Goal: Task Accomplishment & Management: Manage account settings

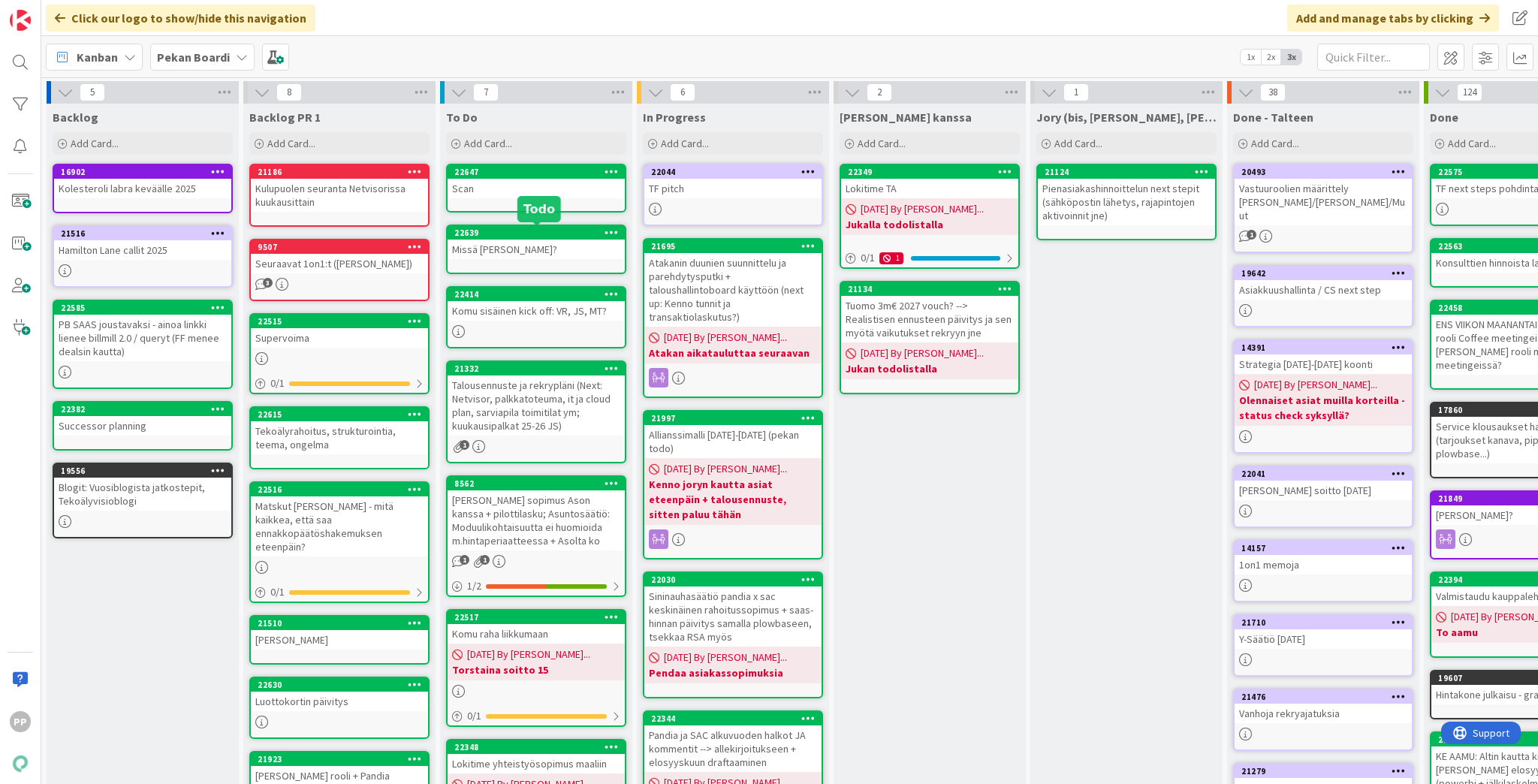
scroll to position [0, 3]
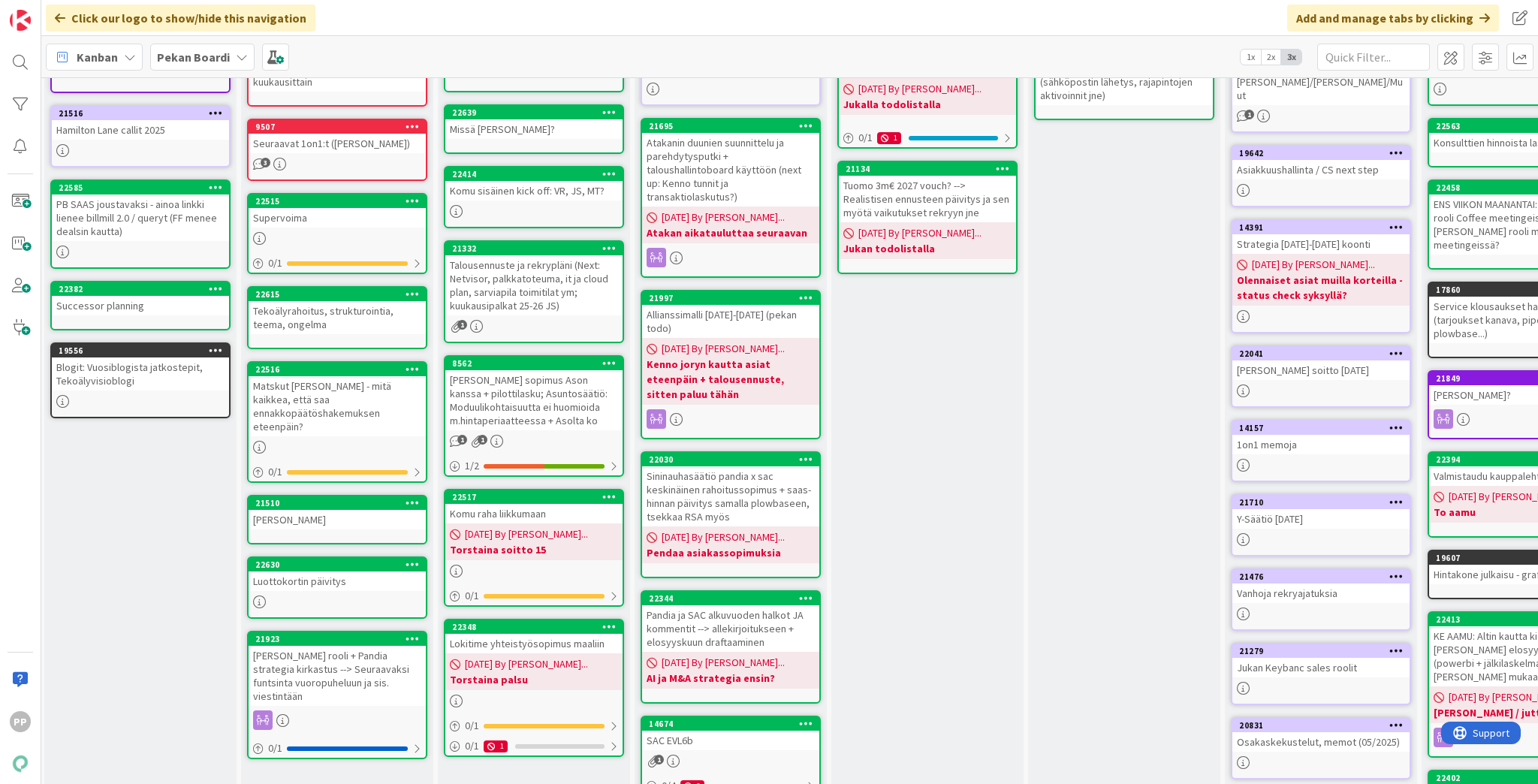
click at [909, 555] on div "[PERSON_NAME] kanssa Add Card... 22349 Lokitime TA [DATE] By [PERSON_NAME]... J…" at bounding box center [927, 473] width 192 height 979
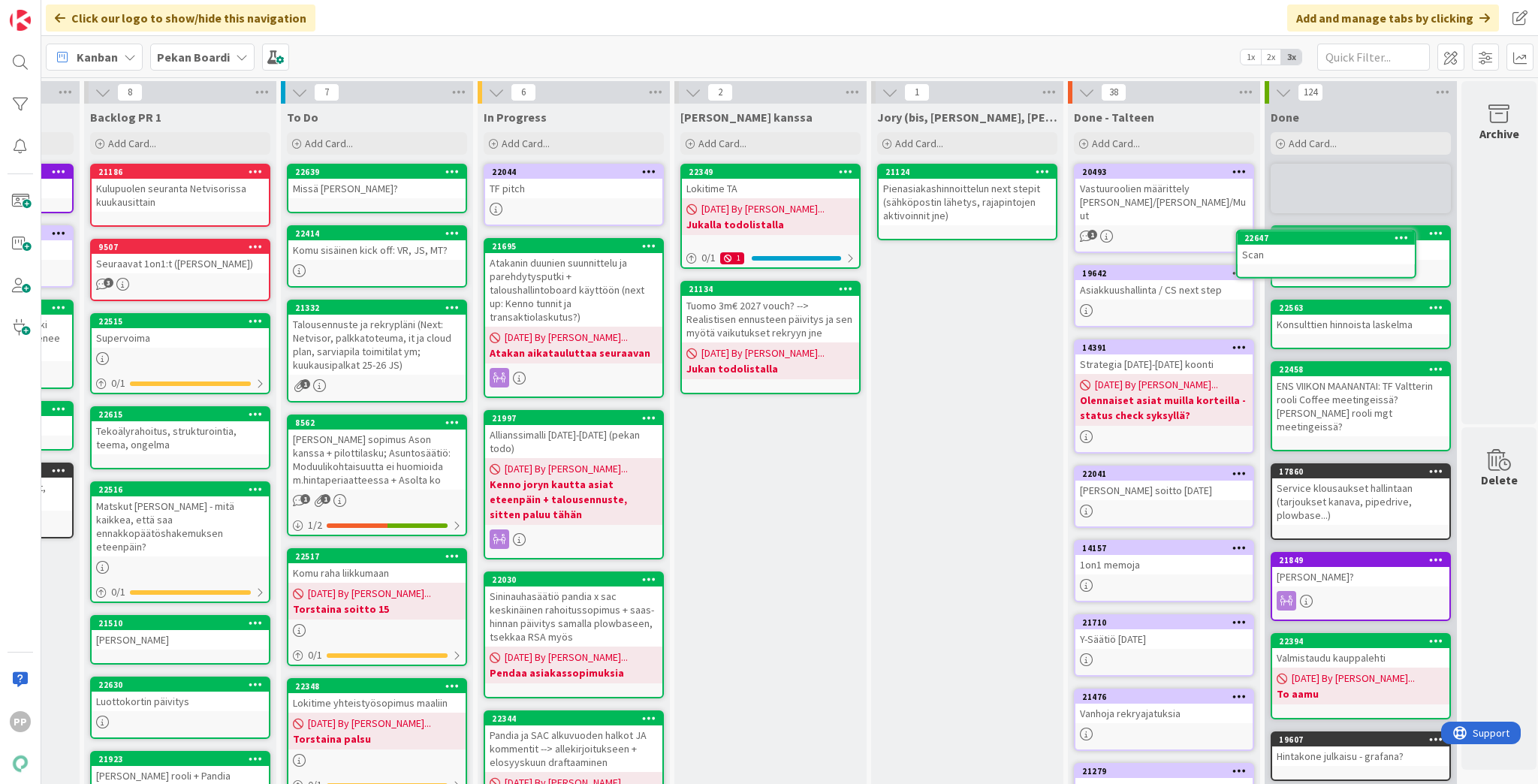
scroll to position [0, 172]
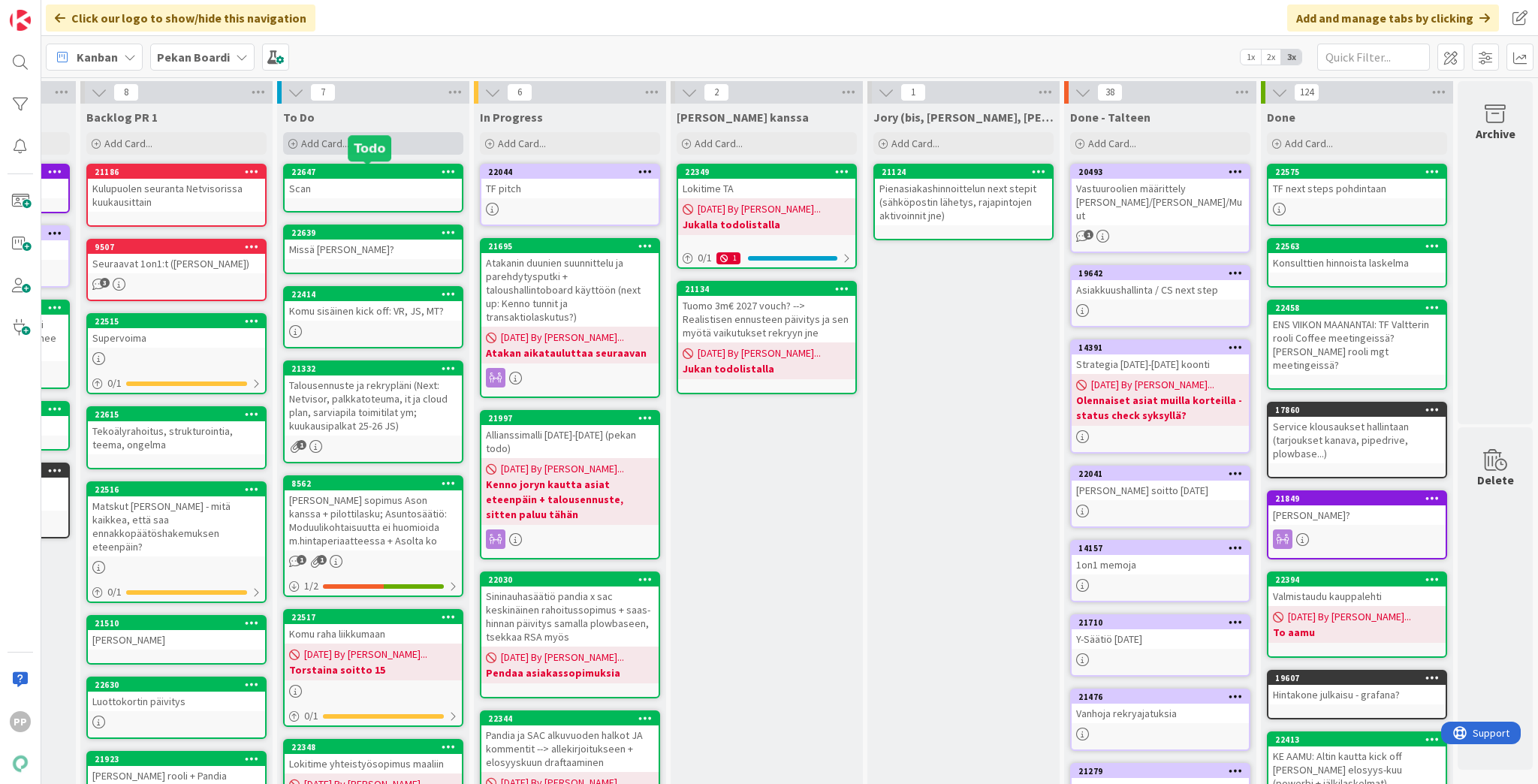
click at [336, 140] on span "Add Card..." at bounding box center [325, 143] width 48 height 14
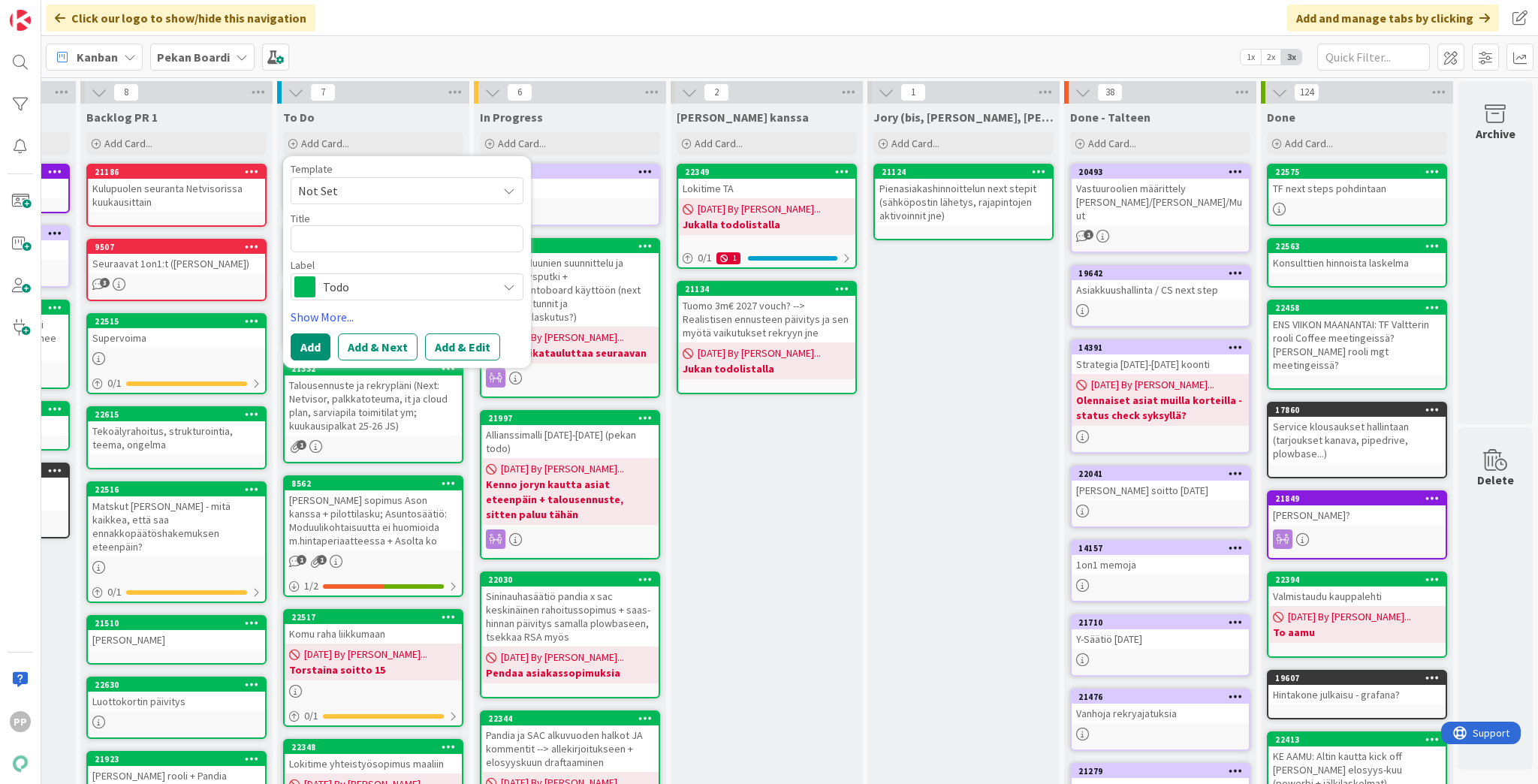
click at [403, 60] on div "Kanban Pekan Boardi 1x 2x 3x" at bounding box center [789, 57] width 1497 height 41
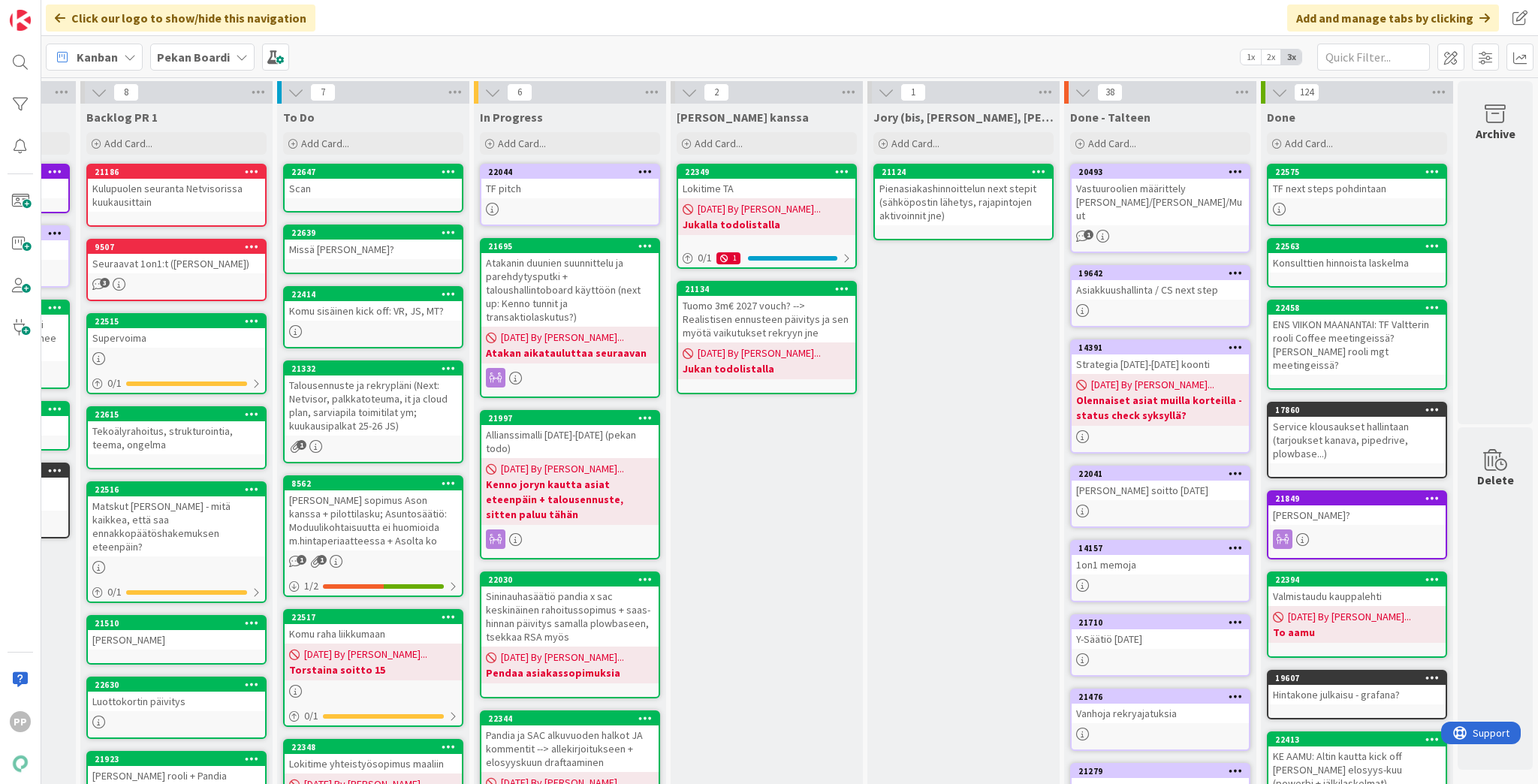
click at [764, 511] on div "[PERSON_NAME] kanssa Add Card... 22349 Lokitime TA [DATE] By [PERSON_NAME]... J…" at bounding box center [767, 593] width 192 height 979
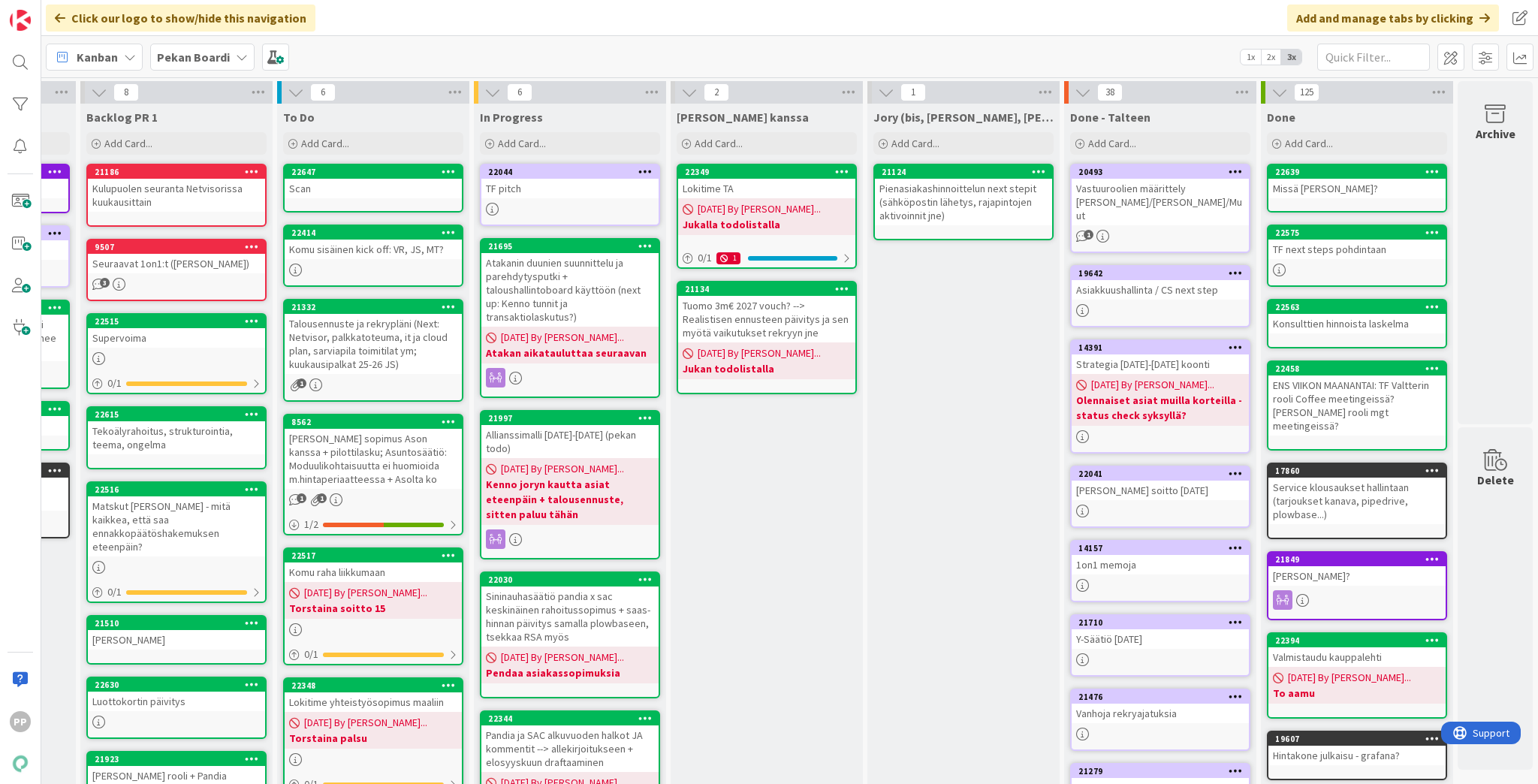
click at [804, 586] on div "[PERSON_NAME] kanssa Add Card... 22349 Lokitime TA [DATE] By [PERSON_NAME]... J…" at bounding box center [767, 593] width 192 height 978
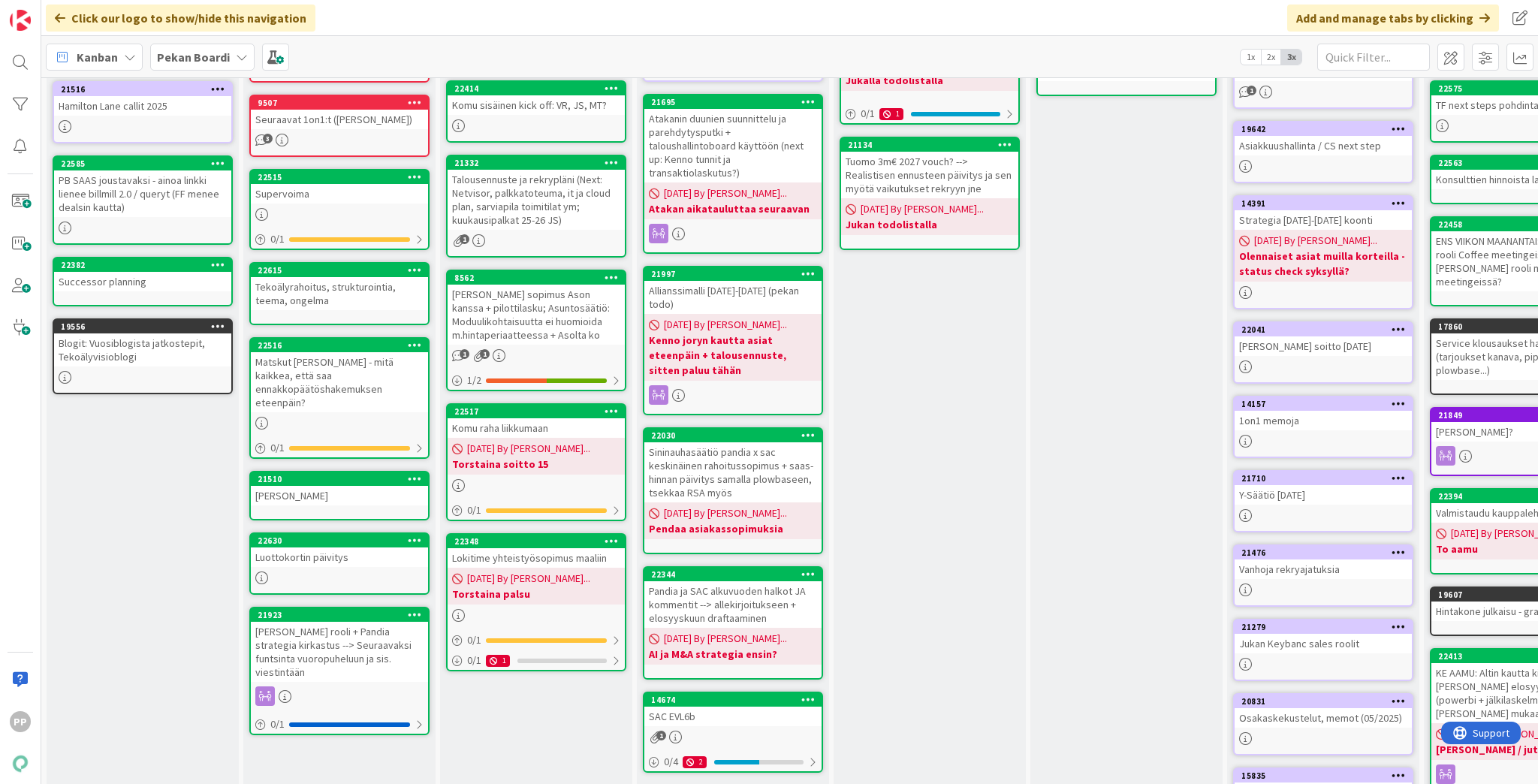
scroll to position [120, 0]
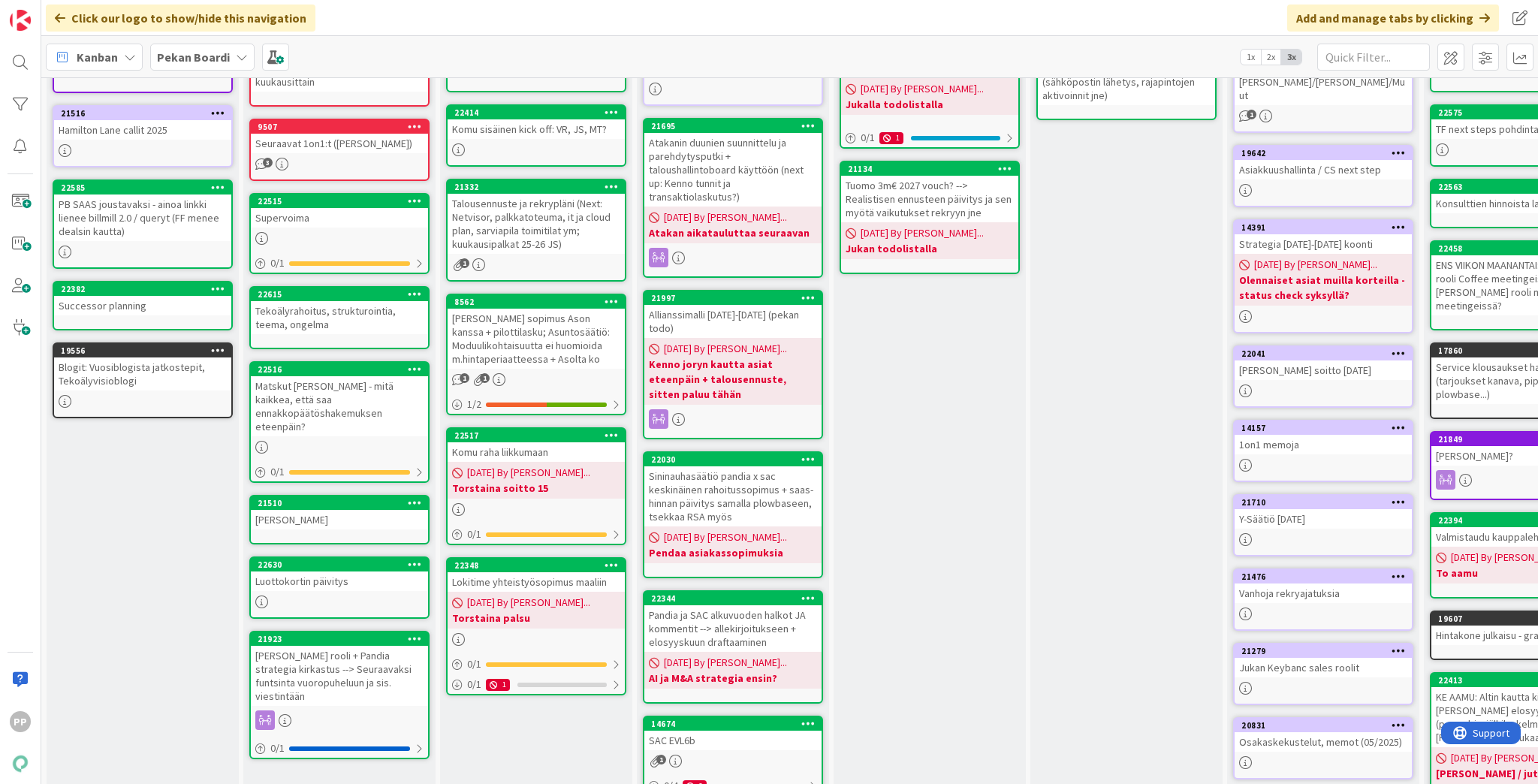
click at [547, 744] on div "To Do Add Card... Template Not Set Title 0 / 128 Label Todo Show More... Add Ad…" at bounding box center [536, 473] width 192 height 978
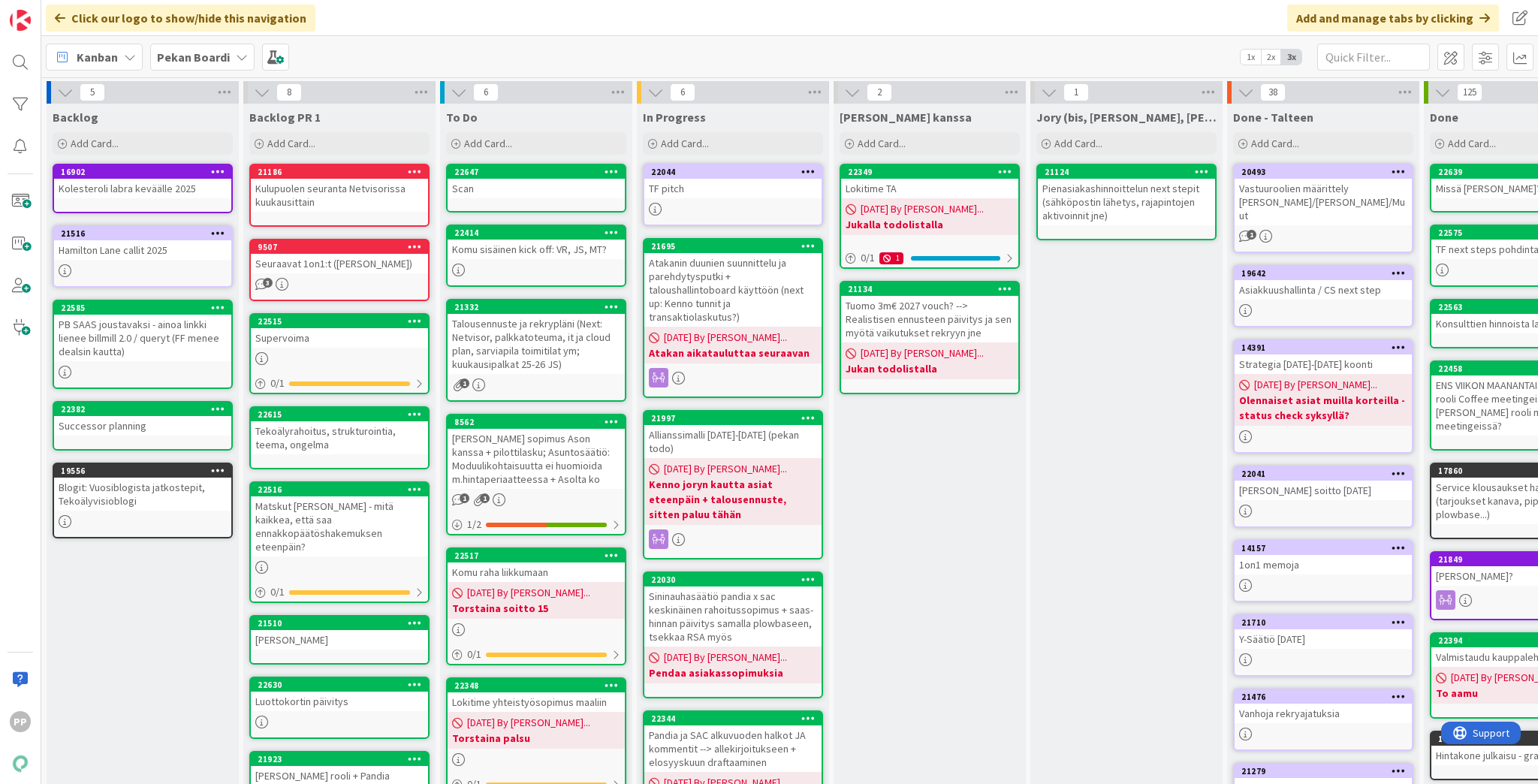
click at [562, 698] on div "Lokitime yhteistyösopimus maaliin" at bounding box center [536, 702] width 177 height 20
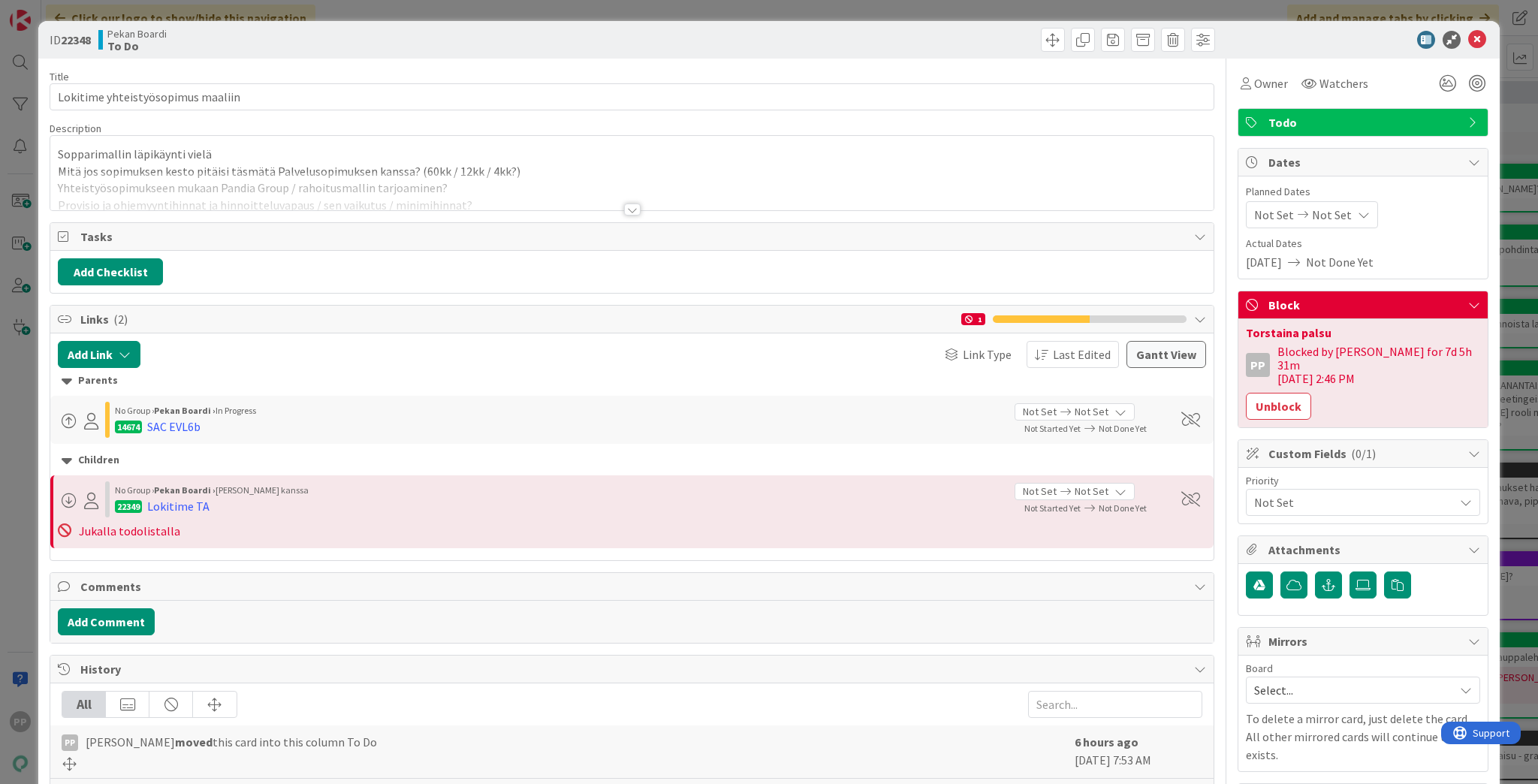
click at [299, 183] on div at bounding box center [631, 191] width 1164 height 38
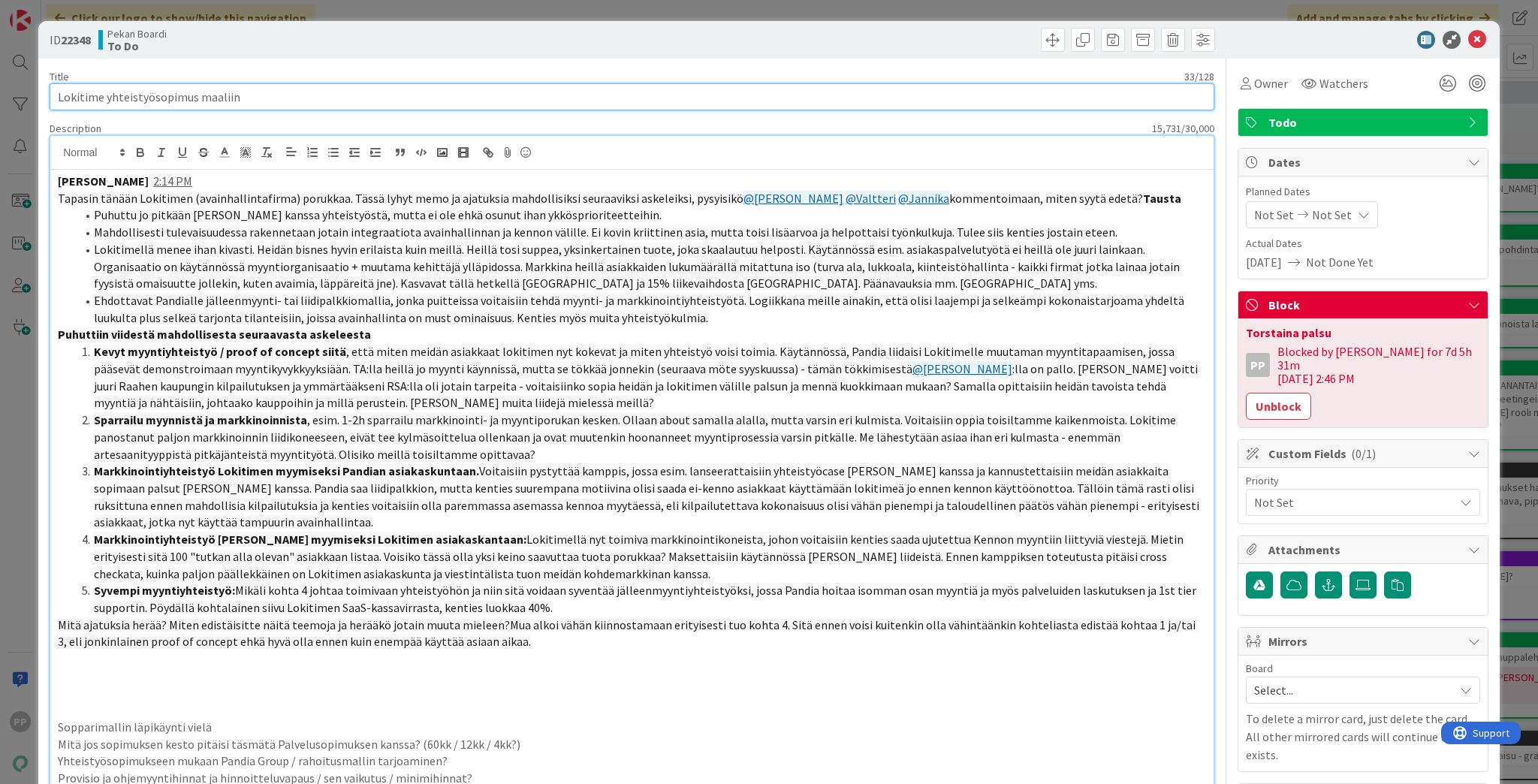
drag, startPoint x: 104, startPoint y: 97, endPoint x: 499, endPoint y: 103, distance: 395.0
click at [493, 103] on input "Lokitime yhteistyösopimus maaliin" at bounding box center [631, 97] width 1164 height 27
type input "Lokitime next step"
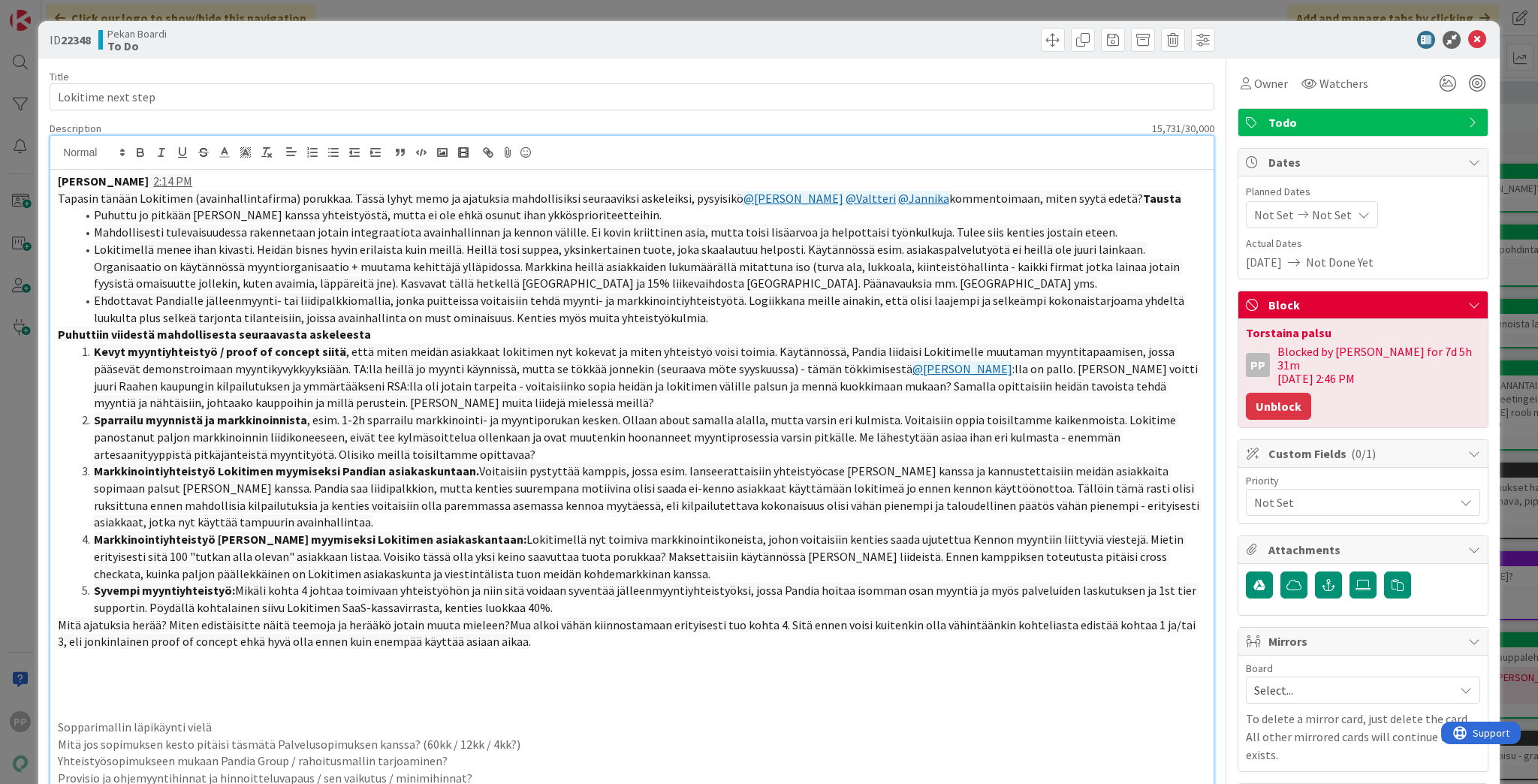
click at [1259, 392] on button "Unblock" at bounding box center [1278, 405] width 66 height 27
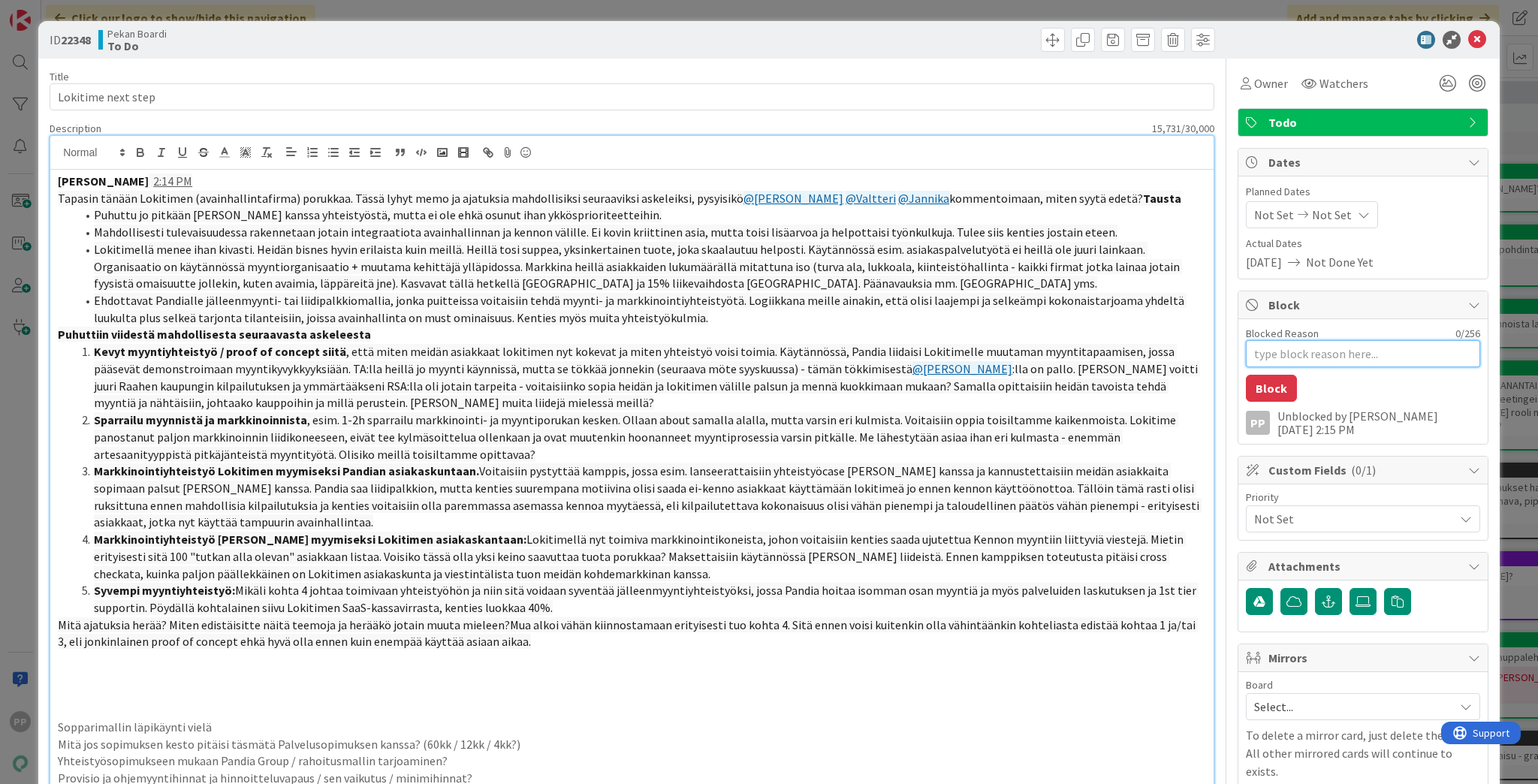
click at [1273, 360] on textarea "Blocked Reason" at bounding box center [1363, 353] width 235 height 27
type textarea "x"
type textarea "K"
type textarea "x"
type textarea "Ko"
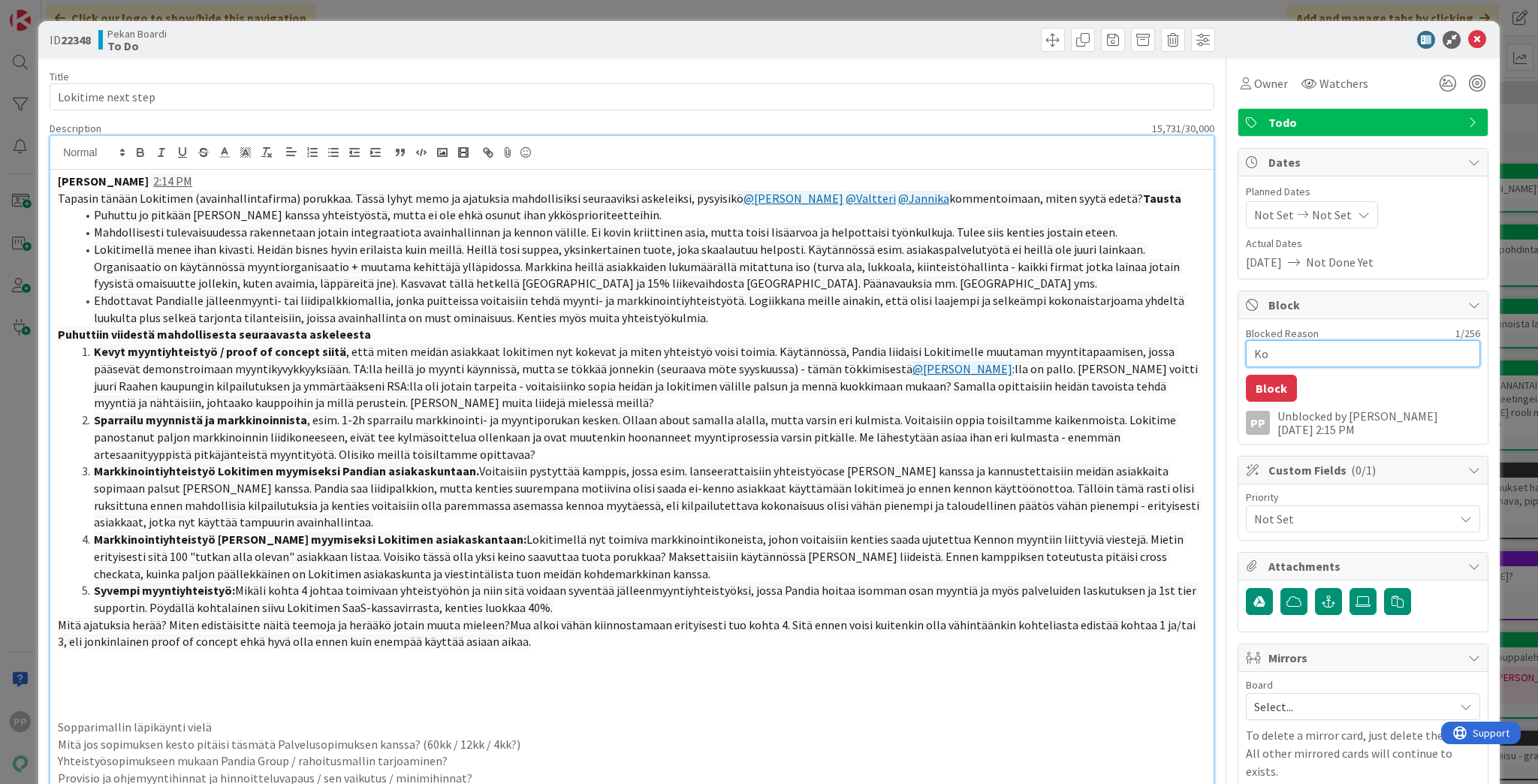
type textarea "x"
type textarea "Kom"
type textarea "x"
type textarea "Komm"
type textarea "x"
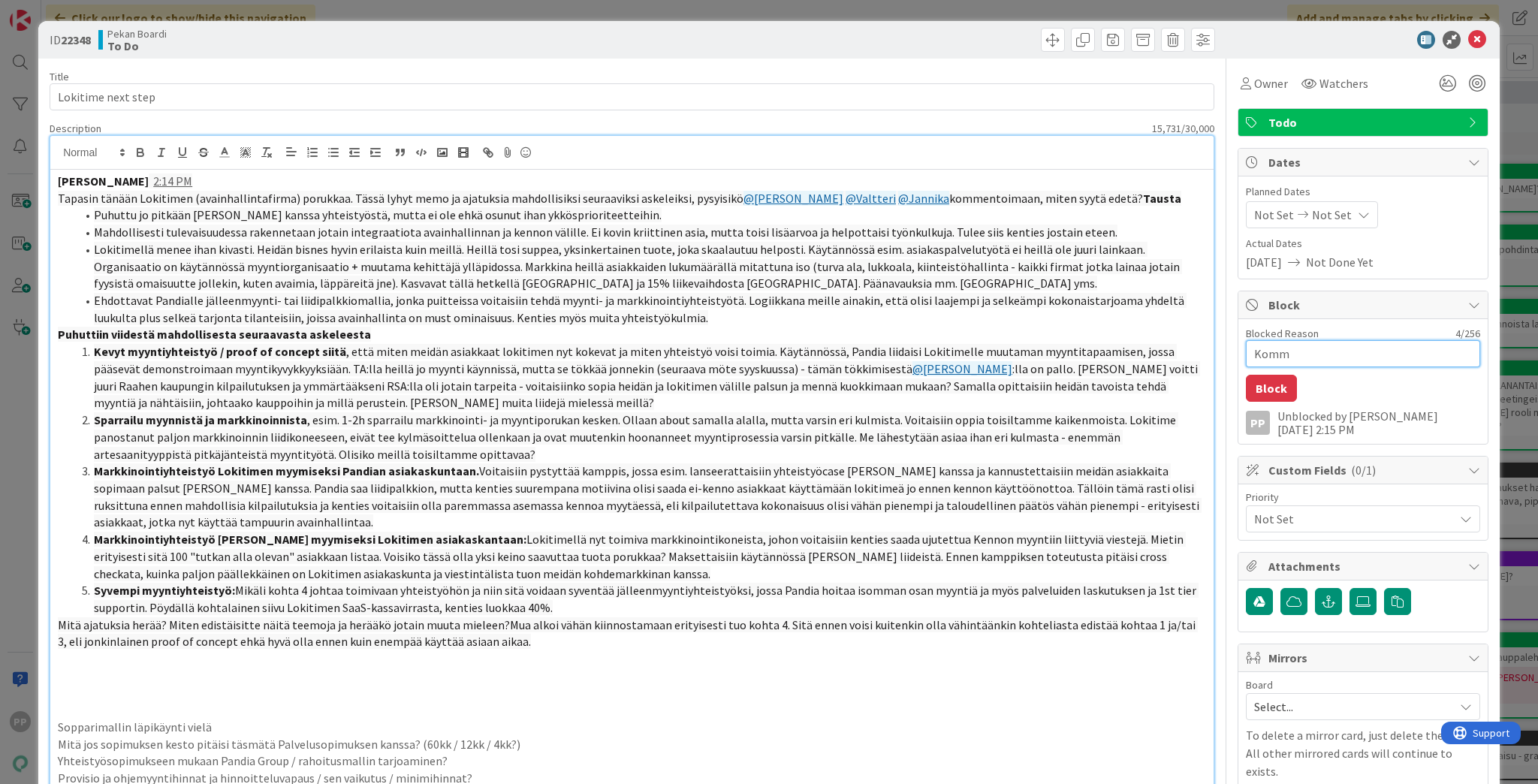
type textarea "Komme"
type textarea "x"
type textarea "Kommen"
type textarea "x"
type textarea "Komment"
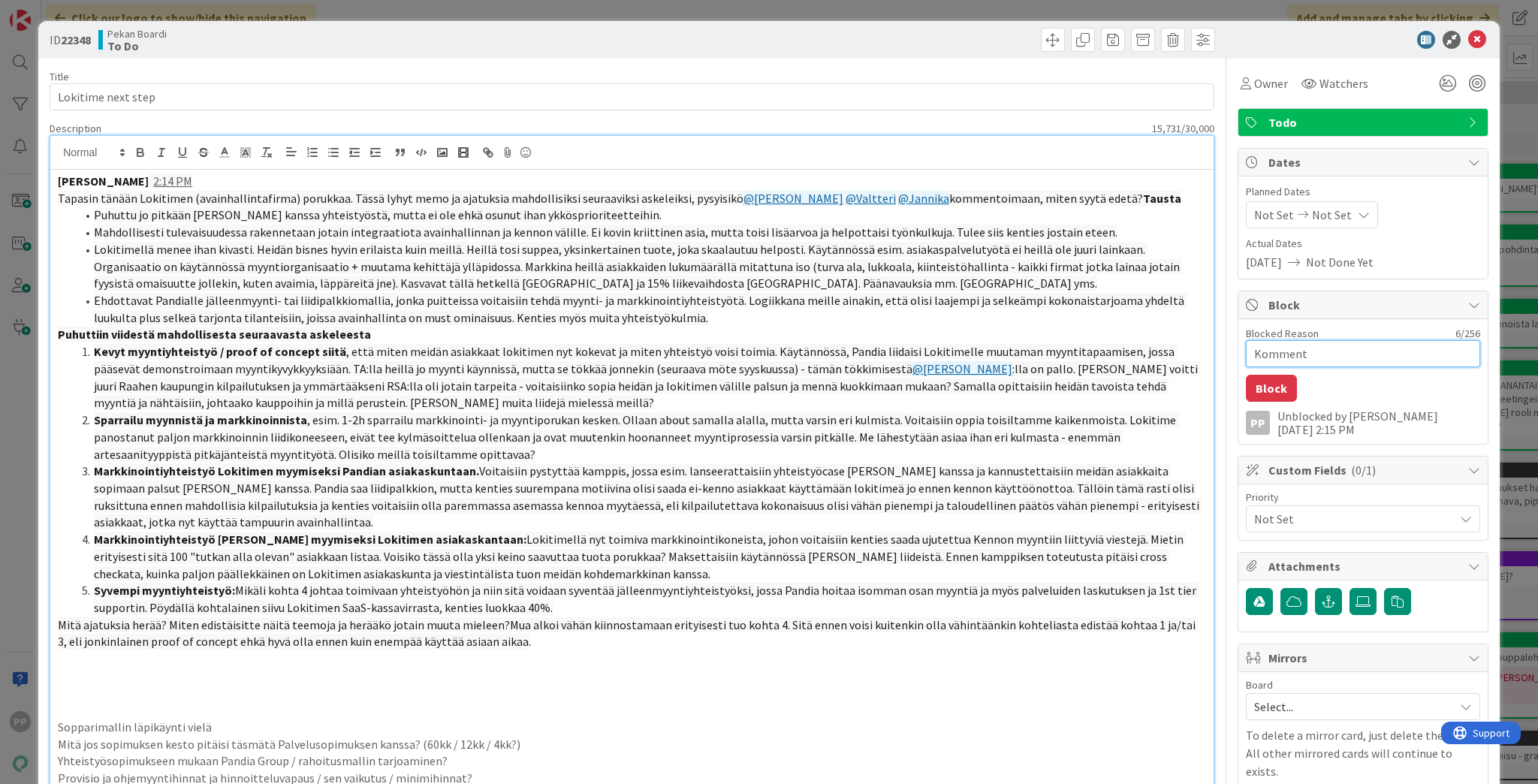
type textarea "x"
type textarea "Kommenti"
type textarea "x"
type textarea "Kommentit"
type textarea "x"
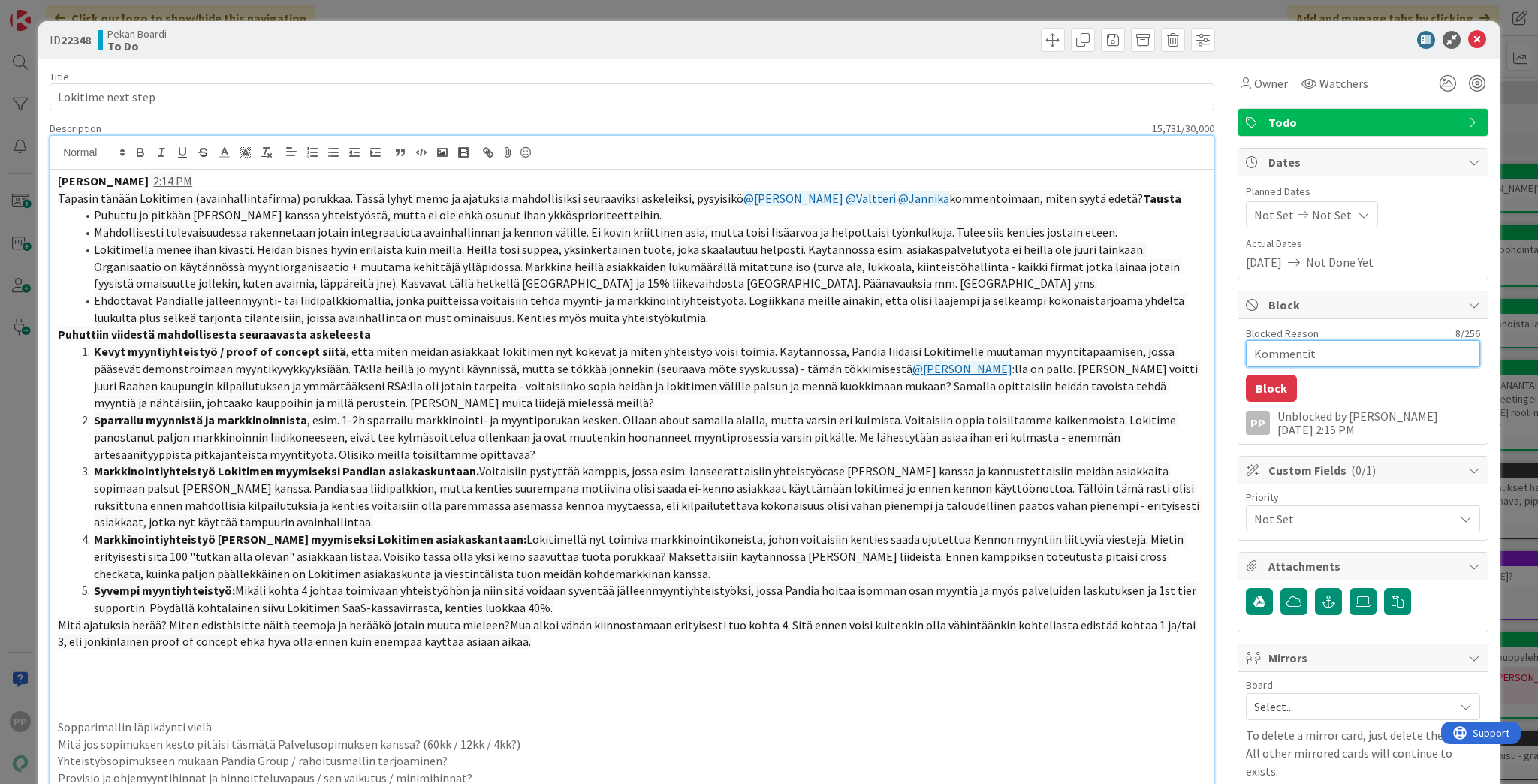
type textarea "Kommentit"
type textarea "x"
type textarea "Kommentit V"
type textarea "x"
type textarea "Kommentit VR"
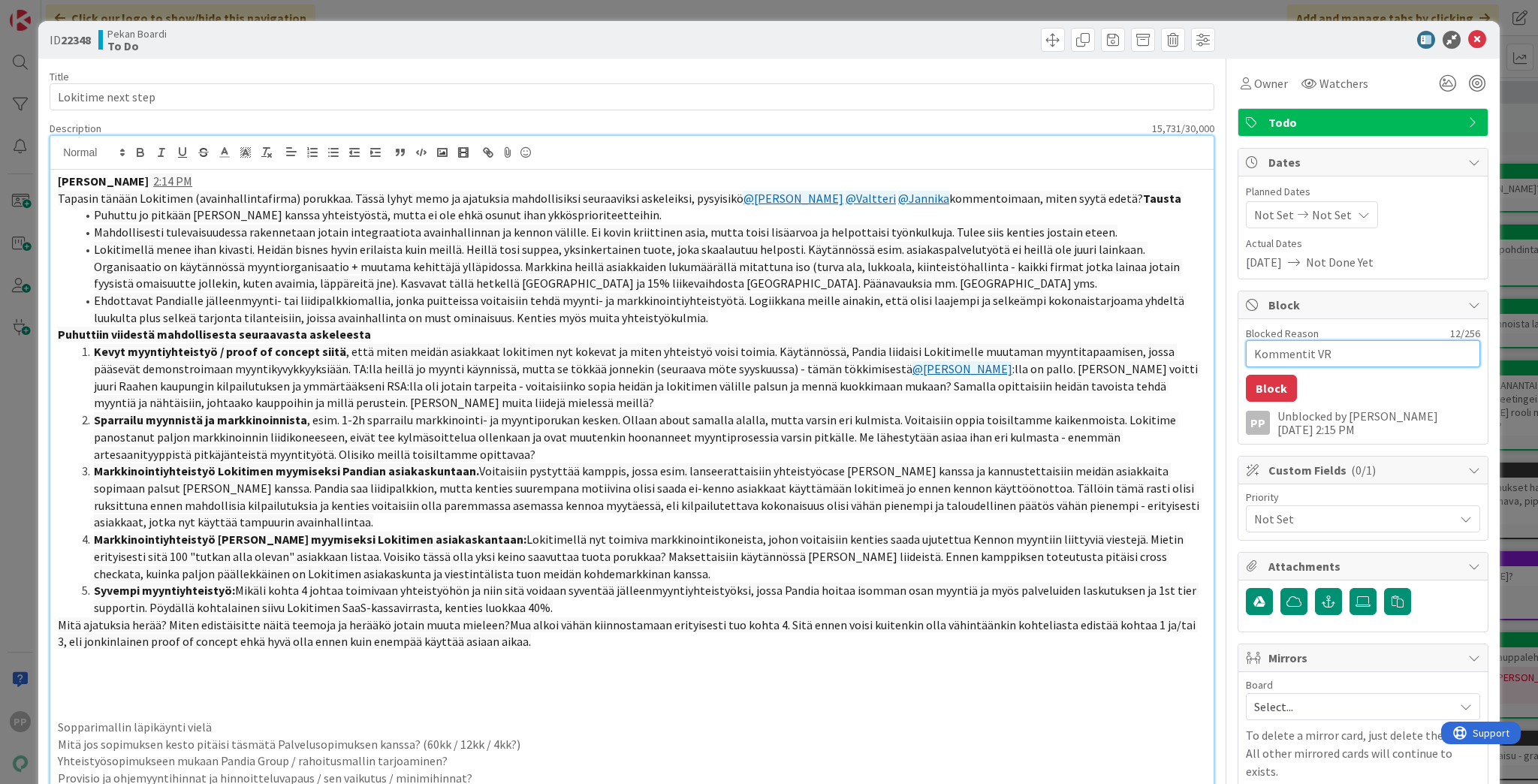
type textarea "x"
type textarea "Kommentit VR,"
type textarea "x"
type textarea "Kommentit VR,"
type textarea "x"
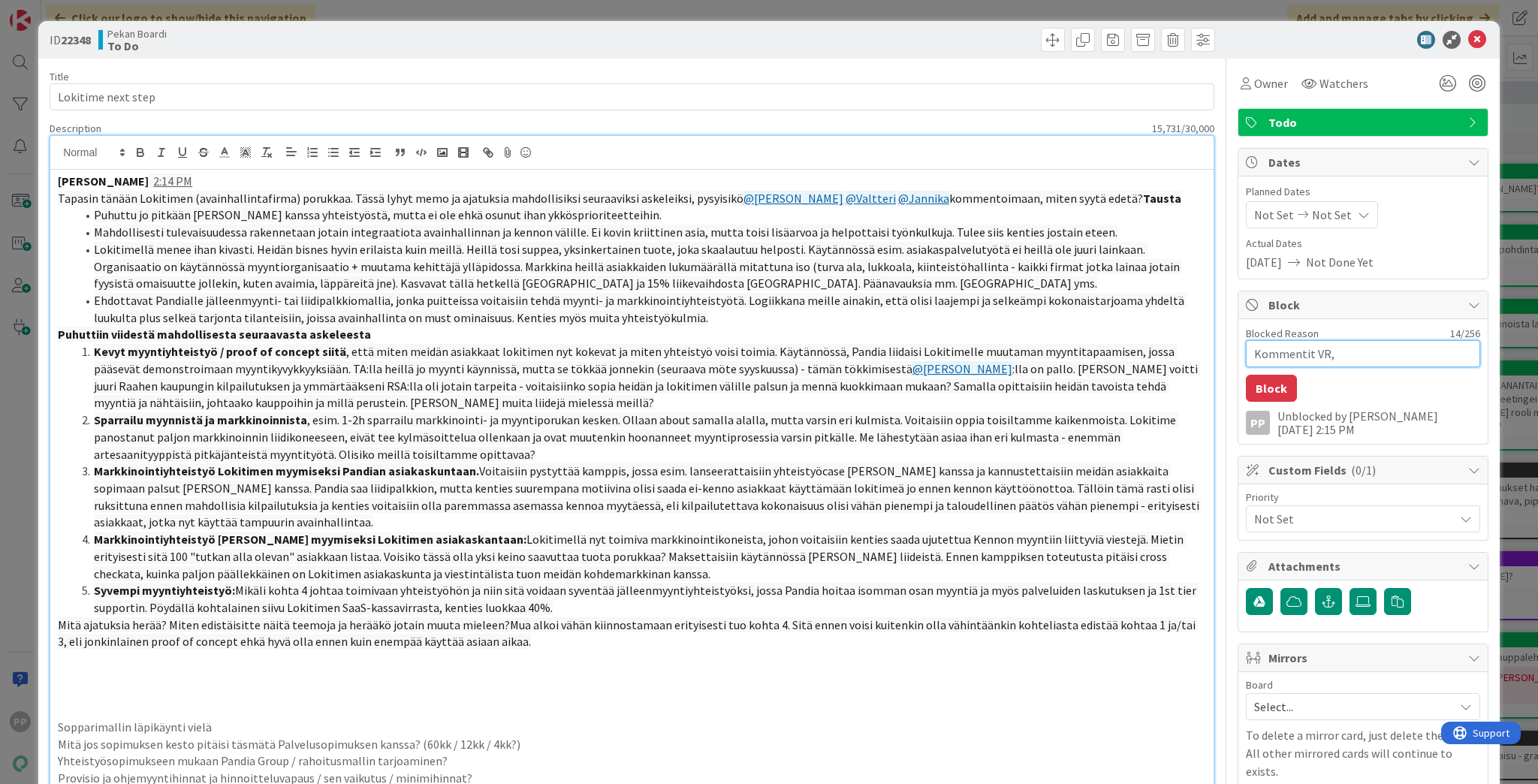
type textarea "Kommentit VR, J"
type textarea "x"
type textarea "Kommentit VR, JM"
type textarea "x"
type textarea "Kommentit VR, JM,"
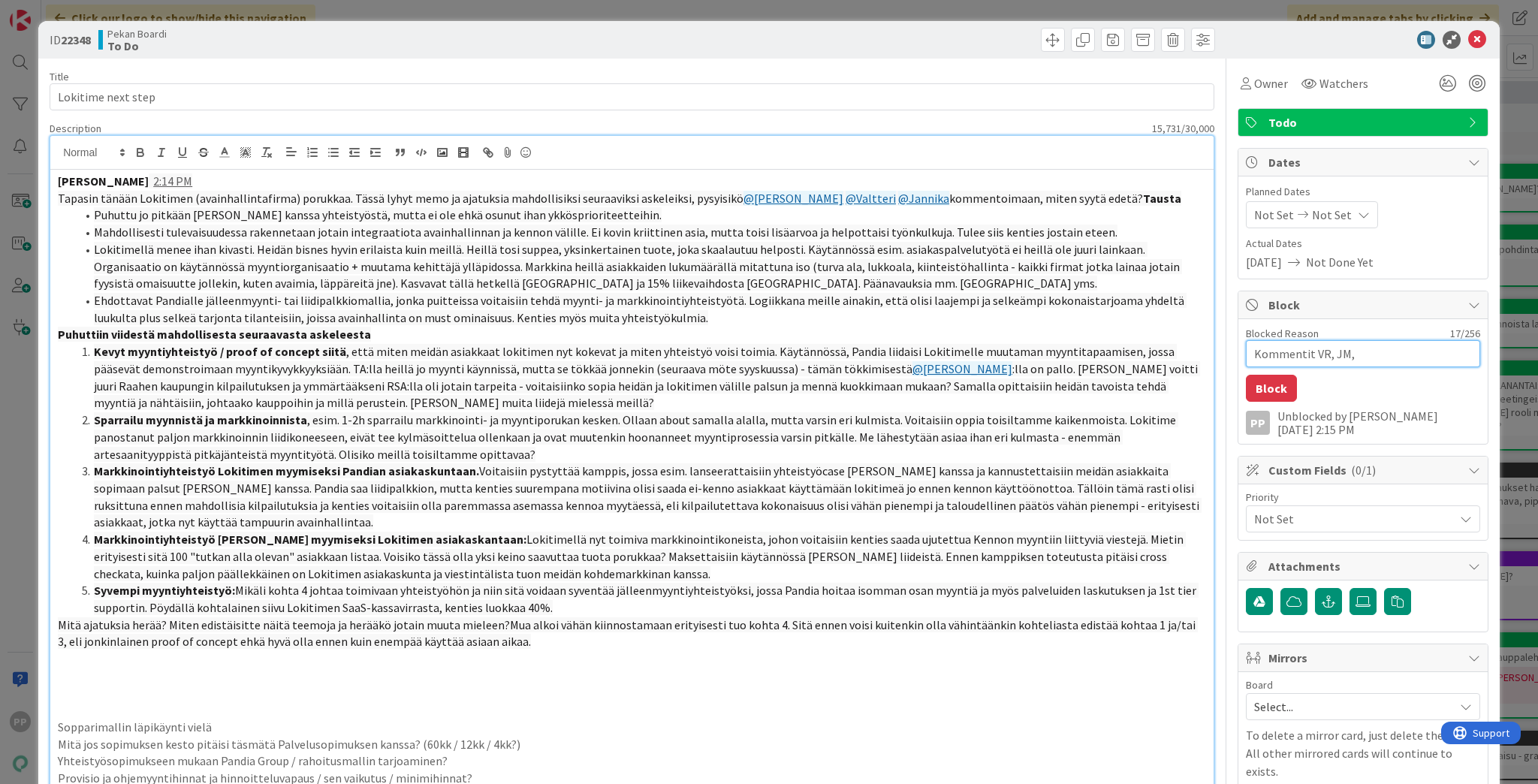
type textarea "x"
type textarea "Kommentit VR, JM,"
type textarea "x"
type textarea "Kommentit VR, JM, R"
type textarea "x"
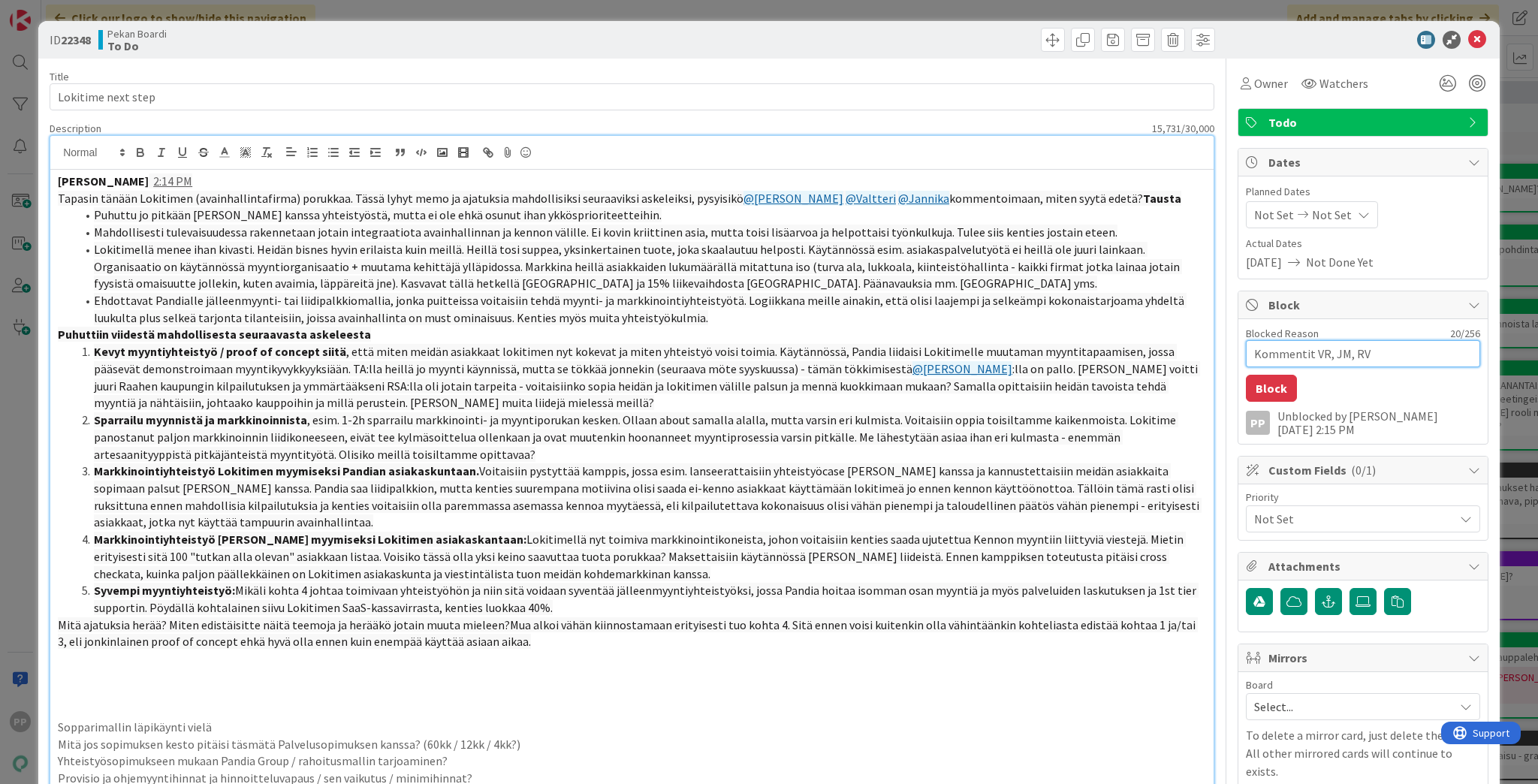
type textarea "Kommentit VR, JM, RV"
click at [1330, 385] on div "Blocked Reason 20 / 256 Kommentit VR, JM, RV Block PP Unblocked by [PERSON_NAME…" at bounding box center [1363, 381] width 249 height 125
click at [1326, 385] on div "Blocked Reason 20 / 256 Kommentit VR, JM, RV Block PP Unblocked by [PERSON_NAME…" at bounding box center [1363, 381] width 249 height 125
click at [1382, 390] on div "Blocked Reason 20 / 256 Kommentit VR, JM, RV Block PP Unblocked by [PERSON_NAME…" at bounding box center [1363, 381] width 249 height 125
click at [1271, 385] on button "Block" at bounding box center [1271, 387] width 51 height 27
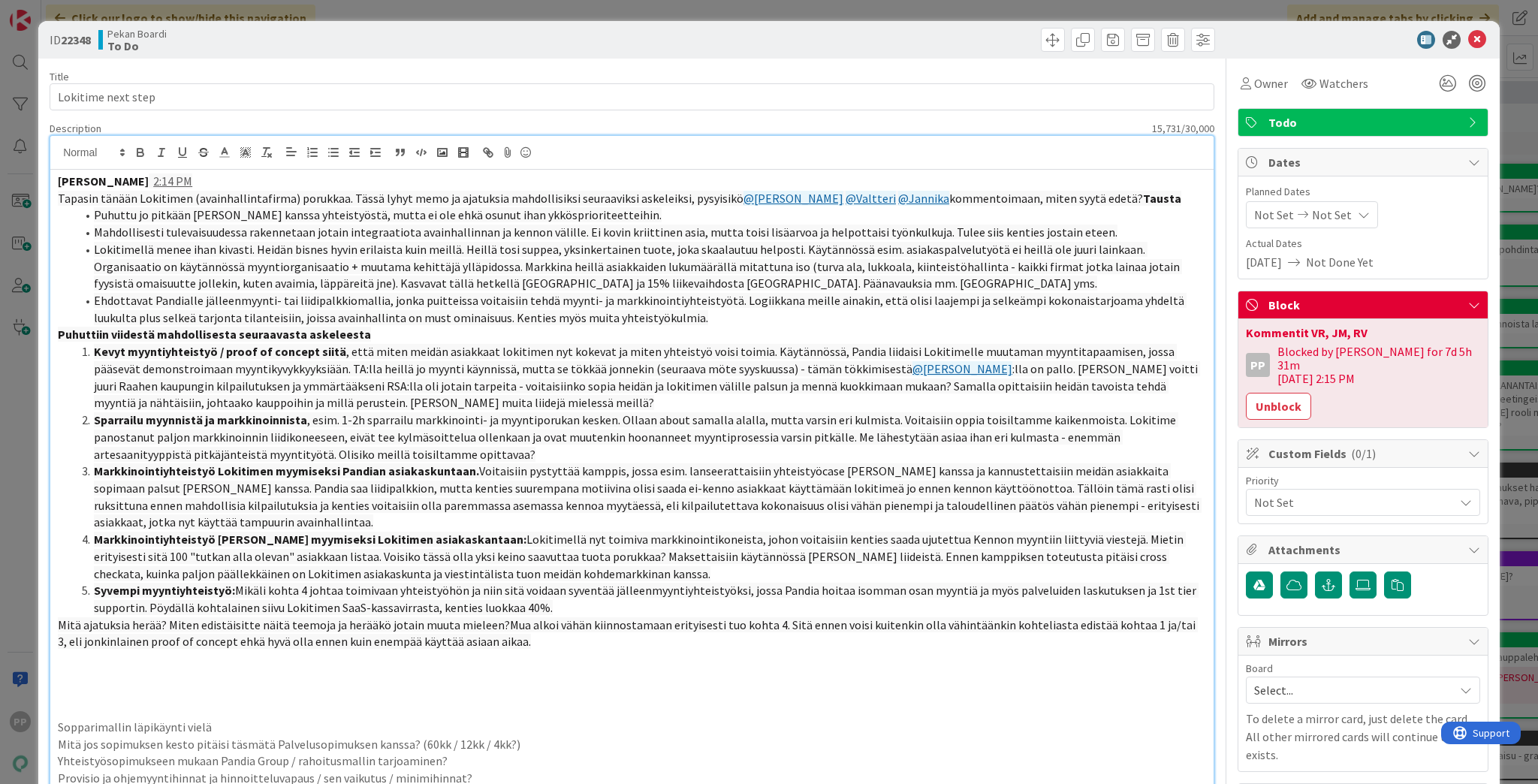
click at [1504, 427] on div "ID 22348 Pekan Boardi To Do Title 18 / 128 Lokitime next step Description 15,73…" at bounding box center [769, 392] width 1538 height 784
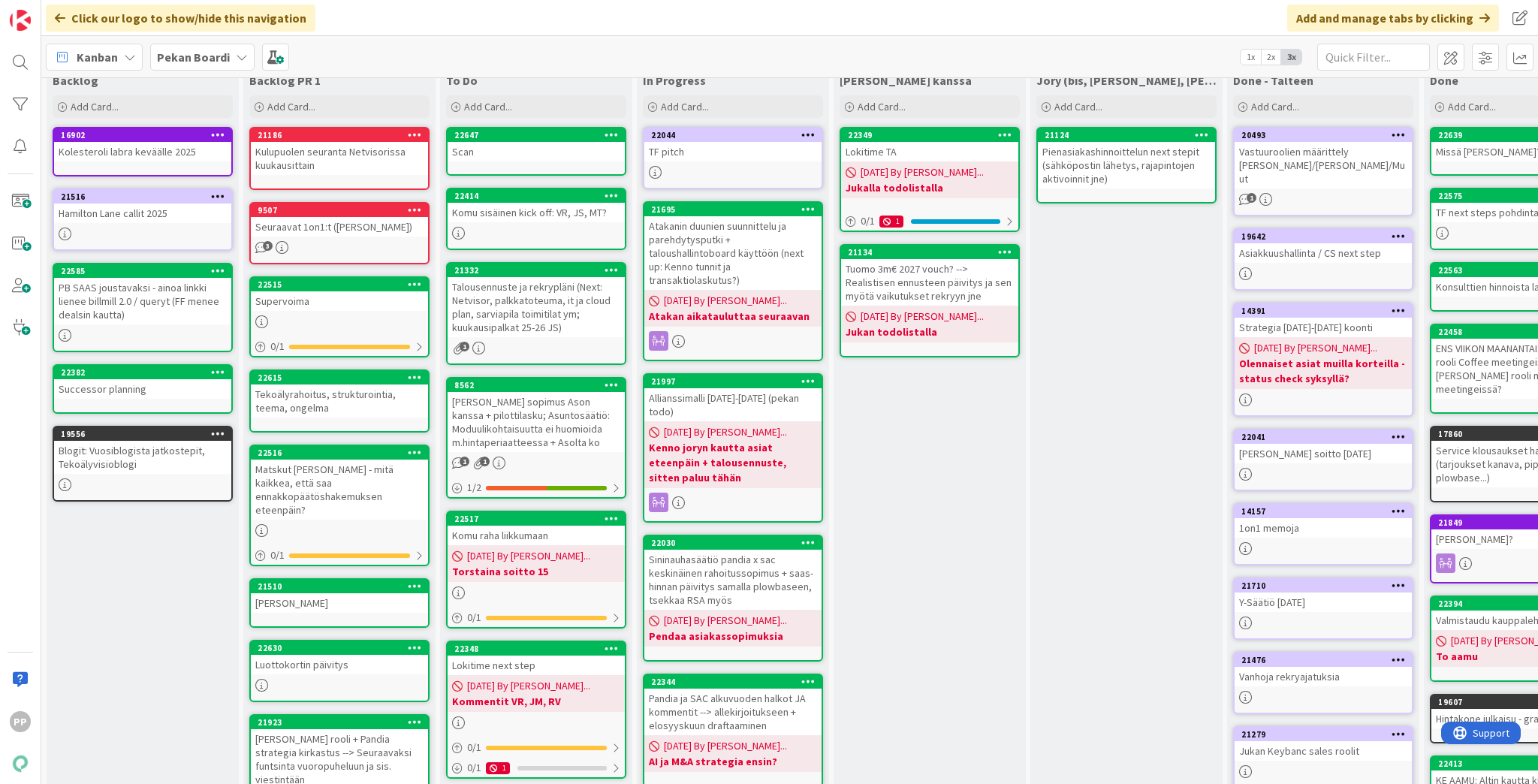
click at [961, 456] on div "[PERSON_NAME] kanssa Add Card... 22349 Lokitime TA [DATE] By [PERSON_NAME]... J…" at bounding box center [929, 555] width 192 height 978
click at [957, 502] on div "[PERSON_NAME] kanssa Add Card... 22349 Lokitime TA [DATE] By [PERSON_NAME]... J…" at bounding box center [929, 555] width 192 height 978
click at [972, 618] on div "[PERSON_NAME] kanssa Add Card... 22349 Lokitime TA [DATE] By [PERSON_NAME]... J…" at bounding box center [929, 555] width 192 height 978
click at [988, 529] on div "[PERSON_NAME] kanssa Add Card... 22349 Lokitime TA [DATE] By [PERSON_NAME]... J…" at bounding box center [929, 555] width 192 height 978
click at [979, 568] on div "[PERSON_NAME] kanssa Add Card... 22349 Lokitime TA [DATE] By [PERSON_NAME]... J…" at bounding box center [929, 555] width 192 height 978
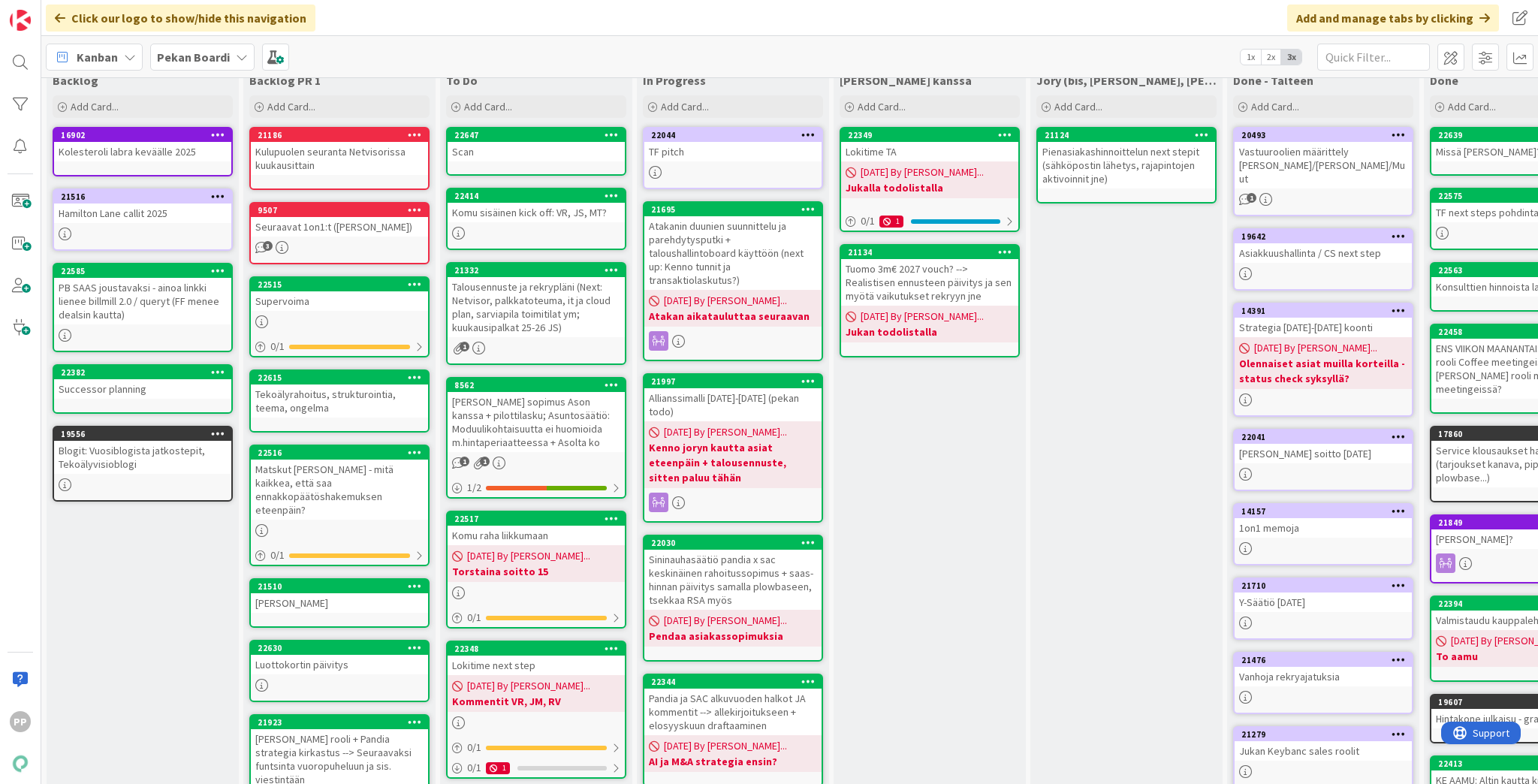
click at [976, 535] on div "[PERSON_NAME] kanssa Add Card... 22349 Lokitime TA [DATE] By [PERSON_NAME]... J…" at bounding box center [929, 555] width 192 height 978
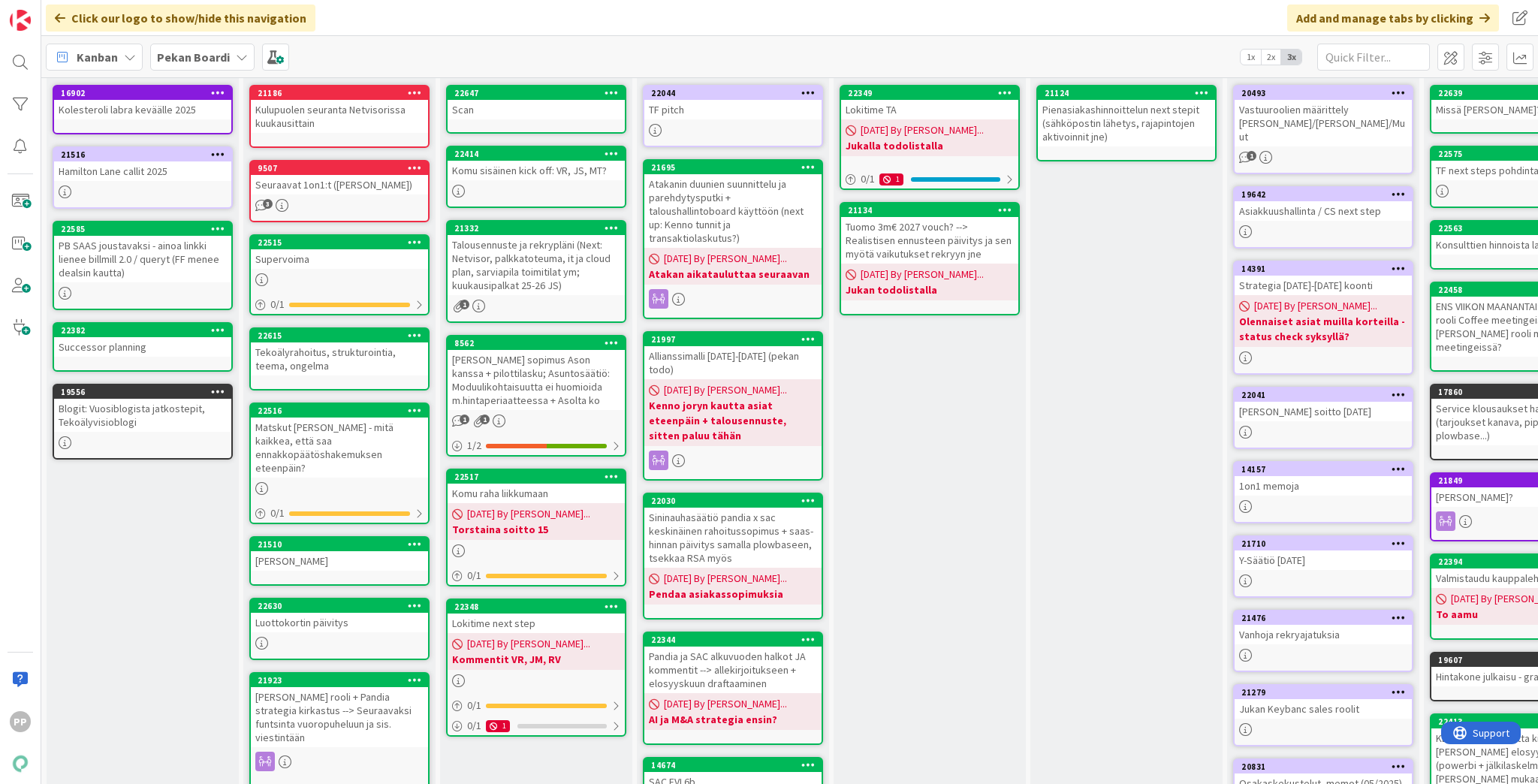
scroll to position [97, 0]
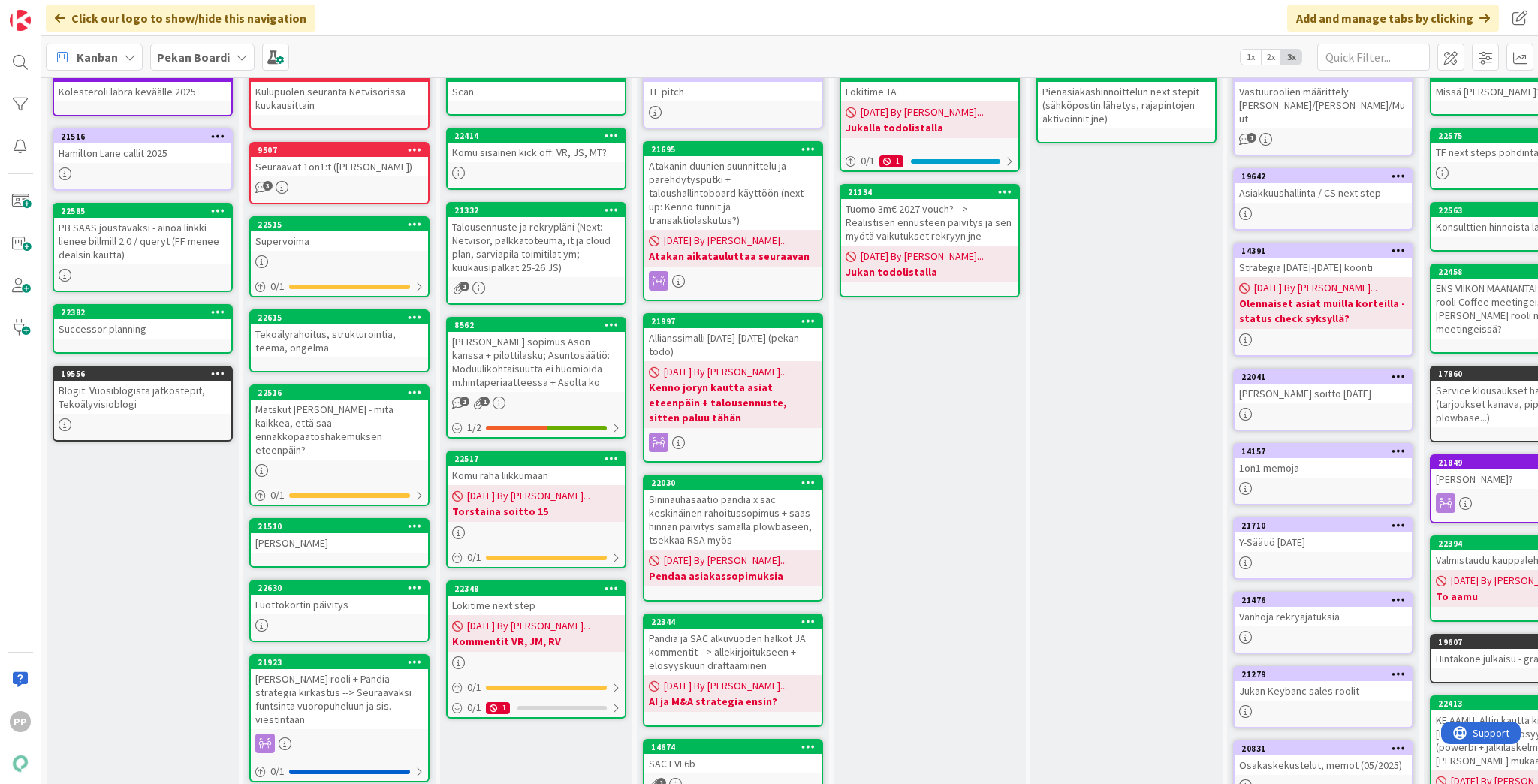
click at [965, 530] on div "[PERSON_NAME] kanssa Add Card... 22349 Lokitime TA [DATE] By [PERSON_NAME]... J…" at bounding box center [929, 496] width 192 height 978
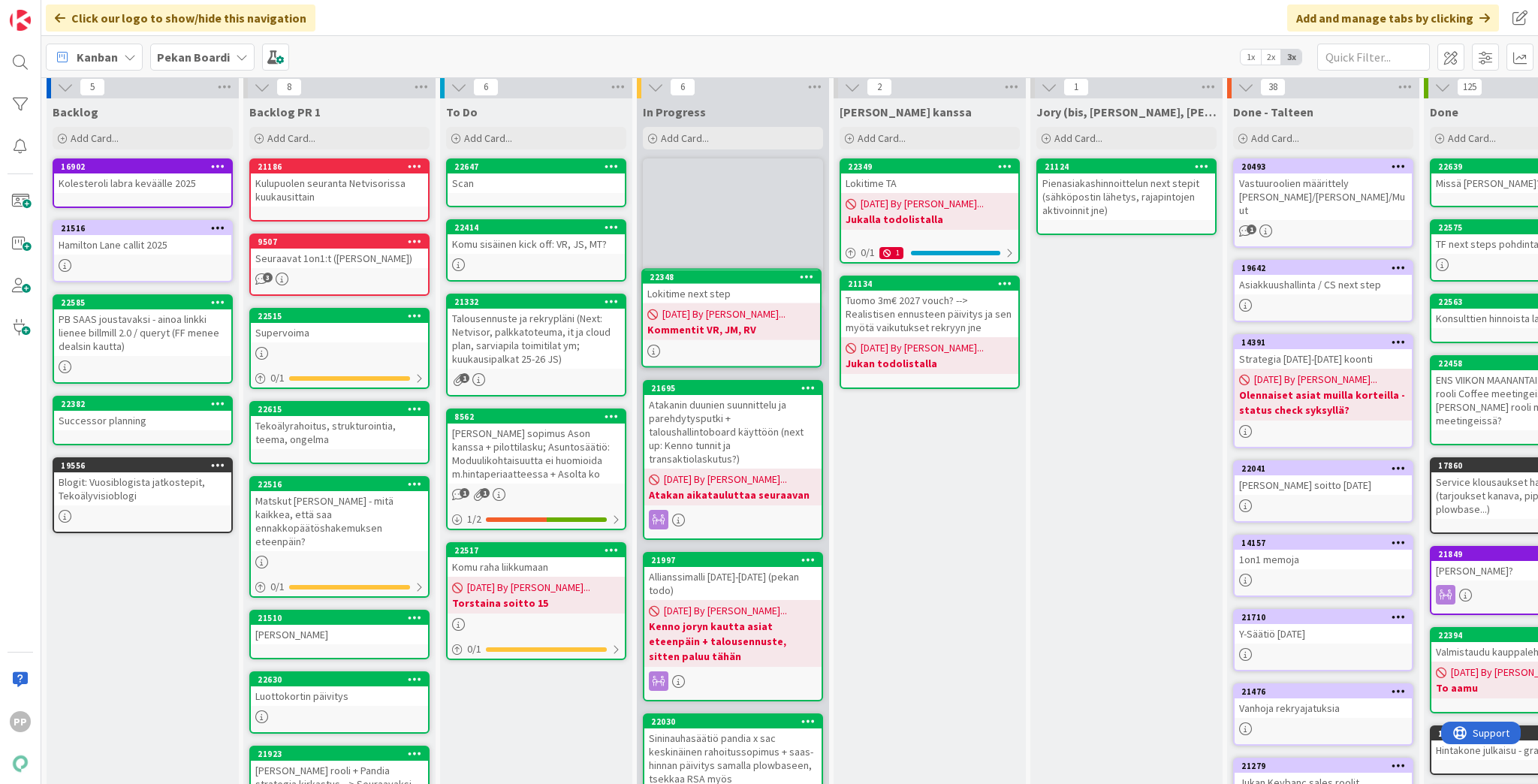
scroll to position [0, 0]
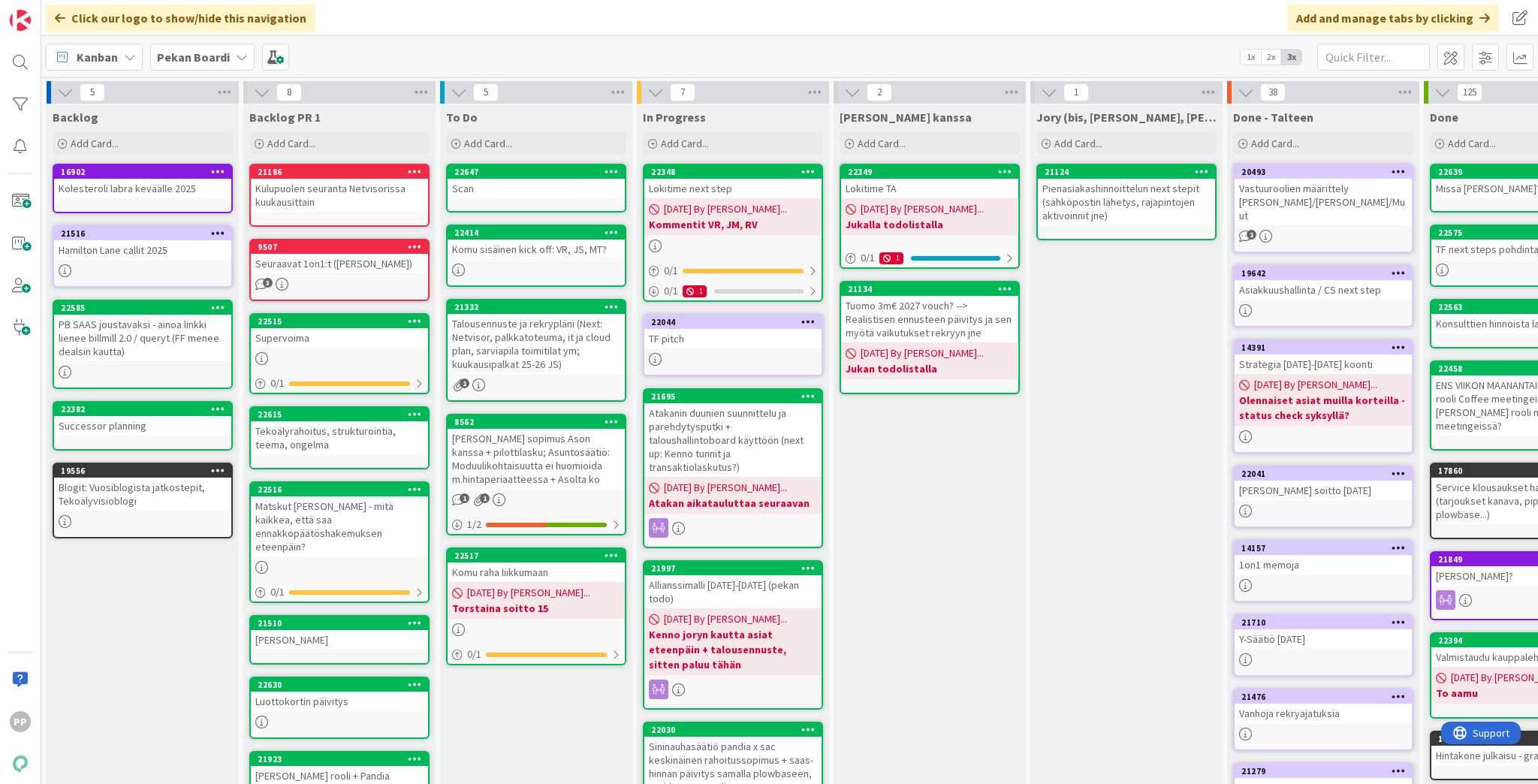
click at [895, 606] on div "[PERSON_NAME] kanssa Add Card... 22349 Lokitime TA [DATE] By [PERSON_NAME]... J…" at bounding box center [929, 593] width 192 height 978
click at [580, 724] on div "To Do Add Card... Template Not Set Title 0 / 128 Label Todo Show More... Add Ad…" at bounding box center [536, 593] width 192 height 978
click at [514, 712] on div "To Do Add Card... Template Not Set Title 0 / 128 Label Todo Show More... Add Ad…" at bounding box center [536, 593] width 192 height 978
click at [903, 515] on div "[PERSON_NAME] kanssa Add Card... 22349 Lokitime TA [DATE] By [PERSON_NAME]... J…" at bounding box center [929, 593] width 192 height 978
click at [914, 602] on div "[PERSON_NAME] kanssa Add Card... 22349 Lokitime TA [DATE] By [PERSON_NAME]... J…" at bounding box center [929, 593] width 192 height 978
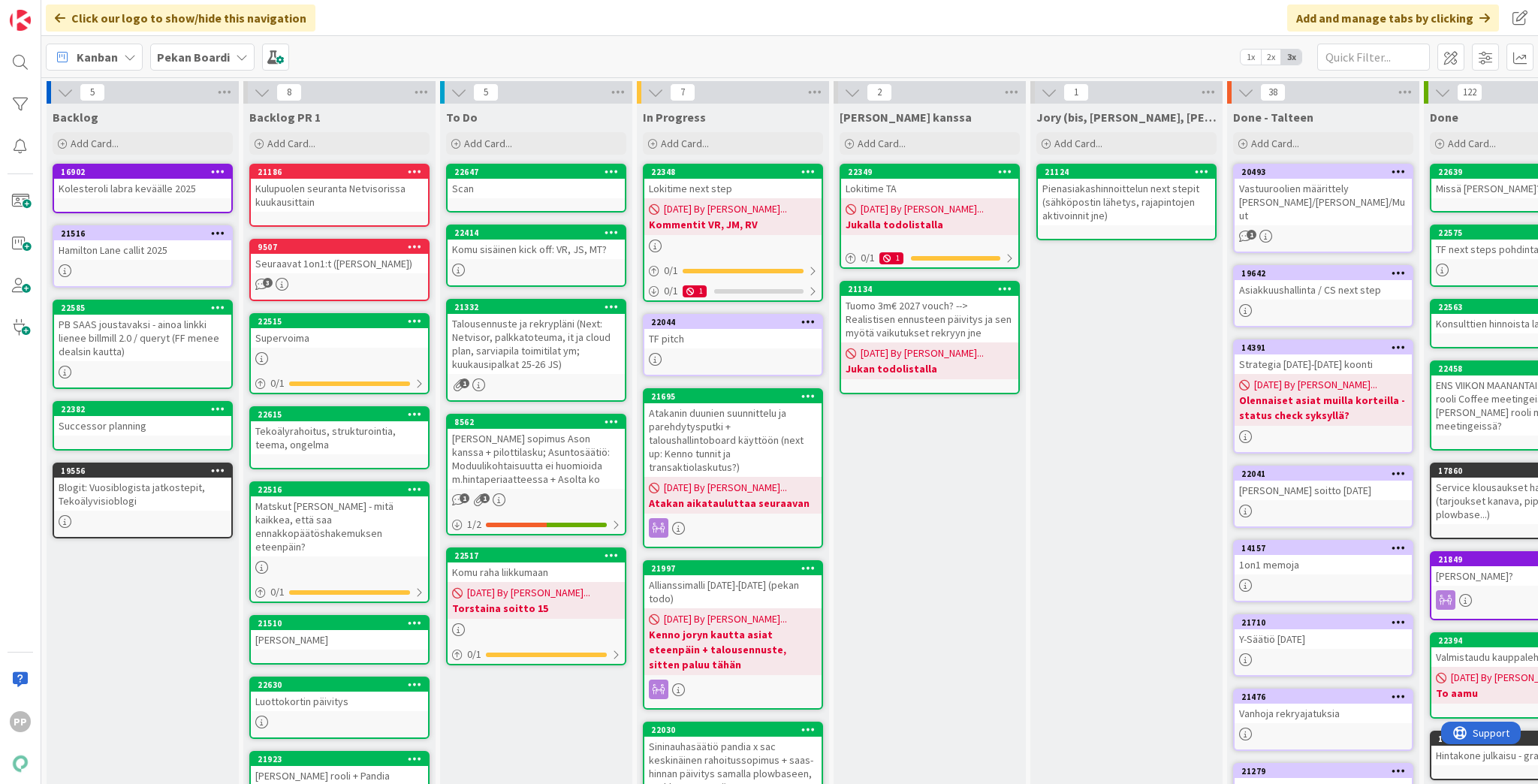
click at [130, 682] on div "Backlog Add Card... 16902 Kolesteroli labra keväälle 2025 [GEOGRAPHIC_DATA] cal…" at bounding box center [142, 593] width 192 height 978
click at [135, 697] on div "Backlog Add Card... 16902 Kolesteroli labra keväälle 2025 [GEOGRAPHIC_DATA] cal…" at bounding box center [142, 593] width 192 height 978
click at [934, 544] on div "[PERSON_NAME] kanssa Add Card... 22349 Lokitime TA [DATE] By [PERSON_NAME]... J…" at bounding box center [929, 593] width 192 height 978
click at [1009, 642] on div "[PERSON_NAME] kanssa Add Card... 22349 Lokitime TA [DATE] By [PERSON_NAME]... J…" at bounding box center [929, 593] width 192 height 978
click at [928, 578] on div "[PERSON_NAME] kanssa Add Card... 22349 Lokitime TA [DATE] By [PERSON_NAME]... J…" at bounding box center [929, 593] width 192 height 978
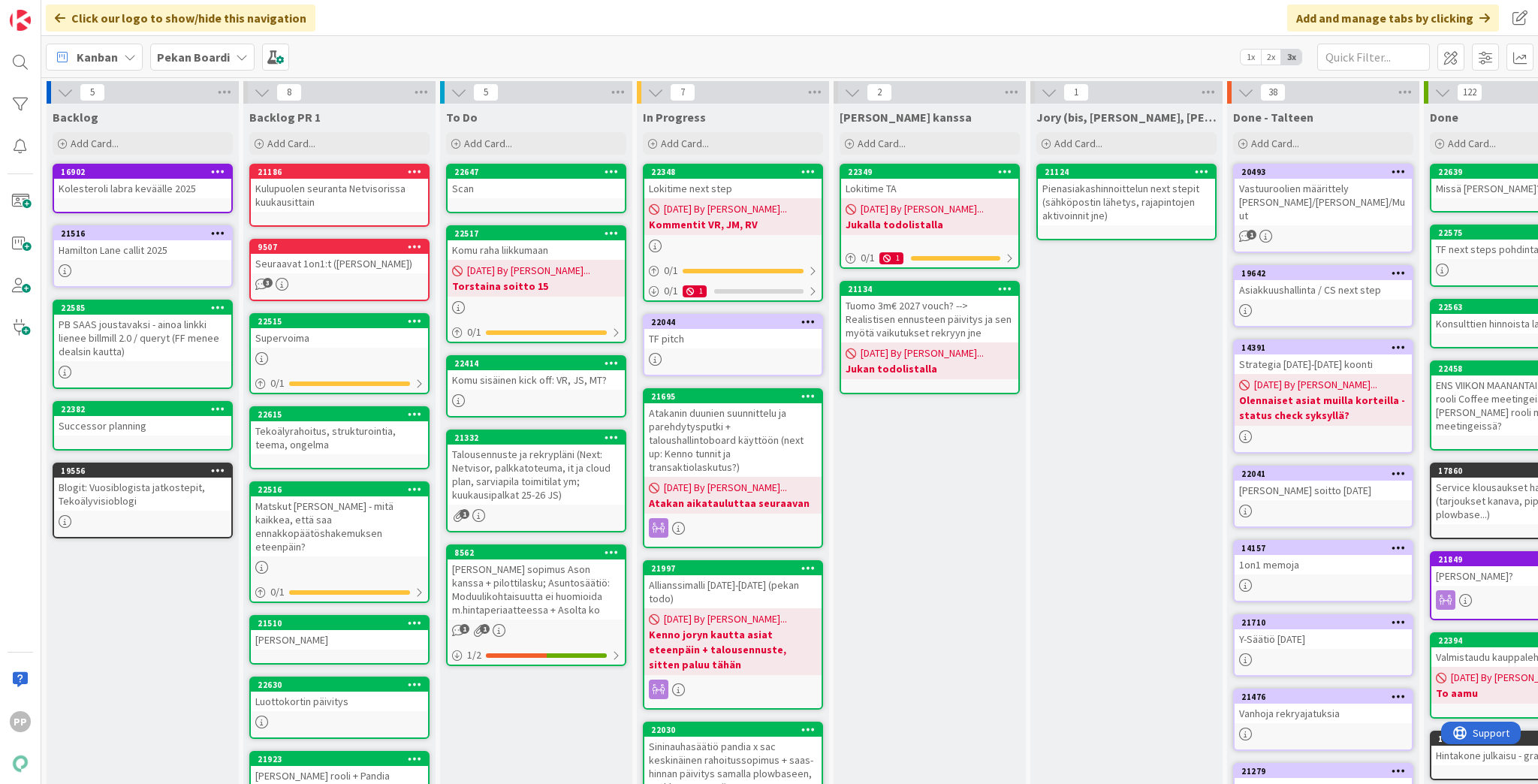
click at [901, 520] on div "[PERSON_NAME] kanssa Add Card... 22349 Lokitime TA [DATE] By [PERSON_NAME]... J…" at bounding box center [929, 593] width 192 height 978
click at [904, 543] on div "[PERSON_NAME] kanssa Add Card... 22349 Lokitime TA [DATE] By [PERSON_NAME]... J…" at bounding box center [929, 593] width 192 height 978
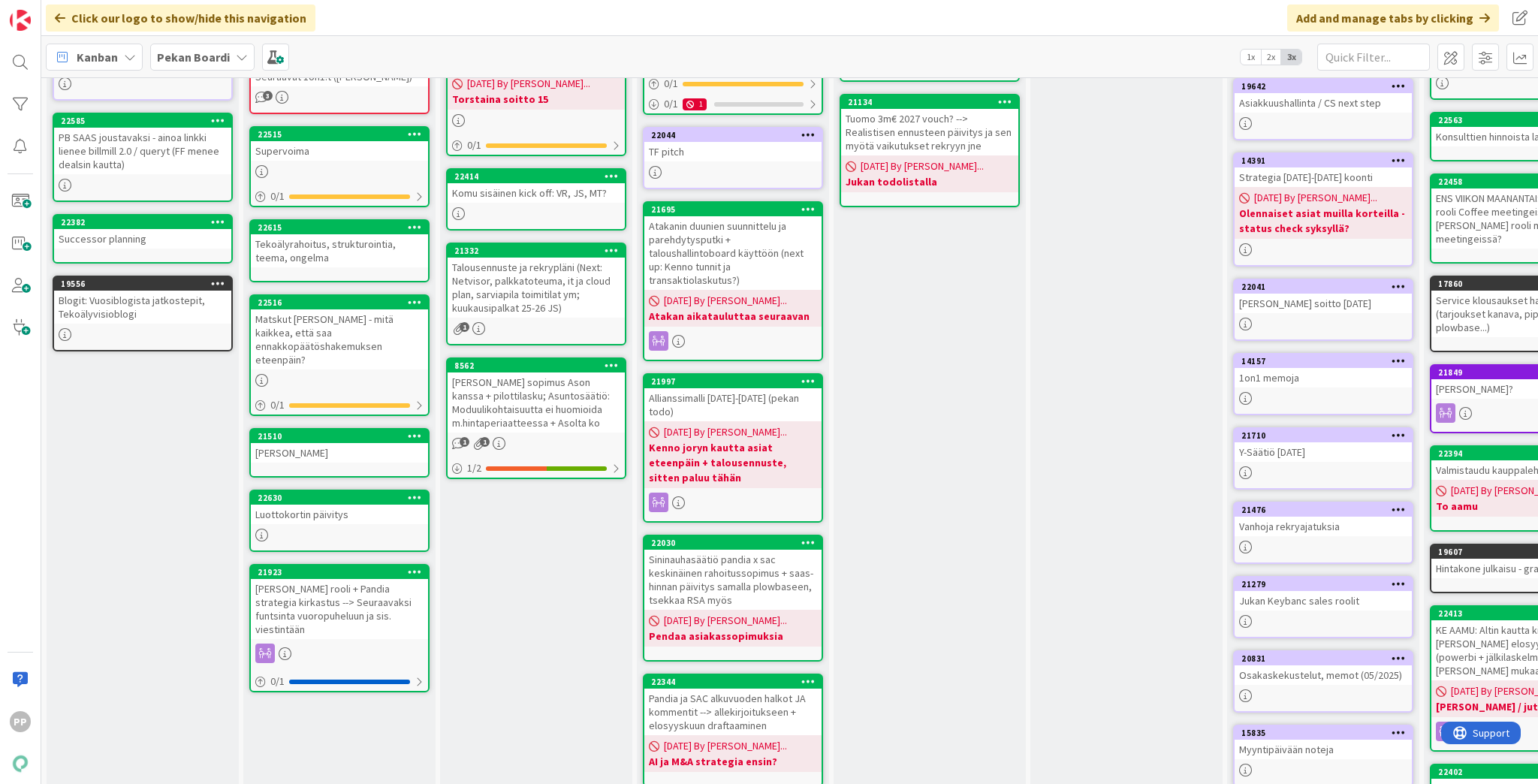
scroll to position [101, 0]
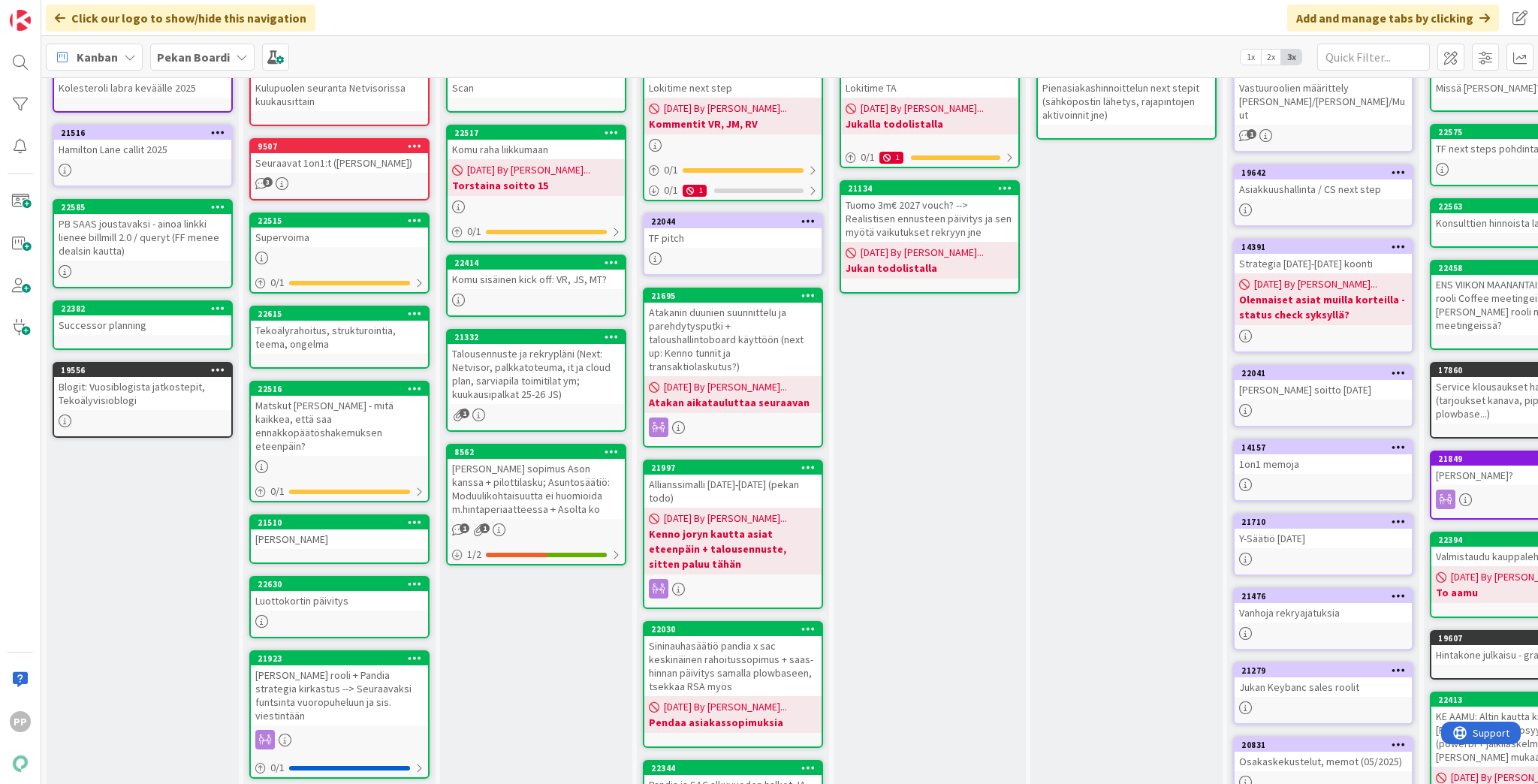
click at [964, 561] on div "[PERSON_NAME] kanssa Add Card... 22349 Lokitime TA [DATE] By [PERSON_NAME]... J…" at bounding box center [929, 492] width 192 height 978
click at [973, 513] on div "[PERSON_NAME] kanssa Add Card... 22349 Lokitime TA [DATE] By [PERSON_NAME]... J…" at bounding box center [929, 492] width 192 height 978
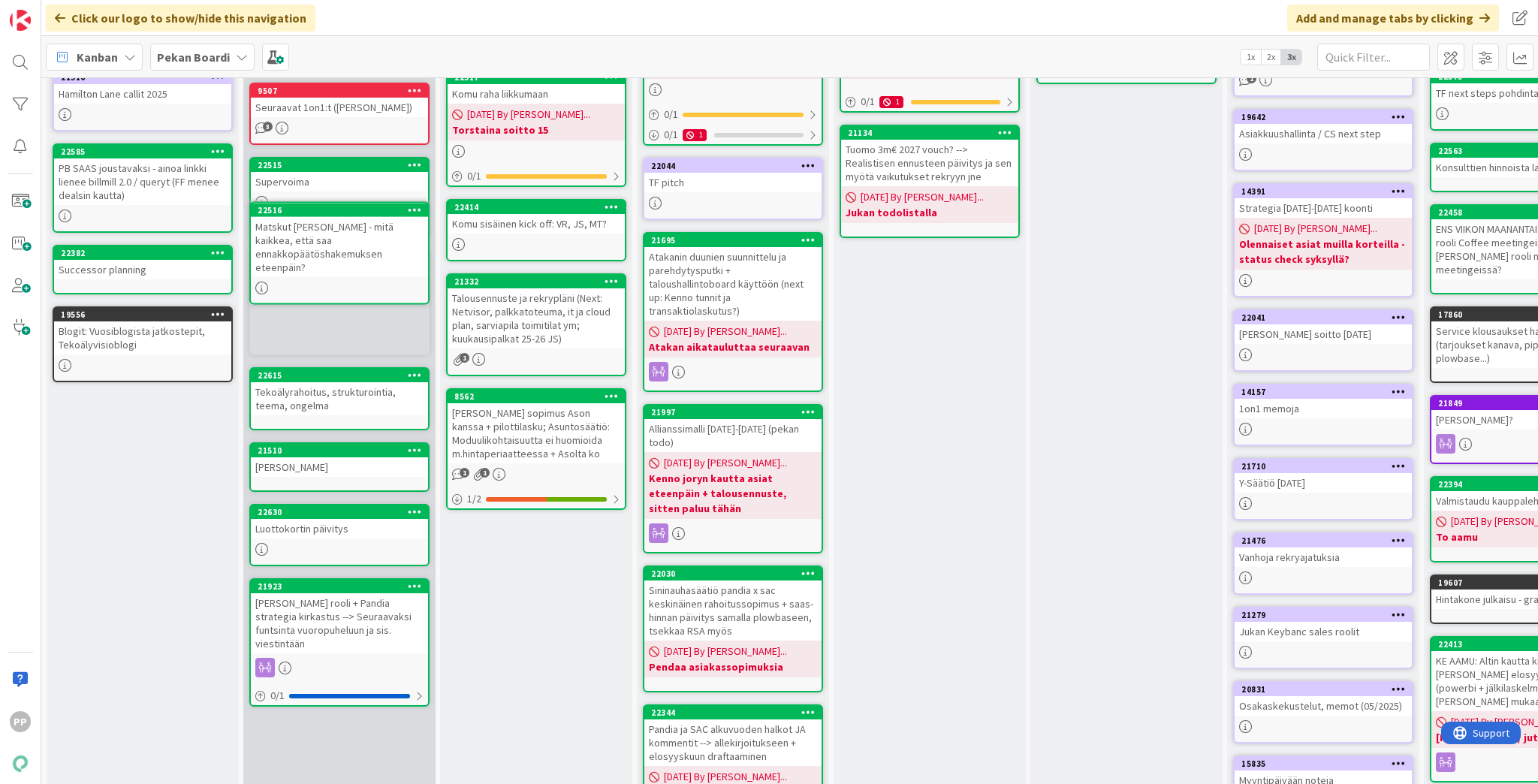
scroll to position [154, 0]
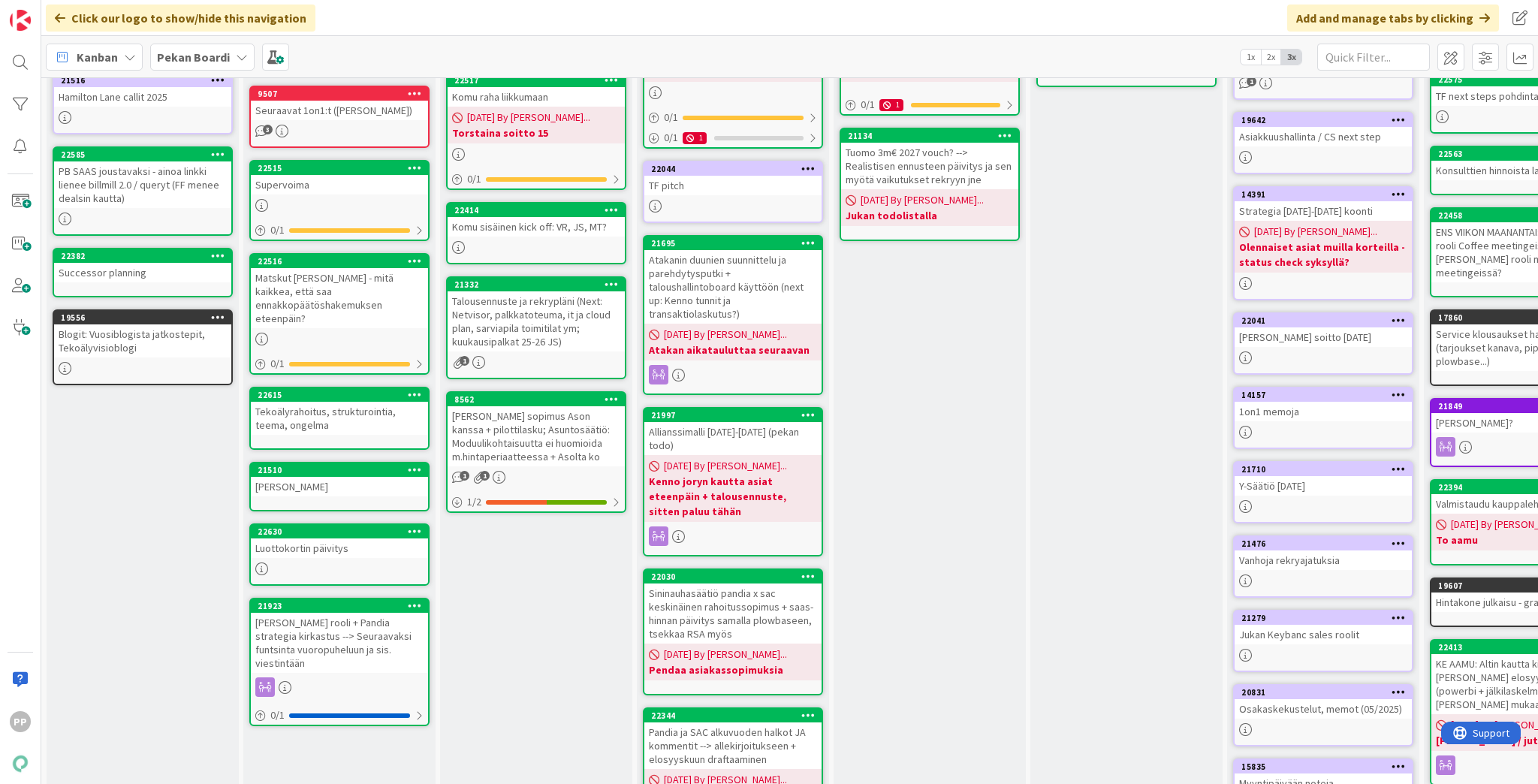
click at [550, 722] on div "To Do Add Card... Template Not Set Title 0 / 128 Label Todo Show More... Add Ad…" at bounding box center [536, 440] width 192 height 978
click at [549, 715] on div "To Do Add Card... Template Not Set Title 0 / 128 Label Todo Show More... Add Ad…" at bounding box center [536, 440] width 192 height 978
click at [551, 732] on div "To Do Add Card... Template Not Set Title 0 / 128 Label Todo Show More... Add Ad…" at bounding box center [536, 440] width 192 height 978
click at [537, 725] on div "To Do Add Card... Template Not Set Title 0 / 128 Label Todo Show More... Add Ad…" at bounding box center [536, 440] width 192 height 978
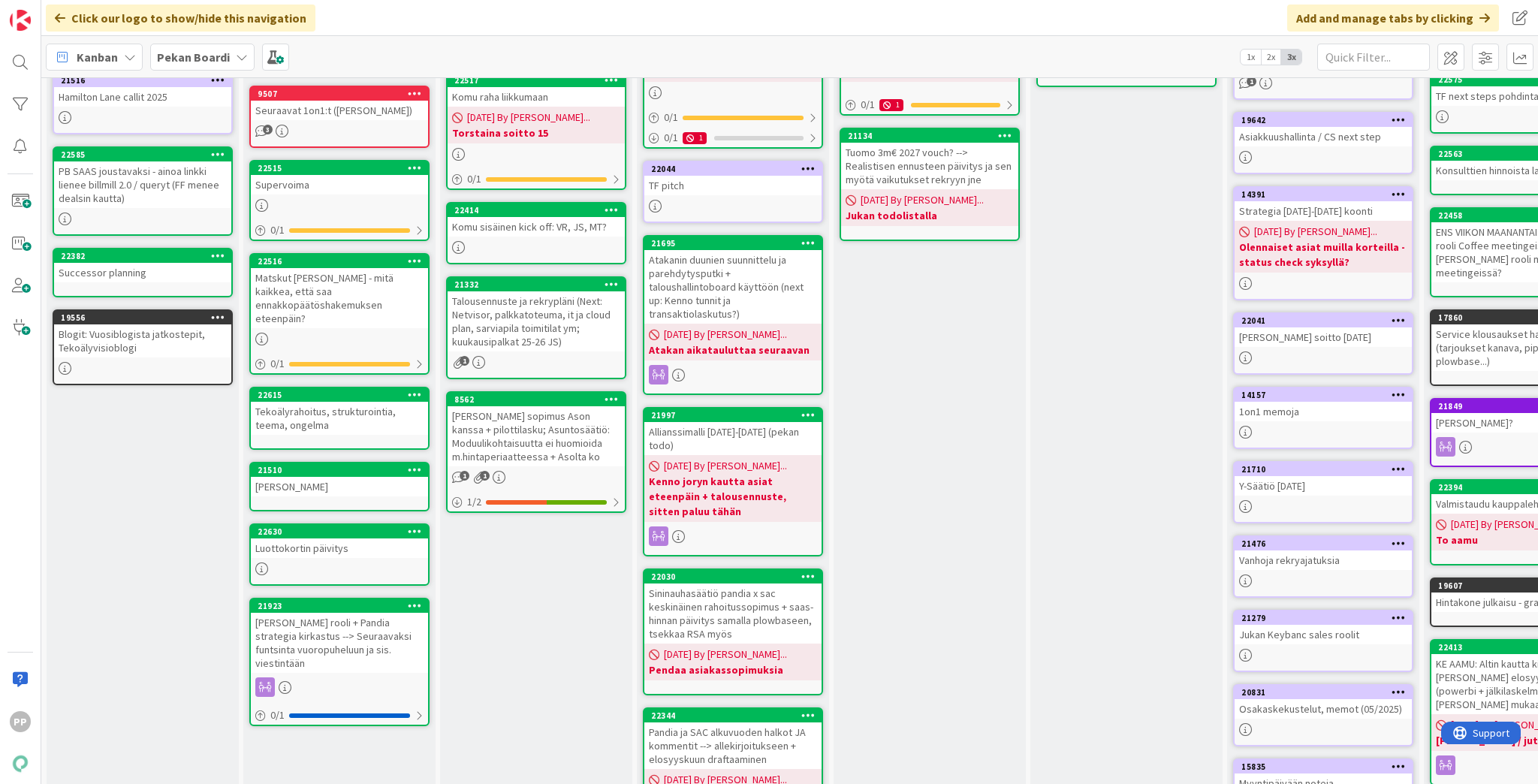
click at [537, 725] on div "To Do Add Card... Template Not Set Title 0 / 128 Label Todo Show More... Add Ad…" at bounding box center [536, 440] width 192 height 978
click at [533, 736] on div "To Do Add Card... Template Not Set Title 0 / 128 Label Todo Show More... Add Ad…" at bounding box center [536, 440] width 192 height 978
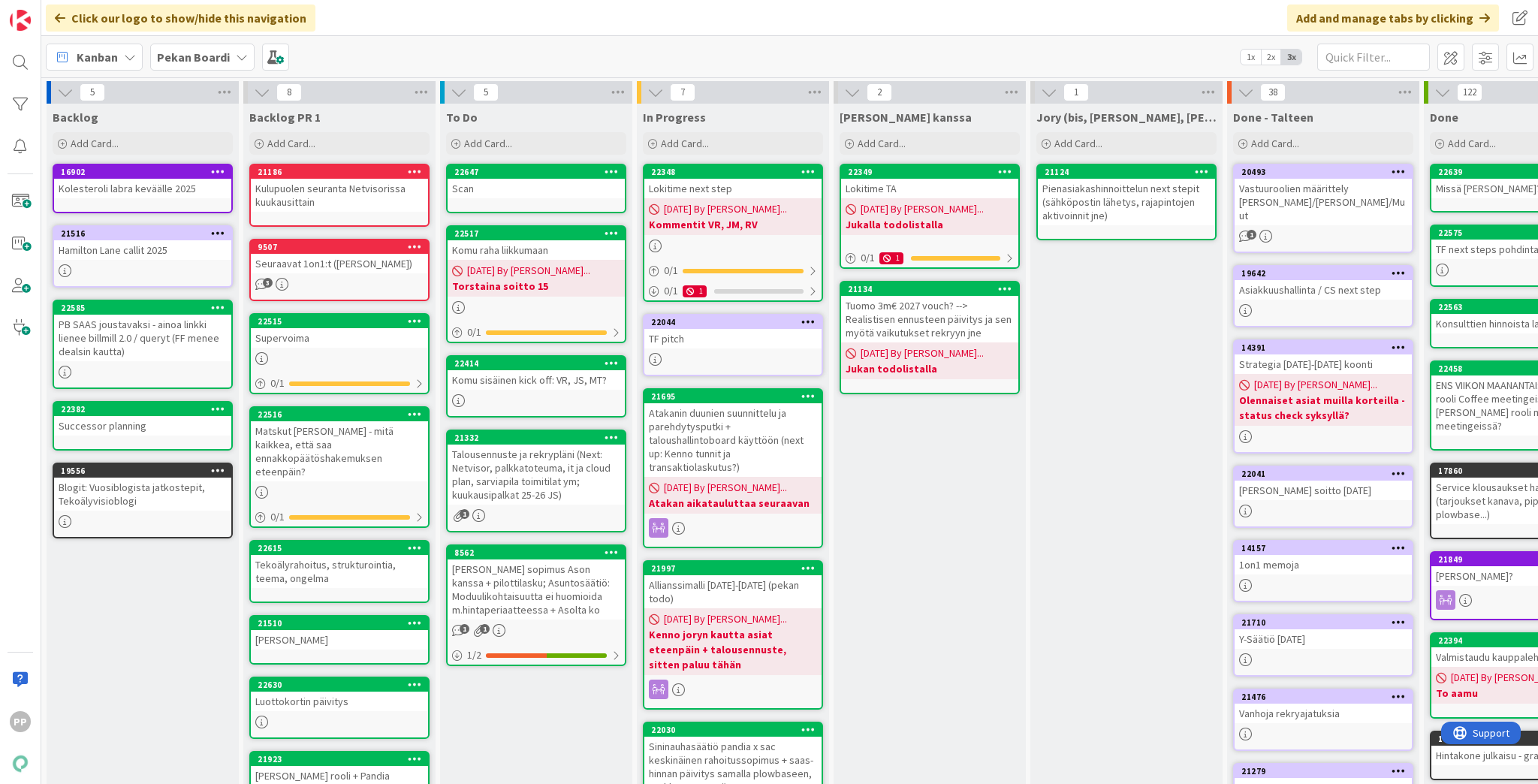
scroll to position [60, 0]
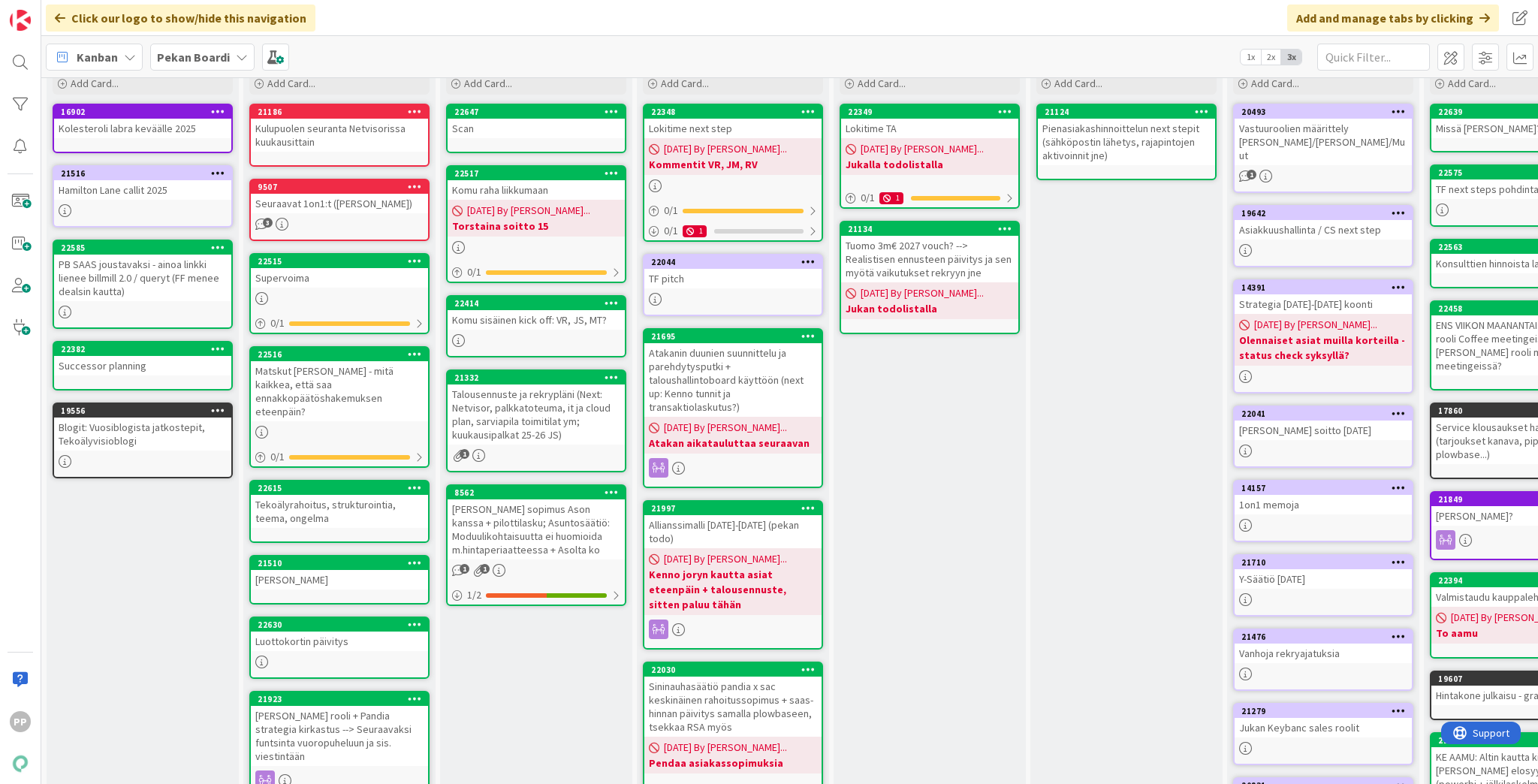
click at [541, 740] on div "To Do Add Card... Template Not Set Title 0 / 128 Label Todo Show More... Add Ad…" at bounding box center [536, 532] width 192 height 978
click at [541, 739] on div "To Do Add Card... Template Not Set Title 0 / 128 Label Todo Show More... Add Ad…" at bounding box center [536, 532] width 192 height 978
click at [110, 615] on div "Backlog Add Card... 16902 Kolesteroli labra keväälle 2025 [GEOGRAPHIC_DATA] cal…" at bounding box center [142, 532] width 192 height 978
click at [549, 708] on div "To Do Add Card... Template Not Set Title 0 / 128 Label Todo Show More... Add Ad…" at bounding box center [536, 532] width 192 height 978
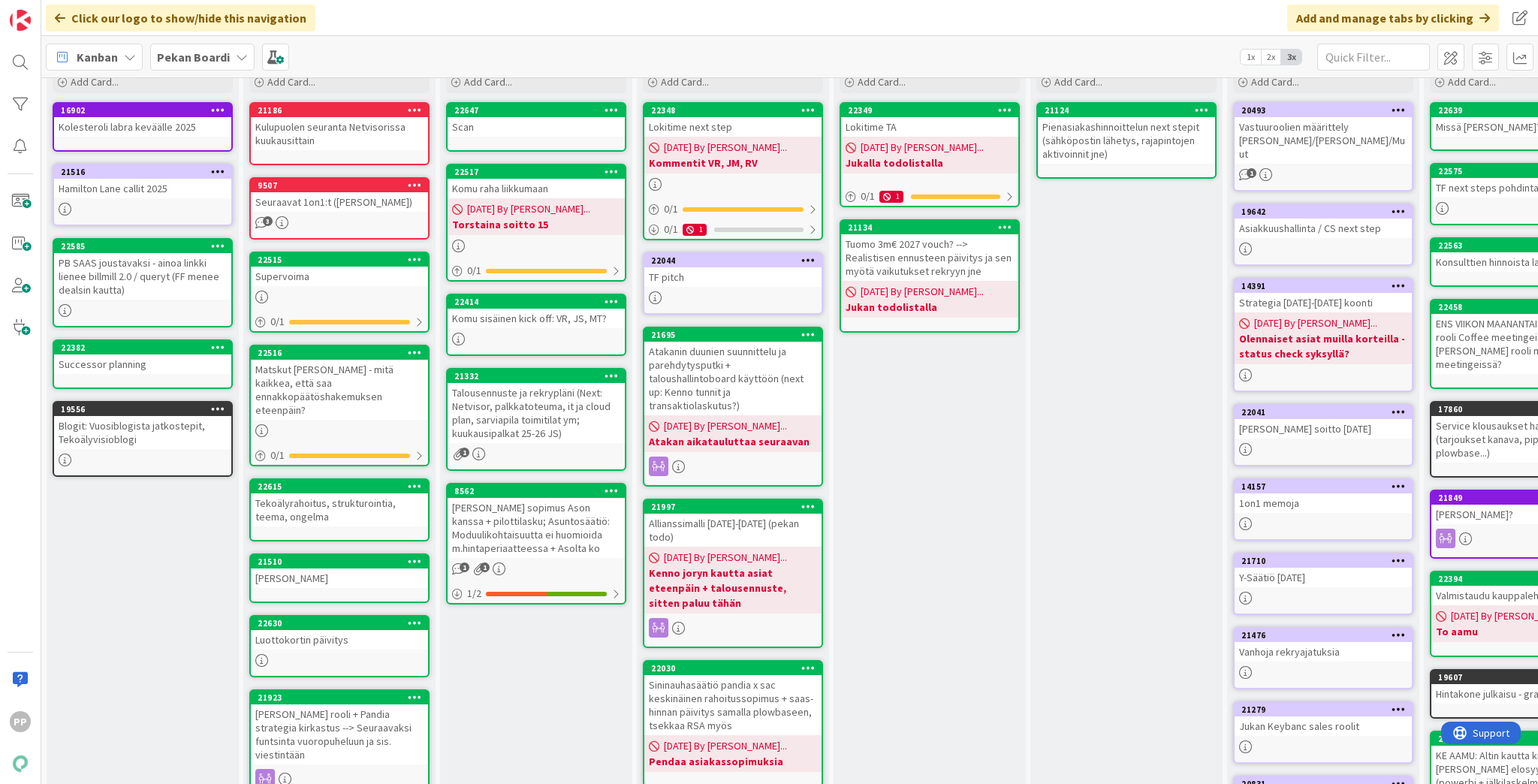
scroll to position [41, 0]
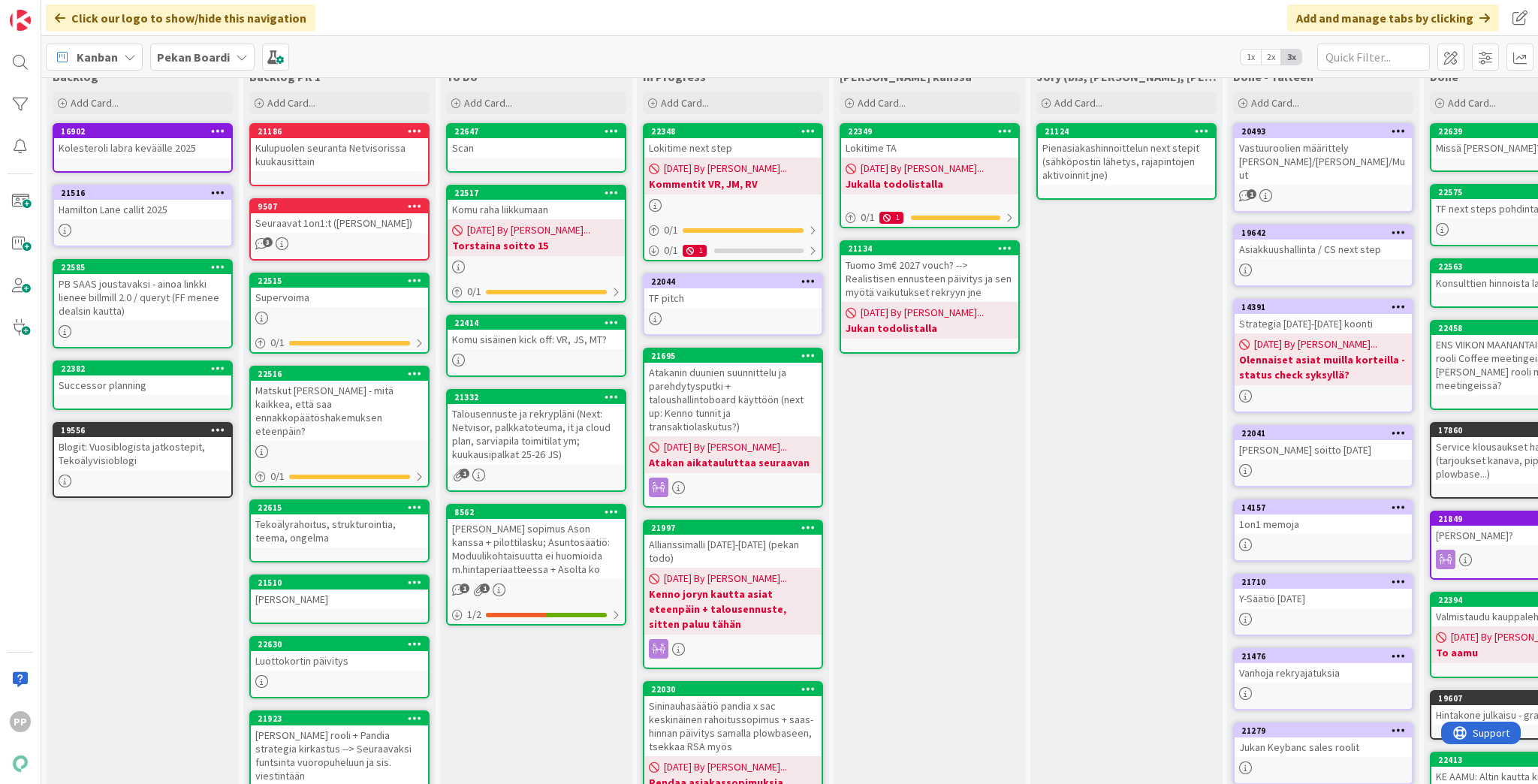
click at [547, 718] on div "To Do Add Card... Template Not Set Title 0 / 128 Label Todo Show More... Add Ad…" at bounding box center [536, 552] width 192 height 978
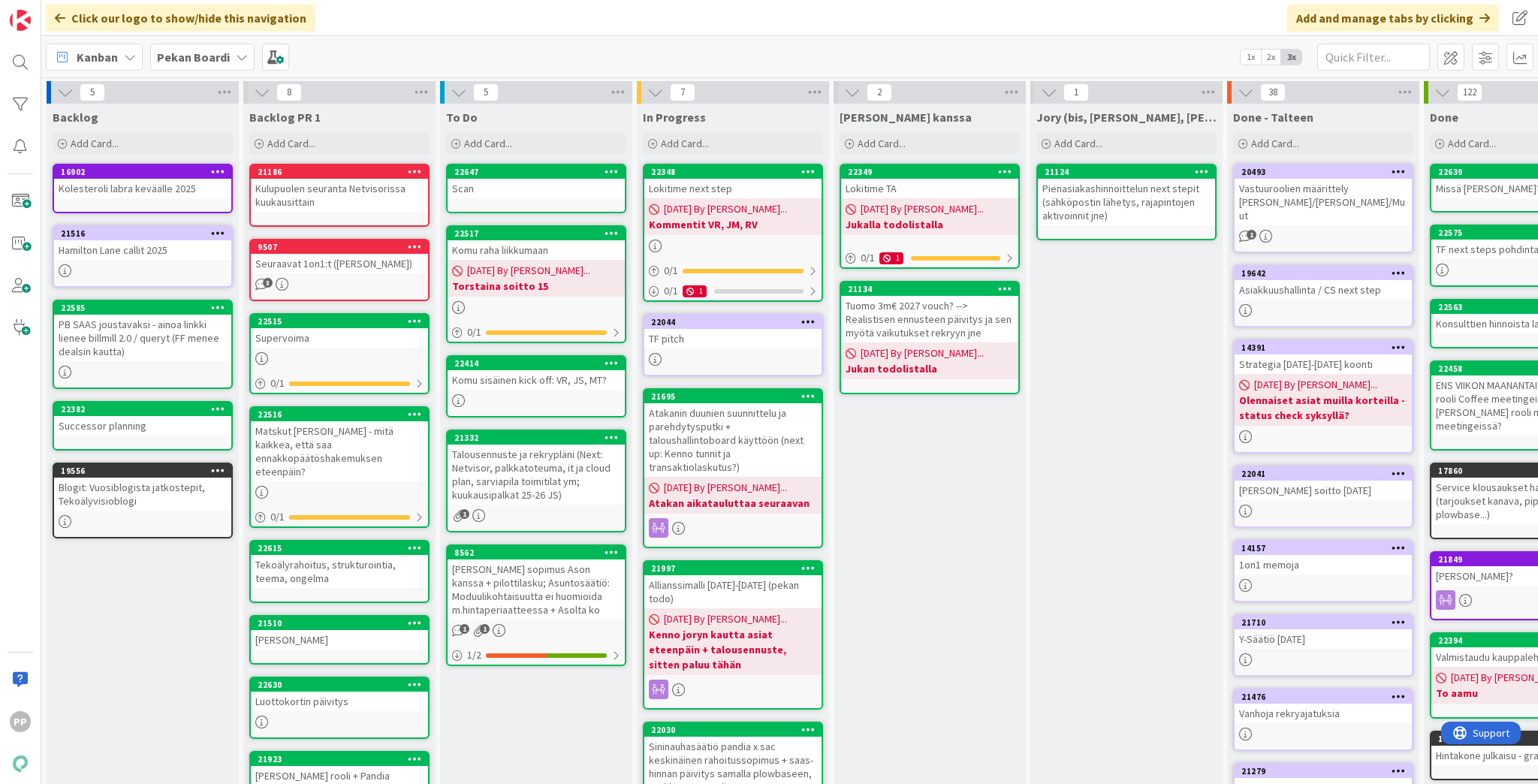
scroll to position [60, 0]
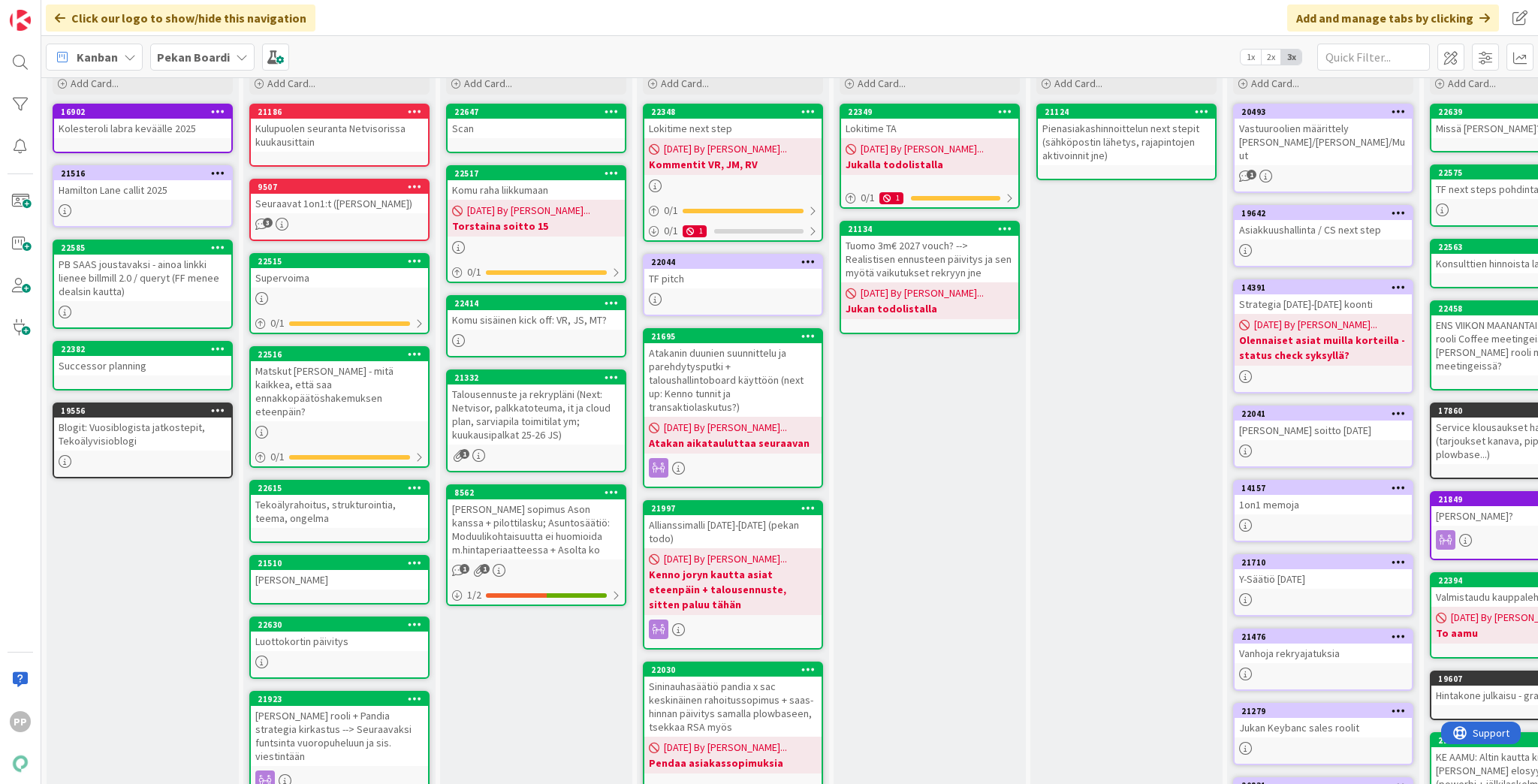
click at [547, 718] on div "To Do Add Card... Template Not Set Title 0 / 128 Label Todo Show More... Add Ad…" at bounding box center [536, 532] width 192 height 978
click at [537, 682] on div "To Do Add Card... Template Not Set Title 0 / 128 Label Todo Show More... Add Ad…" at bounding box center [536, 532] width 192 height 978
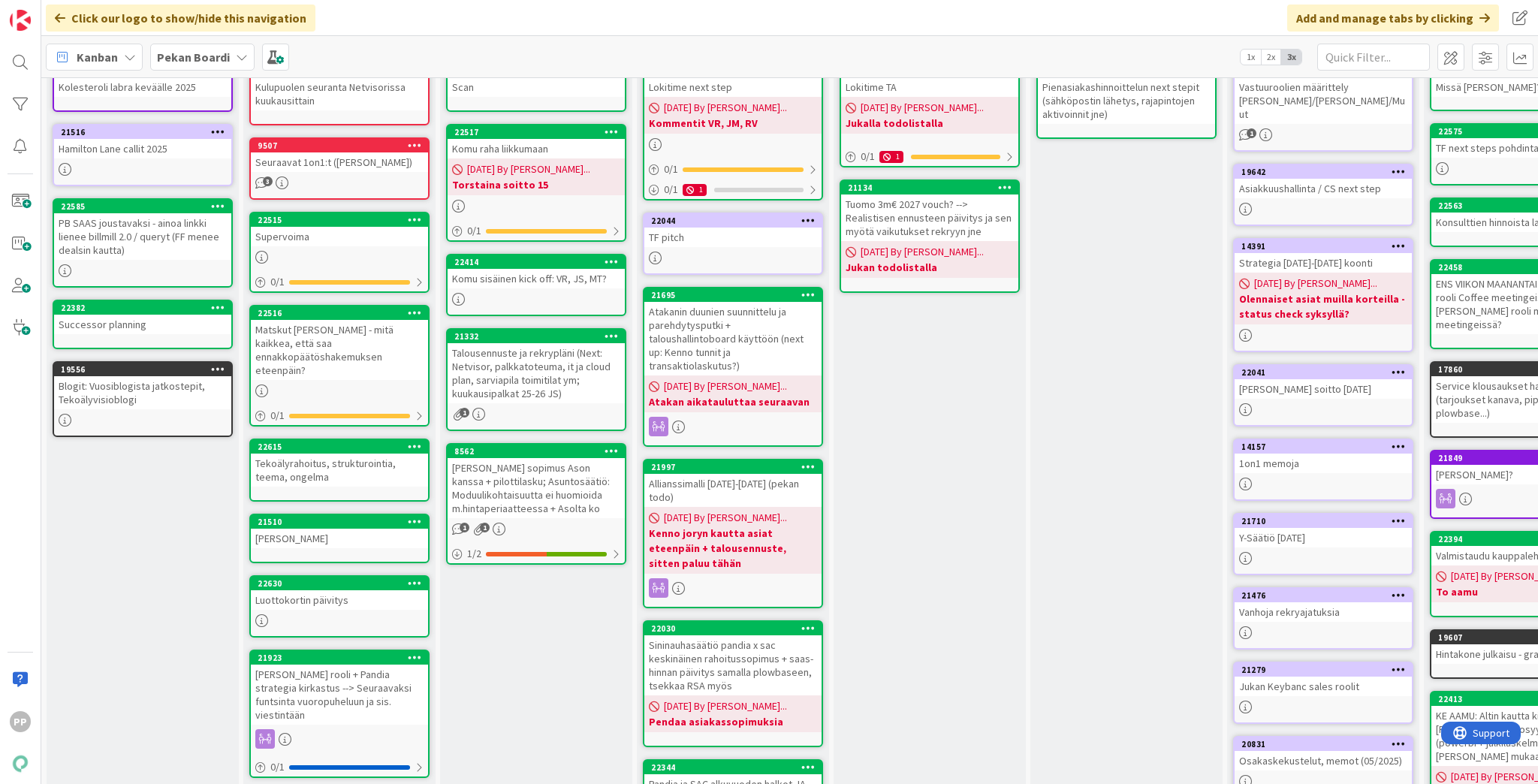
scroll to position [120, 0]
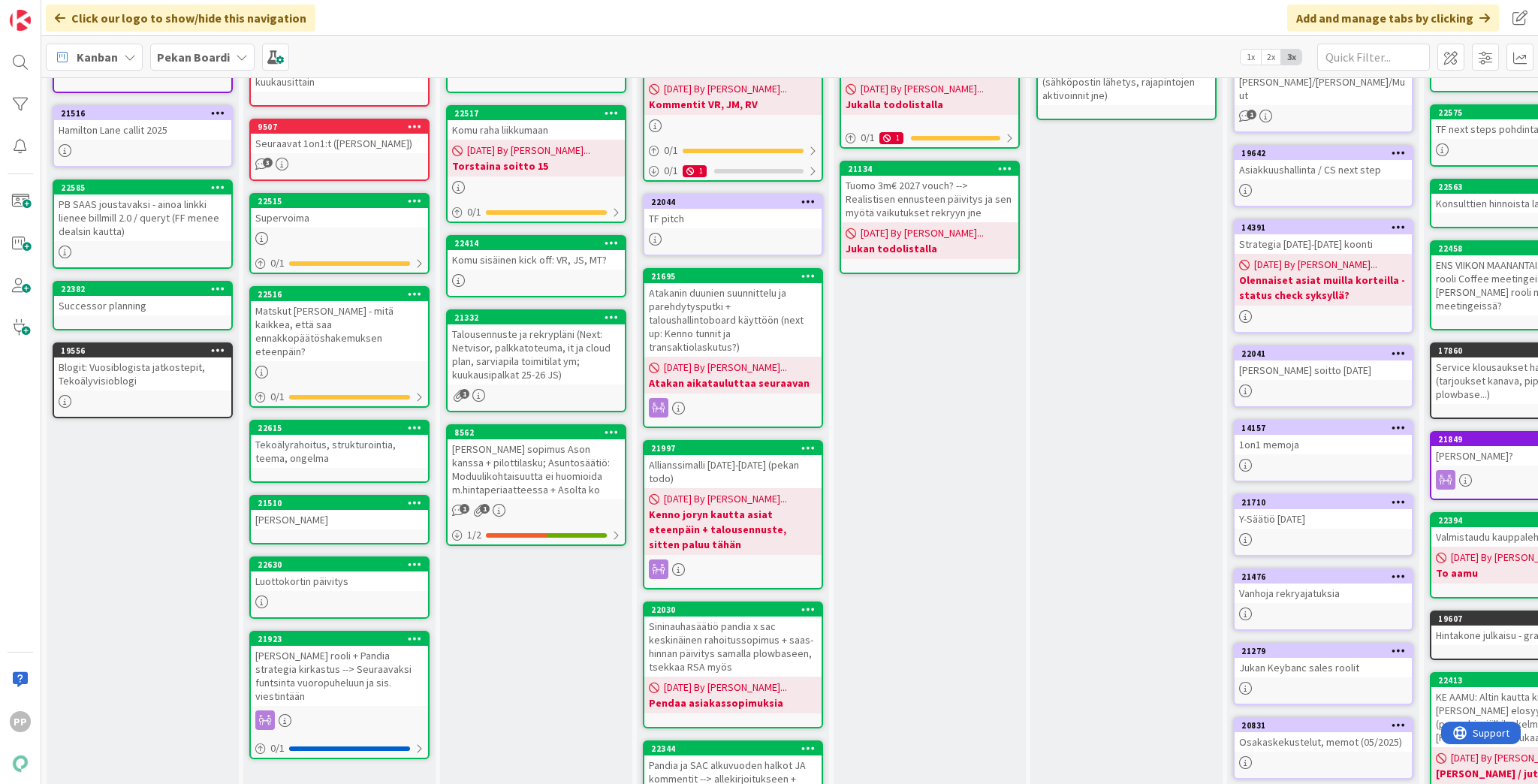
click at [537, 476] on div "[PERSON_NAME] sopimus Ason kanssa + pilottilasku; Asuntosäätiö: Moduulikohtaisu…" at bounding box center [536, 469] width 177 height 60
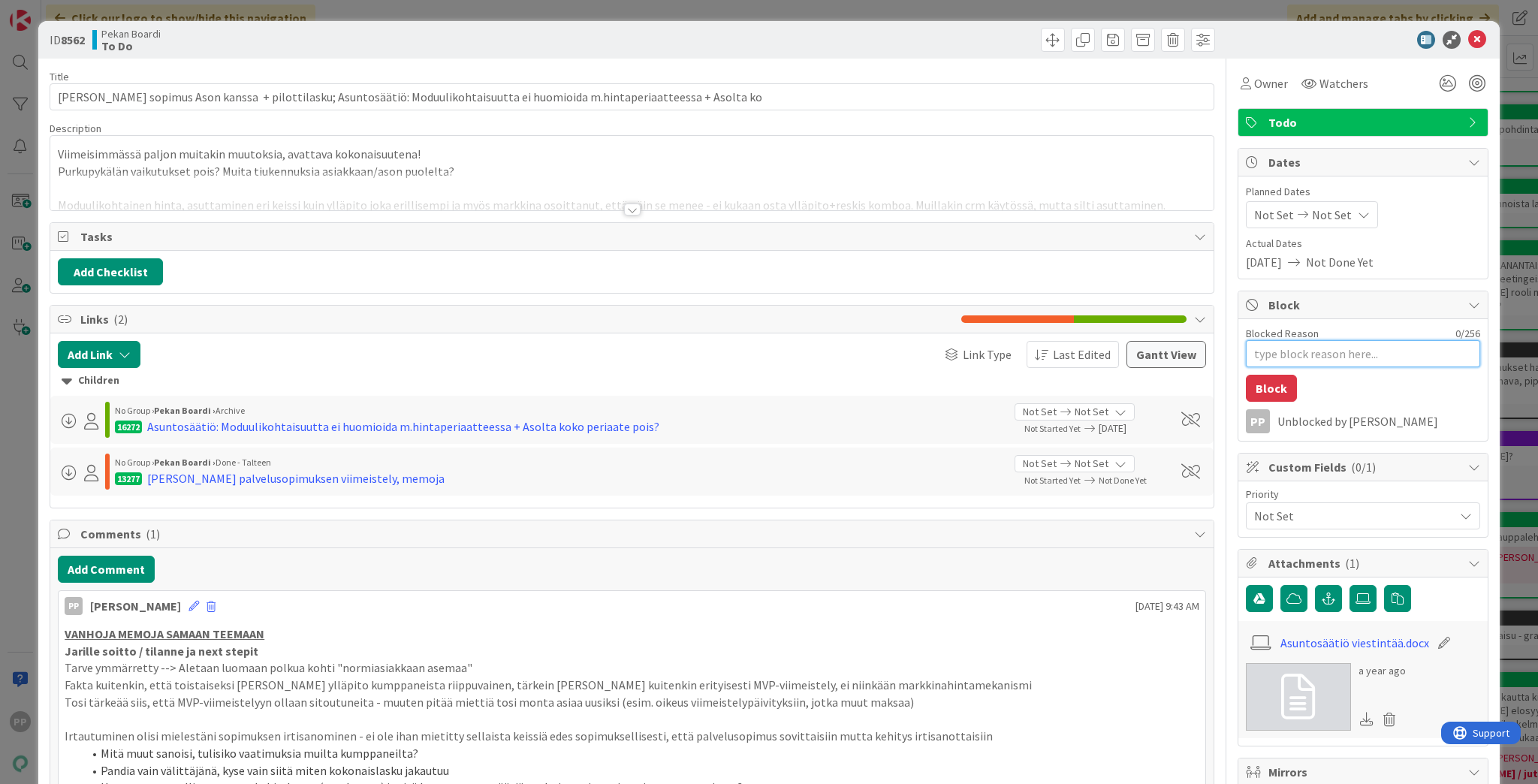
click at [1391, 357] on textarea "Blocked Reason" at bounding box center [1363, 353] width 235 height 27
type textarea "x"
type textarea "J"
type textarea "x"
type textarea "Jo"
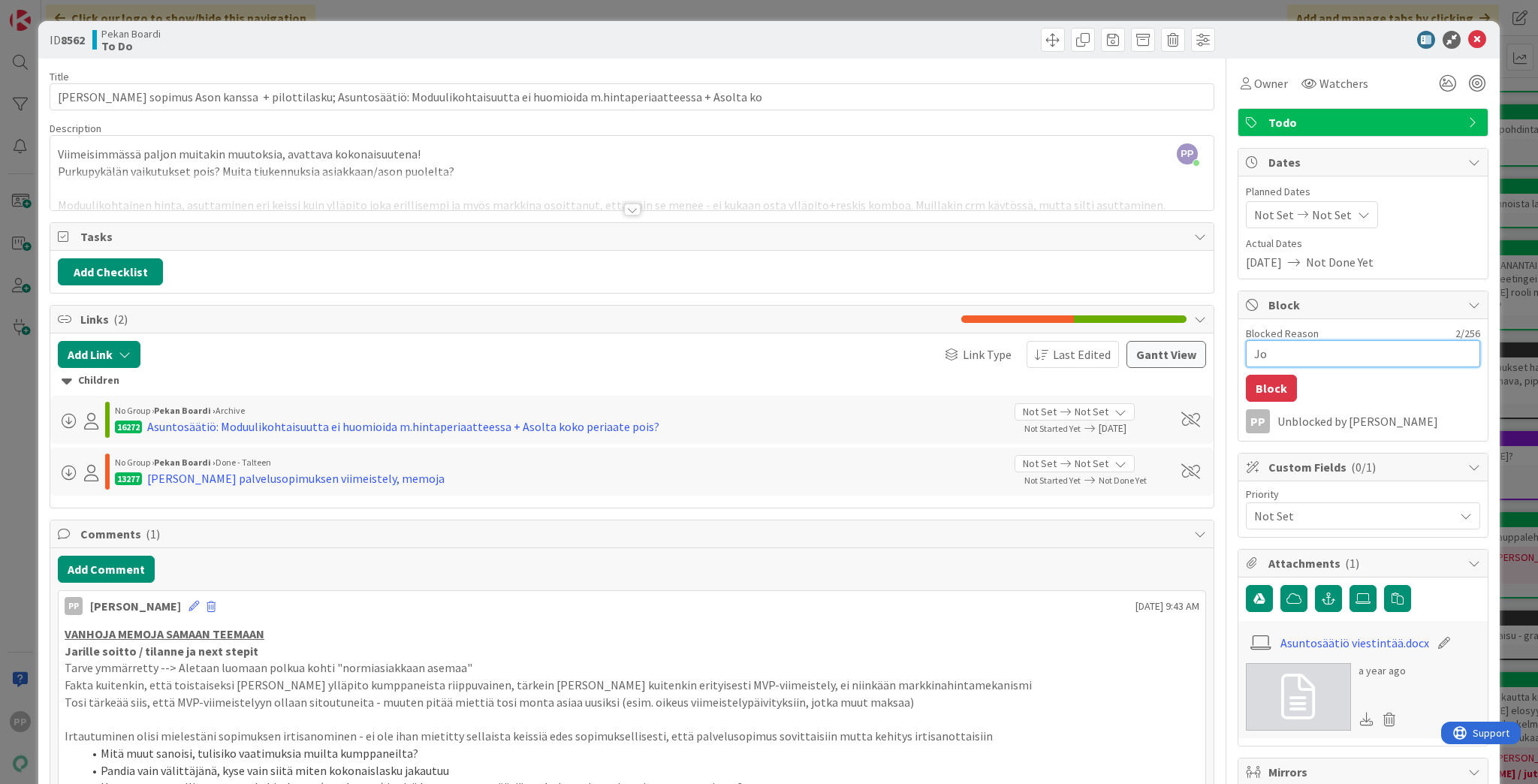
type textarea "x"
type textarea "Joo"
type textarea "x"
type textarea "Joon"
type textarea "x"
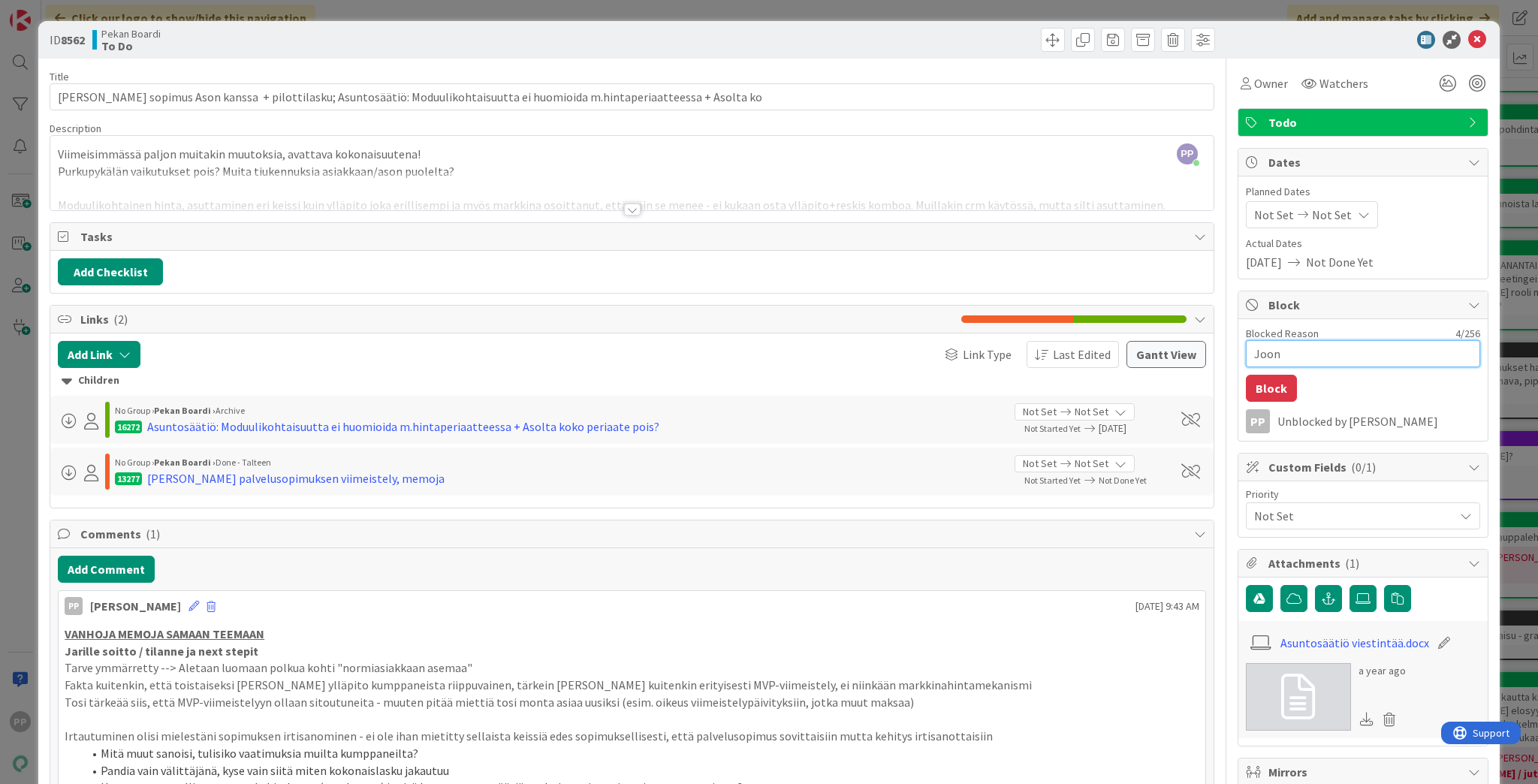
type textarea "Joona"
type textarea "x"
type textarea "Joonak"
type textarea "x"
type textarea "Joonaks"
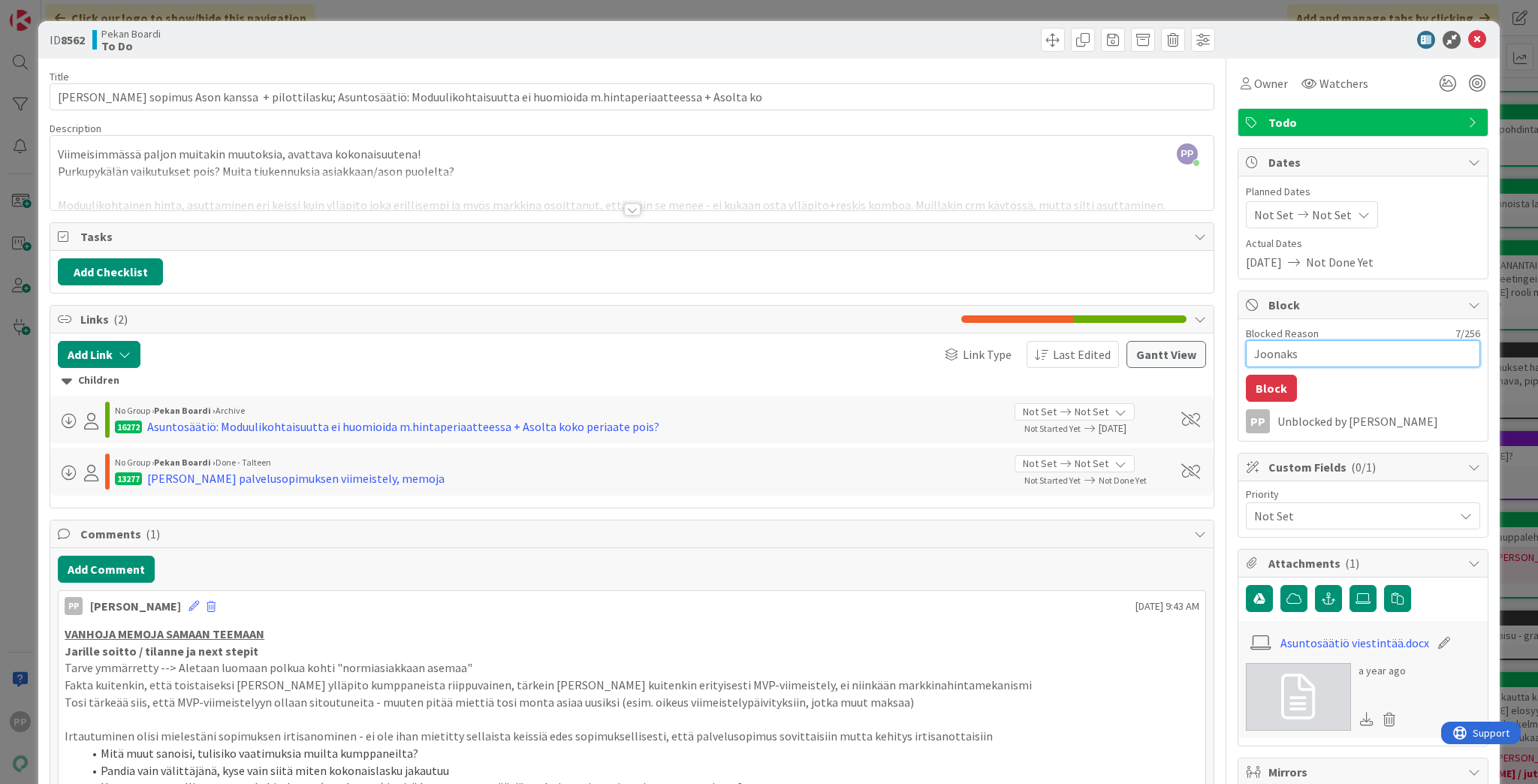
type textarea "x"
type textarea "Joonakse"
type textarea "x"
type textarea "Joonaksel"
type textarea "x"
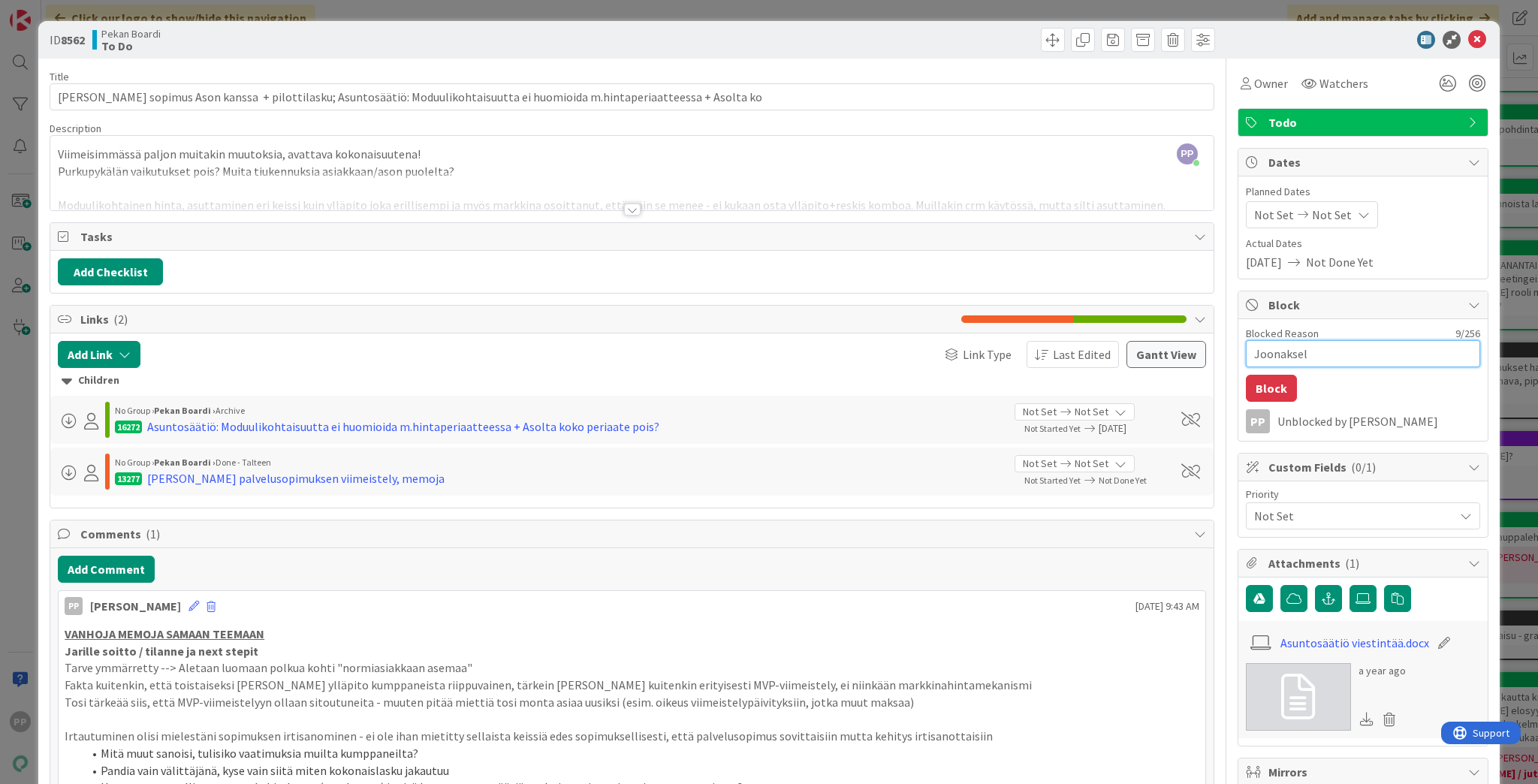
type textarea "Joonakselt"
type textarea "x"
type textarea "Joonakselta"
type textarea "x"
type textarea "Joonakselta"
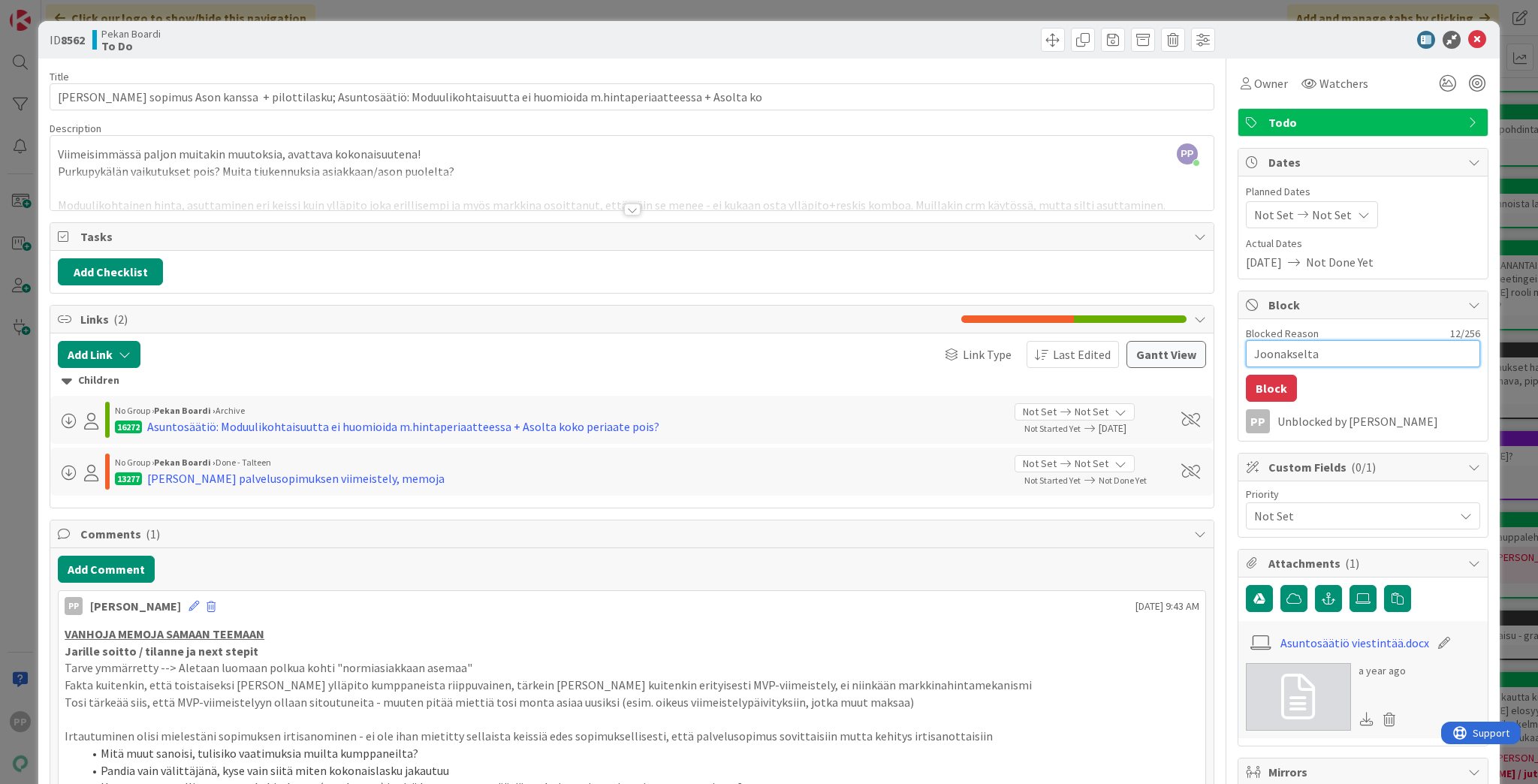
type textarea "x"
type textarea "Joonakselta e"
type textarea "x"
type textarea "Joonakselta en"
type textarea "x"
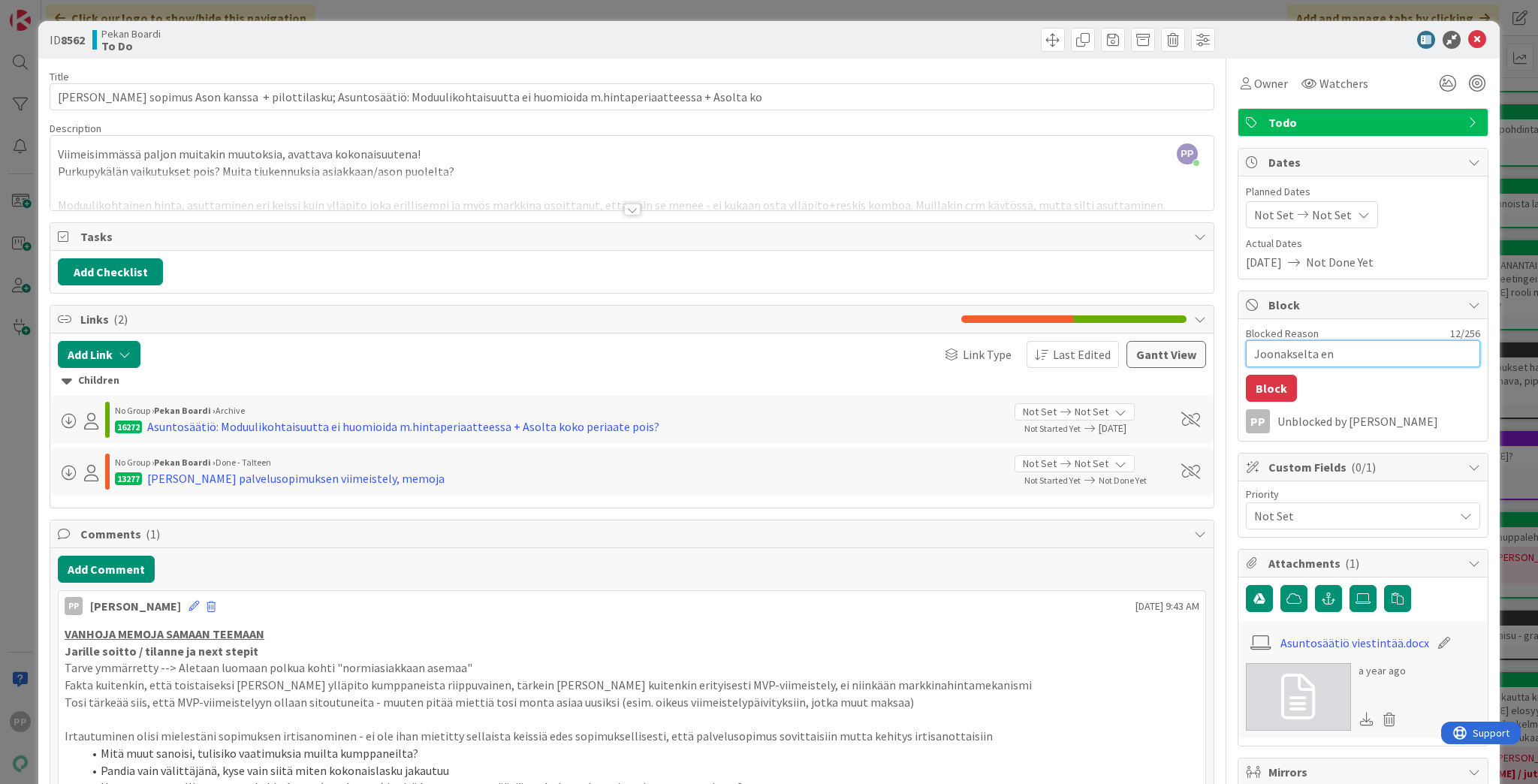
type textarea "Joonakselta ens"
type textarea "x"
type textarea "Joonakselta ensi"
type textarea "x"
type textarea "Joonakselta ensin"
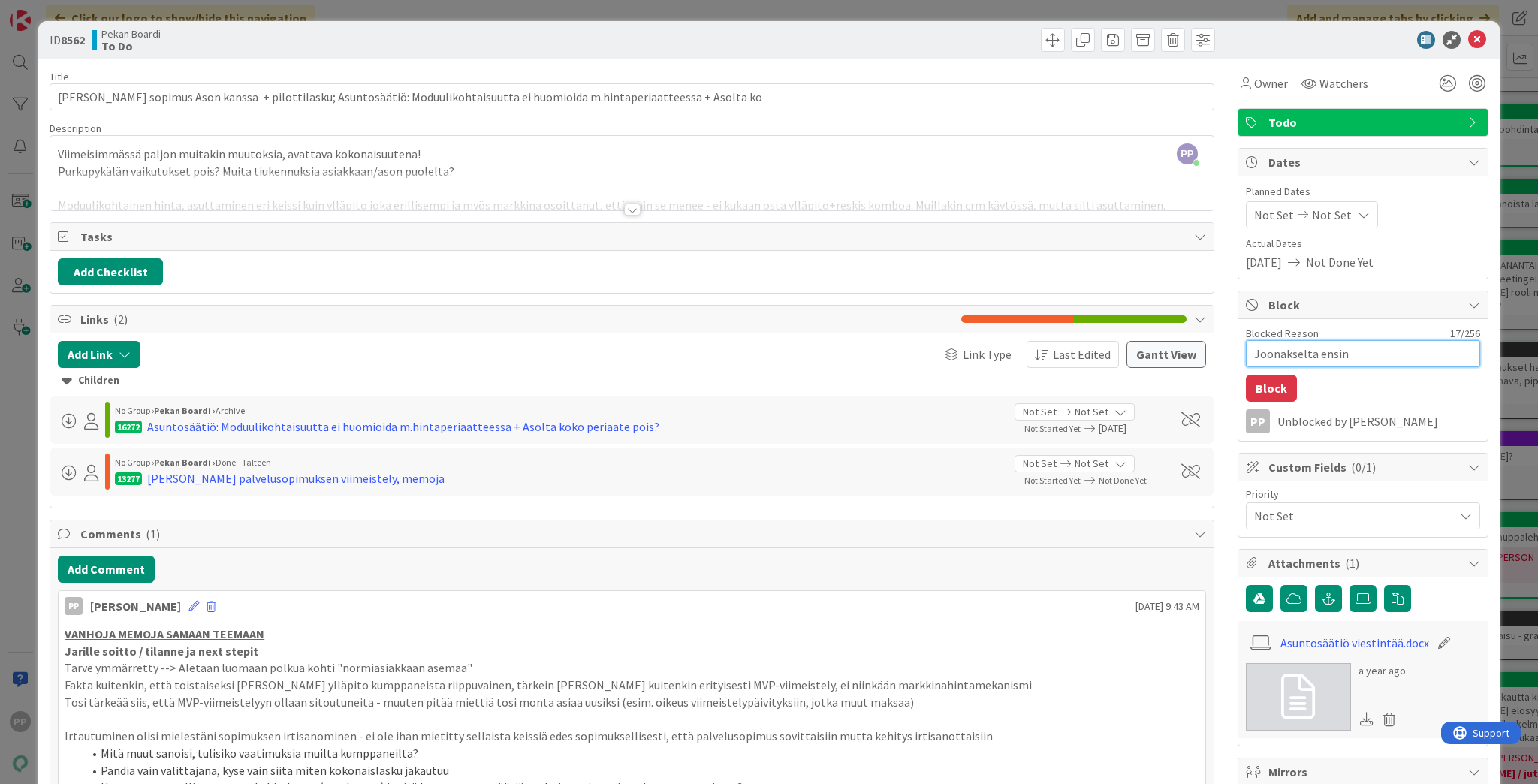
type textarea "x"
type textarea "Joonakselta ensin"
type textarea "x"
type textarea "Joonakselta ensin j"
type textarea "x"
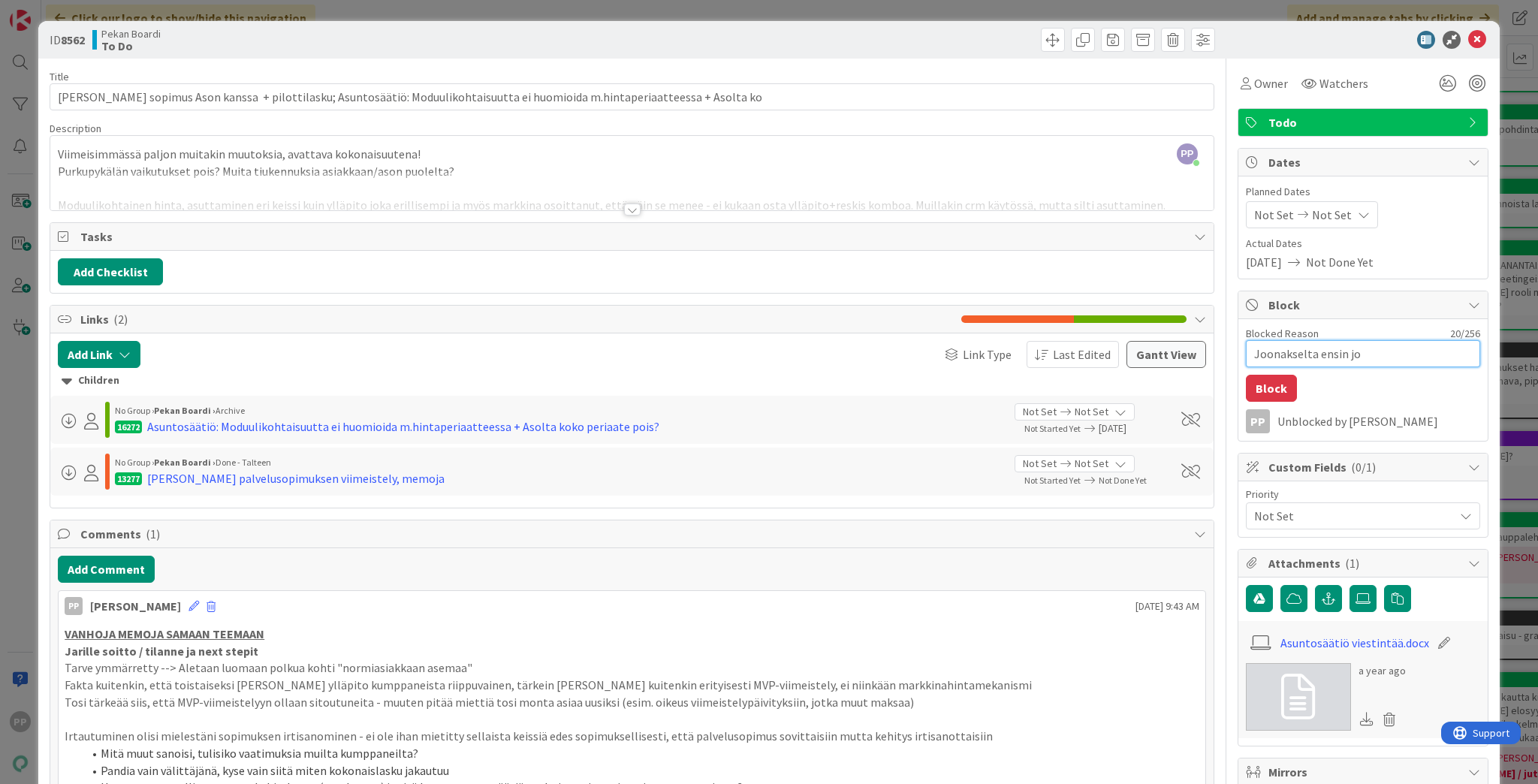
type textarea "Joonakselta ensin jok"
type textarea "x"
type textarea "Joonakselta ensin joku"
type textarea "x"
type textarea "Joonakselta ensin joku"
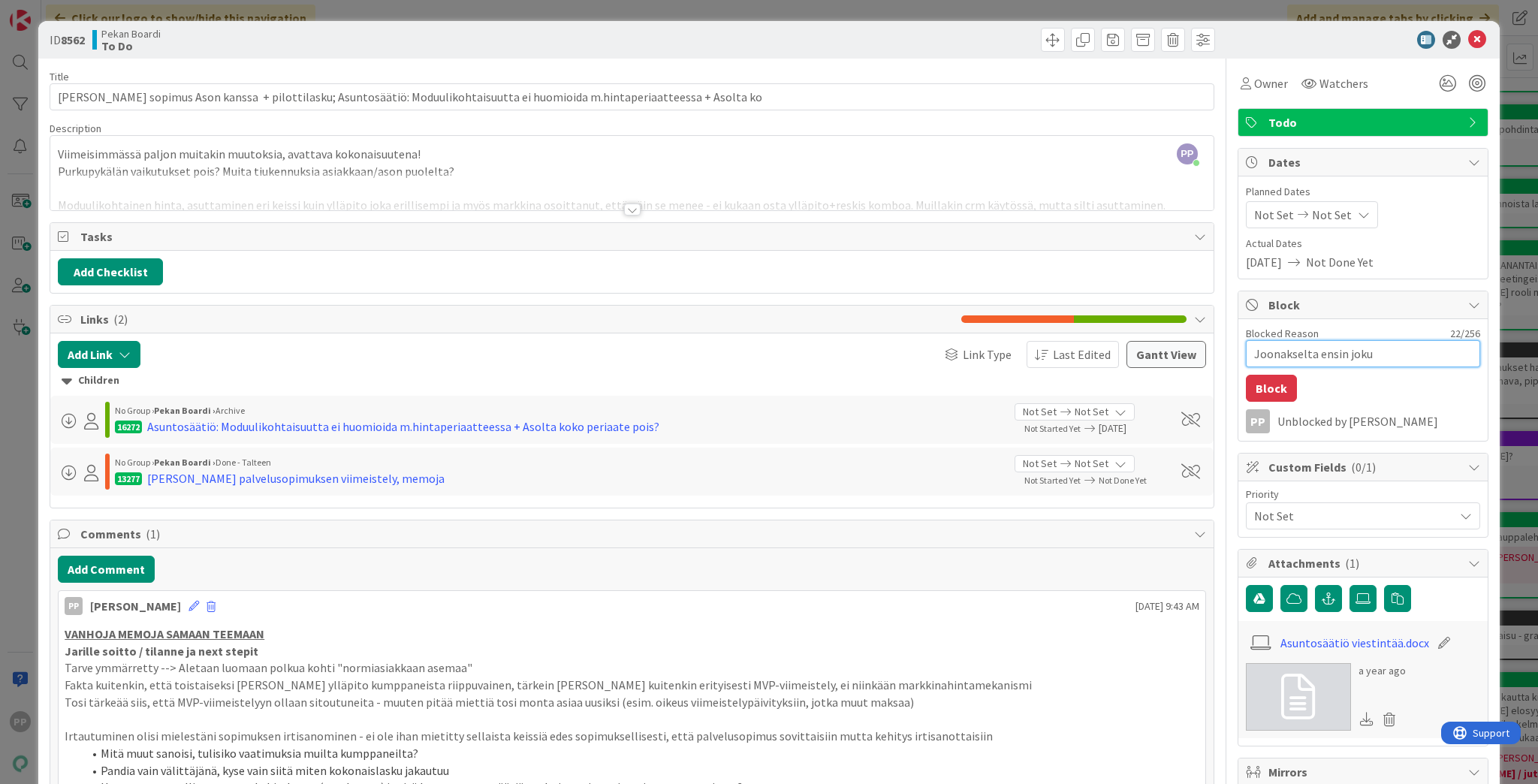
type textarea "x"
type textarea "Joonakselta ensin joku n"
type textarea "x"
type textarea "Joonakselta ensin joku ne"
type textarea "x"
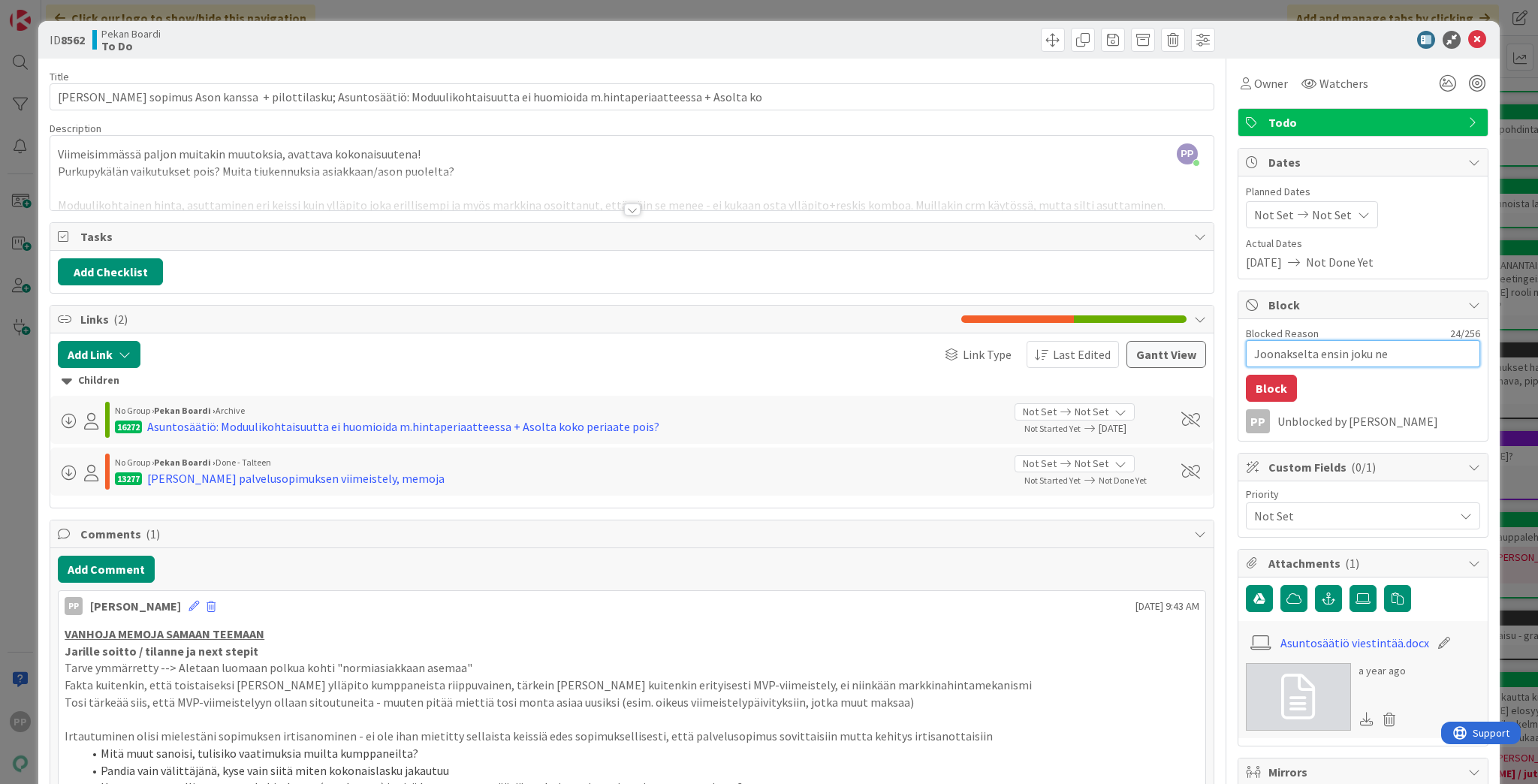
type textarea "Joonakselta ensin joku nex"
type textarea "x"
type textarea "[PERSON_NAME] ensin joku next"
type textarea "x"
type textarea "[PERSON_NAME] ensin joku next"
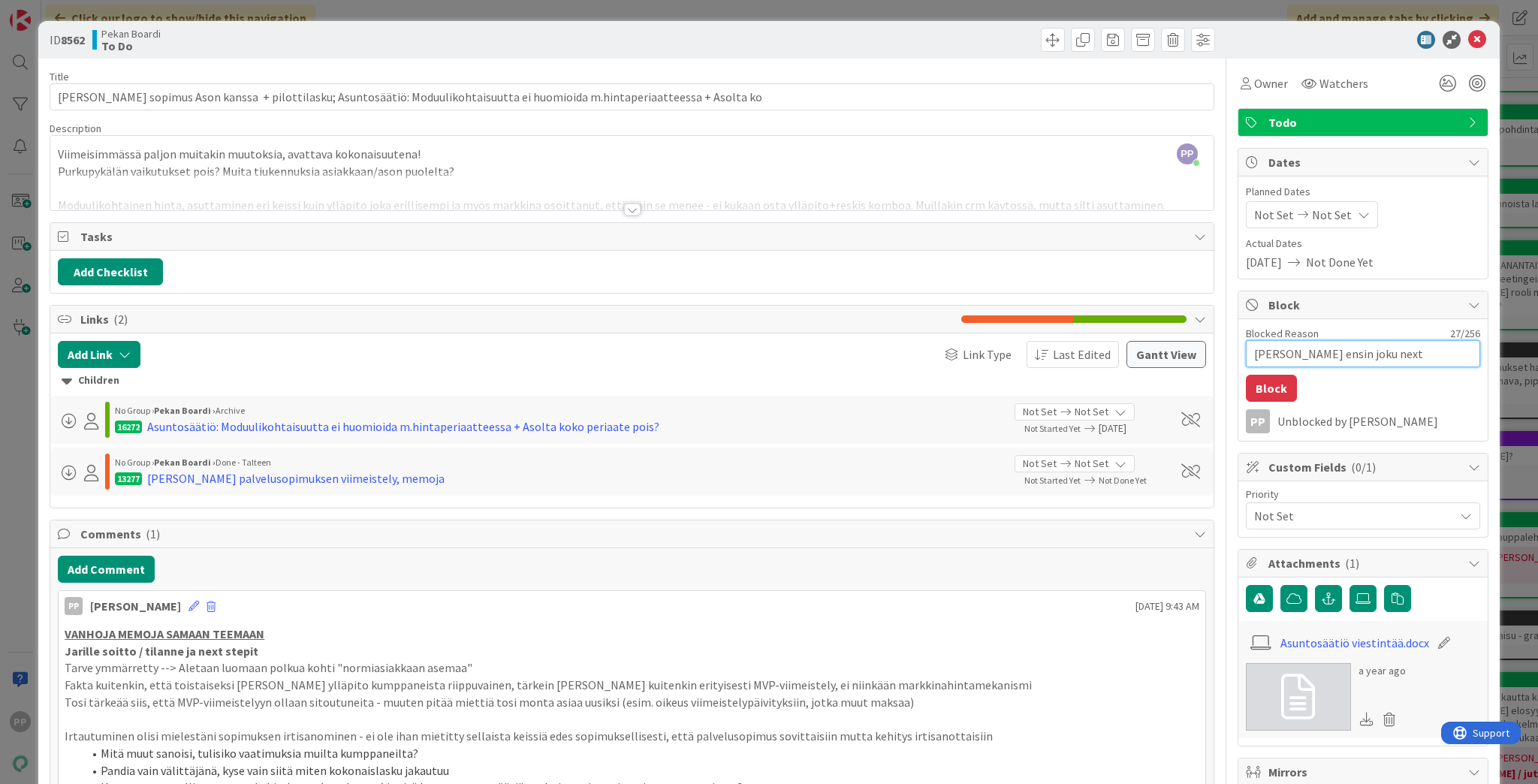
type textarea "x"
type textarea "[PERSON_NAME] ensin joku next s"
type textarea "x"
type textarea "Joonakselta ensin joku next st"
type textarea "x"
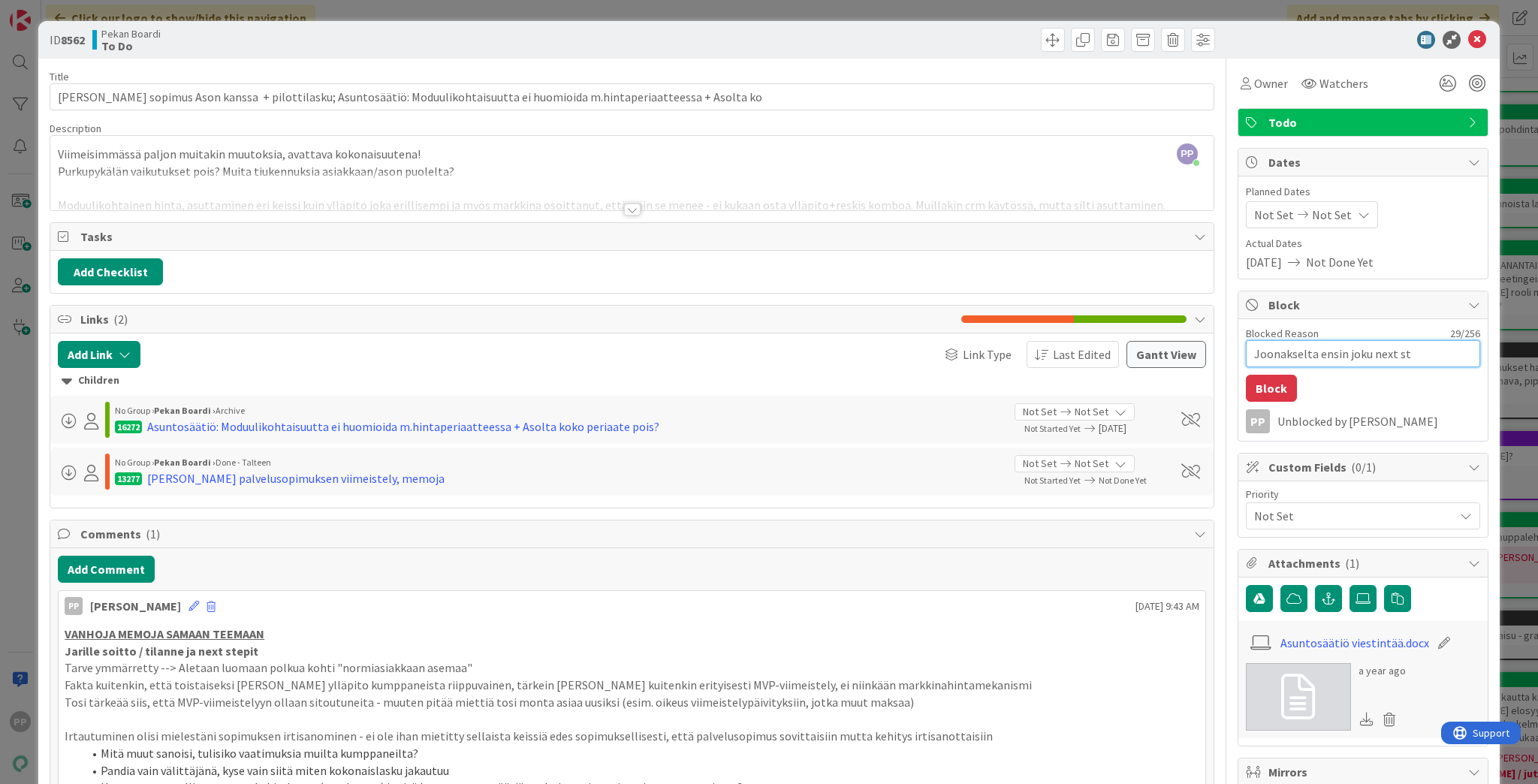
type textarea "[PERSON_NAME] ensin joku next ste"
type textarea "x"
type textarea "[PERSON_NAME] ensin joku next step"
type textarea "x"
type textarea "[PERSON_NAME] ensin joku next step"
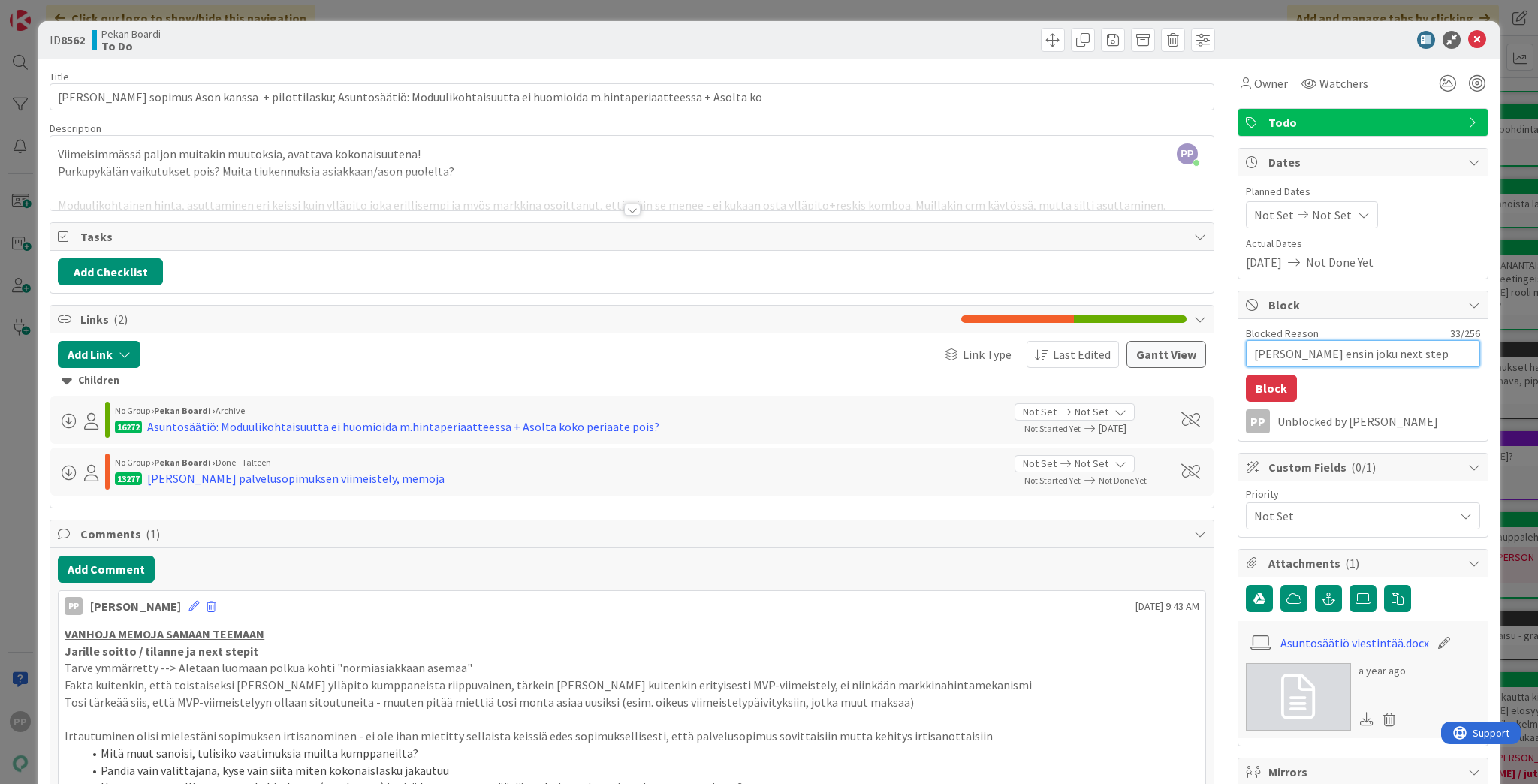
type textarea "x"
type textarea "[PERSON_NAME] ensin joku next step k"
type textarea "x"
type textarea "[PERSON_NAME] ensin joku next step kä"
type textarea "x"
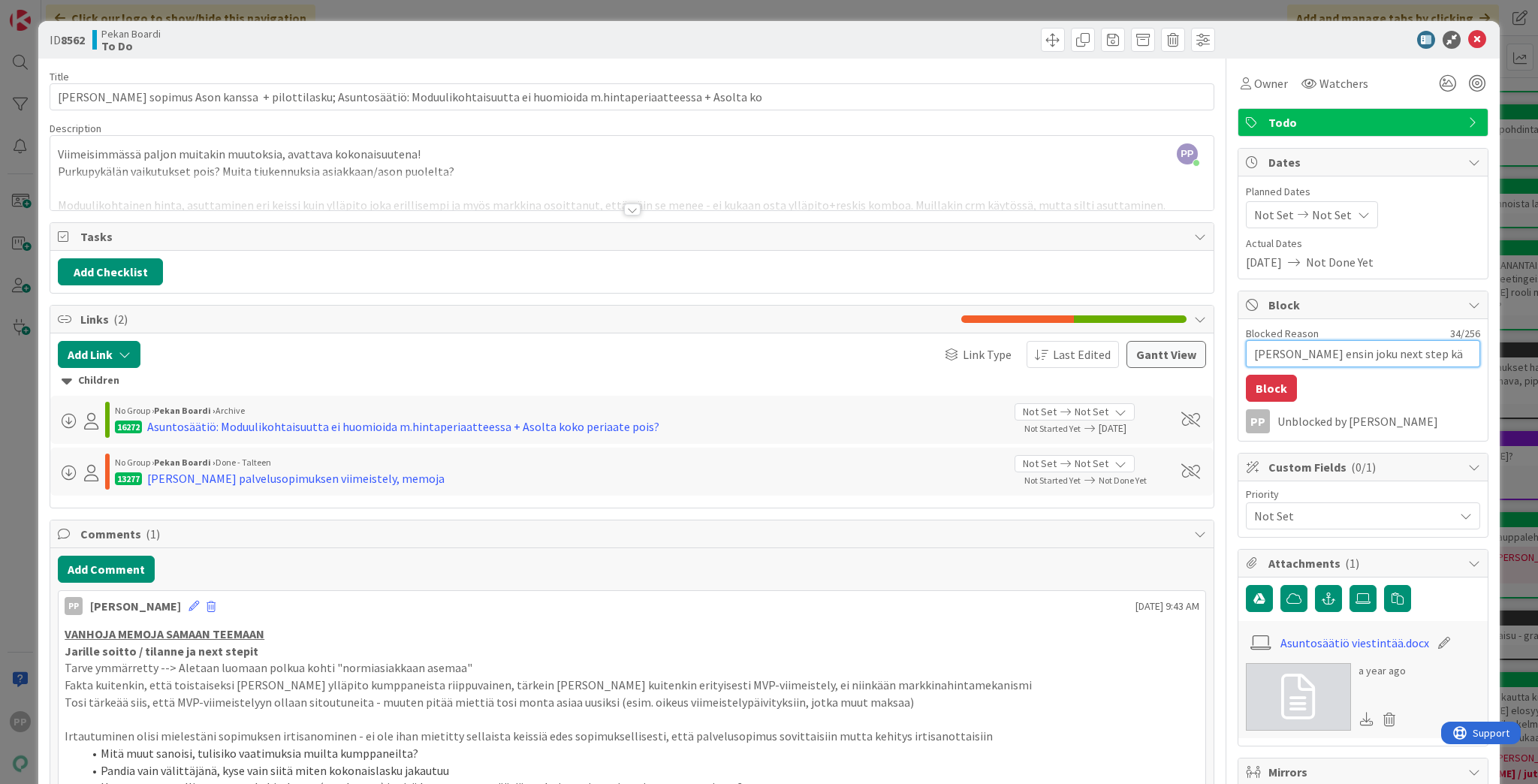
type textarea "[PERSON_NAME] ensin joku next step käy"
type textarea "x"
type textarea "[PERSON_NAME] ensin joku next step käyt"
type textarea "x"
type textarea "[PERSON_NAME] ensin joku next step käytt"
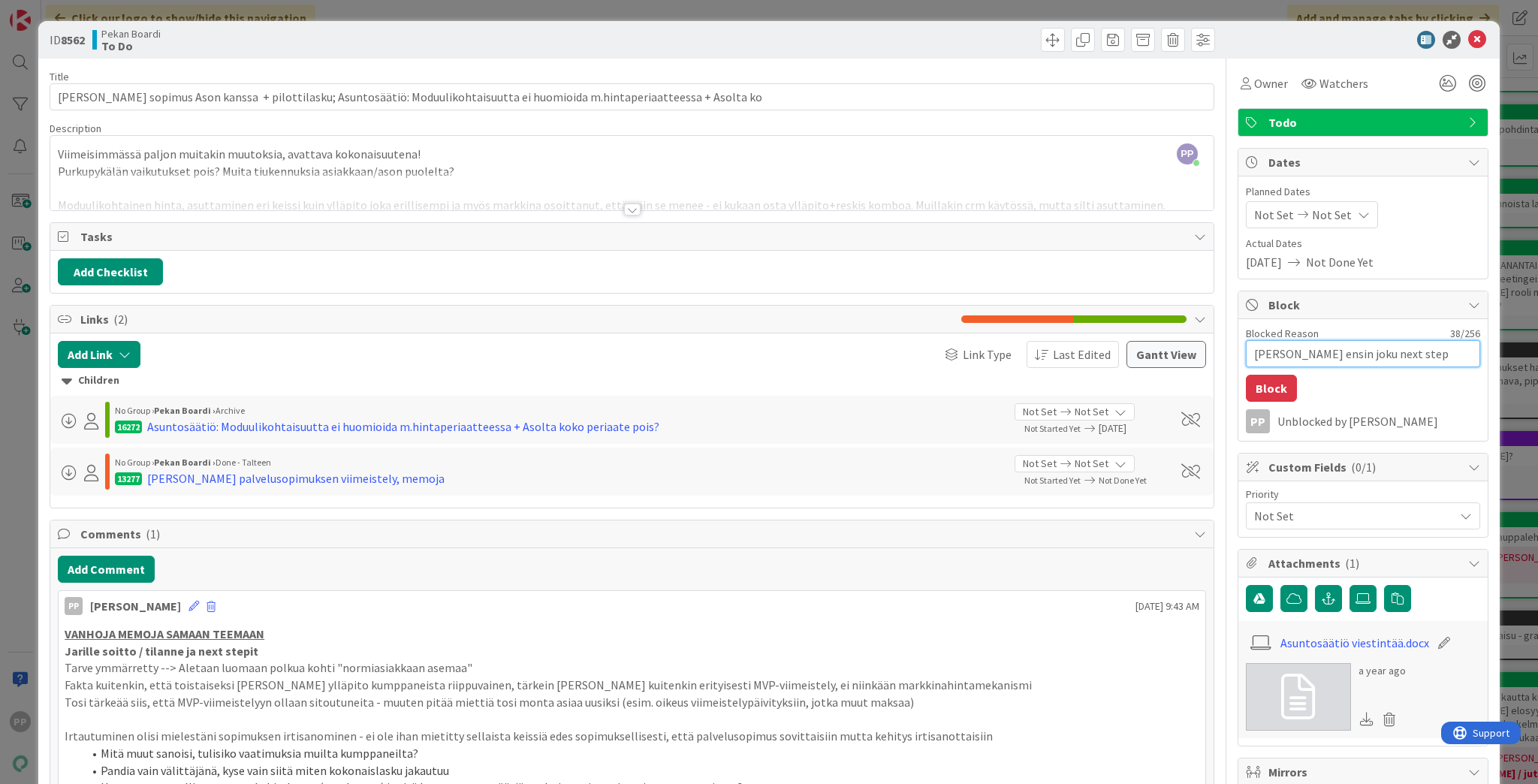
type textarea "x"
type textarea "Joonakselta ensin joku next step käyttö"
type textarea "x"
type textarea "Joonakselta ensin joku next step käyttöön"
type textarea "x"
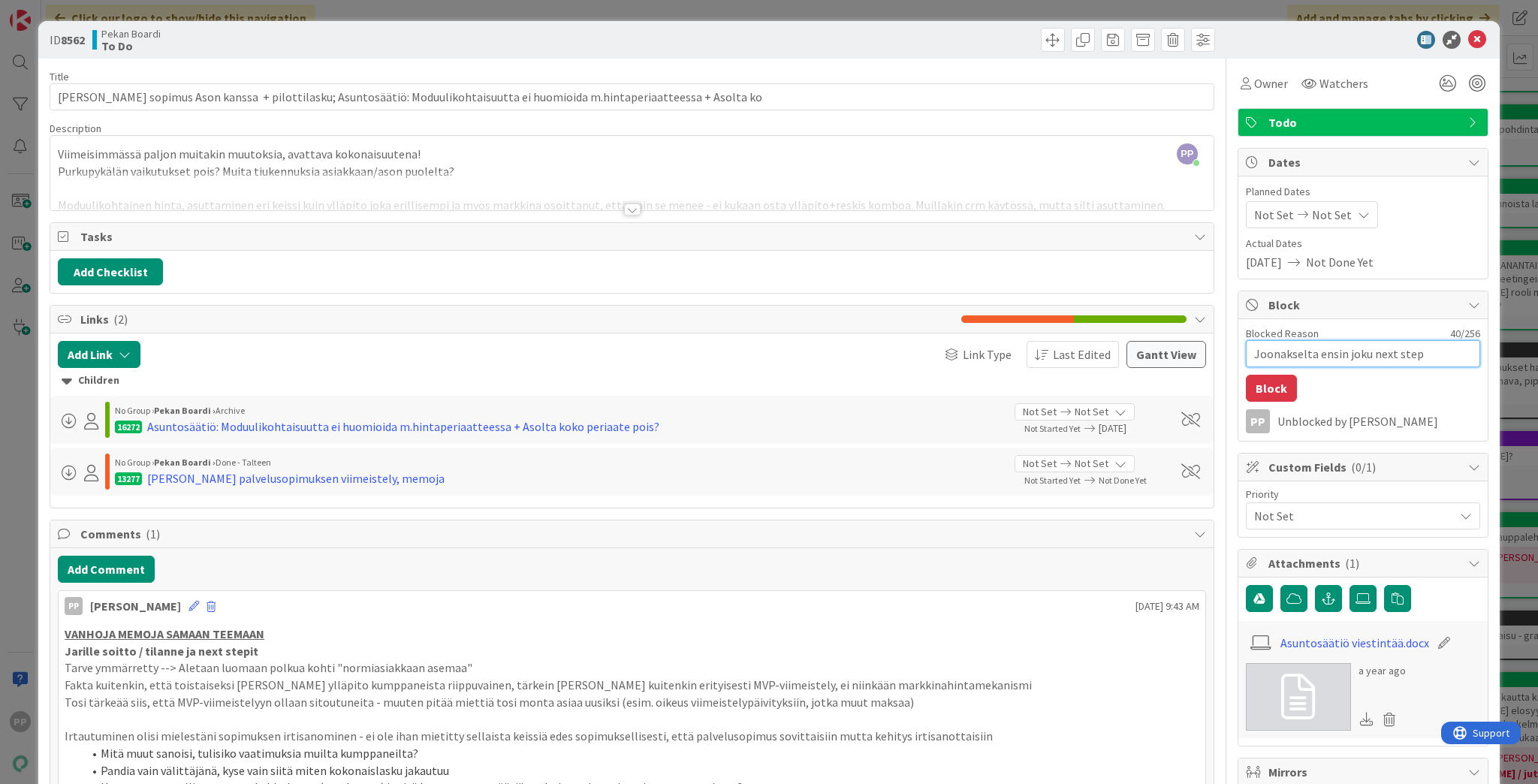
type textarea "Joonakselta ensin joku next step käyttööno"
type textarea "x"
type textarea "Joonakselta ensin joku next step käyttöönot"
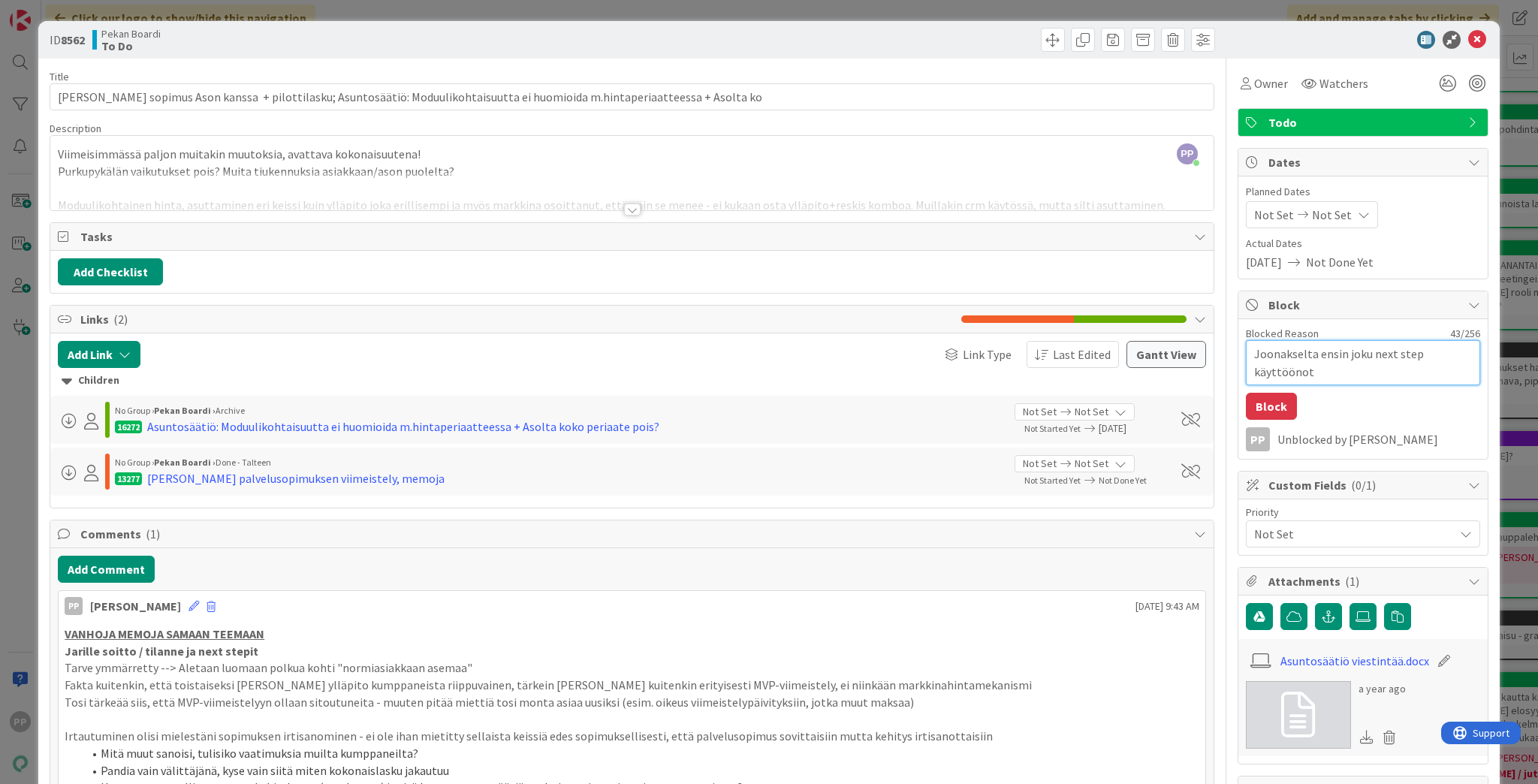
type textarea "x"
type textarea "Joonakselta ensin joku next step käyttöönoto"
type textarea "x"
type textarea "Joonakselta ensin joku next step käyttöönoton"
type textarea "x"
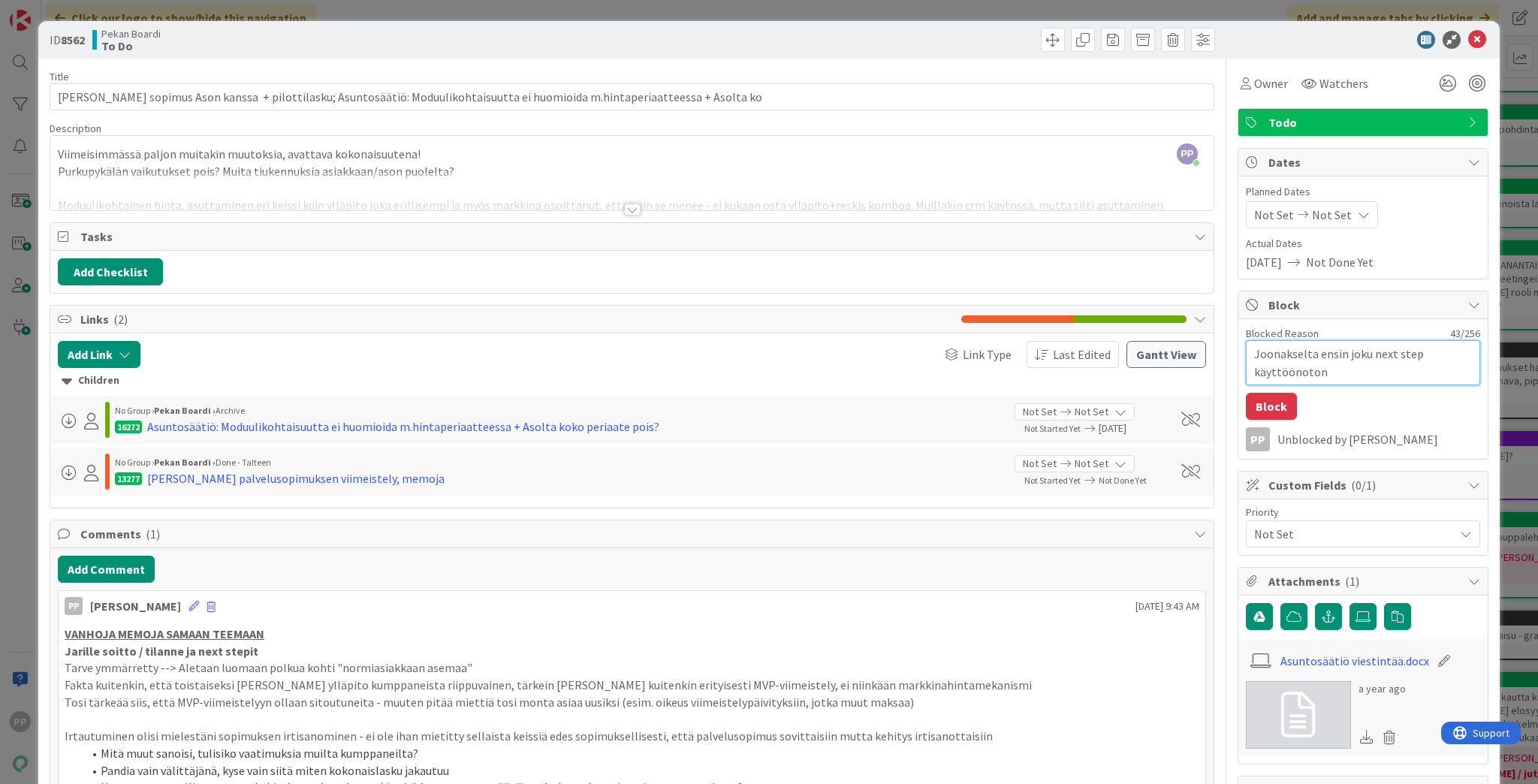
type textarea "Joonakselta ensin joku next step käyttöönoton"
type textarea "x"
type textarea "Joonakselta ensin joku next step käyttöönoton s"
type textarea "x"
type textarea "[PERSON_NAME] ensin joku next step käyttöönoton su"
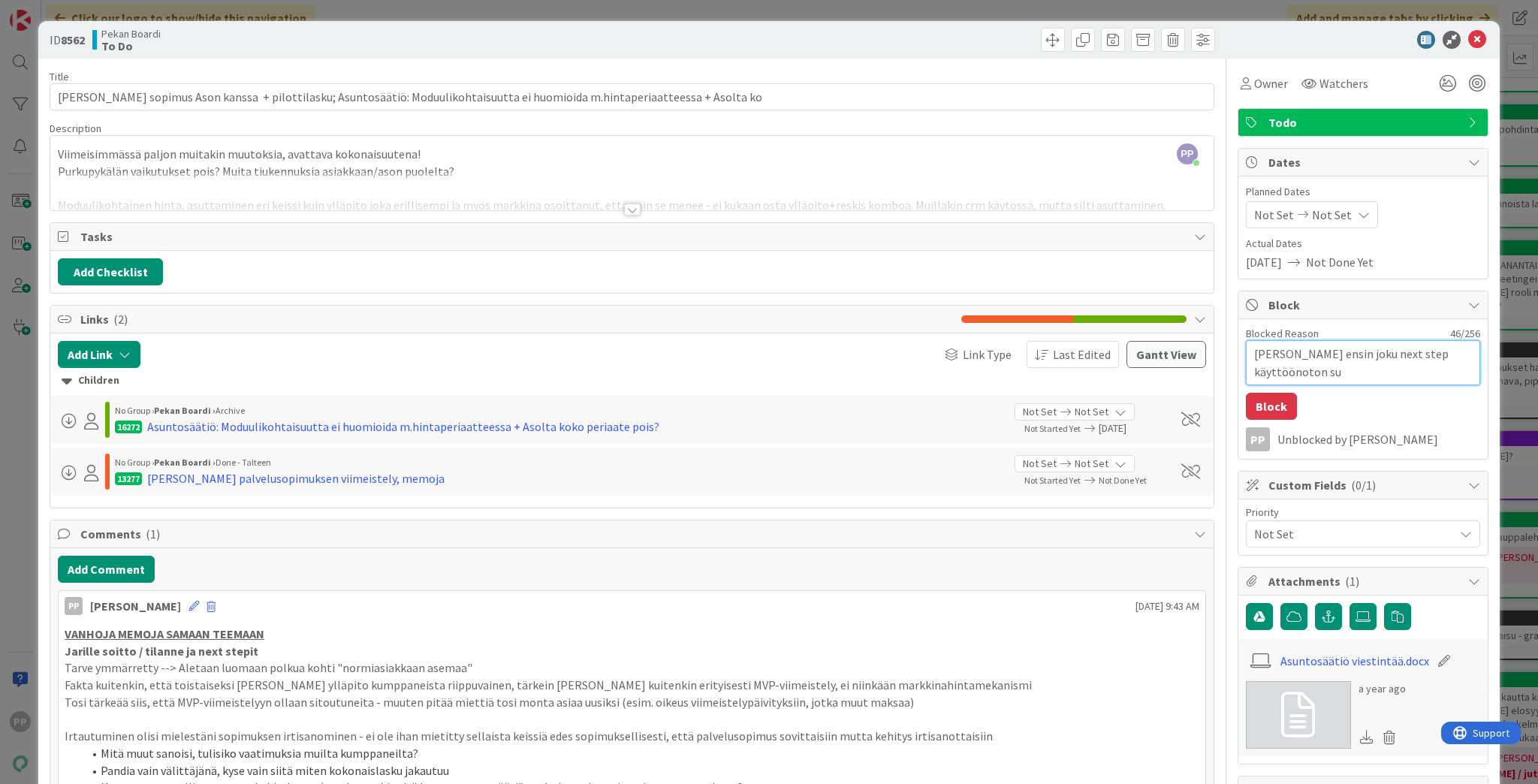
type textarea "x"
type textarea "Joonakselta ensin joku next step käyttöönoton suu"
type textarea "x"
type textarea "Joonakselta ensin joku next step käyttöönoton suun"
type textarea "x"
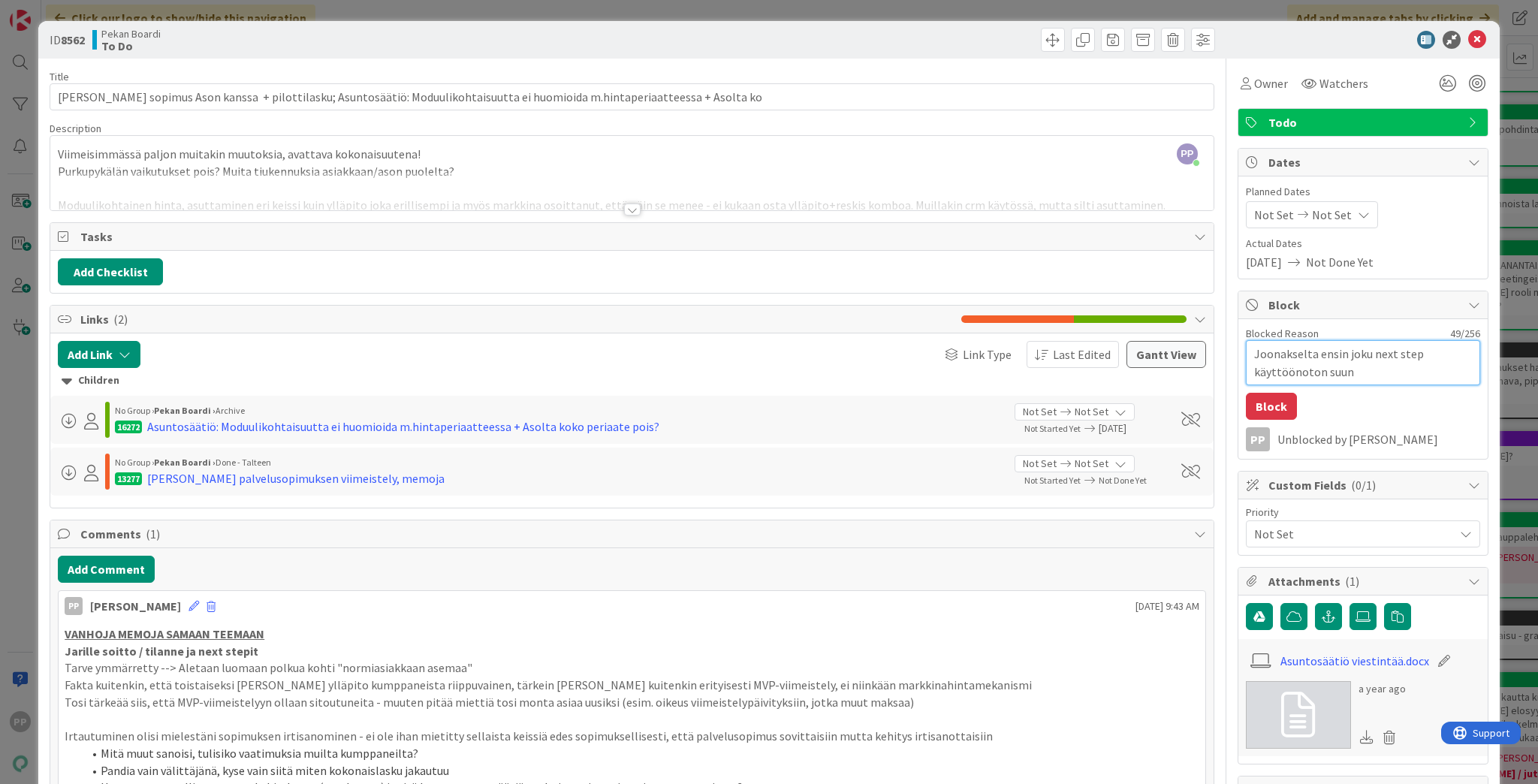
type textarea "Joonakselta ensin joku next step käyttöönoton suunn"
type textarea "x"
type textarea "Joonakselta ensin joku next step käyttöönoton suunni"
type textarea "x"
type textarea "Joonakselta ensin joku next step käyttöönoton suunnit"
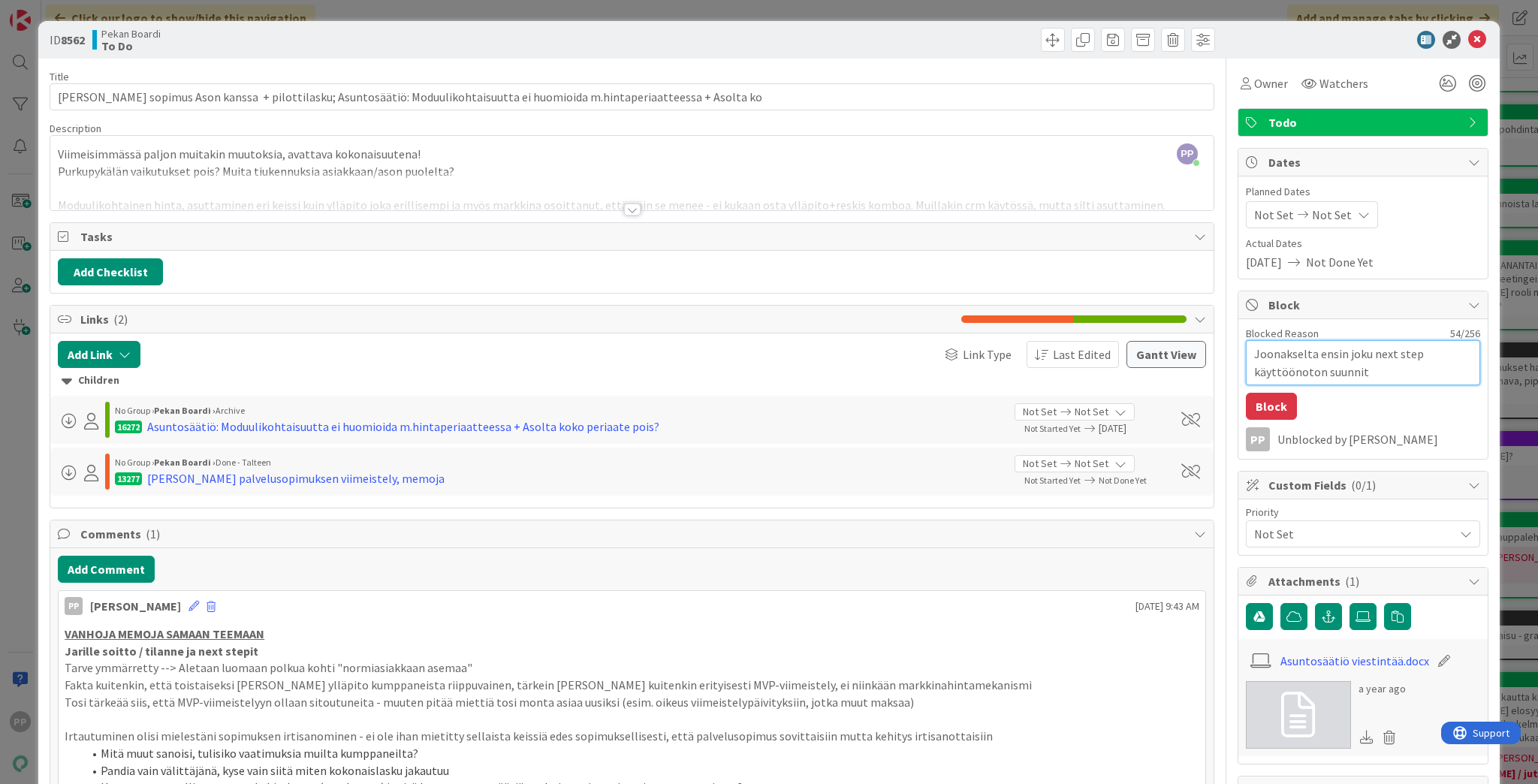
type textarea "x"
type textarea "Joonakselta ensin joku next step käyttöönoton suunnitt"
type textarea "x"
type textarea "Joonakselta ensin joku next step käyttöönoton suunnitte"
type textarea "x"
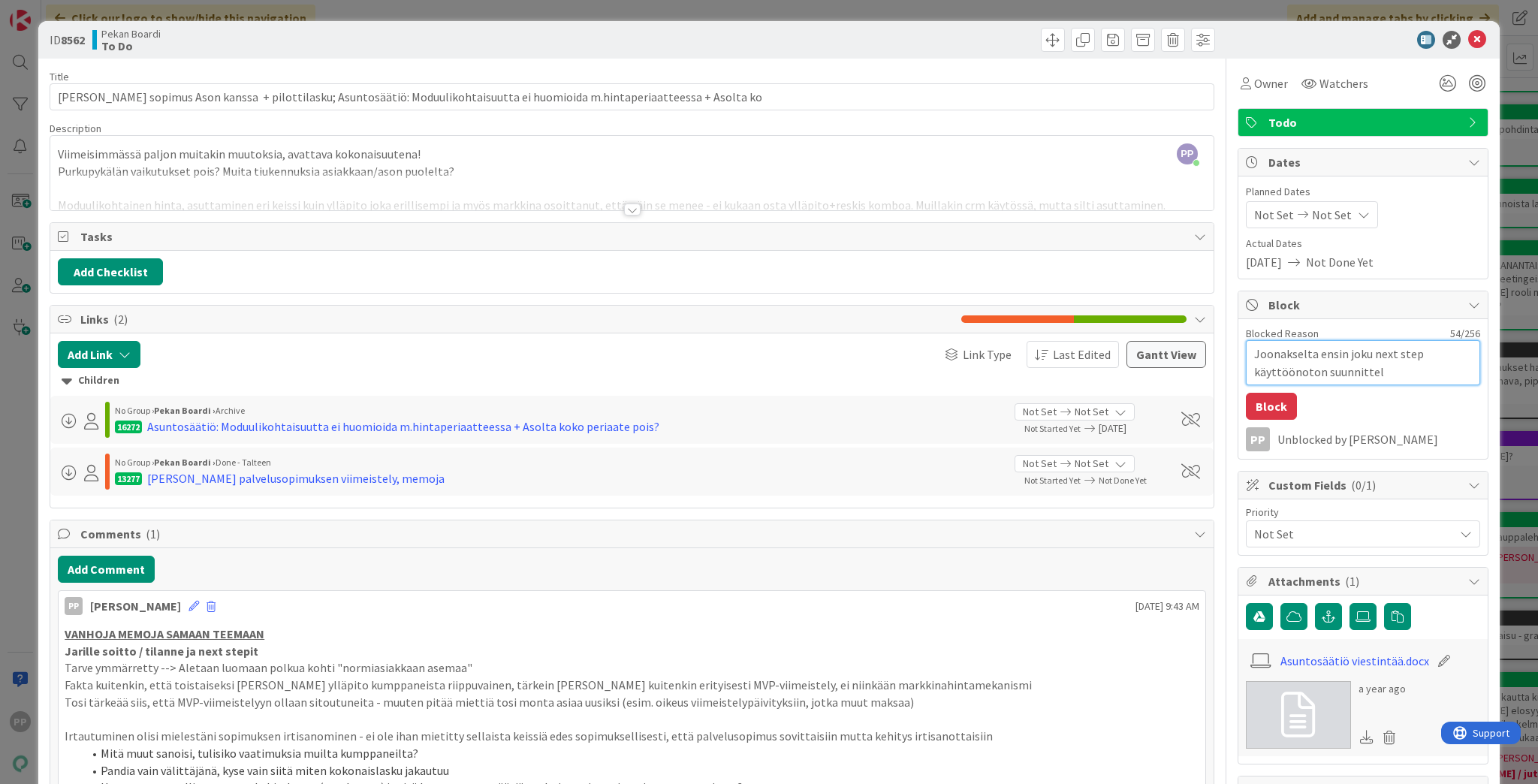
type textarea "Joonakselta ensin joku next step käyttöönoton suunnittelu"
type textarea "x"
type textarea "Joonakselta ensin joku next step käyttöönoton suunnittelun"
type textarea "x"
type textarea "Joonakselta ensin joku next step käyttöönoton suunnittelun"
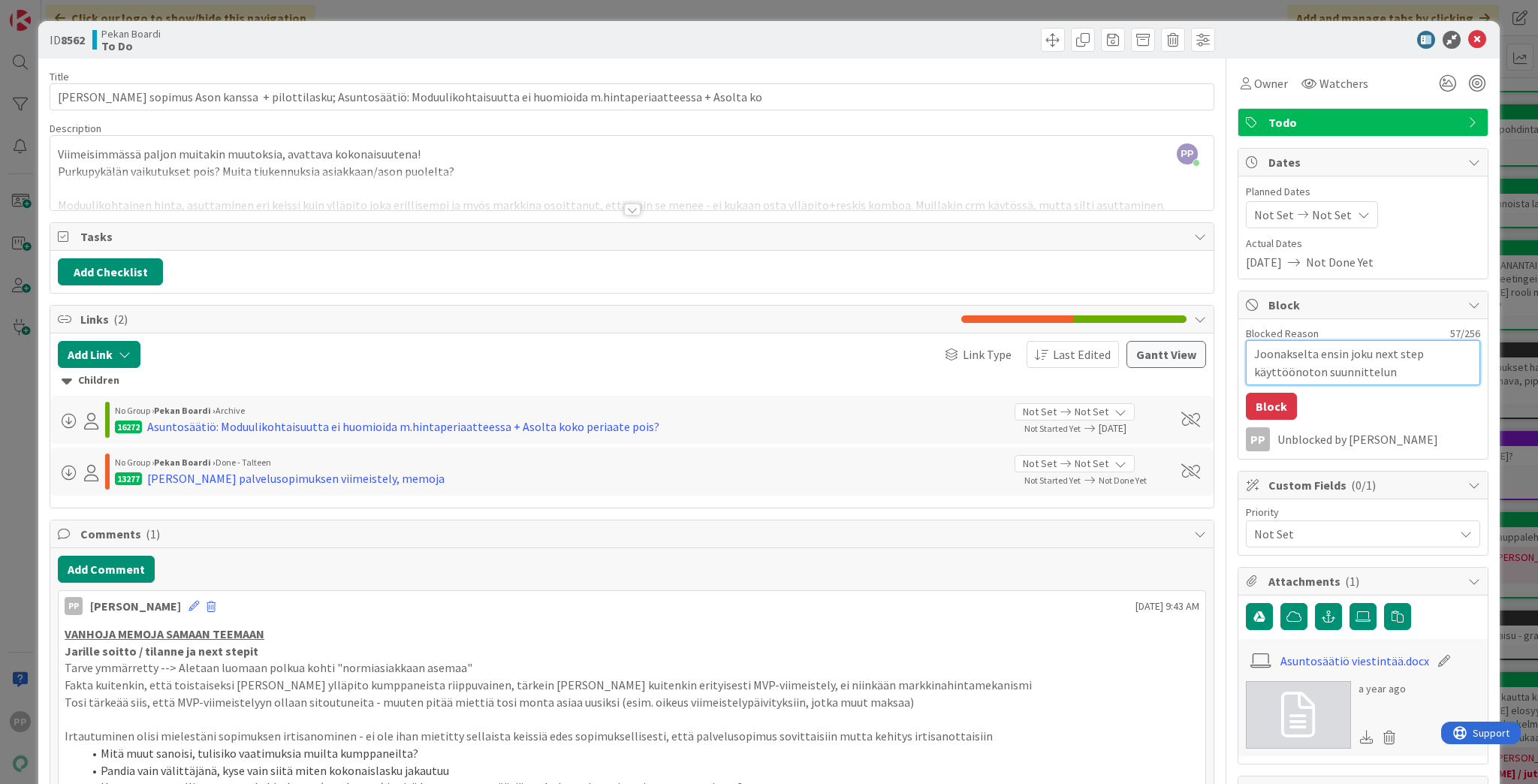
type textarea "x"
type textarea "Joonakselta ensin joku next step käyttöönoton suunnittelun k"
type textarea "x"
type textarea "Joonakselta ensin joku next step käyttöönoton suunnittelun ka"
type textarea "x"
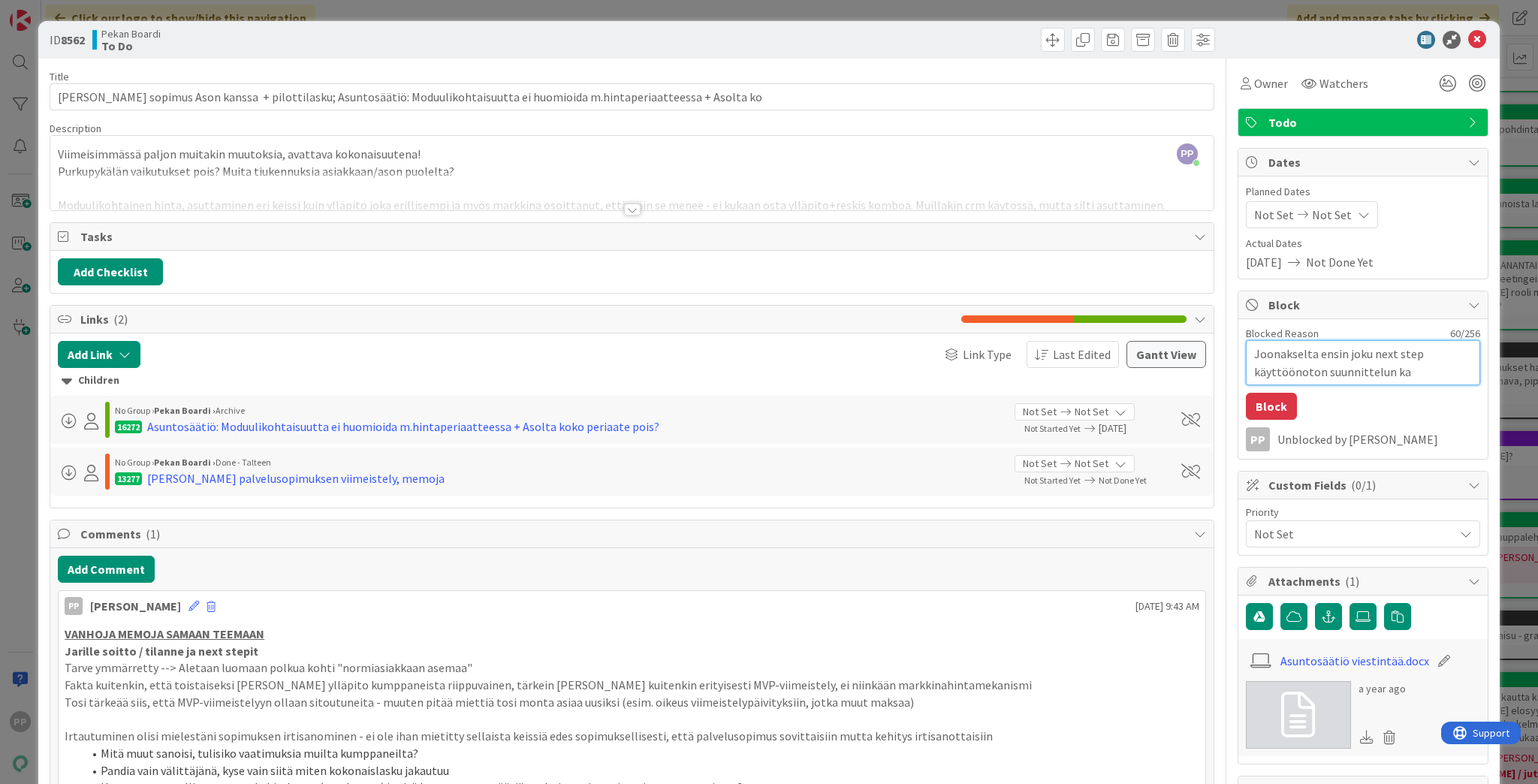
type textarea "Joonakselta ensin joku next step käyttöönoton suunnittelun kan"
type textarea "x"
type textarea "Joonakselta ensin joku next step käyttöönoton suunnittelun kans"
type textarea "x"
type textarea "Joonakselta ensin joku next step käyttöönoton suunnittelun kanss"
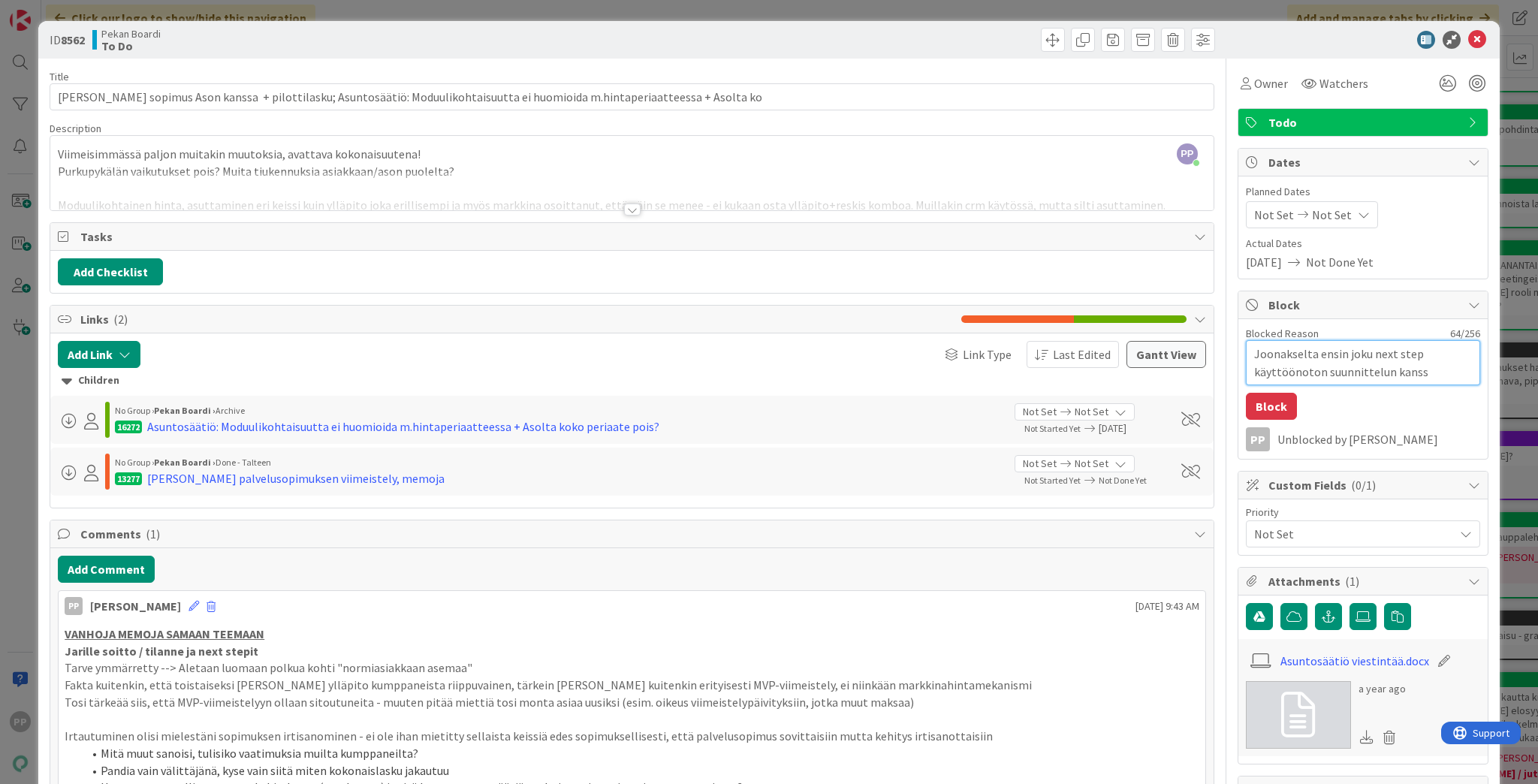
type textarea "x"
type textarea "[PERSON_NAME] ensin joku next step käyttöönoton suunnittelun kanssa"
type textarea "x"
type textarea "[PERSON_NAME] ensin joku next step käyttöönoton suunnittelun kanssa?"
type textarea "x"
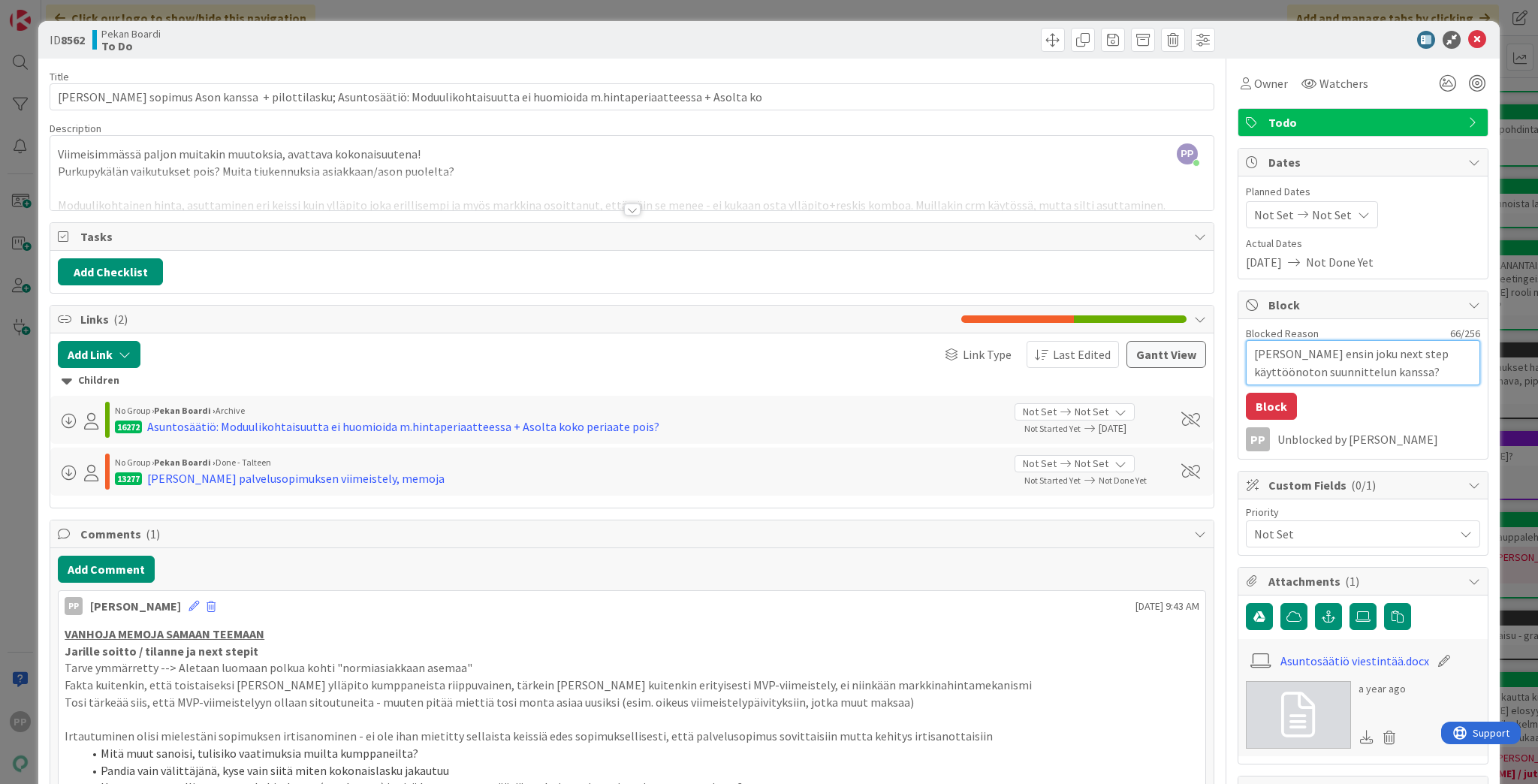
type textarea "[PERSON_NAME] ensin joku next step käyttöönoton suunnittelun kanssa?"
type textarea "x"
type textarea "[PERSON_NAME] ensin joku next step käyttöönoton suunnittelun kanssa? T"
type textarea "x"
type textarea "[PERSON_NAME] ensin joku next step käyttöönoton suunnittelun kanssa? Tä"
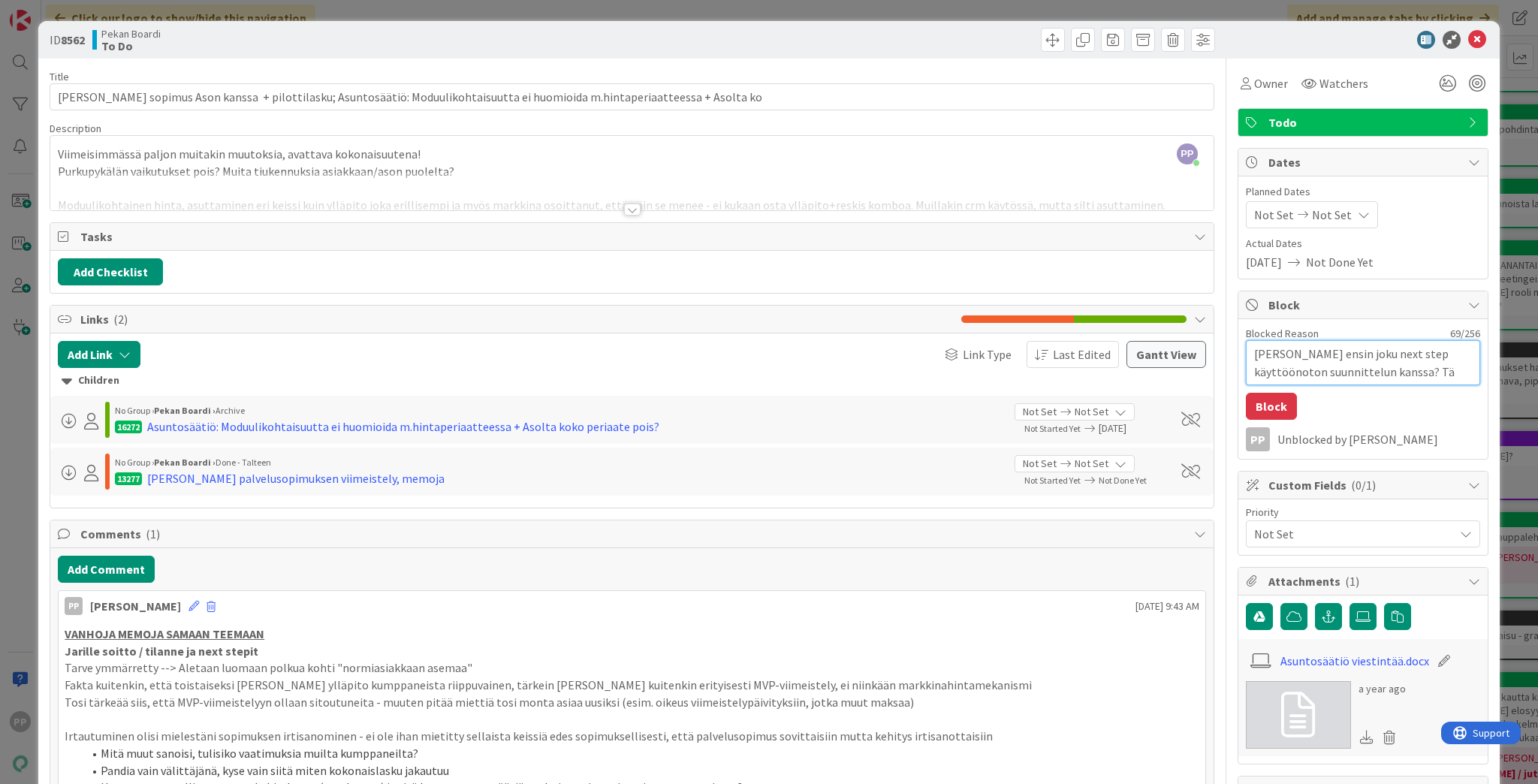
type textarea "x"
type textarea "[PERSON_NAME] ensin joku next step käyttöönoton suunnittelun kanssa? Täm"
type textarea "x"
type textarea "[PERSON_NAME] ensin joku next step käyttöönoton suunnittelun kanssa? Tämä"
type textarea "x"
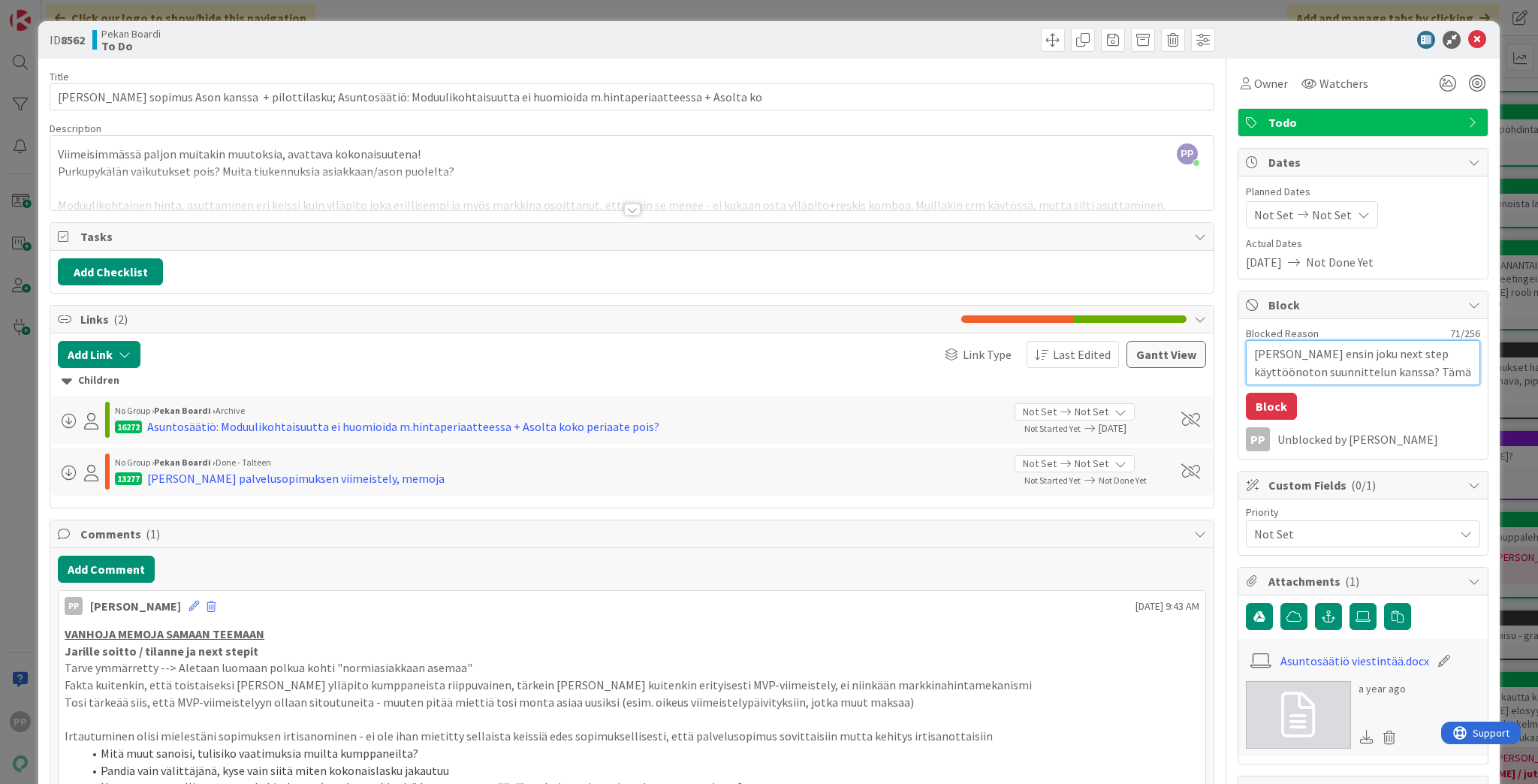
type textarea "[PERSON_NAME] ensin joku next step käyttöönoton suunnittelun kanssa? Tämä"
type textarea "x"
type textarea "[PERSON_NAME] ensin joku next step käyttöönoton suunnittelun kanssa? Tämä k"
type textarea "x"
type textarea "[PERSON_NAME] ensin joku next step käyttöönoton suunnittelun kanssa? Tämä ku"
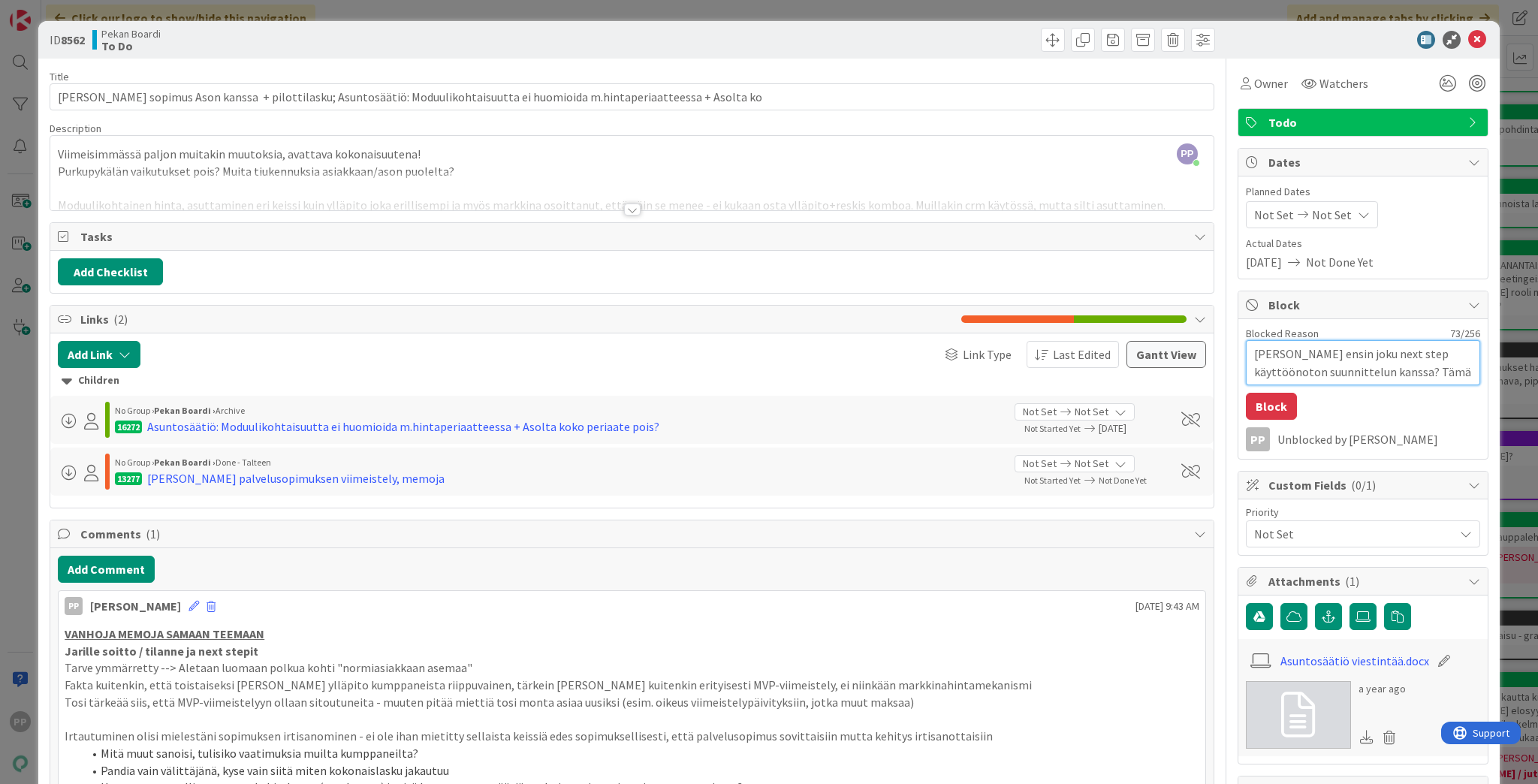
type textarea "x"
type textarea "[PERSON_NAME] ensin joku next step käyttöönoton suunnittelun kanssa? Tämä kui"
type textarea "x"
type textarea "[PERSON_NAME] ensin joku next step käyttöönoton suunnittelun kanssa? Tämä kuit"
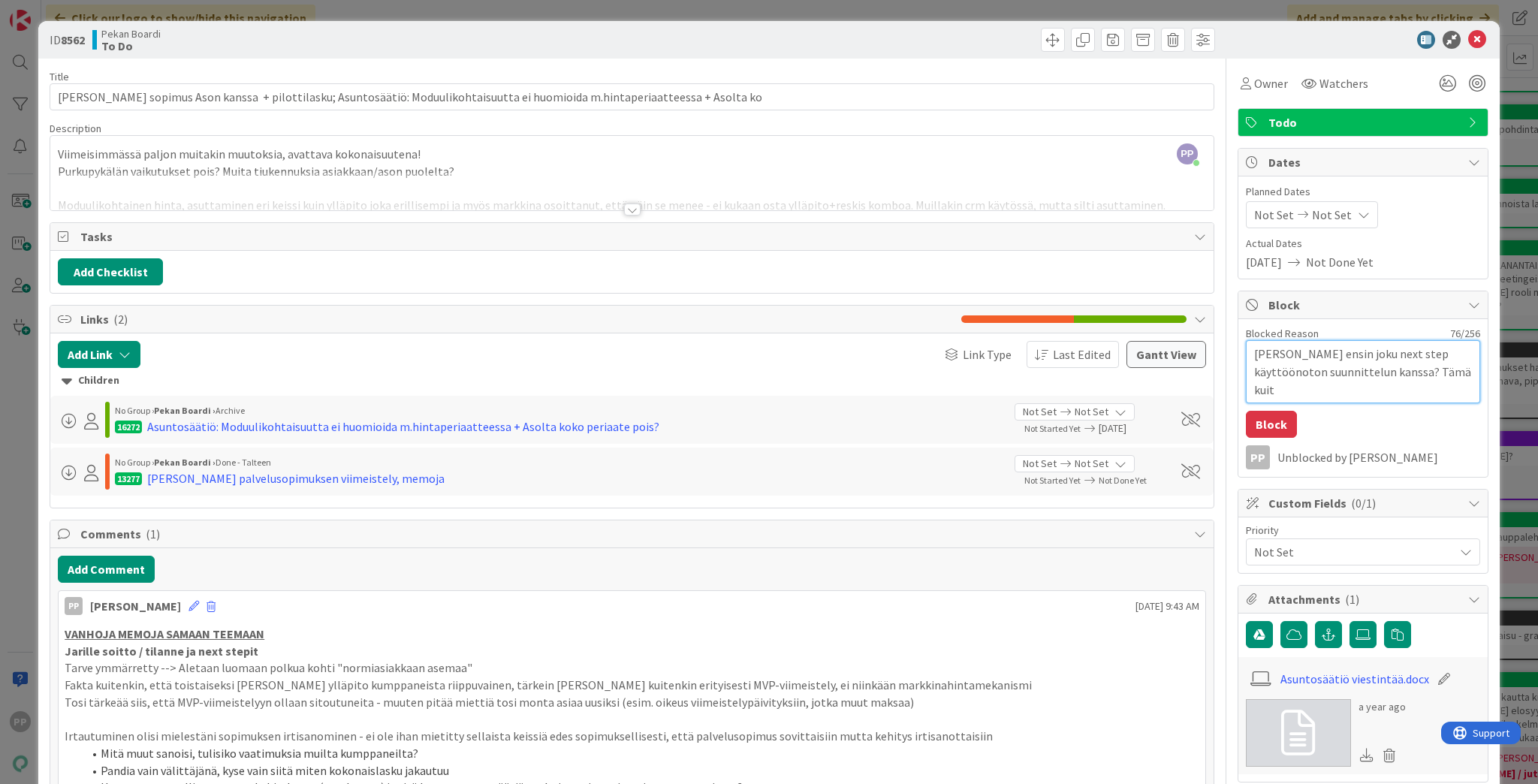
type textarea "x"
type textarea "[PERSON_NAME] ensin joku next step käyttöönoton suunnittelun kanssa? Tämä kuite"
type textarea "x"
type textarea "[PERSON_NAME] ensin joku next step käyttöönoton suunnittelun kanssa? Tämä kuite…"
type textarea "x"
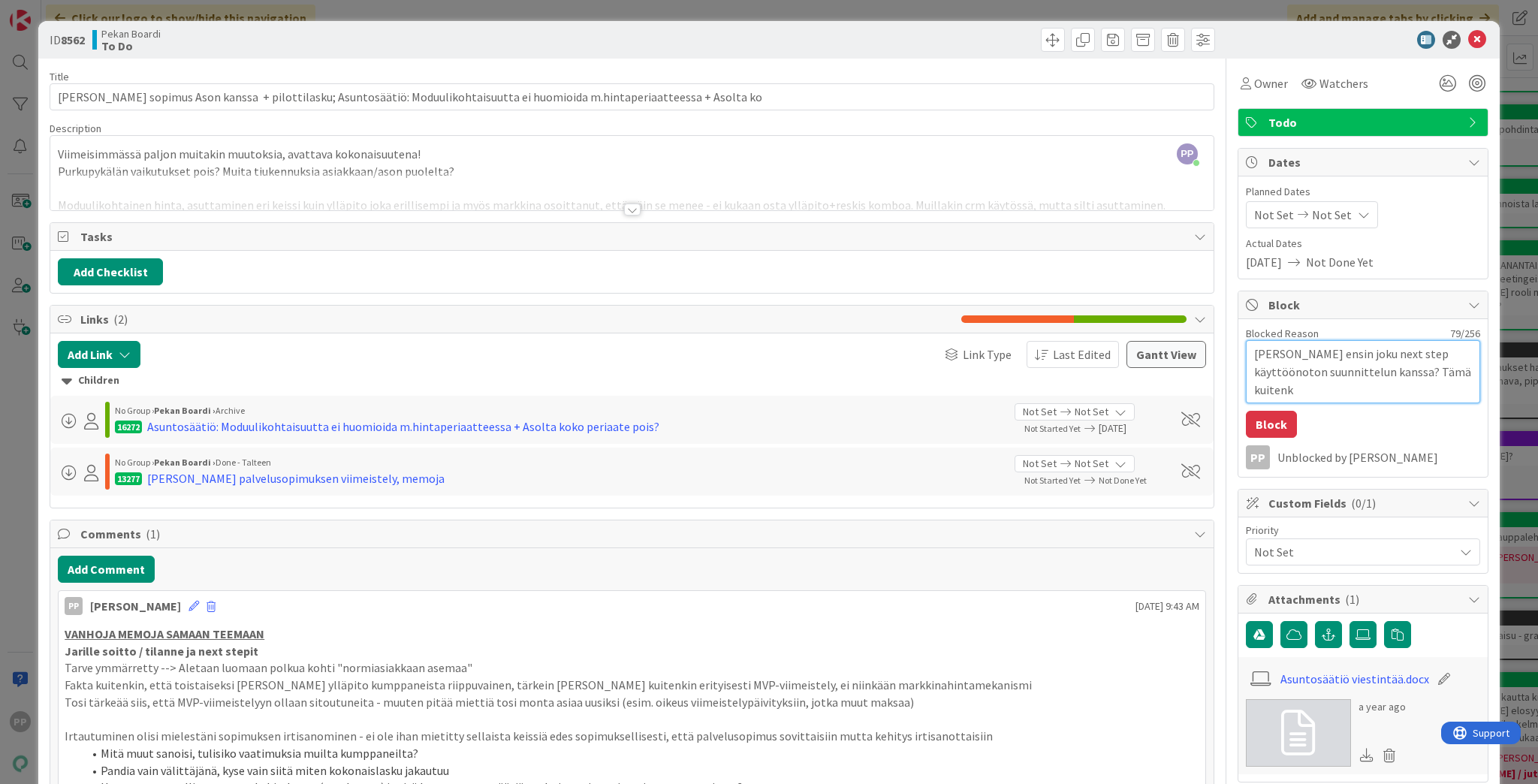
type textarea "[PERSON_NAME] ensin joku next step käyttöönoton suunnittelun kanssa? Tämä kuite…"
type textarea "x"
type textarea "[PERSON_NAME] ensin joku next step käyttöönoton suunnittelun kanssa? Tämä kuite…"
type textarea "x"
type textarea "[PERSON_NAME] ensin joku next step käyttöönoton suunnittelun kanssa? Tämä kuite…"
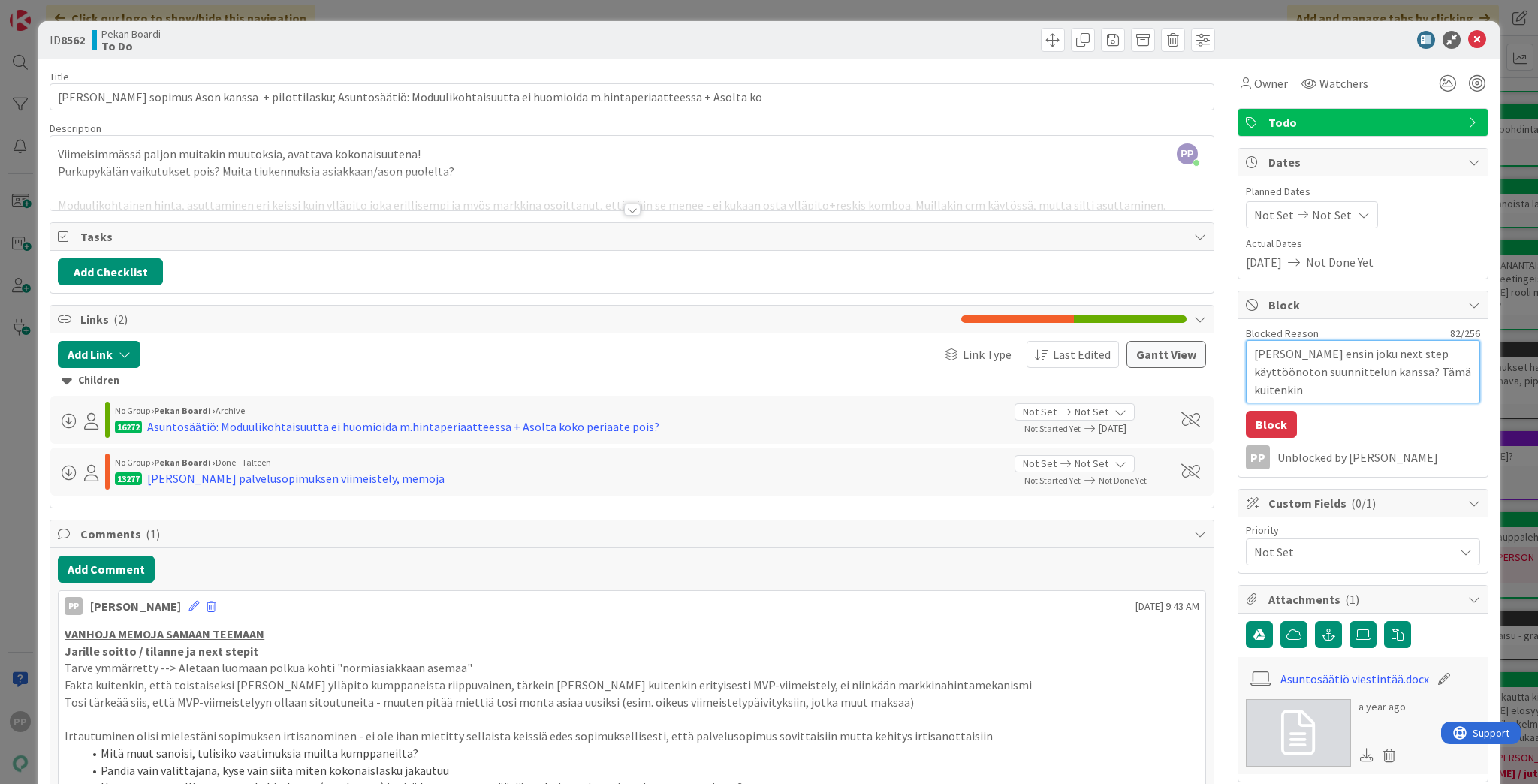
type textarea "x"
type textarea "[PERSON_NAME] ensin joku next step käyttöönoton suunnittelun kanssa? Tämä kuite…"
type textarea "x"
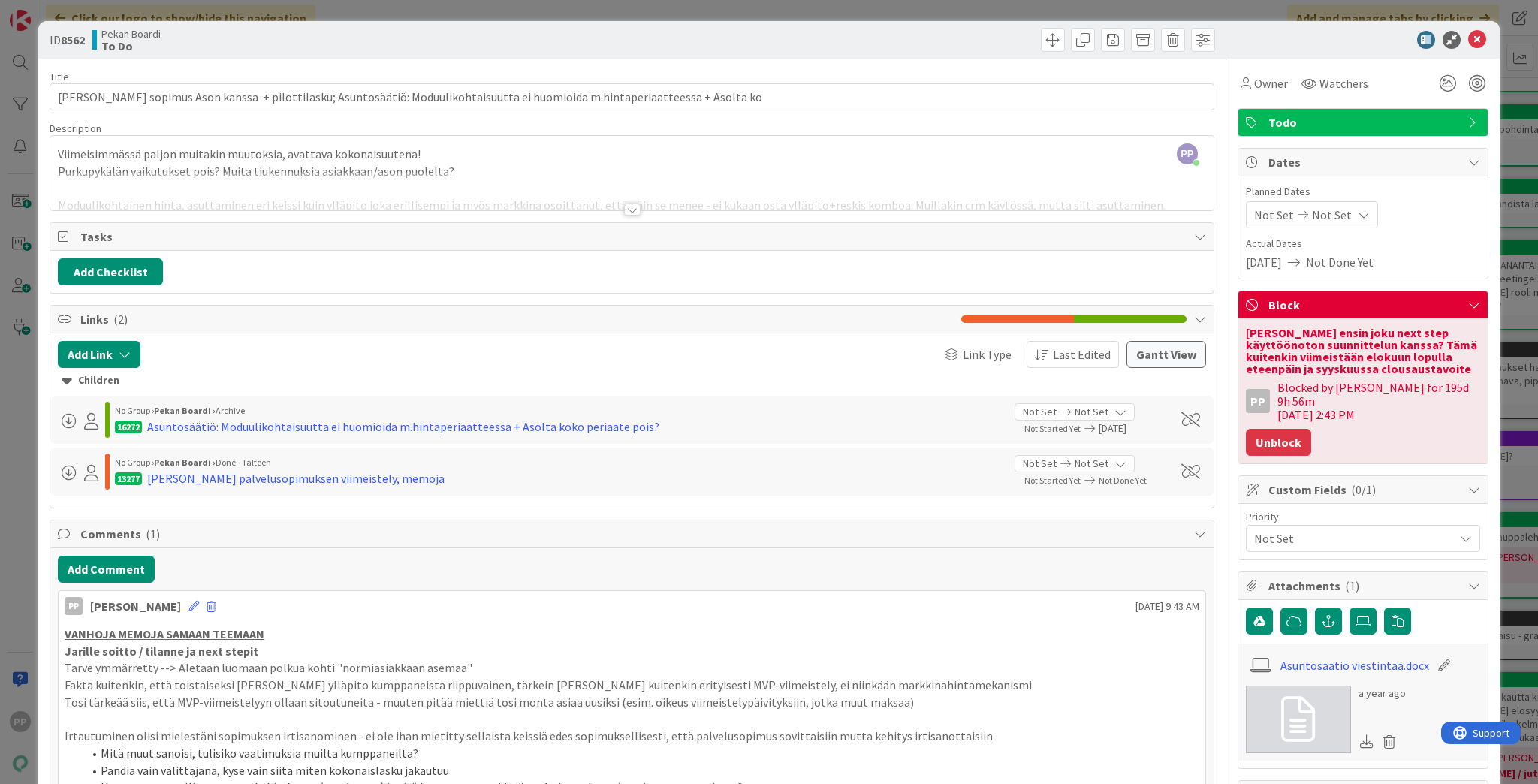
click at [1277, 429] on button "Unblock" at bounding box center [1278, 442] width 66 height 27
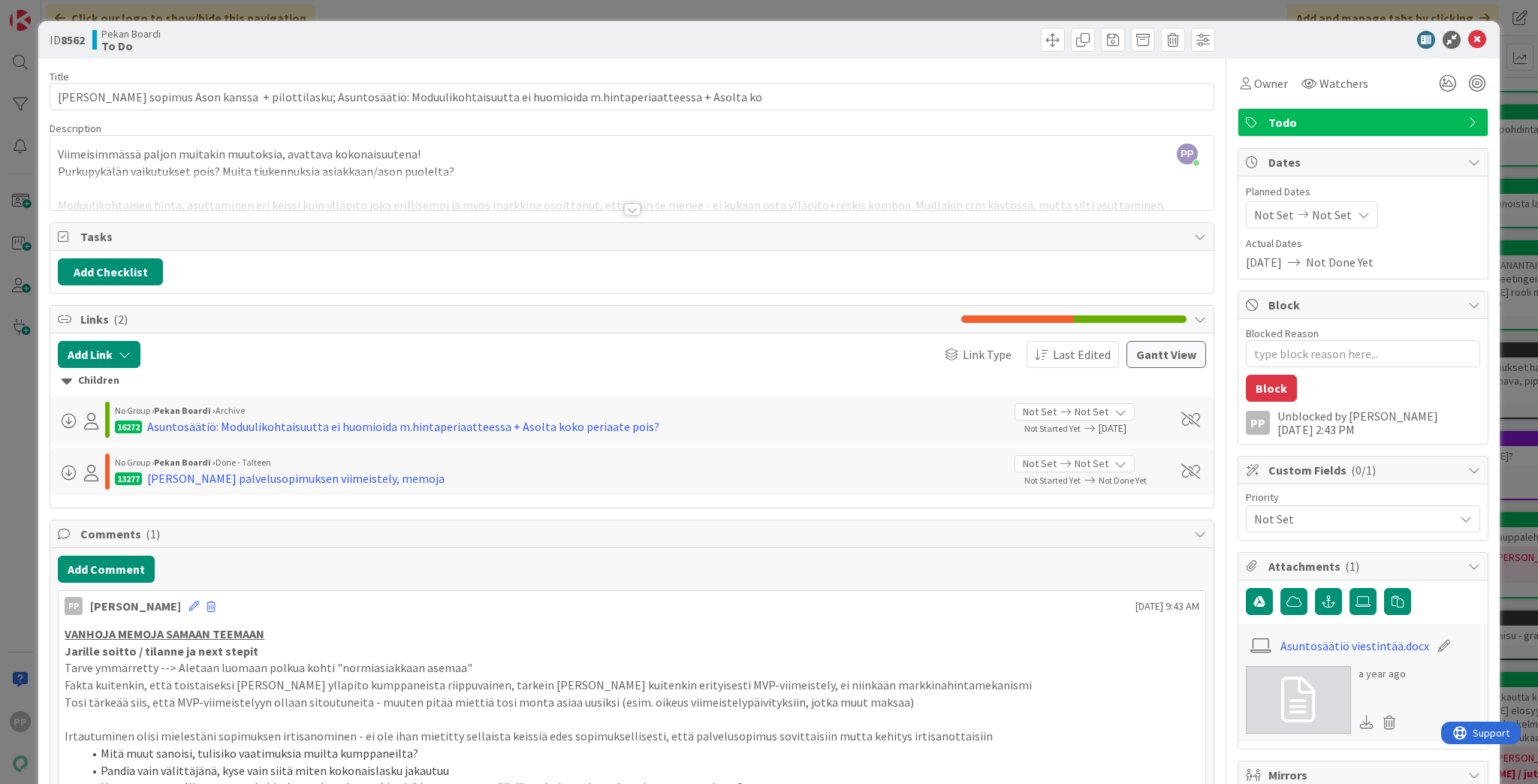
click at [1520, 415] on div "ID 8562 Pekan Boardi To Do Title 128 / 128 [PERSON_NAME] sopimus Ason kanssa + …" at bounding box center [769, 392] width 1538 height 784
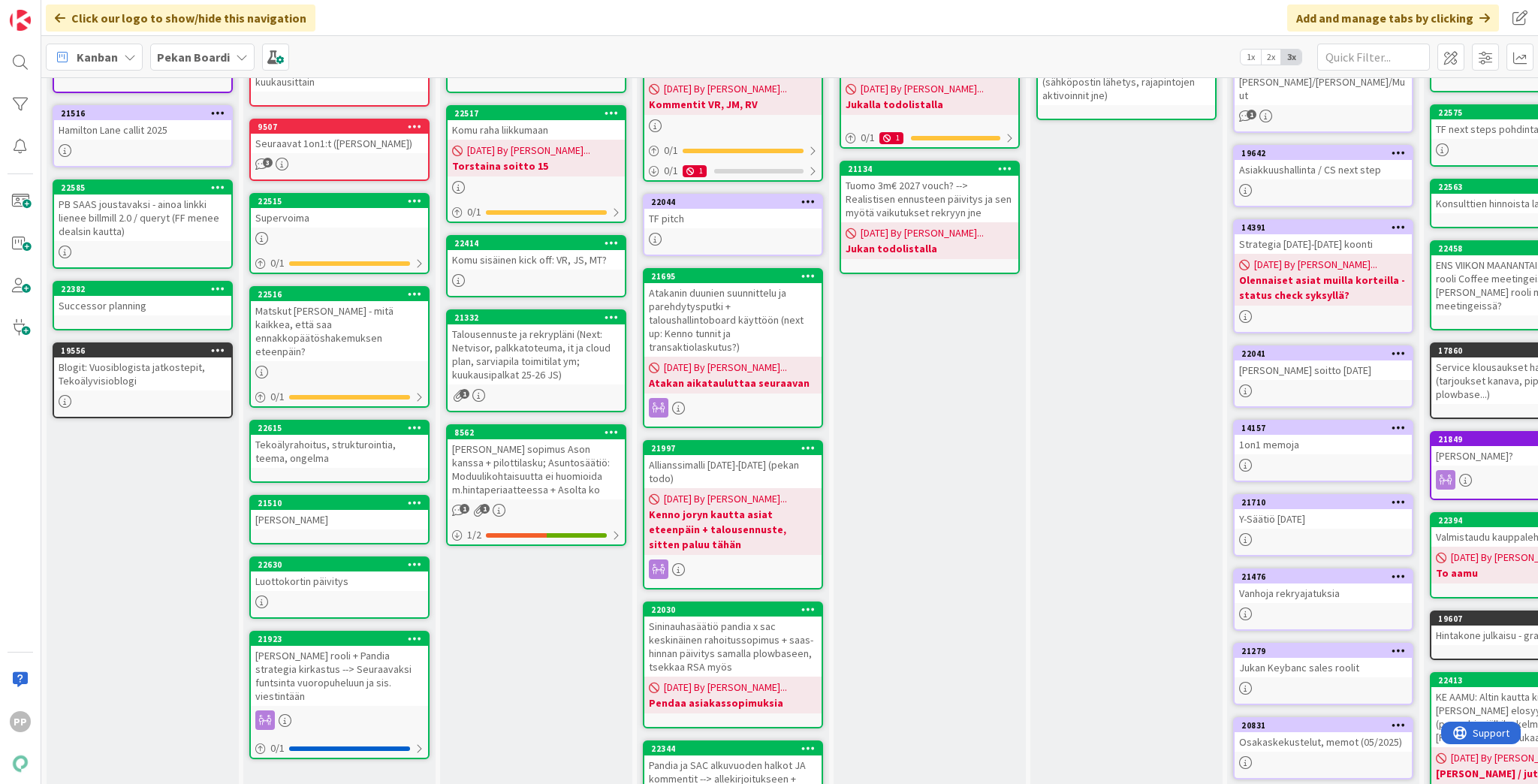
click at [584, 660] on div "To Do Add Card... Template Not Set Title 0 / 128 Label Todo Show More... Add Ad…" at bounding box center [536, 473] width 192 height 978
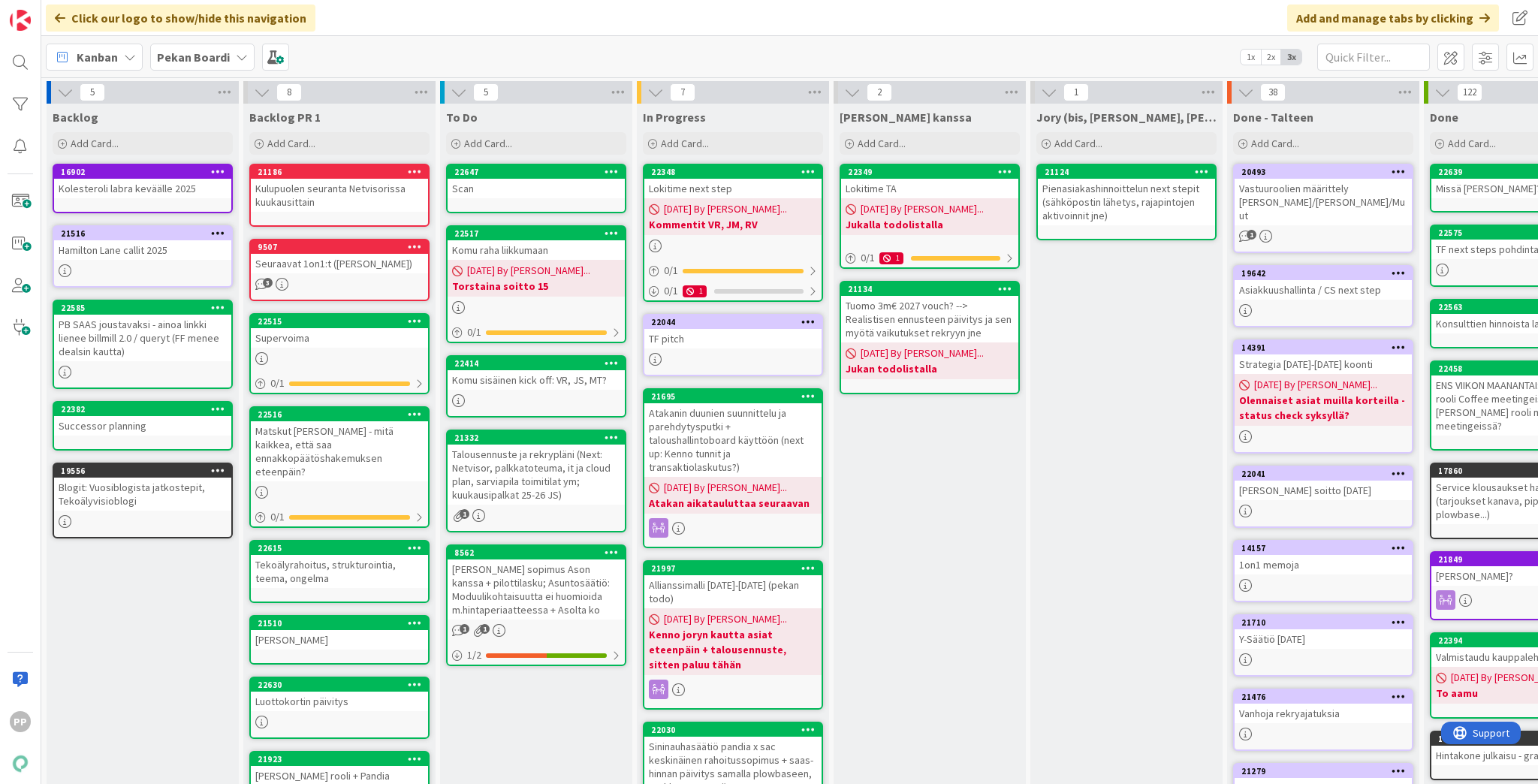
click at [907, 618] on div "[PERSON_NAME] kanssa Add Card... 22349 Lokitime TA [DATE] By [PERSON_NAME]... J…" at bounding box center [929, 593] width 192 height 978
click at [511, 737] on div "To Do Add Card... Template Not Set Title 0 / 128 Label Todo Show More... Add Ad…" at bounding box center [536, 593] width 192 height 978
click at [932, 646] on div "[PERSON_NAME] kanssa Add Card... 22349 Lokitime TA [DATE] By [PERSON_NAME]... J…" at bounding box center [929, 593] width 192 height 978
click at [1081, 624] on div "Jory (bis, [PERSON_NAME], [PERSON_NAME]) Add Card... 21124 Pienasiakashinnoitte…" at bounding box center [1127, 593] width 192 height 978
click at [964, 646] on div "[PERSON_NAME] kanssa Add Card... 22349 Lokitime TA [DATE] By [PERSON_NAME]... J…" at bounding box center [929, 593] width 192 height 978
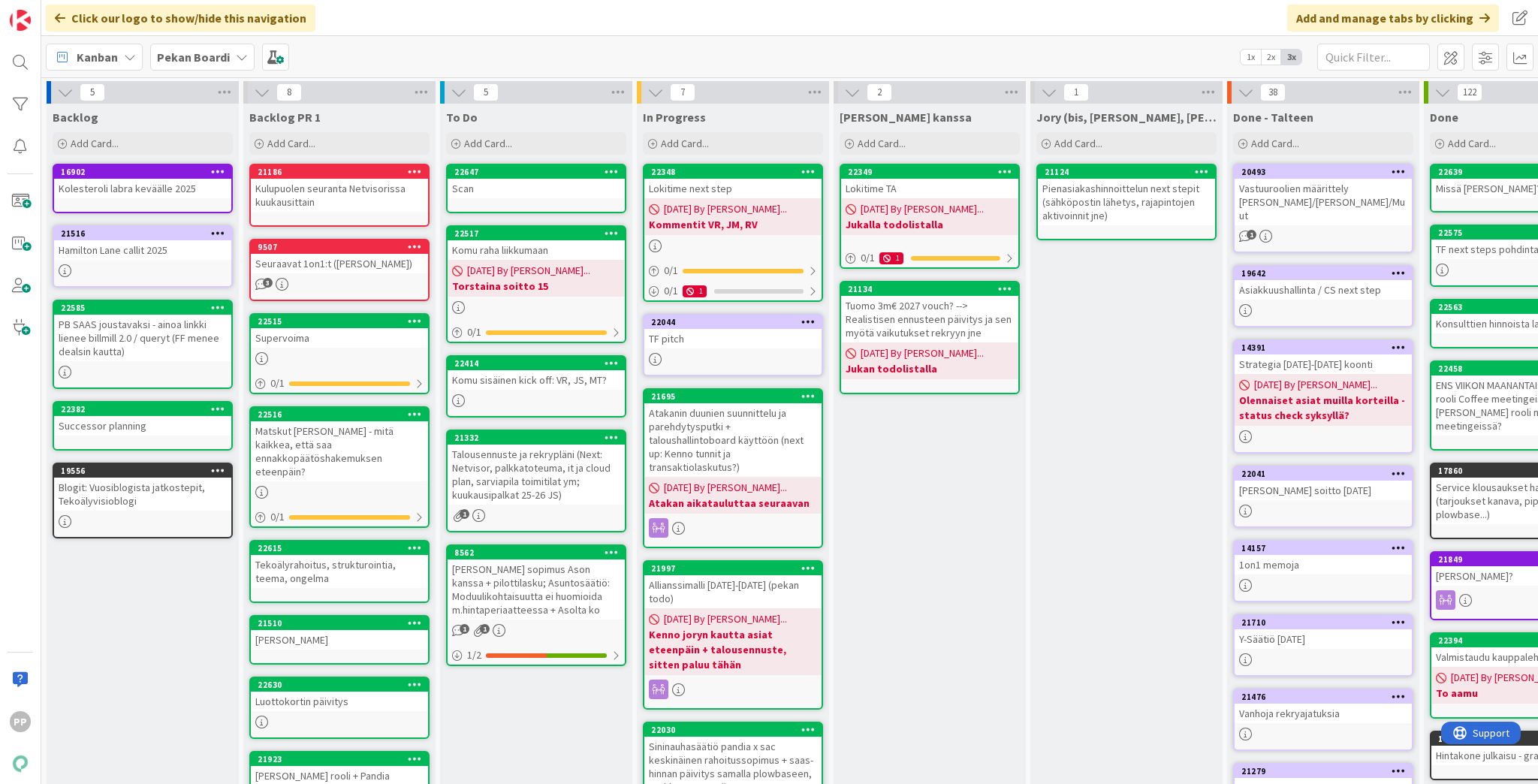
click at [549, 486] on div "Talousennuste ja rekrypläni (Next: Netvisor, palkkatoteuma, it ja cloud plan, s…" at bounding box center [536, 474] width 177 height 60
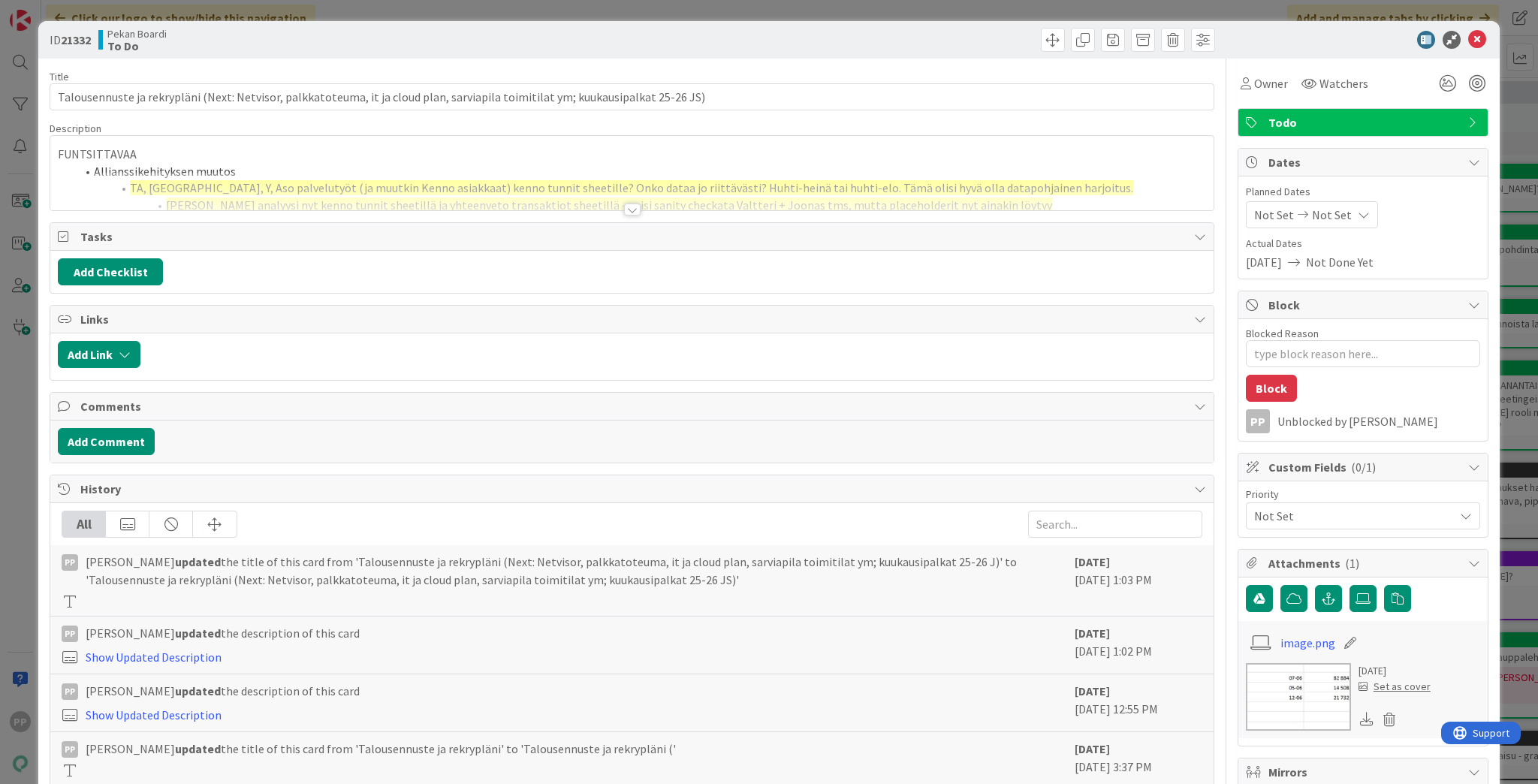
click at [278, 191] on div at bounding box center [631, 191] width 1164 height 38
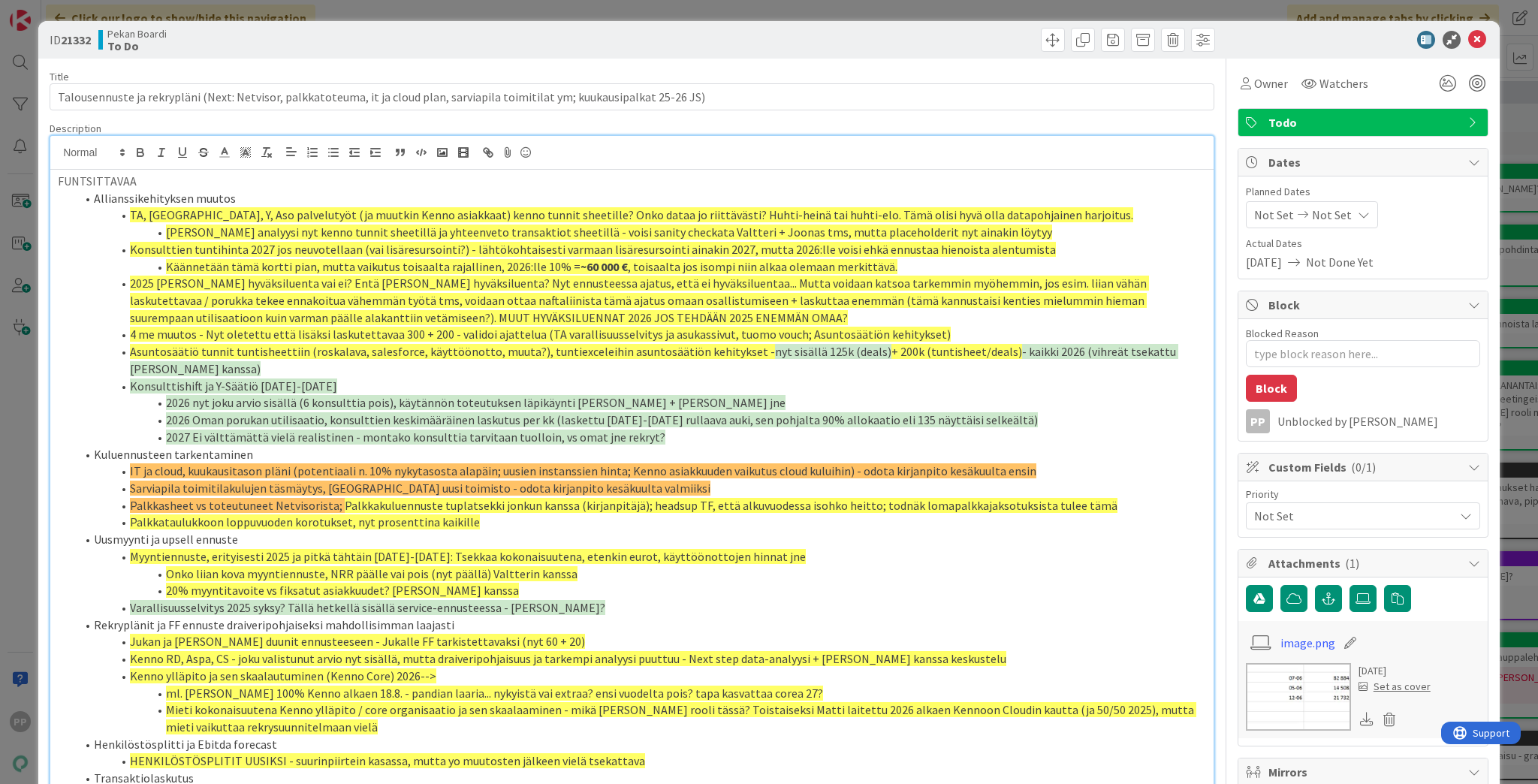
click at [60, 179] on p "FUNTSITTAVAA" at bounding box center [631, 181] width 1148 height 17
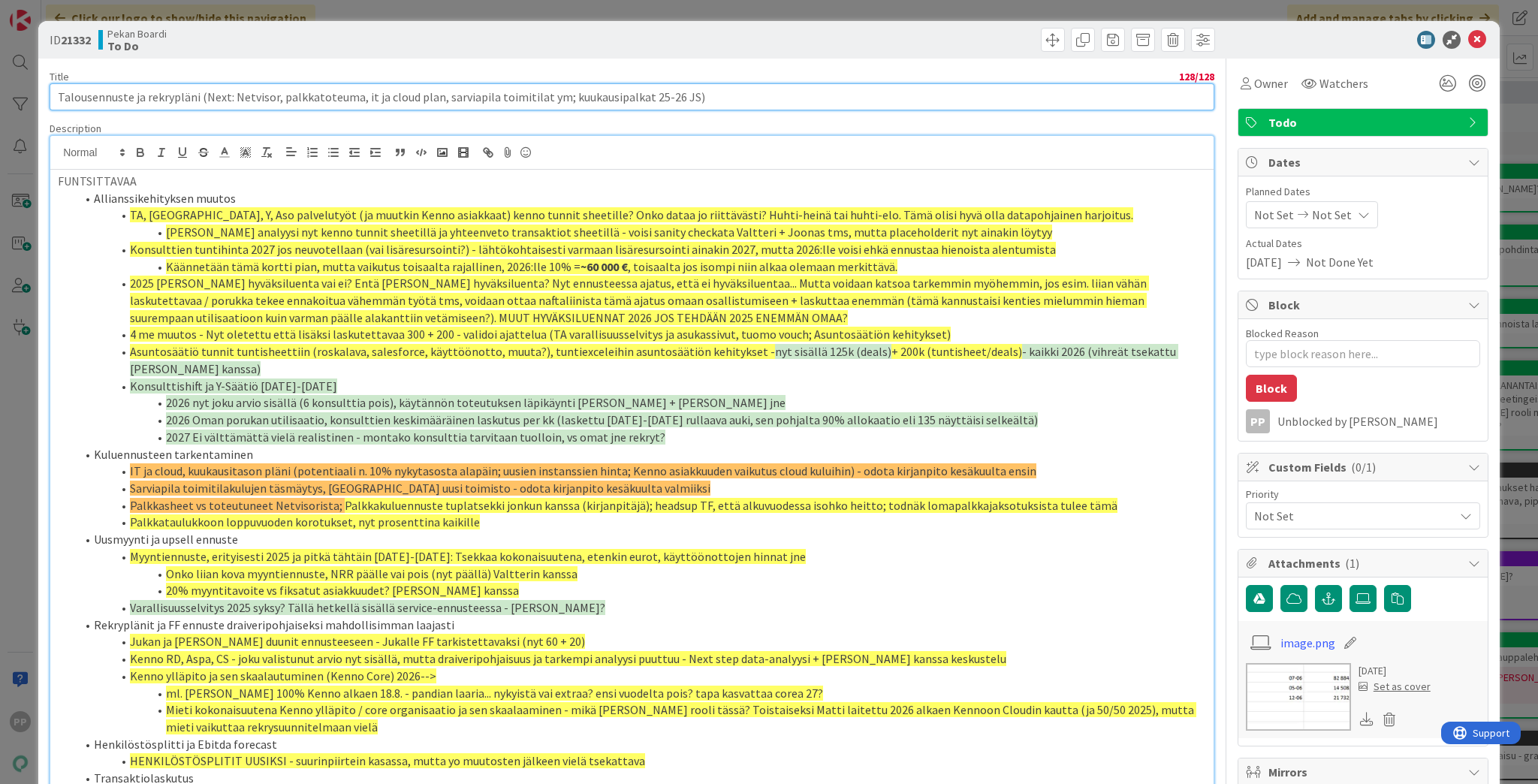
click at [690, 99] on input "Talousennuste ja rekrypläni (Next: Netvisor, palkkatoteuma, it ja cloud plan, s…" at bounding box center [631, 97] width 1164 height 27
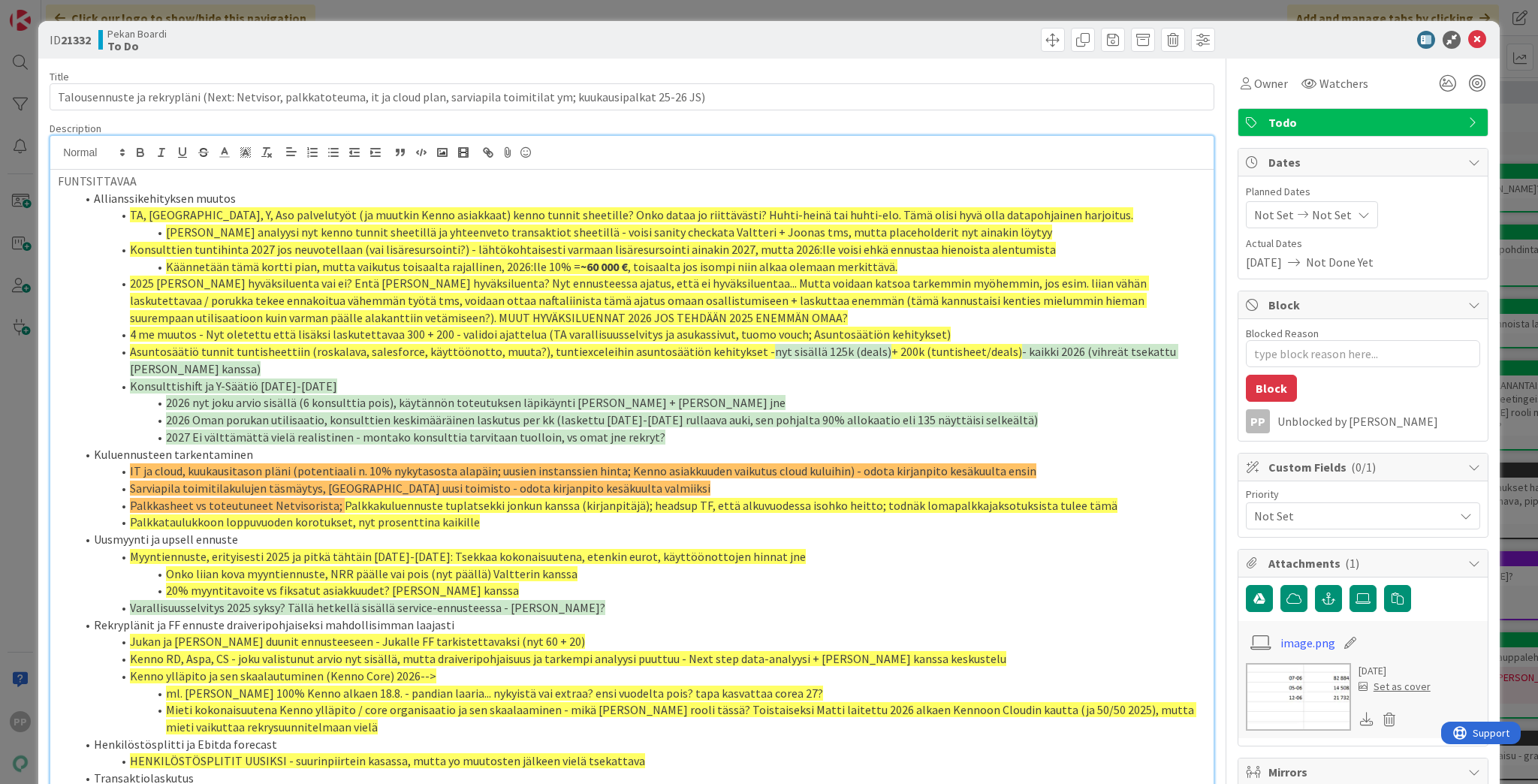
click at [697, 48] on div at bounding box center [925, 40] width 579 height 24
click at [697, 16] on div "ID 21332 Pekan Boardi To Do Title 128 / 128 Talousennuste ja rekrypläni (Next: …" at bounding box center [769, 392] width 1538 height 784
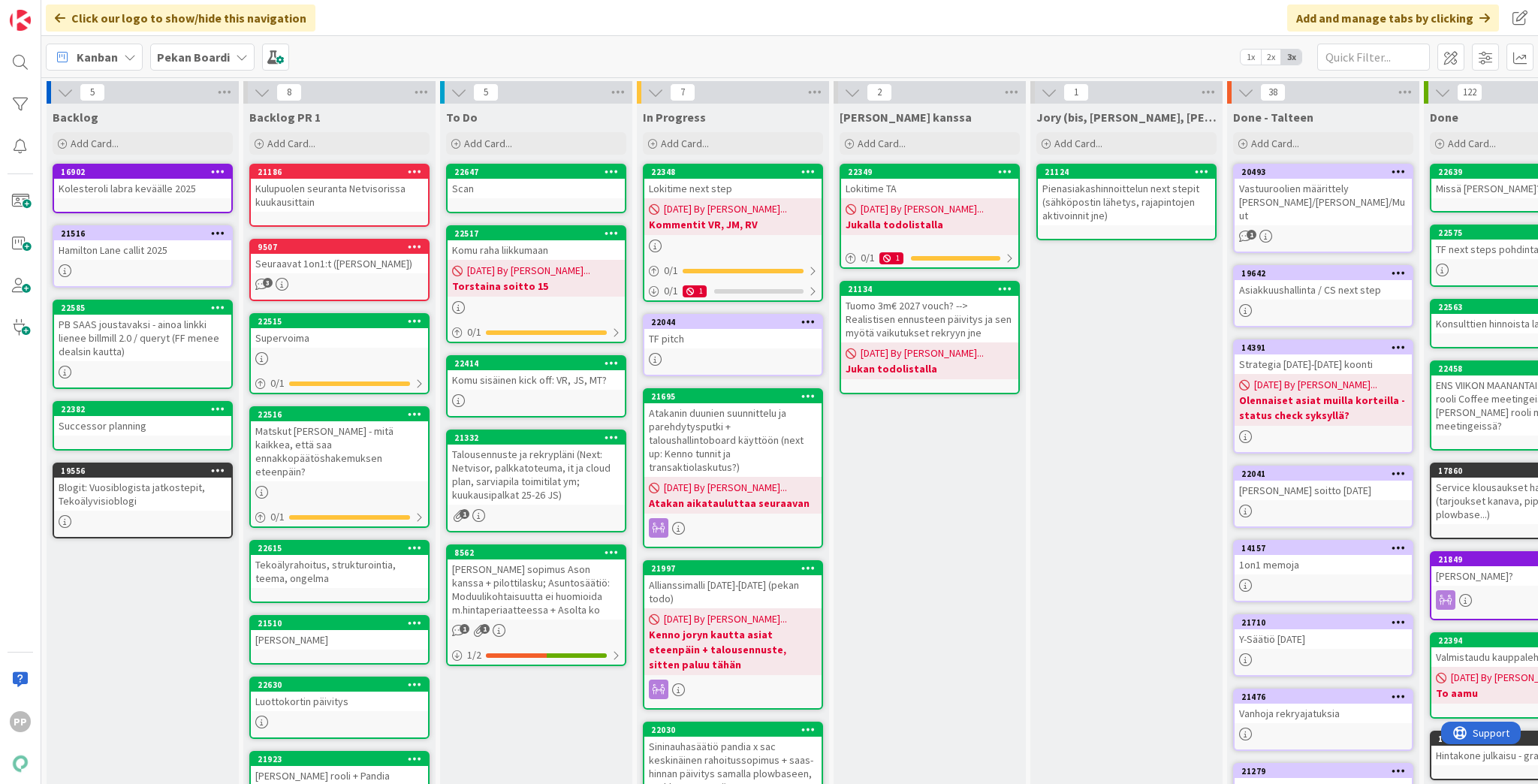
click at [937, 592] on div "[PERSON_NAME] kanssa Add Card... 22349 Lokitime TA [DATE] By [PERSON_NAME]... J…" at bounding box center [929, 593] width 192 height 978
click at [946, 565] on div "[PERSON_NAME] kanssa Add Card... 22349 Lokitime TA [DATE] By [PERSON_NAME]... J…" at bounding box center [929, 593] width 192 height 978
click at [952, 548] on div "[PERSON_NAME] kanssa Add Card... 22349 Lokitime TA [DATE] By [PERSON_NAME]... J…" at bounding box center [929, 593] width 192 height 978
click at [548, 739] on div "To Do Add Card... Template Not Set Title 0 / 128 Label Todo Show More... Add Ad…" at bounding box center [536, 593] width 192 height 978
click at [549, 730] on div "To Do Add Card... Template Not Set Title 0 / 128 Label Todo Show More... Add Ad…" at bounding box center [536, 593] width 192 height 978
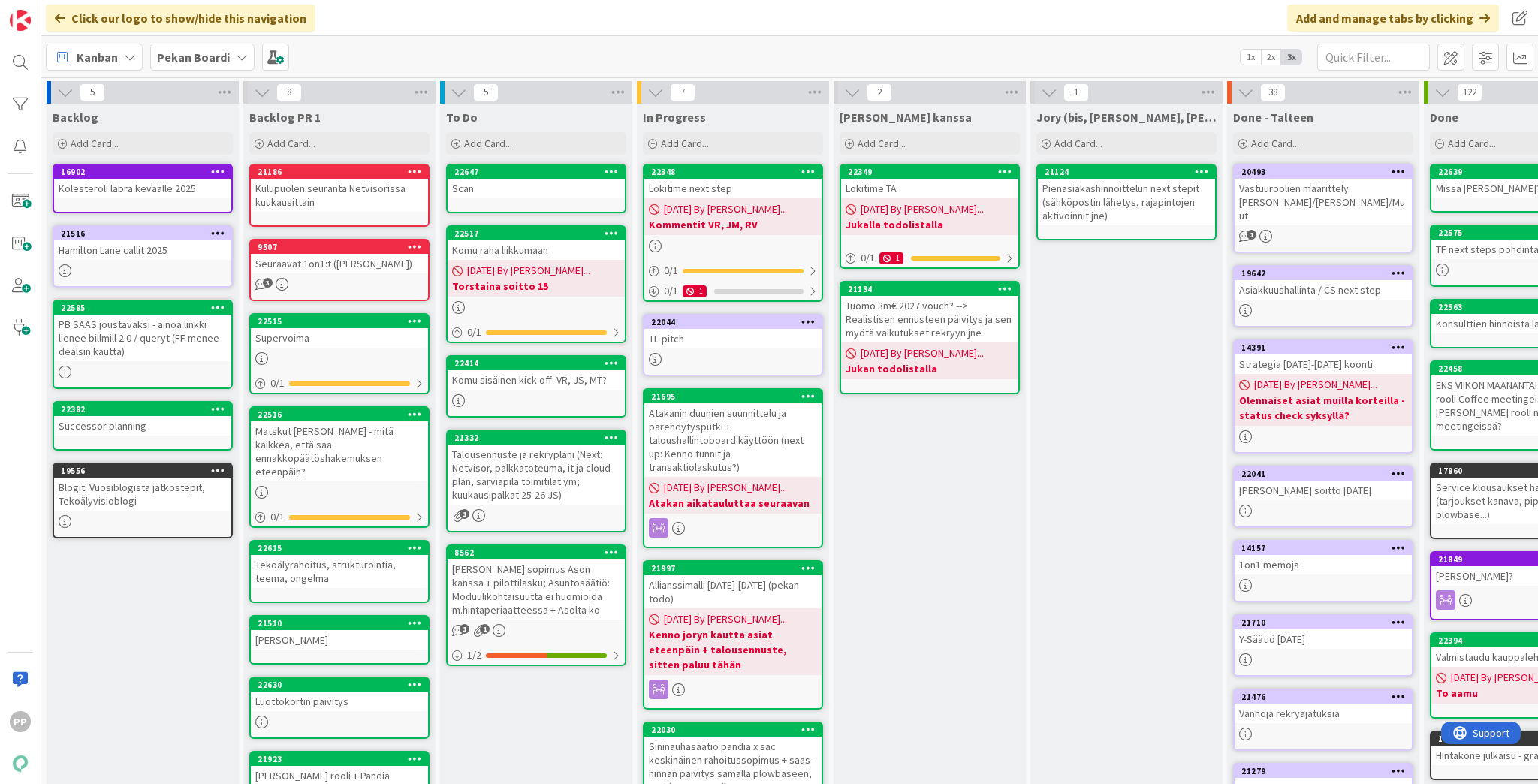
drag, startPoint x: 138, startPoint y: 604, endPoint x: 161, endPoint y: 373, distance: 232.1
click at [138, 604] on div "Backlog Add Card... 16902 Kolesteroli labra keväälle 2025 [GEOGRAPHIC_DATA] cal…" at bounding box center [142, 593] width 192 height 978
click at [229, 60] on div "Pekan Boardi" at bounding box center [202, 56] width 104 height 27
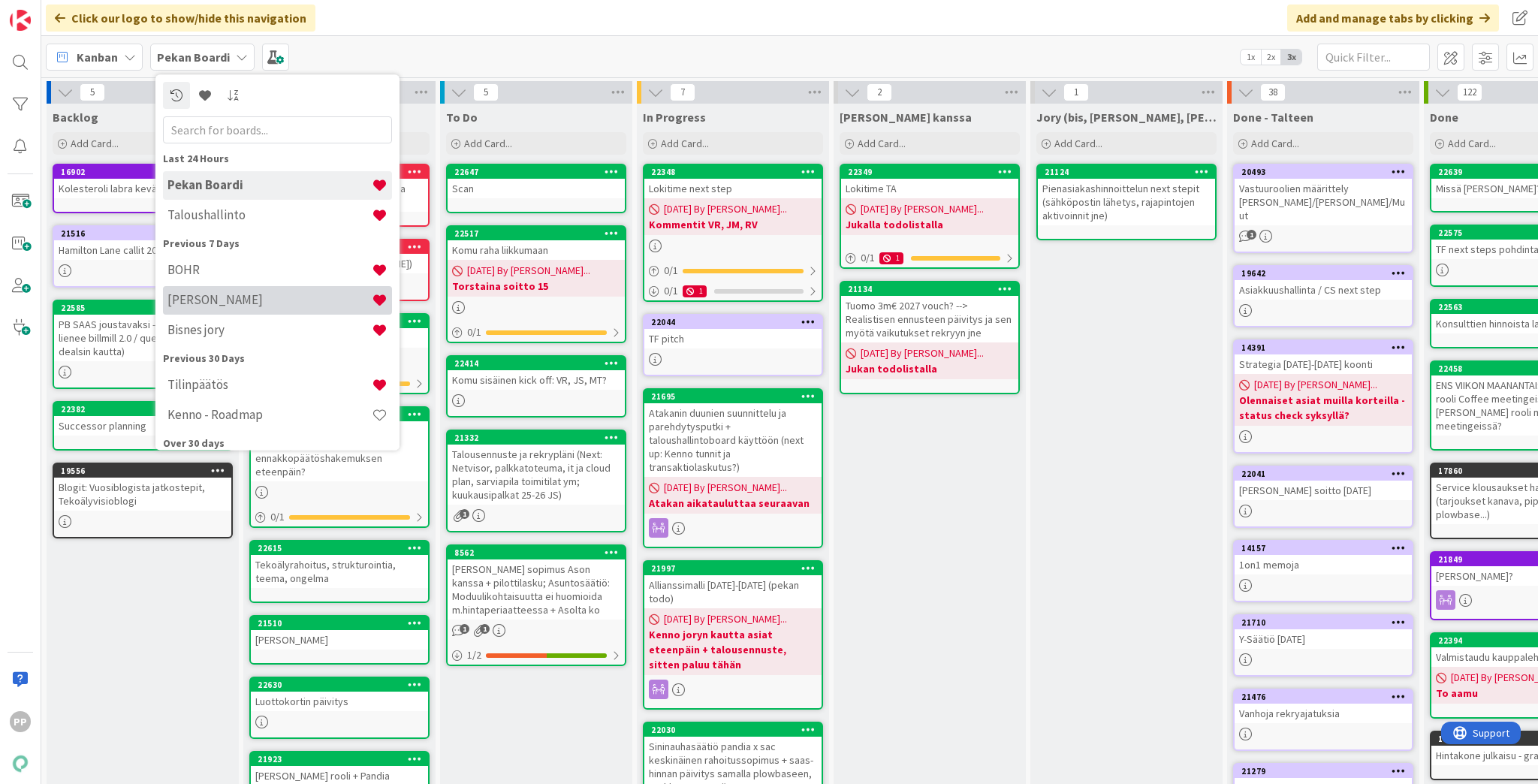
click at [299, 310] on div "[PERSON_NAME]" at bounding box center [278, 300] width 229 height 28
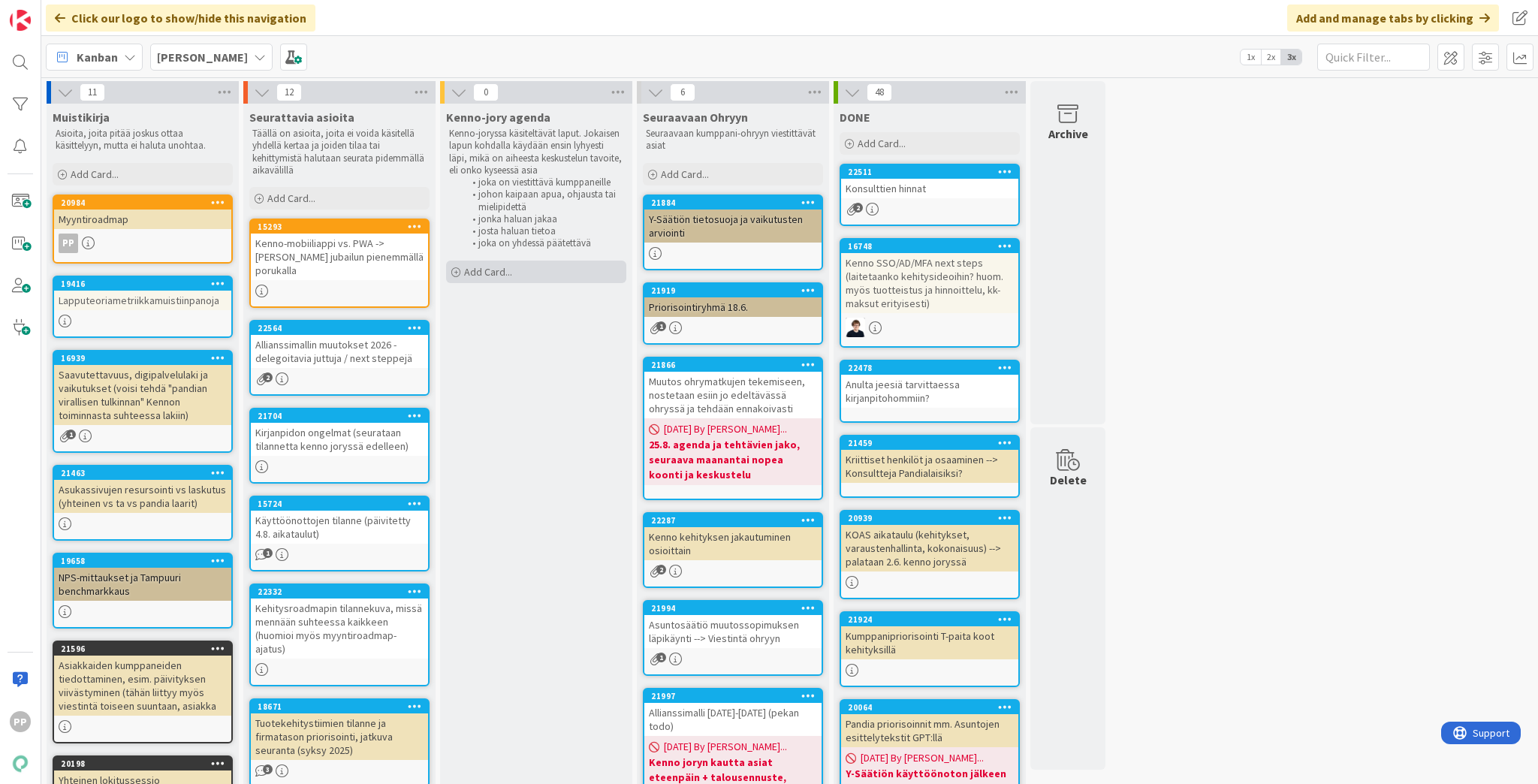
click at [525, 276] on div "Add Card..." at bounding box center [536, 272] width 180 height 22
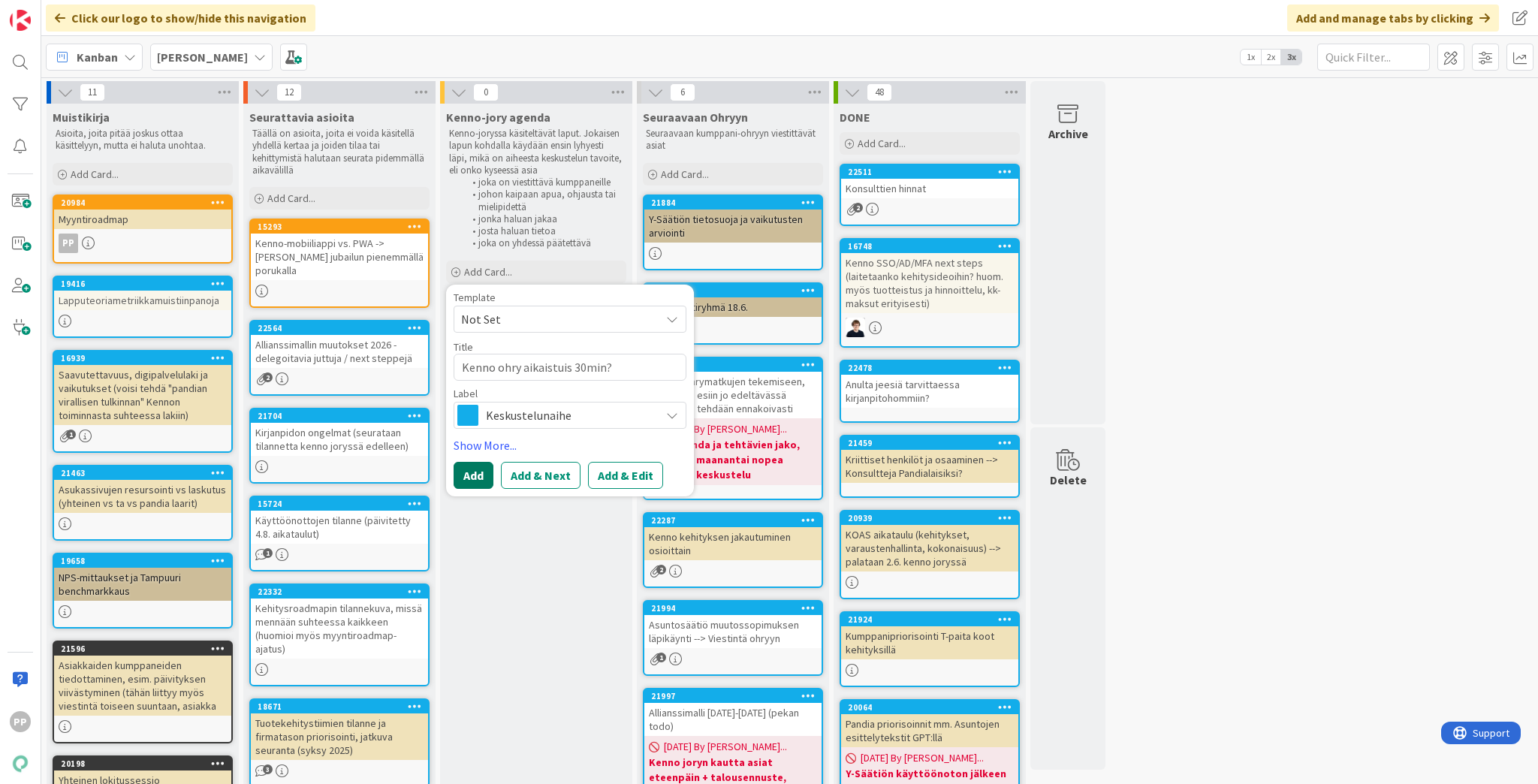
click at [472, 475] on button "Add" at bounding box center [474, 474] width 40 height 27
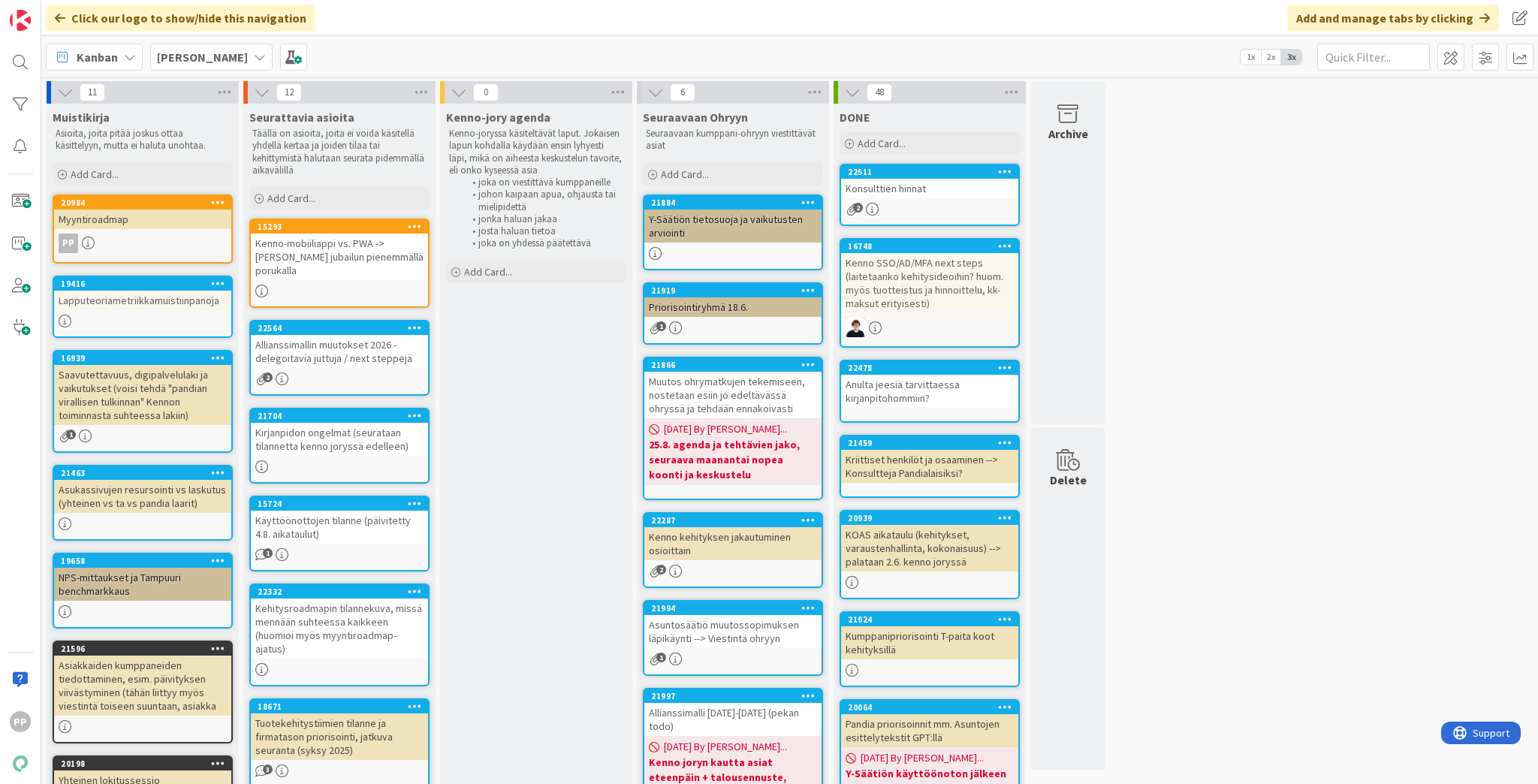
click at [513, 555] on div "Kenno-jory agenda Kenno-joryssa käsiteltävät laput. Jokaisen lapun kohdalla käy…" at bounding box center [536, 797] width 192 height 1388
click at [531, 483] on div "Kenno-jory agenda Kenno-joryssa käsiteltävät laput. Jokaisen lapun kohdalla käy…" at bounding box center [536, 797] width 192 height 1388
click at [196, 63] on b "[PERSON_NAME]" at bounding box center [202, 56] width 91 height 15
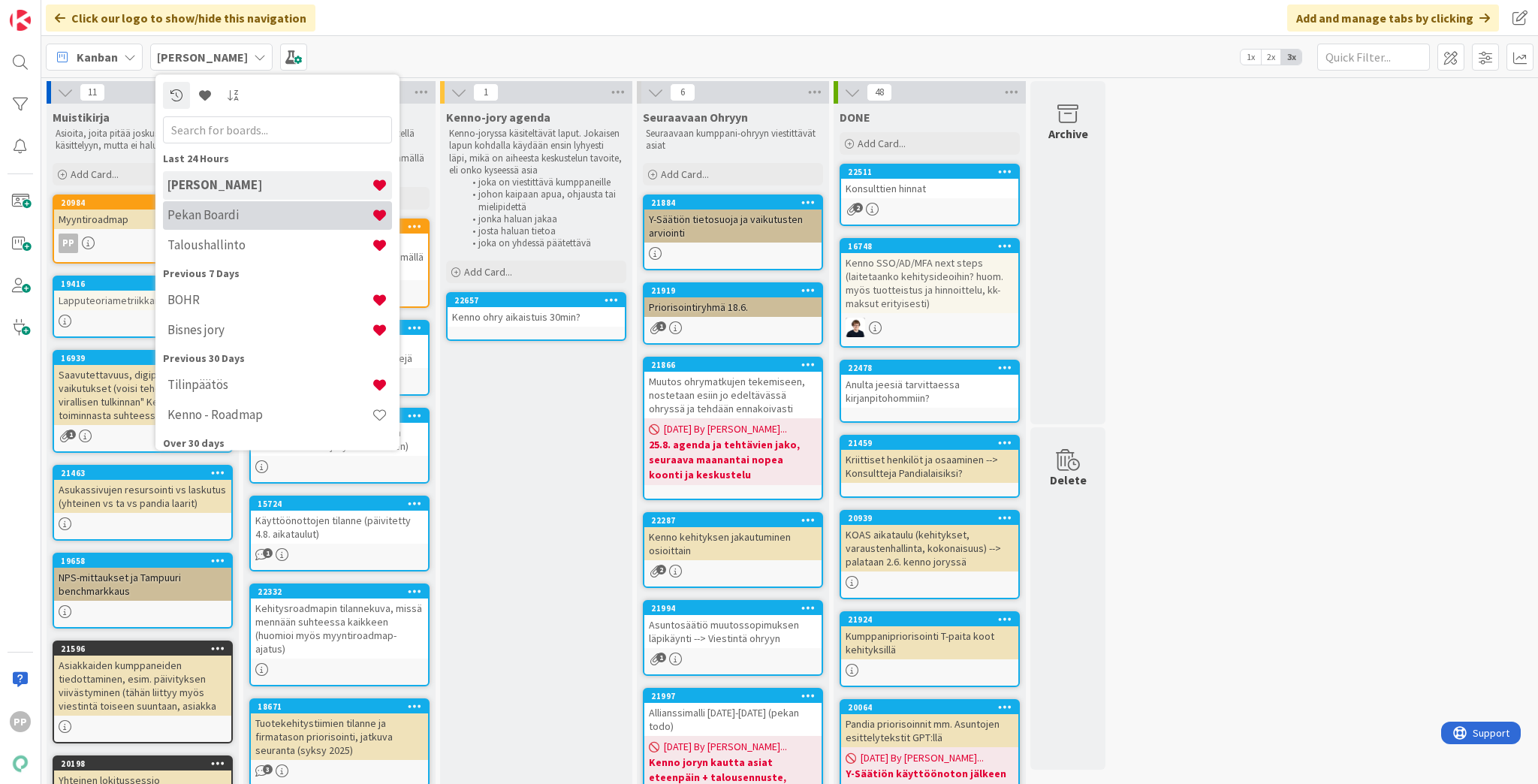
click at [274, 214] on h4 "Pekan Boardi" at bounding box center [269, 215] width 204 height 15
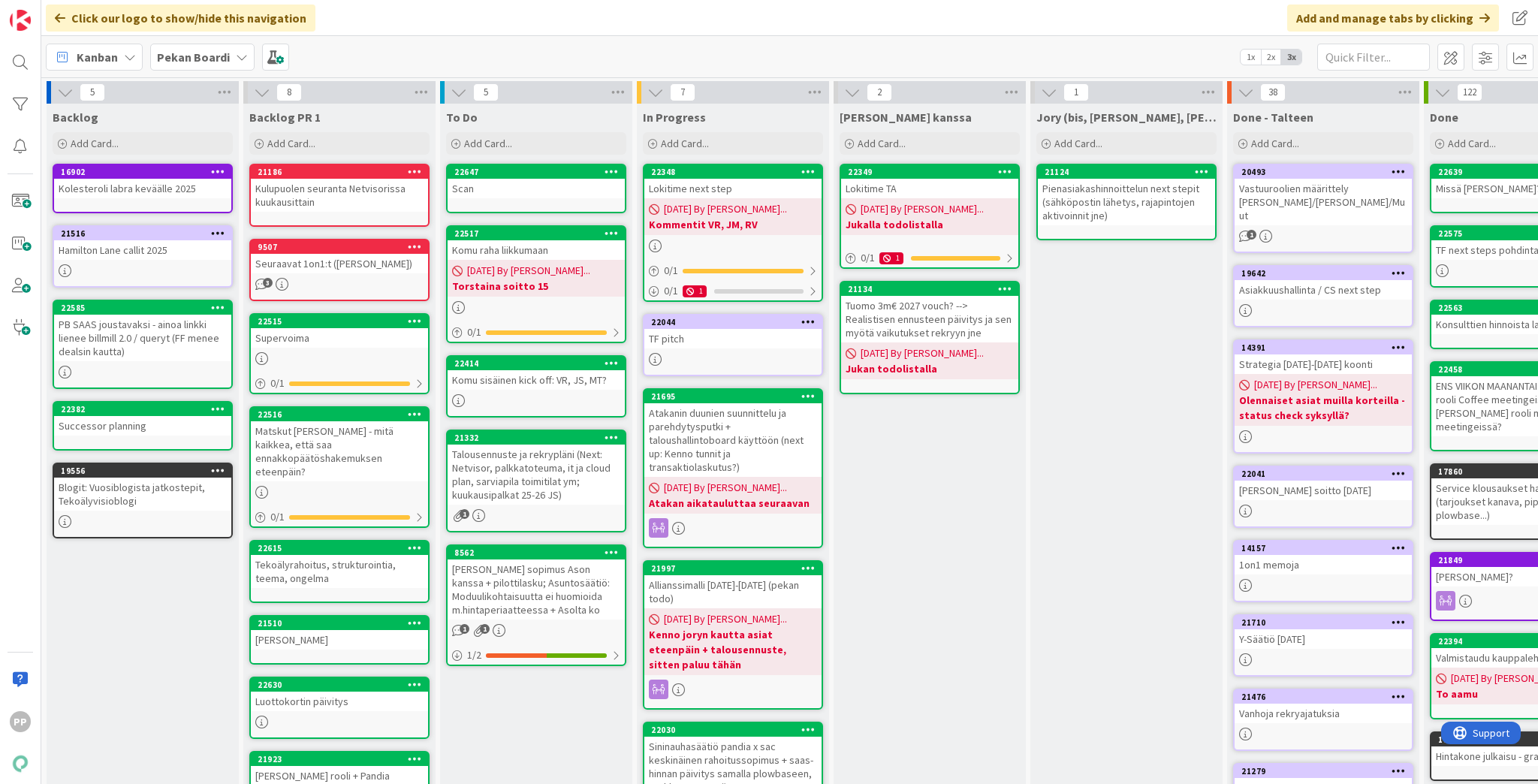
click at [988, 443] on div "[PERSON_NAME] kanssa Add Card... 22349 Lokitime TA [DATE] By [PERSON_NAME]... J…" at bounding box center [929, 593] width 192 height 979
click at [656, 19] on div "Click our logo to show/hide this navigation Add and manage tabs by clicking" at bounding box center [789, 18] width 1497 height 36
click at [952, 739] on div "[PERSON_NAME] kanssa Add Card... 22349 Lokitime TA [DATE] By [PERSON_NAME]... J…" at bounding box center [929, 593] width 192 height 979
click at [958, 699] on div "[PERSON_NAME] kanssa Add Card... 22349 Lokitime TA [DATE] By [PERSON_NAME]... J…" at bounding box center [929, 593] width 192 height 979
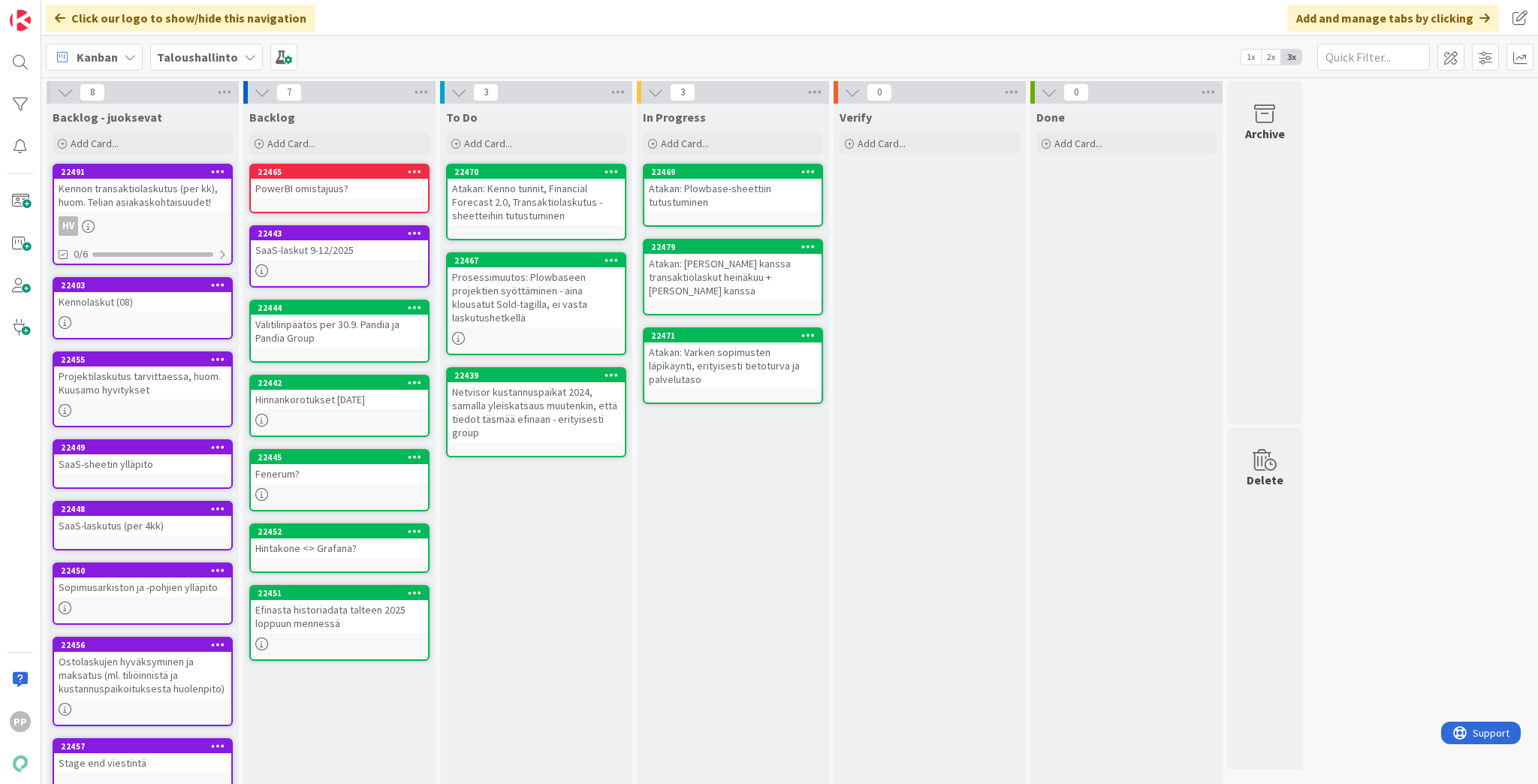
click at [543, 568] on div "To Do Add Card... 22470 Atakan: Kenno tunnit, Financial Forecast 2.0, Transakti…" at bounding box center [536, 451] width 192 height 696
click at [541, 599] on div "To Do Add Card... 22470 Atakan: Kenno tunnit, Financial Forecast 2.0, Transakti…" at bounding box center [536, 451] width 192 height 696
click at [529, 619] on div "To Do Add Card... 22470 Atakan: Kenno tunnit, Financial Forecast 2.0, Transakti…" at bounding box center [536, 451] width 192 height 696
click at [537, 603] on div "To Do Add Card... 22470 Atakan: Kenno tunnit, Financial Forecast 2.0, Transakti…" at bounding box center [536, 451] width 192 height 696
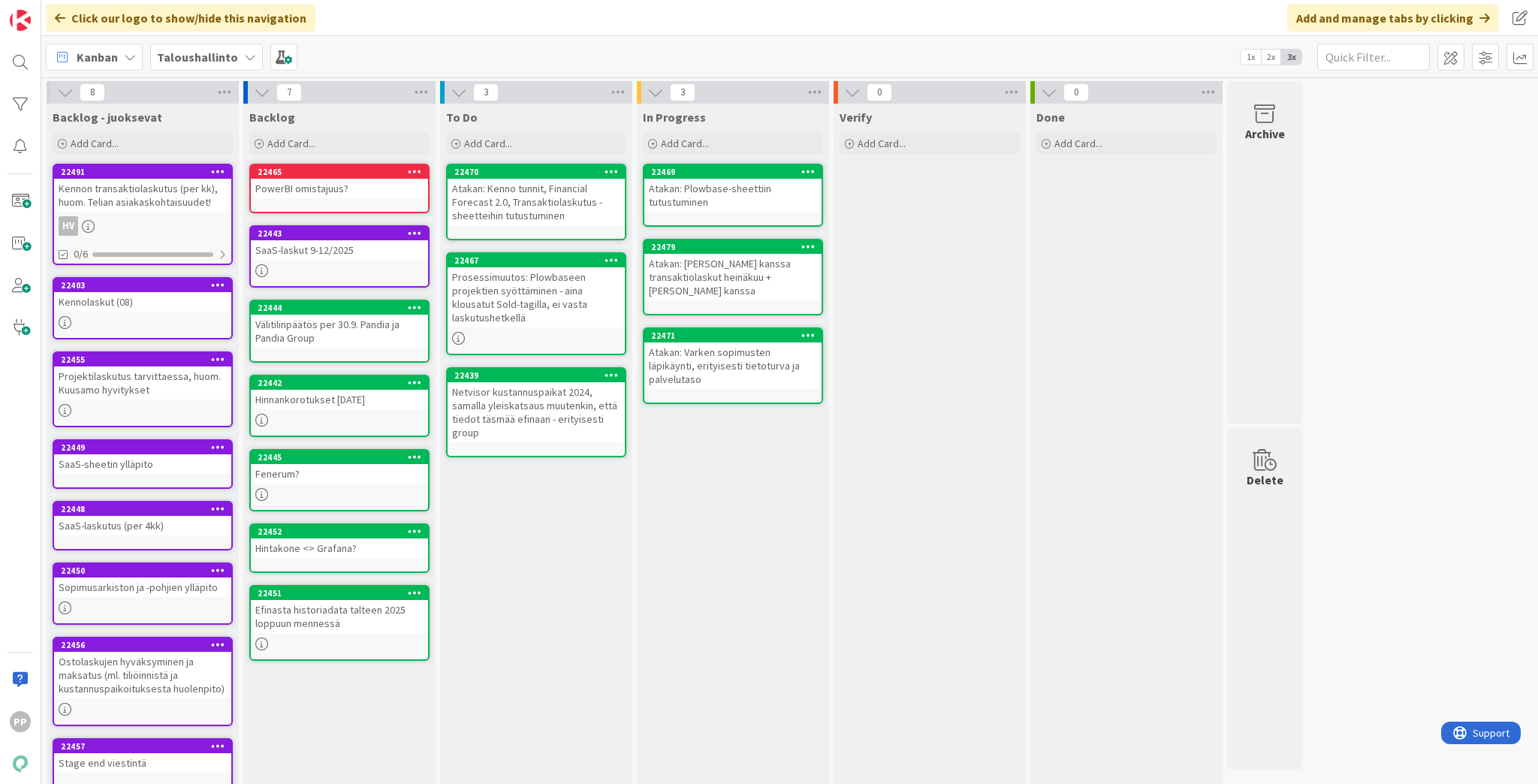
click at [537, 606] on div "To Do Add Card... 22470 Atakan: Kenno tunnit, Financial Forecast 2.0, Transakti…" at bounding box center [536, 451] width 192 height 696
click at [537, 607] on div "To Do Add Card... 22470 Atakan: Kenno tunnit, Financial Forecast 2.0, Transakti…" at bounding box center [536, 451] width 192 height 696
drag, startPoint x: 543, startPoint y: 616, endPoint x: 548, endPoint y: 625, distance: 10.3
click at [548, 625] on div "To Do Add Card... 22470 Atakan: Kenno tunnit, Financial Forecast 2.0, Transakti…" at bounding box center [536, 451] width 192 height 696
click at [549, 636] on div "To Do Add Card... 22470 Atakan: Kenno tunnit, Financial Forecast 2.0, Transakti…" at bounding box center [536, 451] width 192 height 696
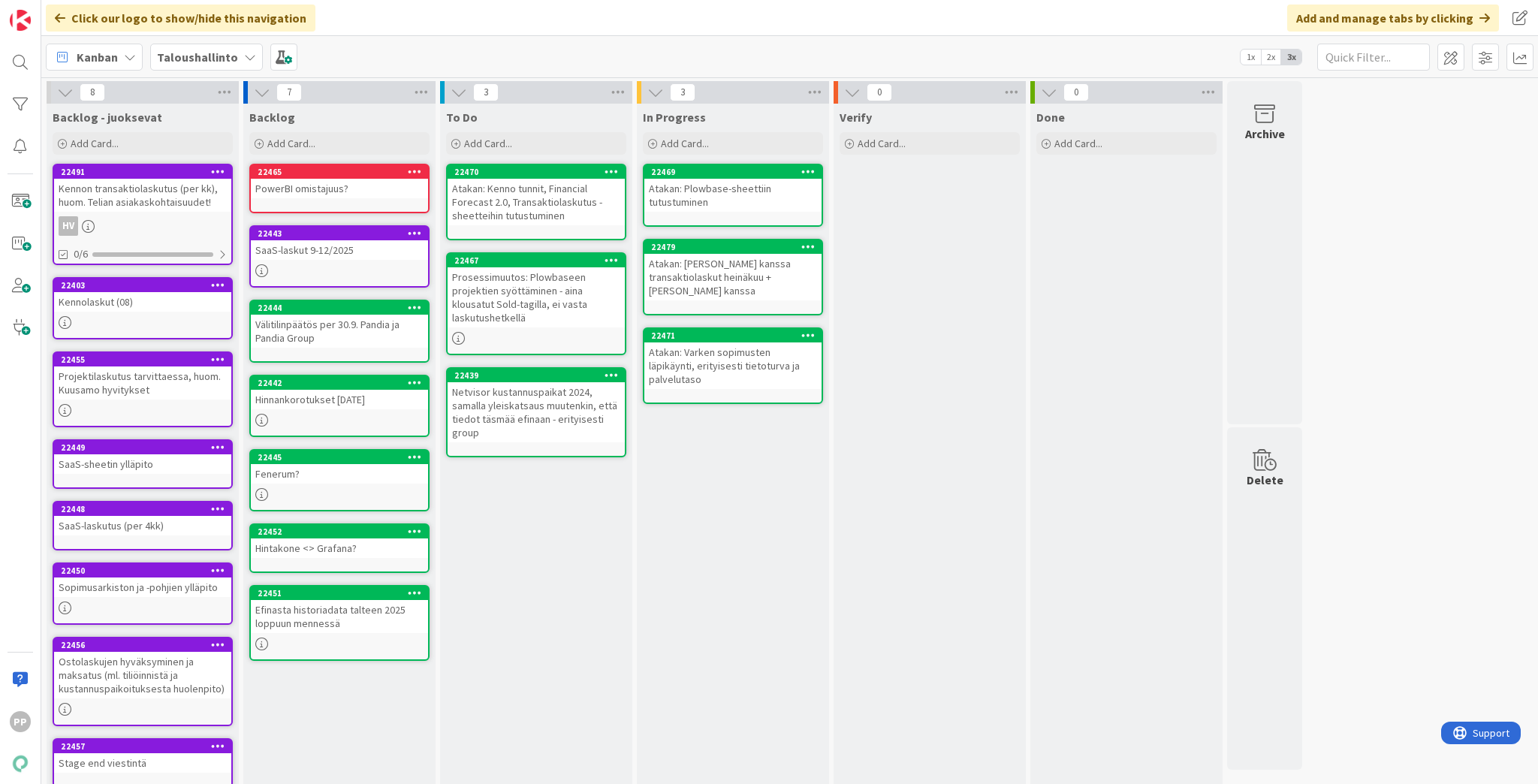
click at [549, 636] on div "To Do Add Card... 22470 Atakan: Kenno tunnit, Financial Forecast 2.0, Transakti…" at bounding box center [536, 451] width 192 height 696
click at [769, 503] on div "In Progress Add Card... 22469 Atakan: Plowbase-sheettiin tutustuminen 22479 Ata…" at bounding box center [732, 451] width 192 height 696
click at [755, 543] on div "In Progress Add Card... 22469 Atakan: Plowbase-sheettiin tutustuminen 22479 Ata…" at bounding box center [732, 451] width 192 height 696
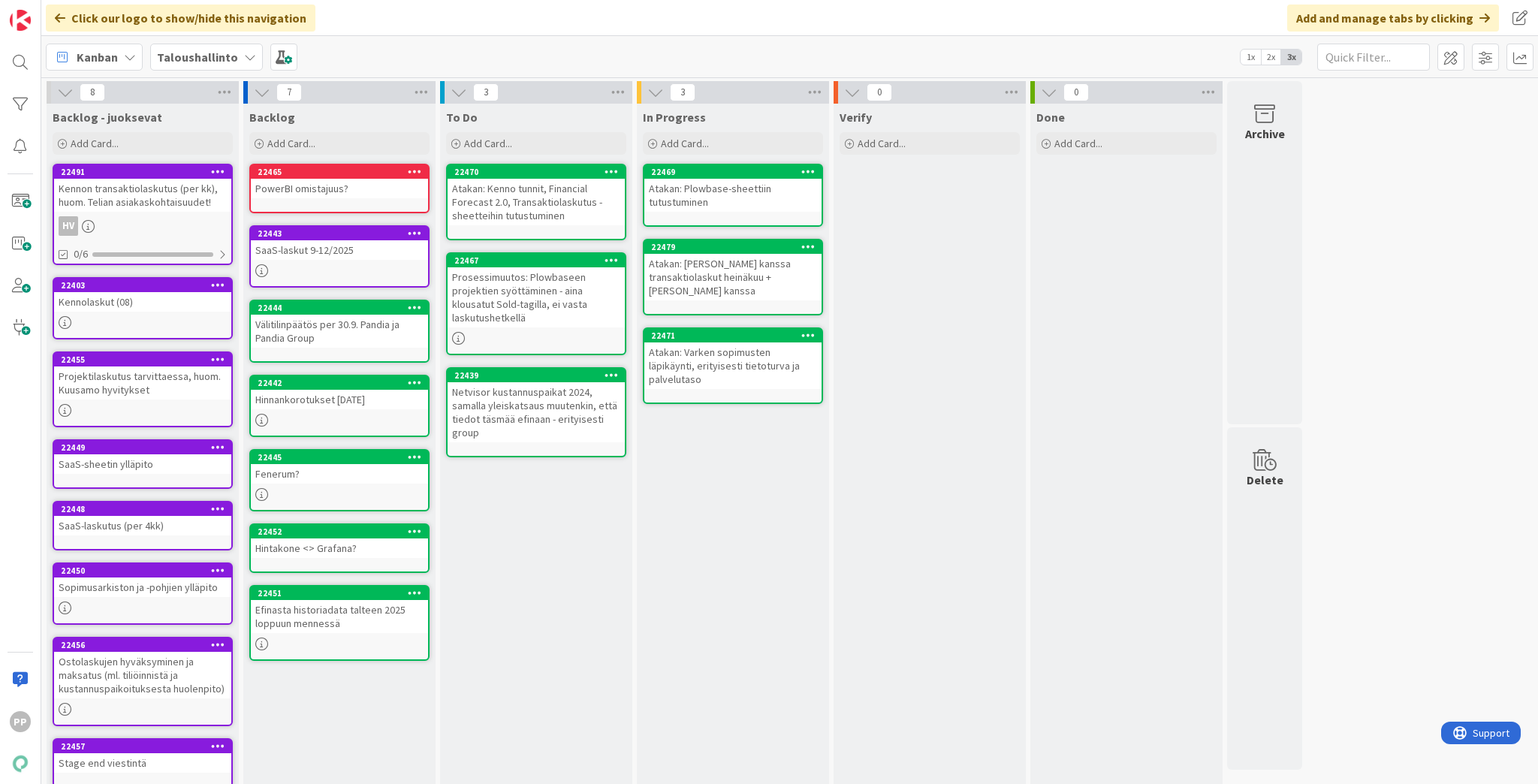
click at [951, 525] on div "Verify Add Card..." at bounding box center [929, 451] width 192 height 696
click at [1100, 525] on div "Done Add Card..." at bounding box center [1127, 451] width 192 height 696
click at [1502, 555] on div "8 Backlog - juoksevat Add Card... 22491 Kennon transaktiolaskutus (per kk), huo…" at bounding box center [789, 444] width 1491 height 726
click at [1439, 541] on div "8 Backlog - juoksevat Add Card... 22491 Kennon transaktiolaskutus (per kk), huo…" at bounding box center [789, 444] width 1491 height 726
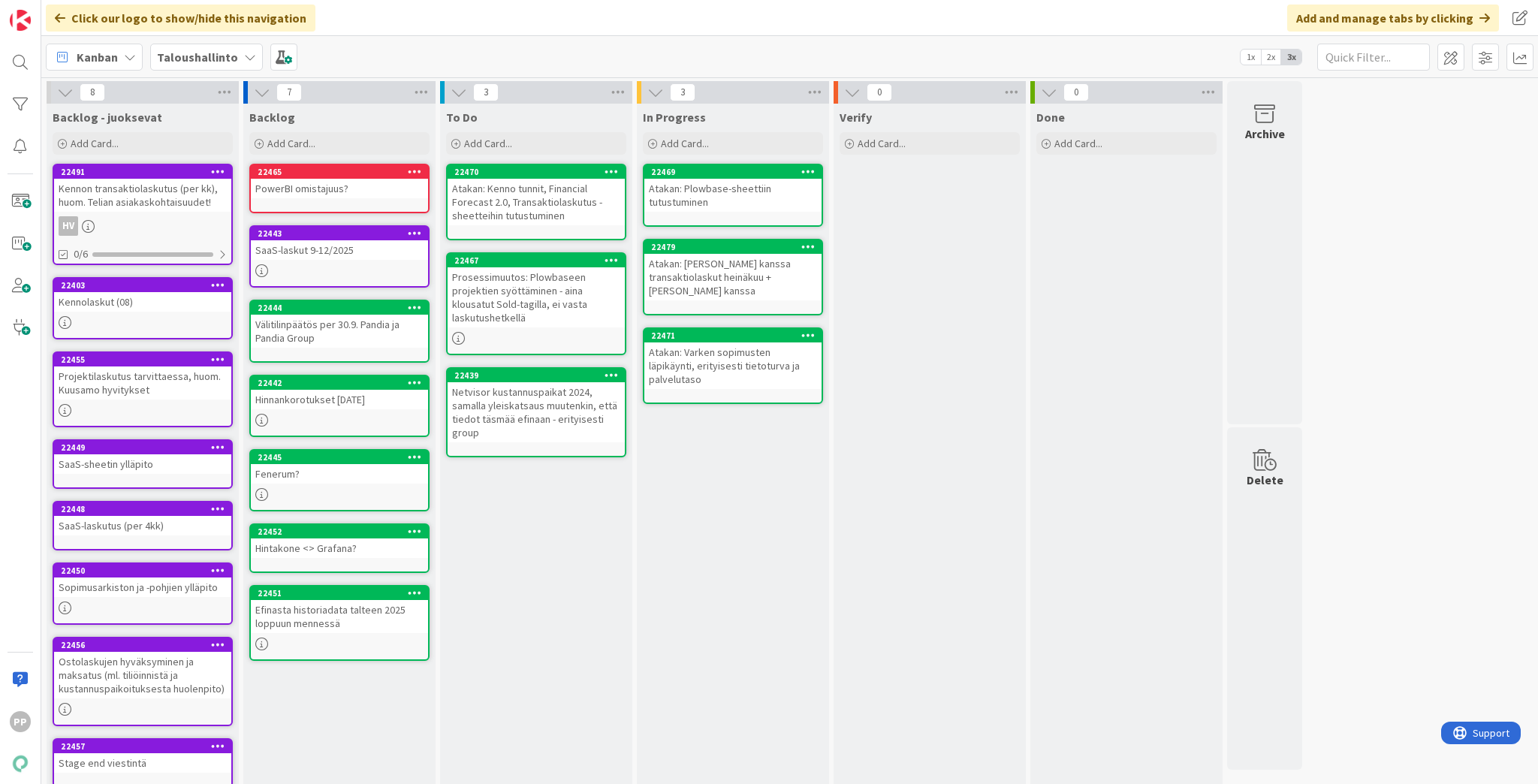
click at [1426, 514] on div "8 Backlog - juoksevat Add Card... 22491 Kennon transaktiolaskutus (per kk), huo…" at bounding box center [789, 444] width 1491 height 726
click at [959, 384] on div "Verify Add Card..." at bounding box center [929, 451] width 192 height 696
click at [1372, 304] on div "8 Backlog - juoksevat Add Card... 22491 Kennon transaktiolaskutus (per kk), huo…" at bounding box center [789, 444] width 1491 height 726
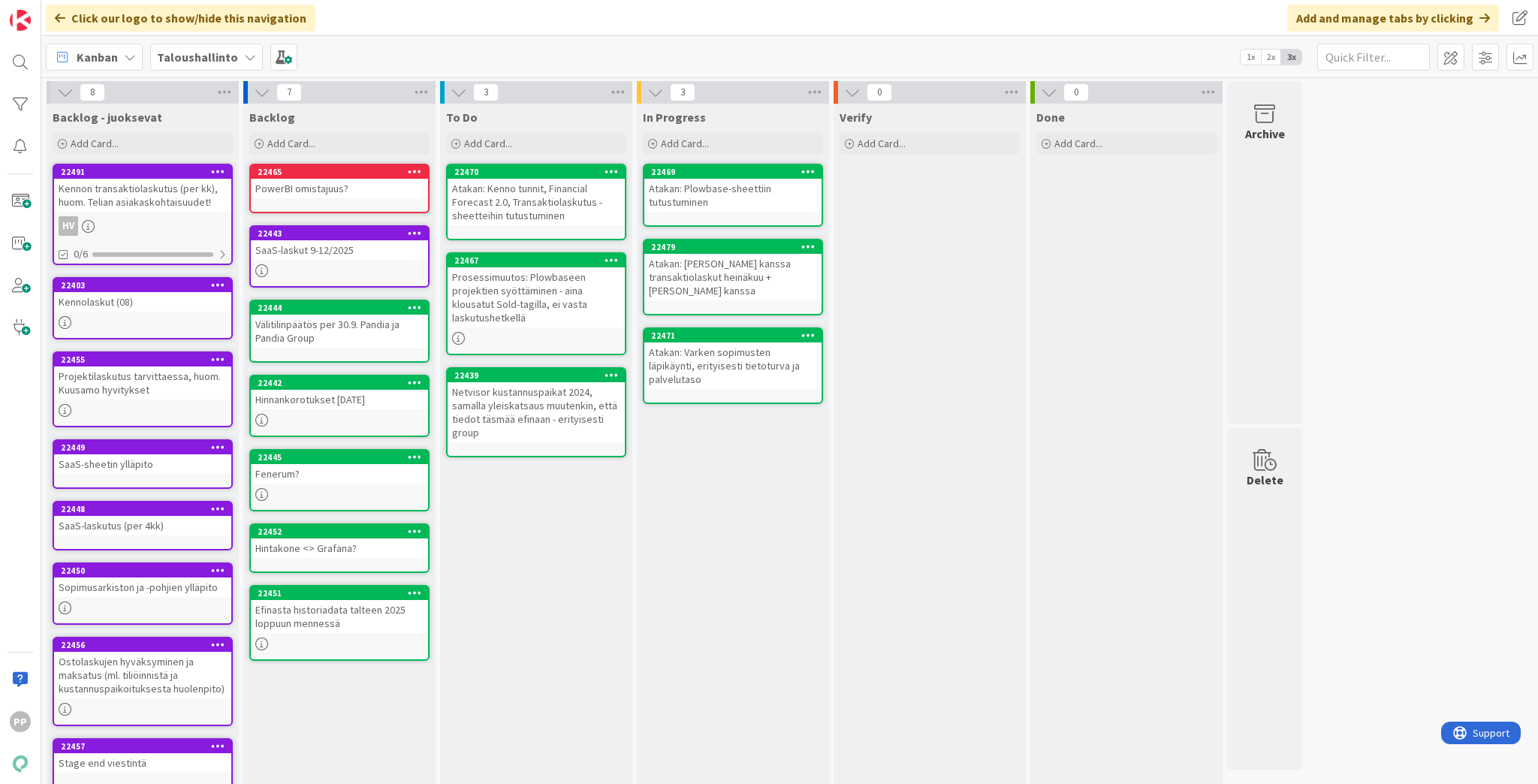
click at [756, 207] on div "Atakan: Plowbase-sheettiin tutustuminen" at bounding box center [732, 195] width 177 height 33
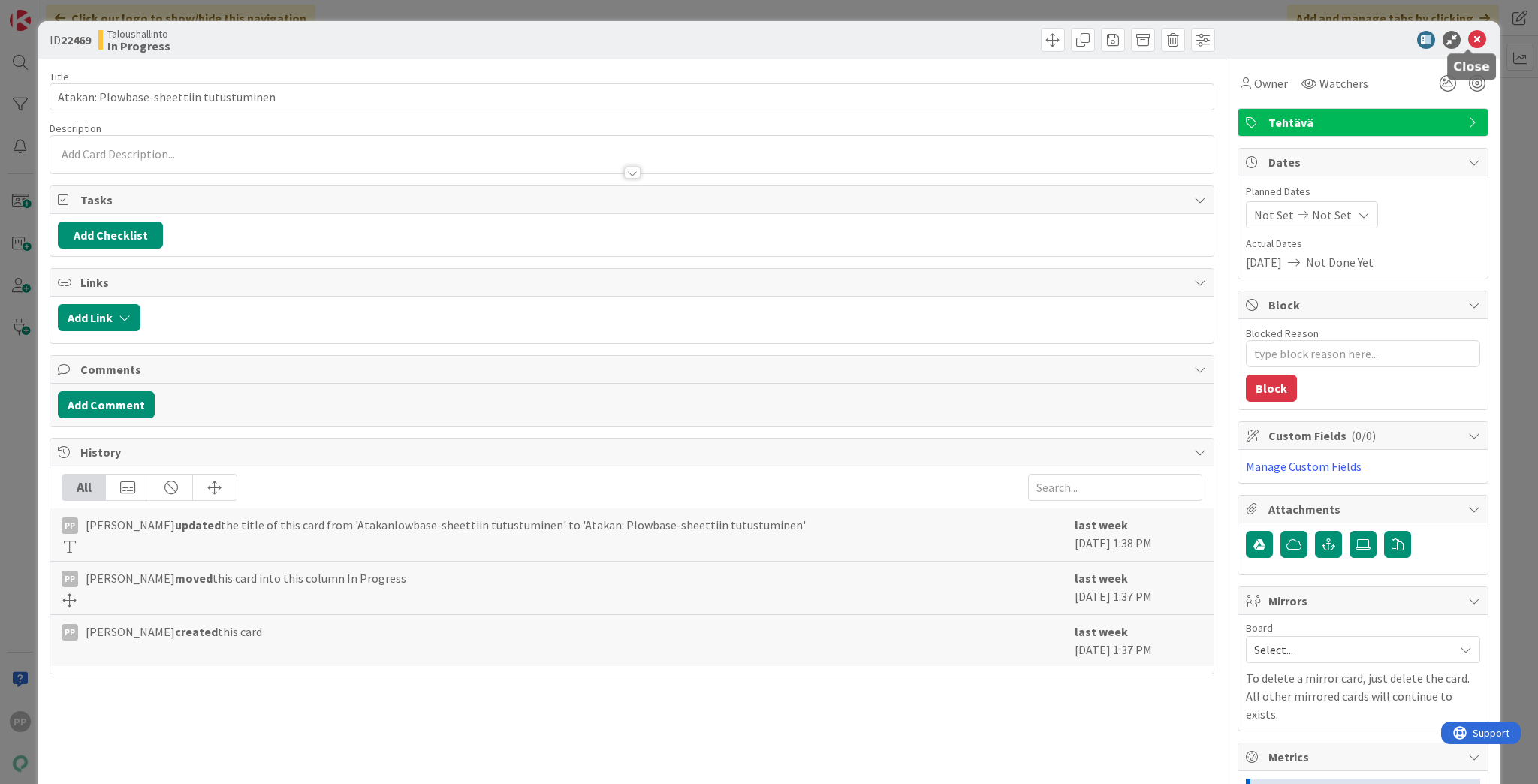
click at [1475, 32] on icon at bounding box center [1477, 40] width 18 height 18
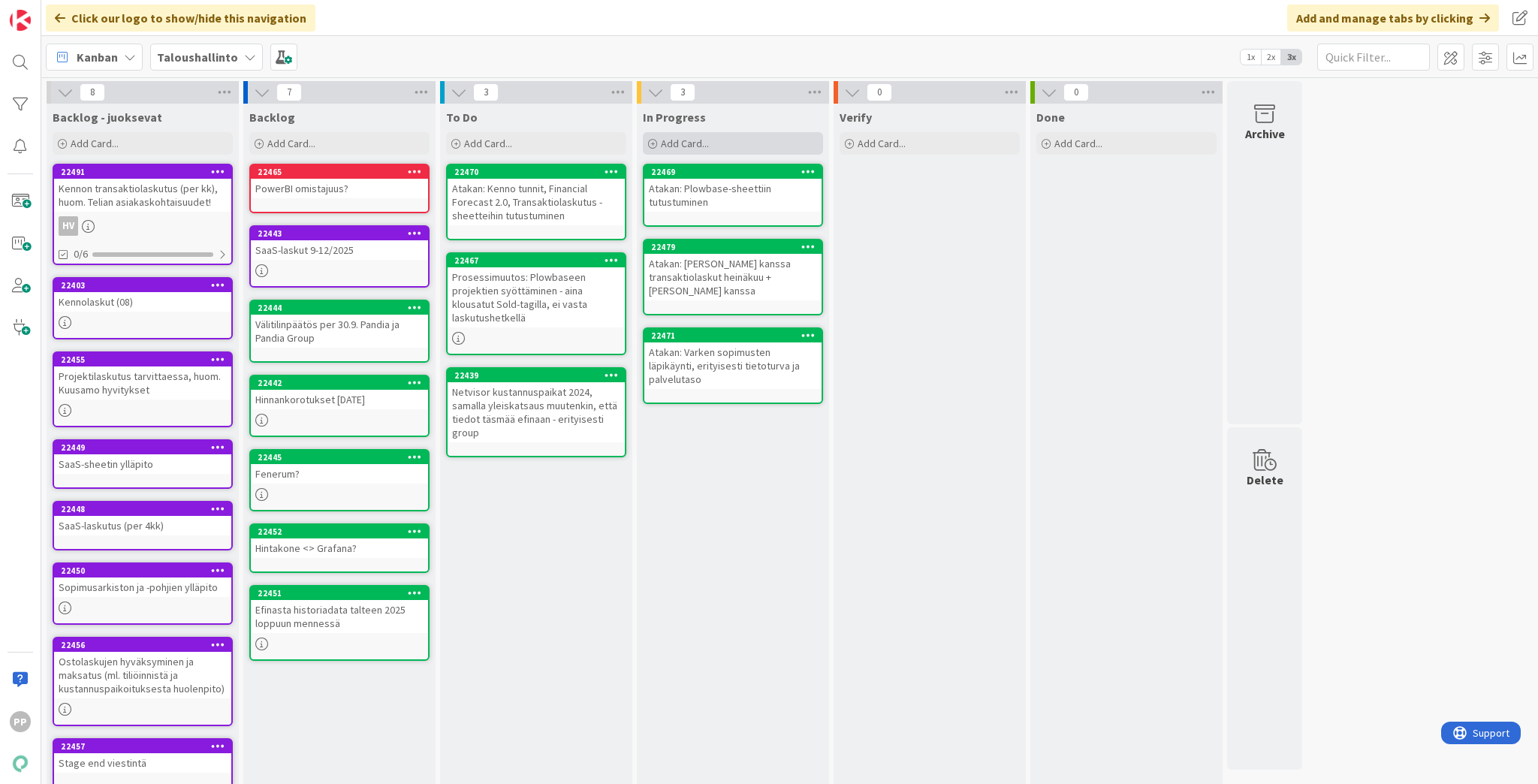
click at [691, 148] on span "Add Card..." at bounding box center [685, 143] width 48 height 14
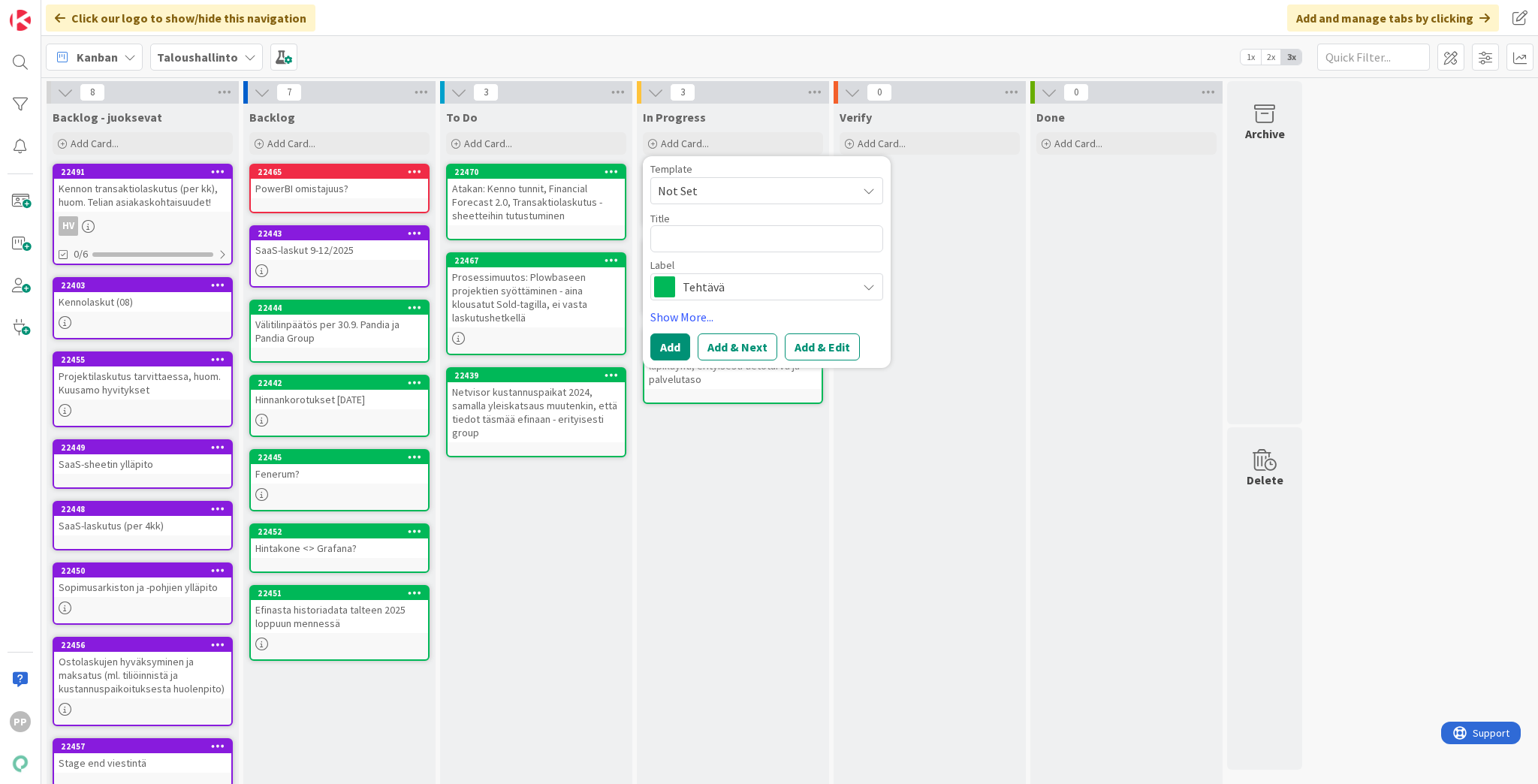
type textarea "x"
type textarea "A"
type textarea "x"
type textarea "At"
type textarea "x"
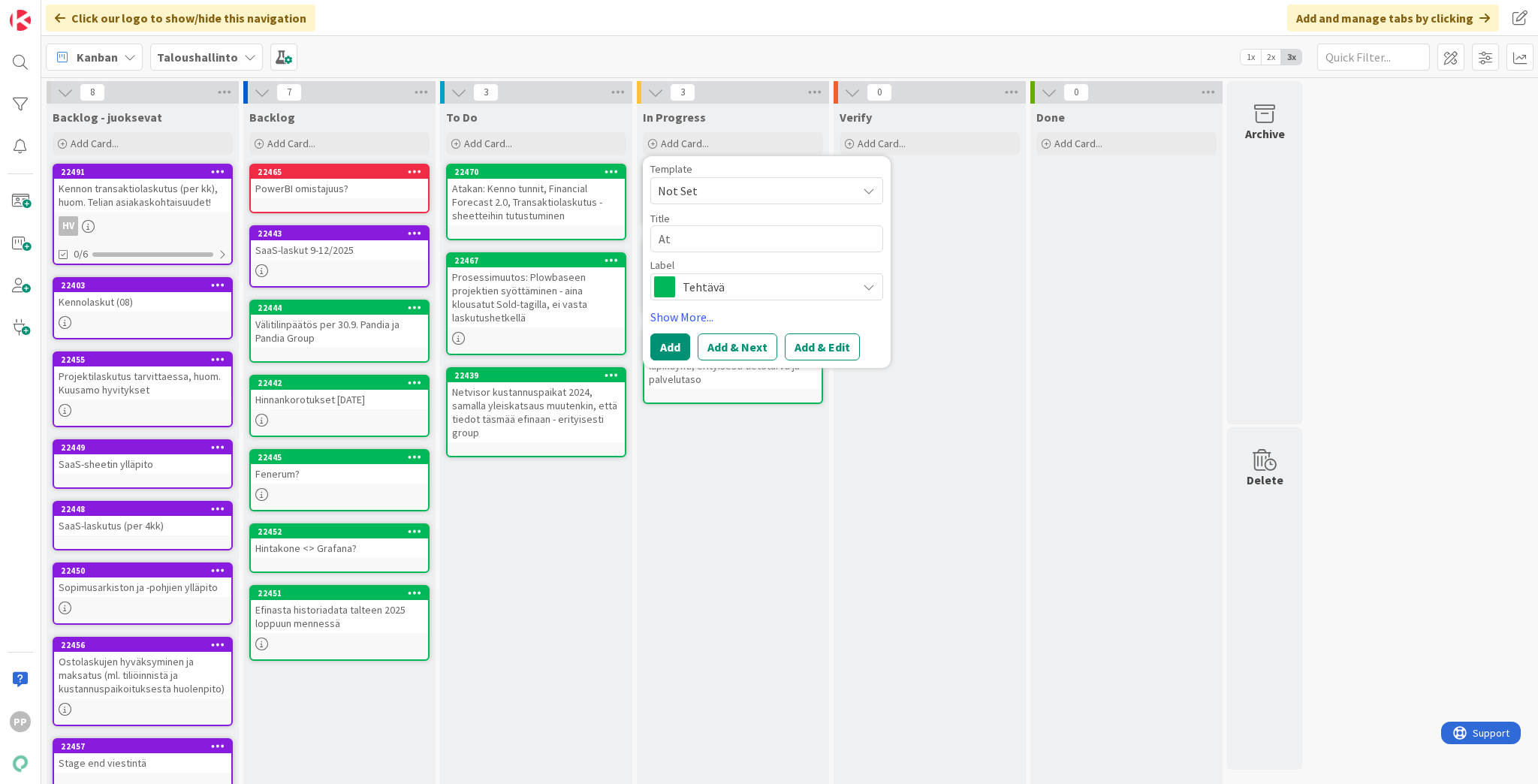
type textarea "Ata"
type textarea "x"
type textarea "Atak"
type textarea "x"
type textarea "Ataka"
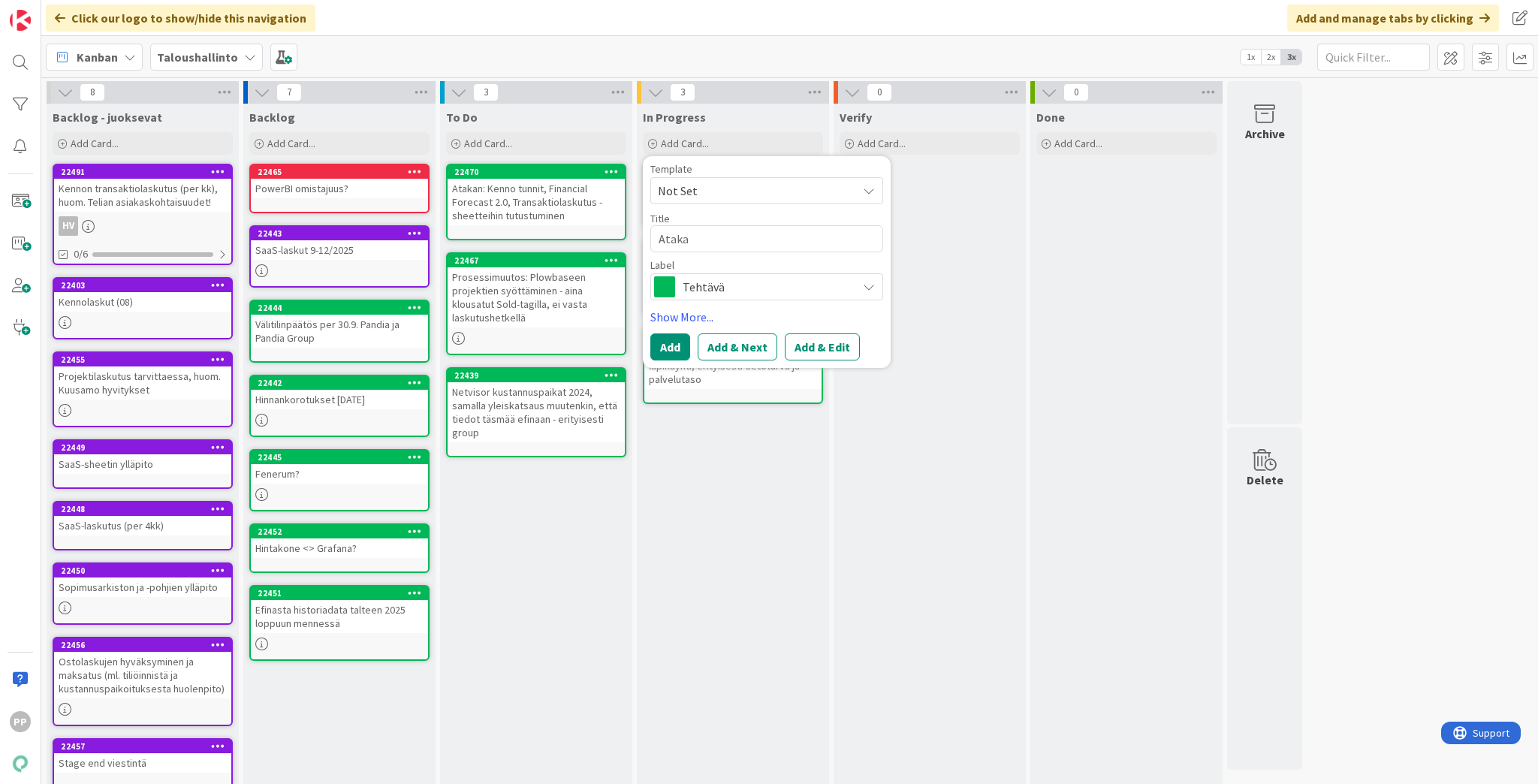
type textarea "x"
type textarea "Atakan"
type textarea "x"
type textarea "Atakan:"
type textarea "x"
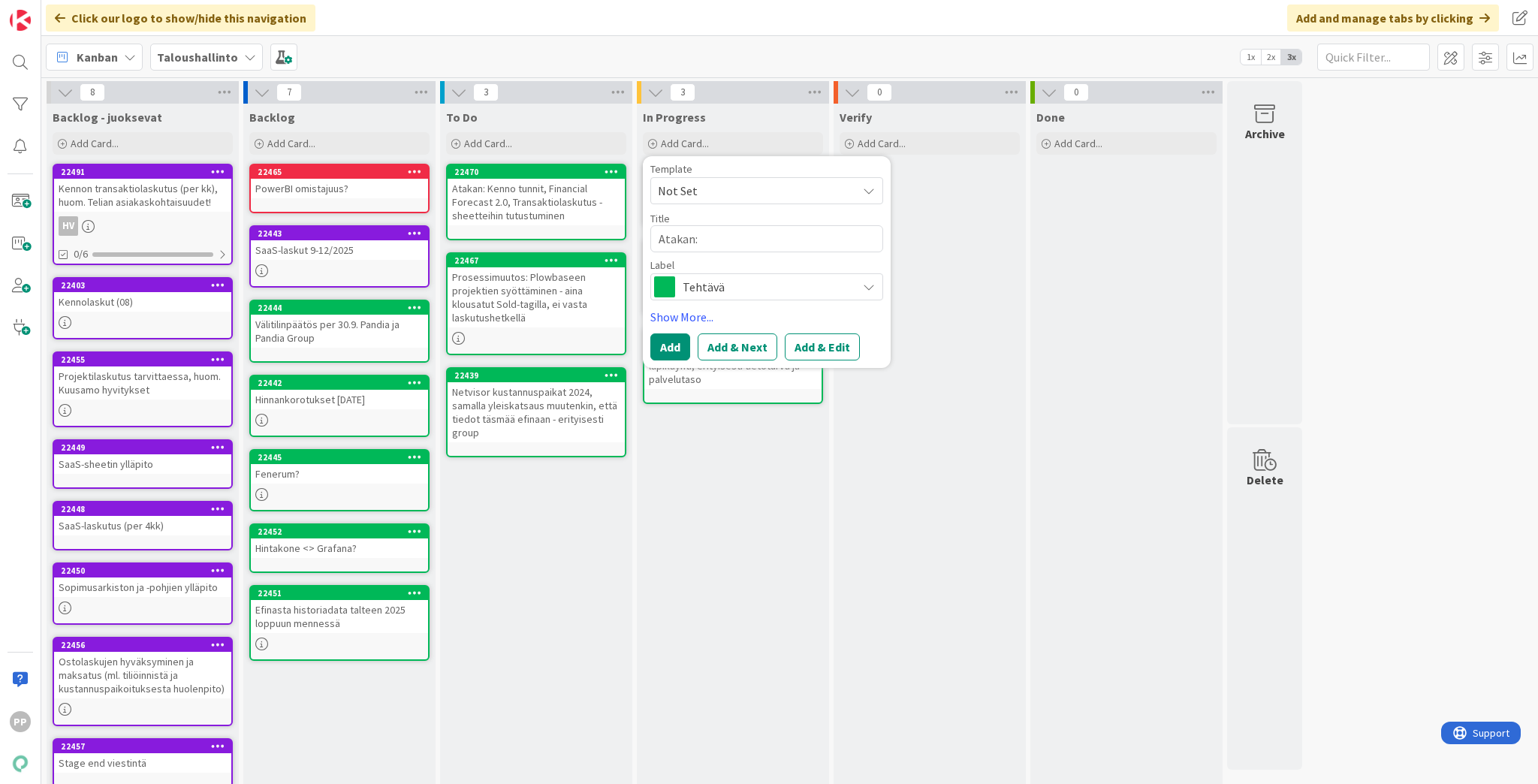
type textarea "Atakan:"
type textarea "x"
type textarea "Atakan: K"
type textarea "x"
type textarea "Atakan: Ke"
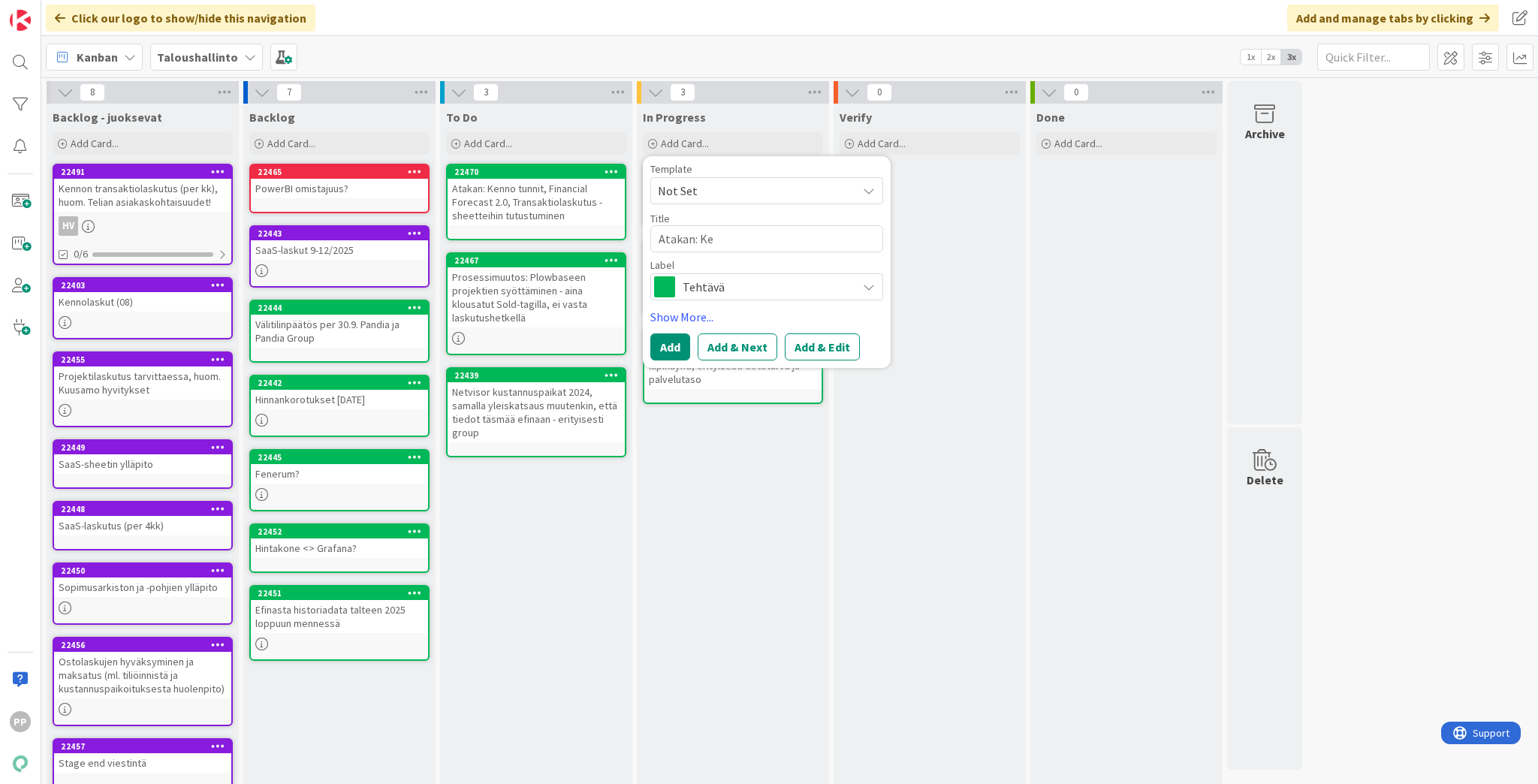
type textarea "x"
type textarea "Atakan: Ken"
type textarea "x"
type textarea "Atakan: Kenn"
type textarea "x"
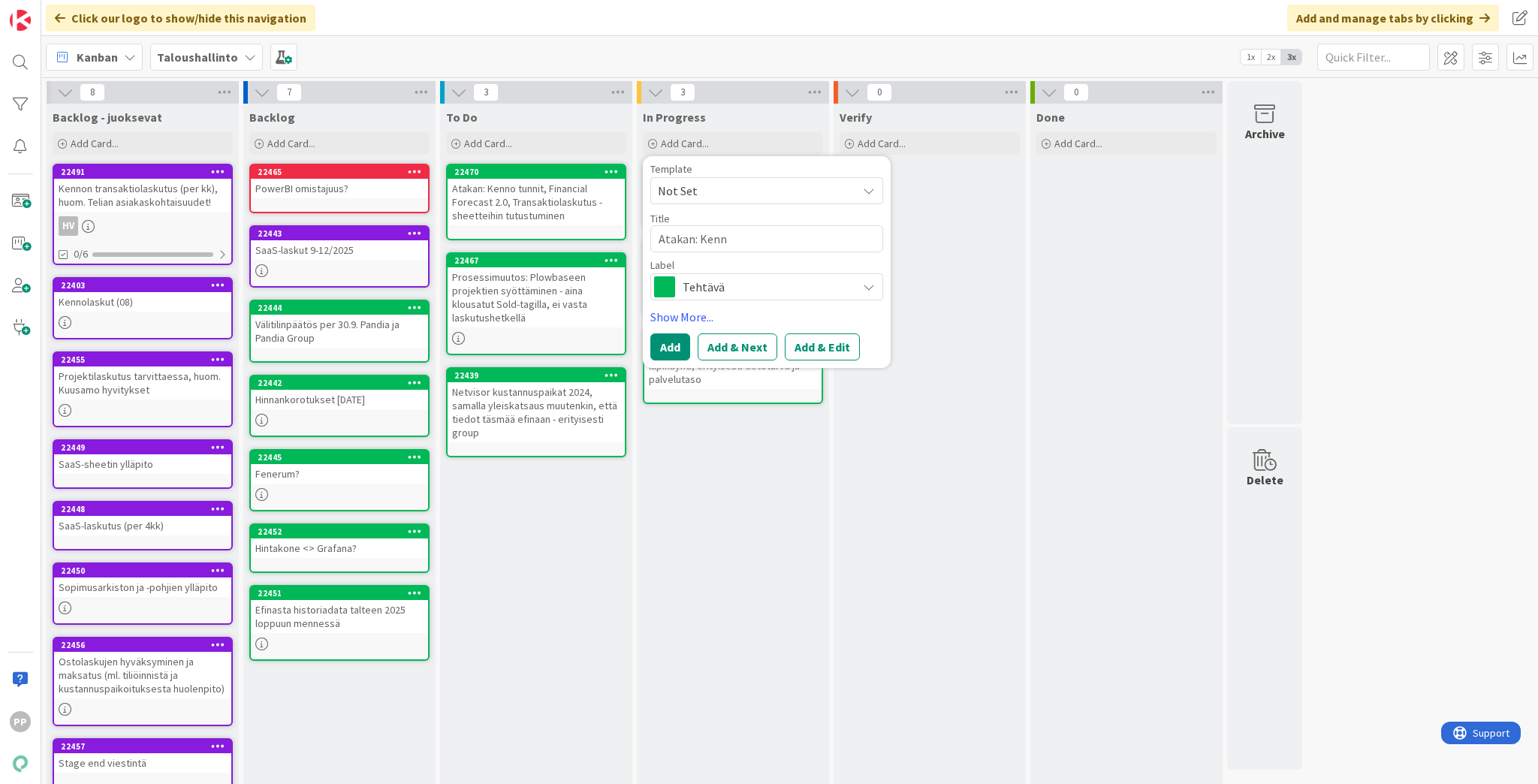
type textarea "Atakan: Kenno"
type textarea "x"
type textarea "Atakan: Kenno"
type textarea "x"
type textarea "Atakan: Kenno t"
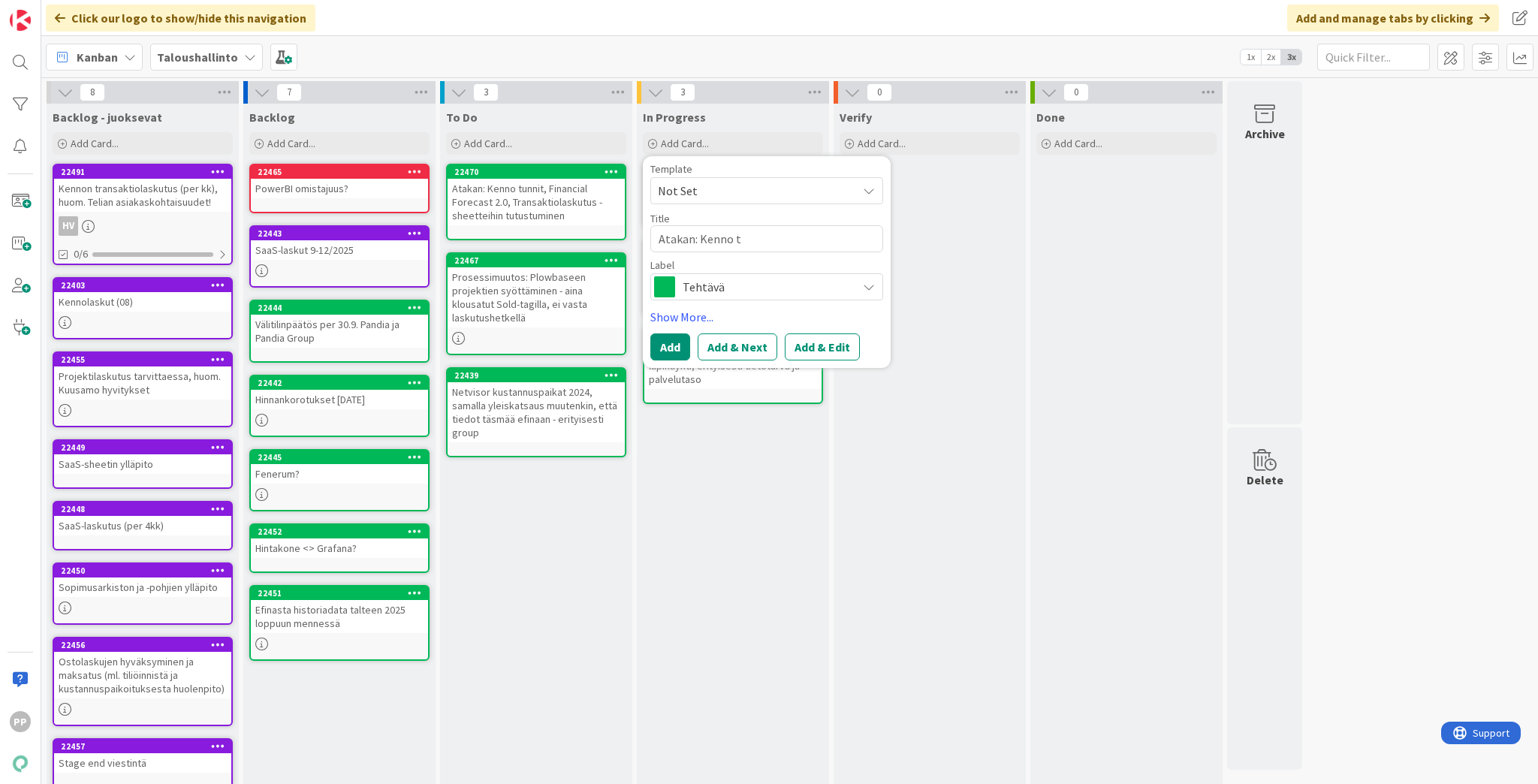
type textarea "x"
type textarea "Atakan: Kenno tu"
type textarea "x"
type textarea "Atakan: Kenno tun"
type textarea "x"
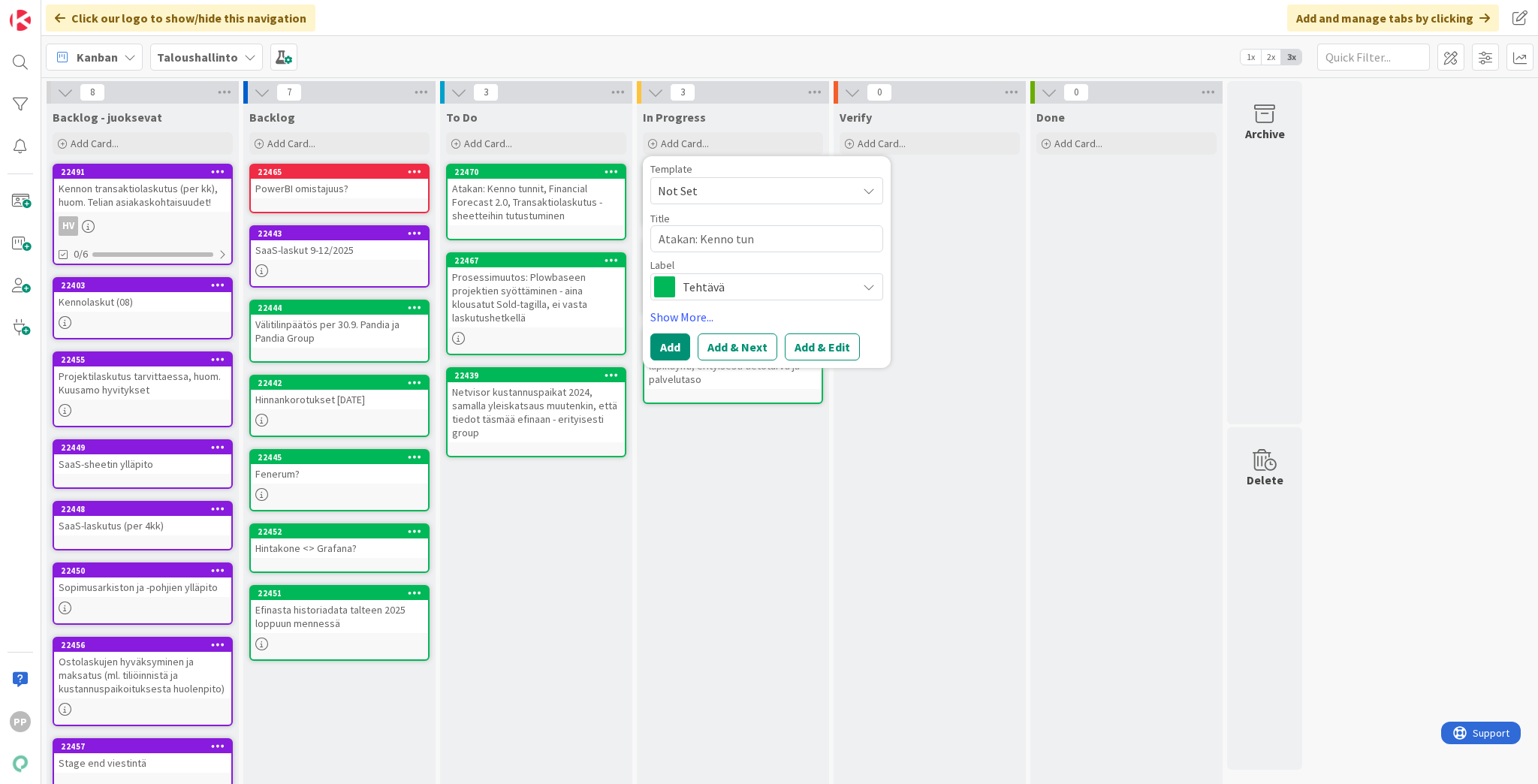
type textarea "Atakan: Kenno tunn"
type textarea "x"
type textarea "Atakan: Kenno tunni"
type textarea "x"
type textarea "Atakan: Kenno tunnit"
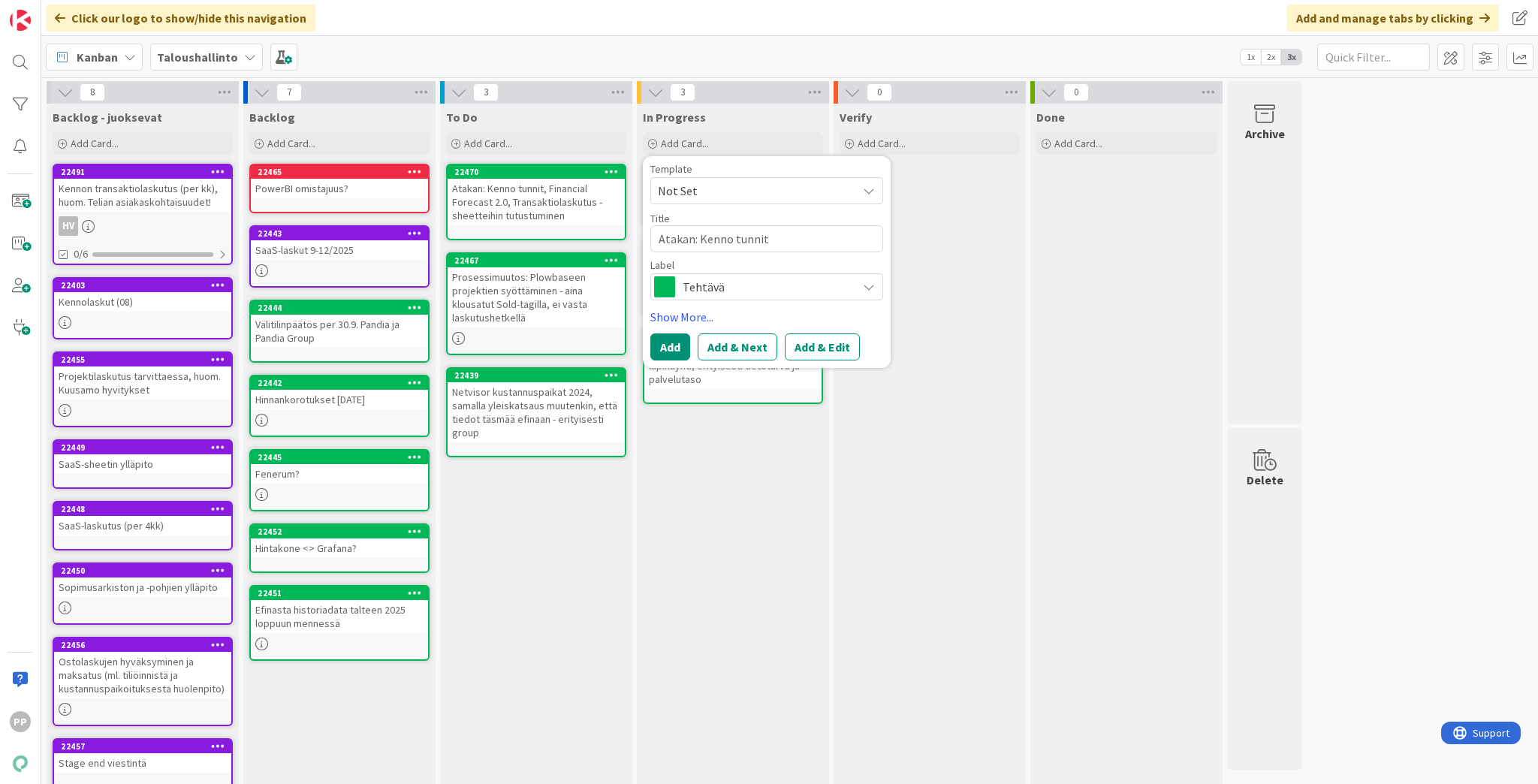
type textarea "x"
type textarea "Atakan: Kenno tunnit"
type textarea "x"
type textarea "Atakan: Kenno tunnit s"
type textarea "x"
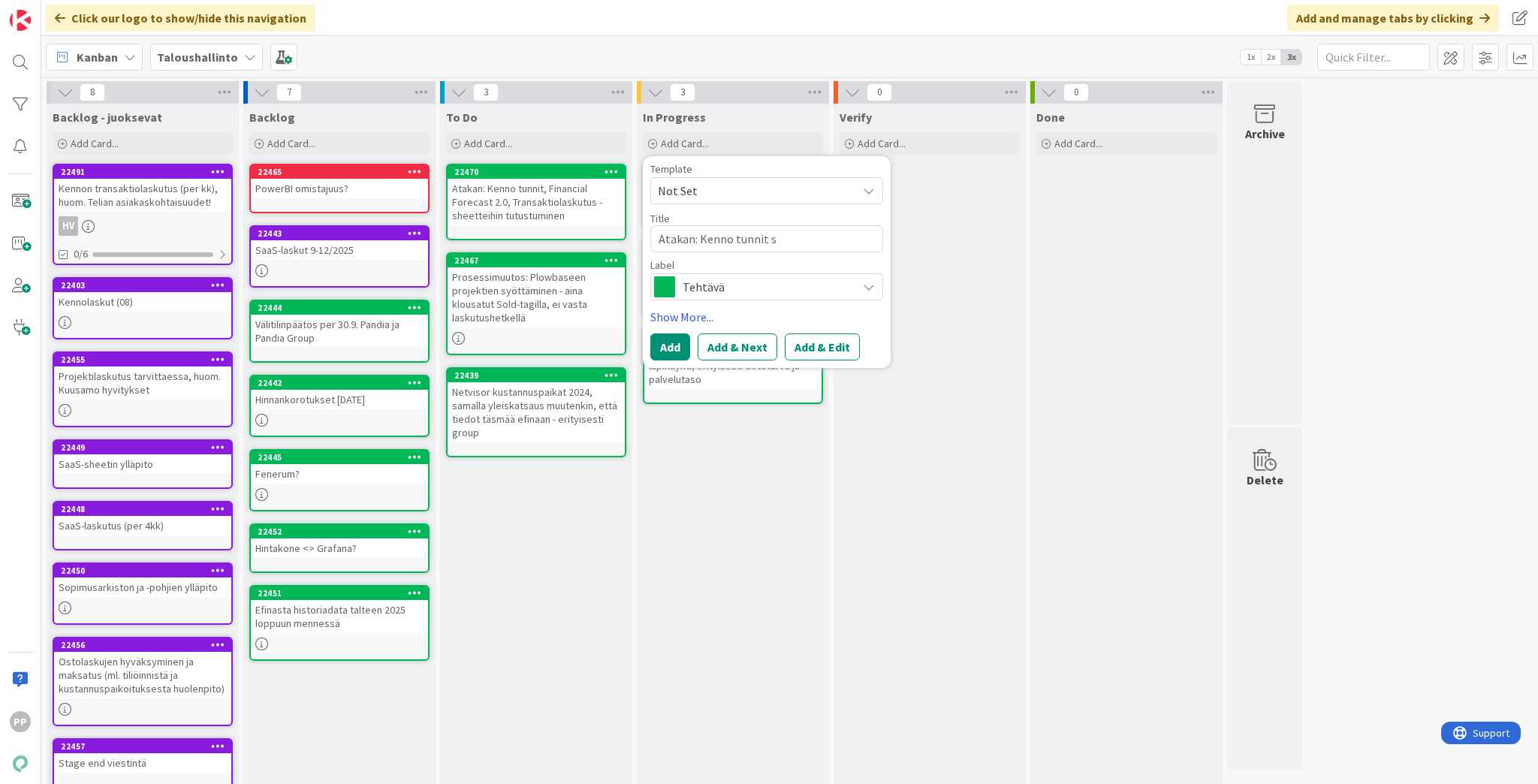
type textarea "Atakan: Kenno tunnit s-"
type textarea "x"
type textarea "Atakan: Kenno tunnit s"
type textarea "x"
type textarea "Atakan: Kenno tunnit"
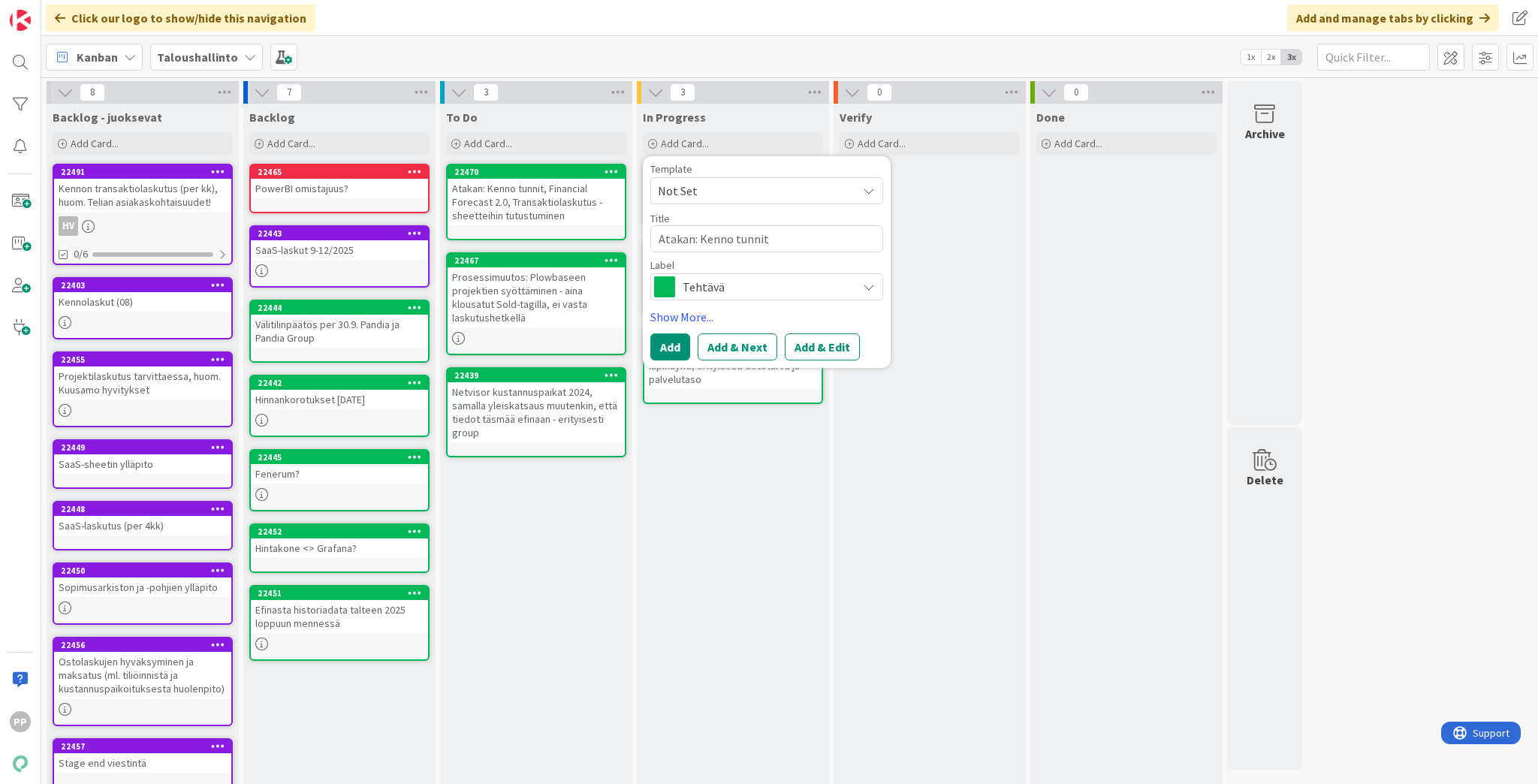
type textarea "x"
type textarea "Atakan: Kenno tunnit s"
type textarea "x"
type textarea "Atakan: Kenno tunnit sh"
type textarea "x"
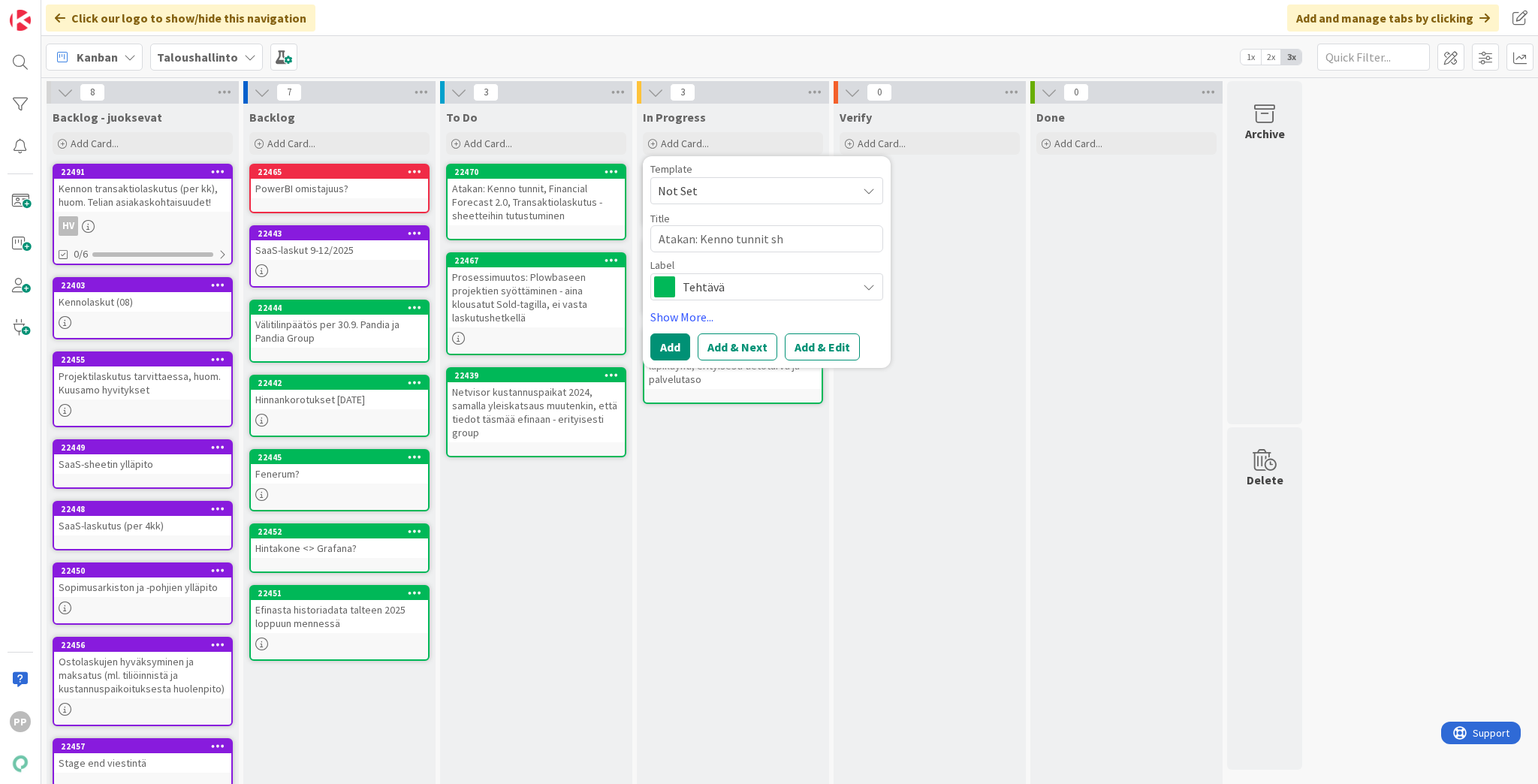
type textarea "Atakan: Kenno tunnit she"
type textarea "x"
type textarea "Atakan: Kenno tunnit shee"
type textarea "x"
type textarea "Atakan: Kenno tunnit sheet"
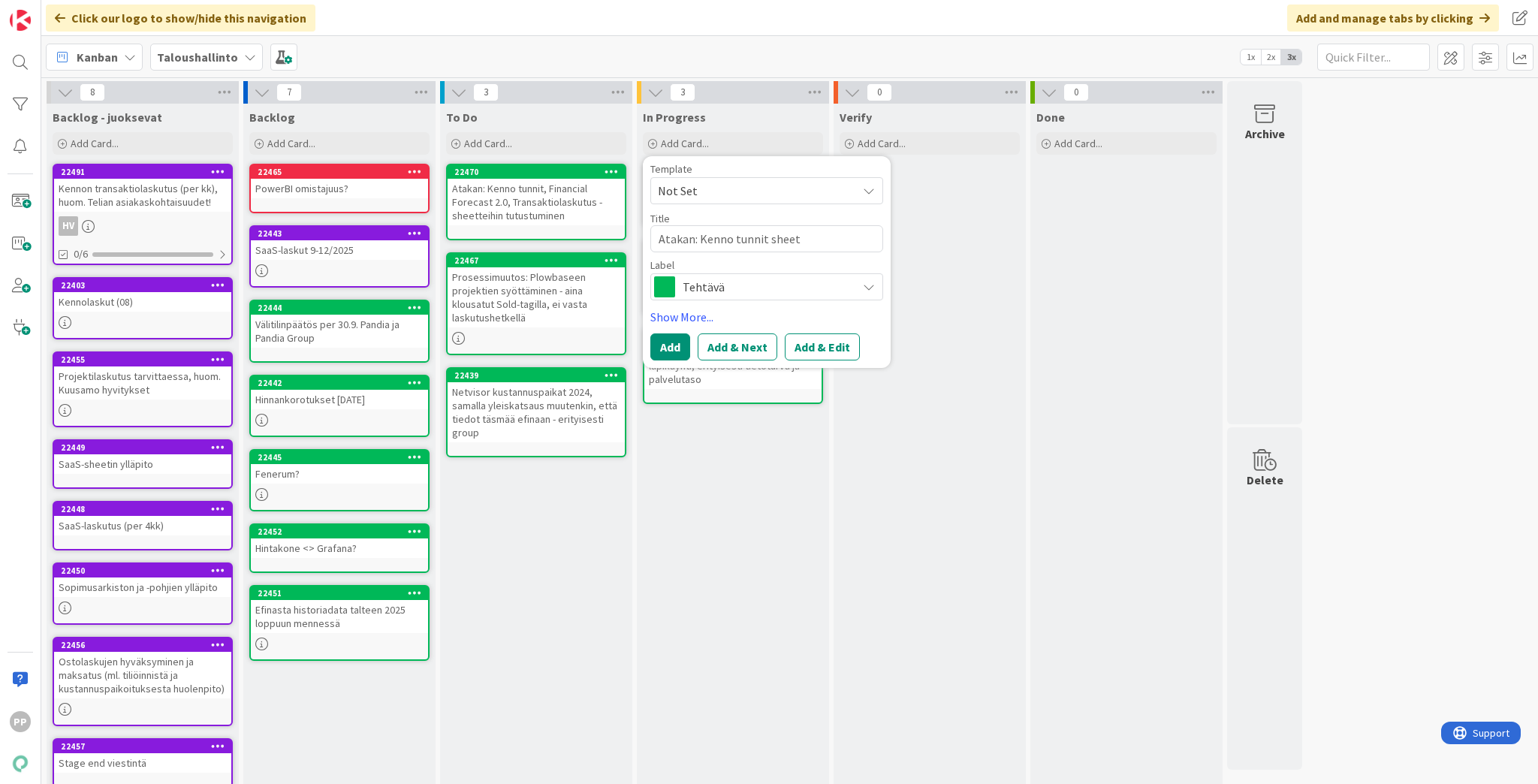
type textarea "x"
type textarea "Atakan: Kenno tunnit sheett"
type textarea "x"
type textarea "Atakan: Kenno tunnit sheetti"
type textarea "x"
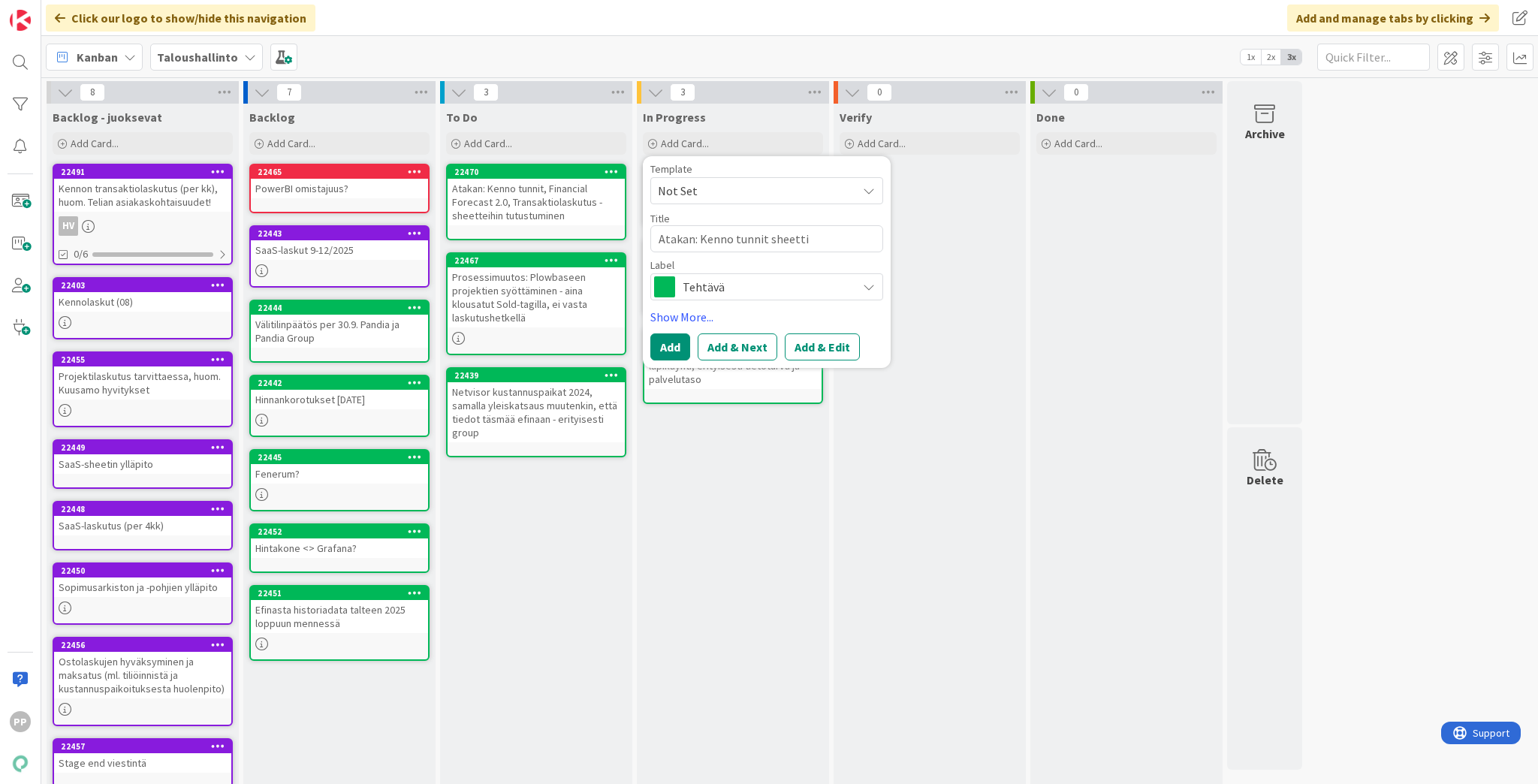
type textarea "Atakan: Kenno tunnit sheettii"
type textarea "x"
type textarea "Atakan: Kenno tunnit sheettiin"
type textarea "x"
type textarea "Atakan: Kenno tunnit sheettiin"
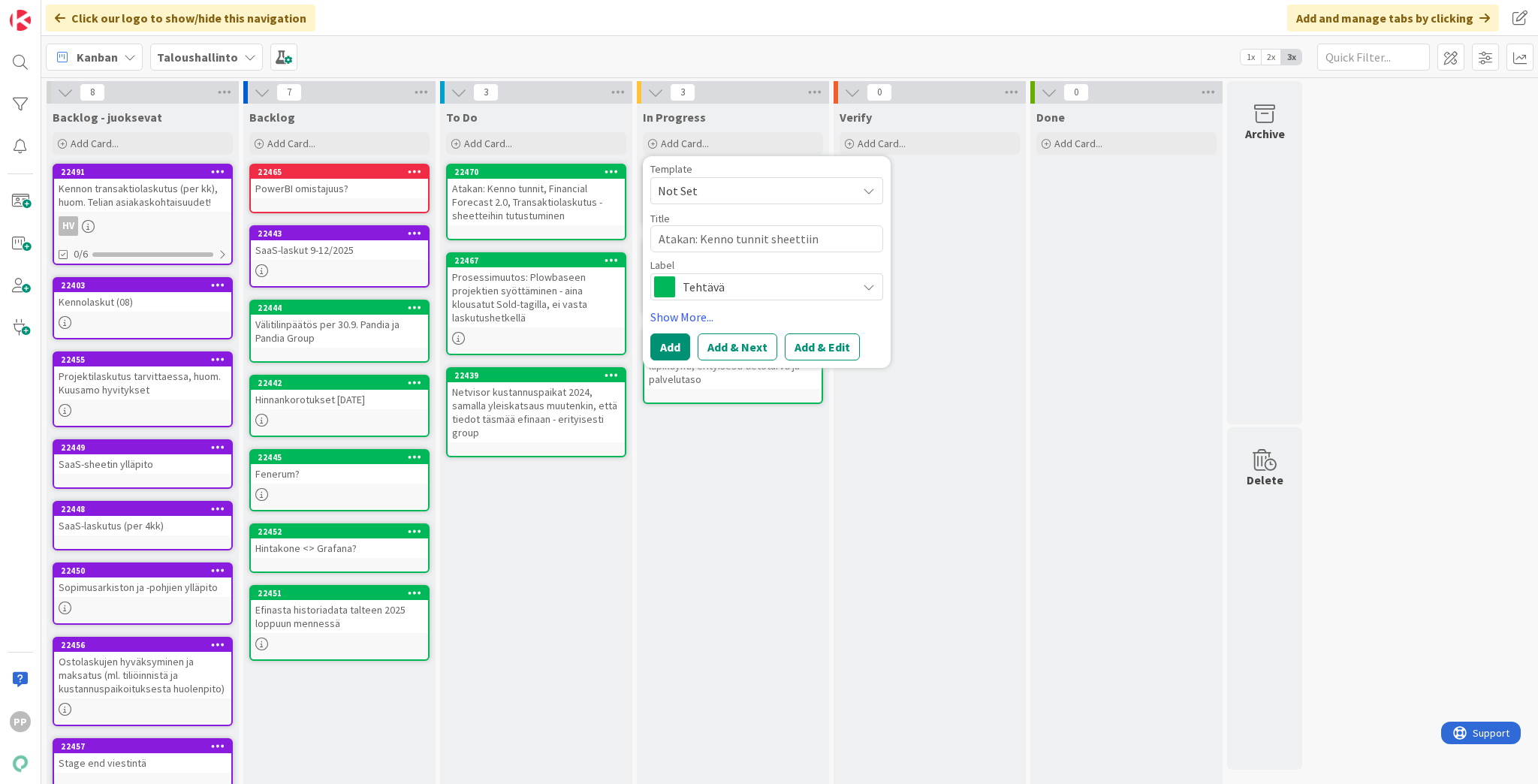
type textarea "x"
type textarea "Atakan: Kenno tunnit sheettiin t"
type textarea "x"
type textarea "Atakan: Kenno tunnit sheettiin tu"
type textarea "x"
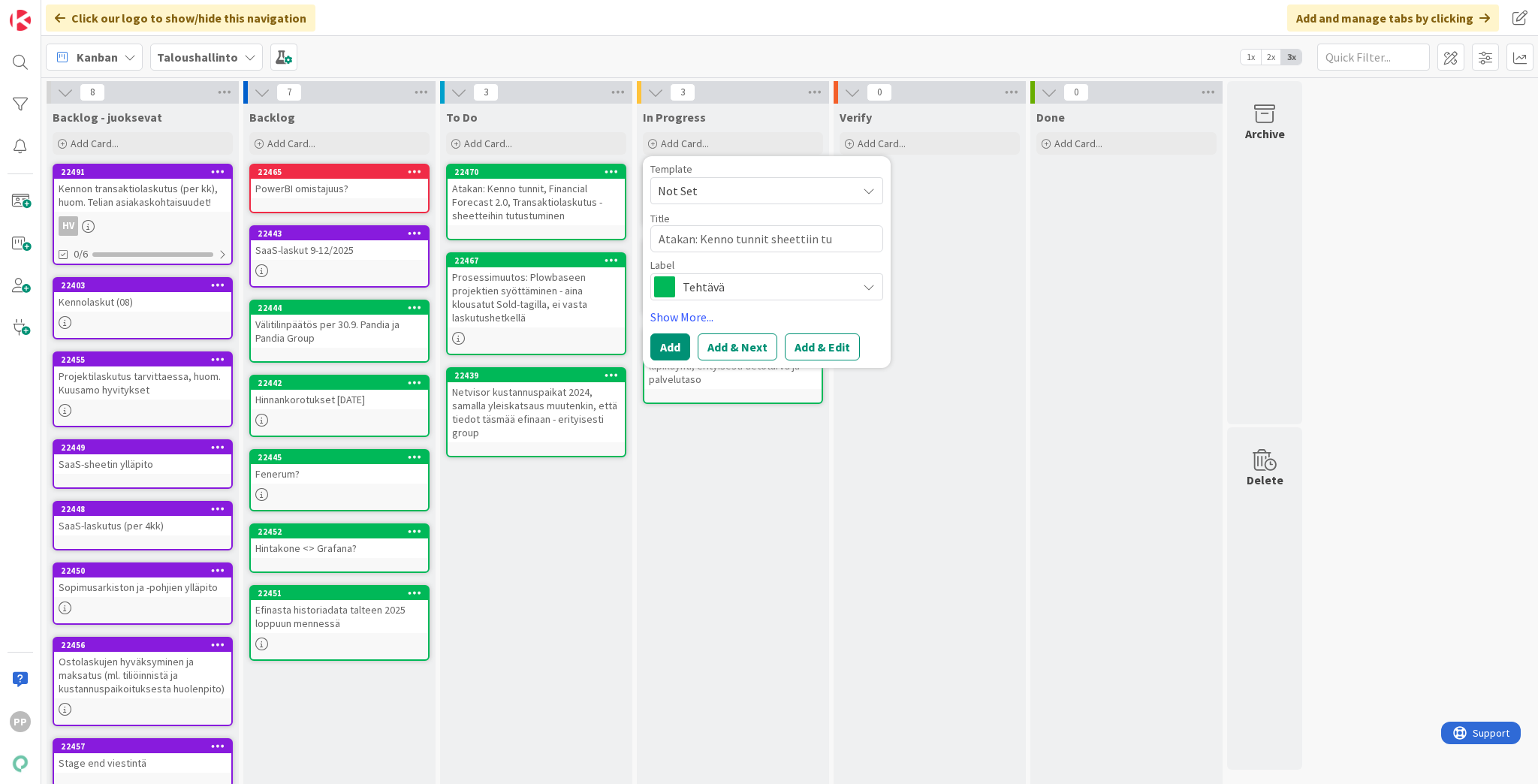
type textarea "Atakan: Kenno tunnit sheettiin tut"
type textarea "x"
type textarea "Atakan: Kenno tunnit sheettiin tutu"
type textarea "x"
type textarea "Atakan: Kenno tunnit sheettiin tutus"
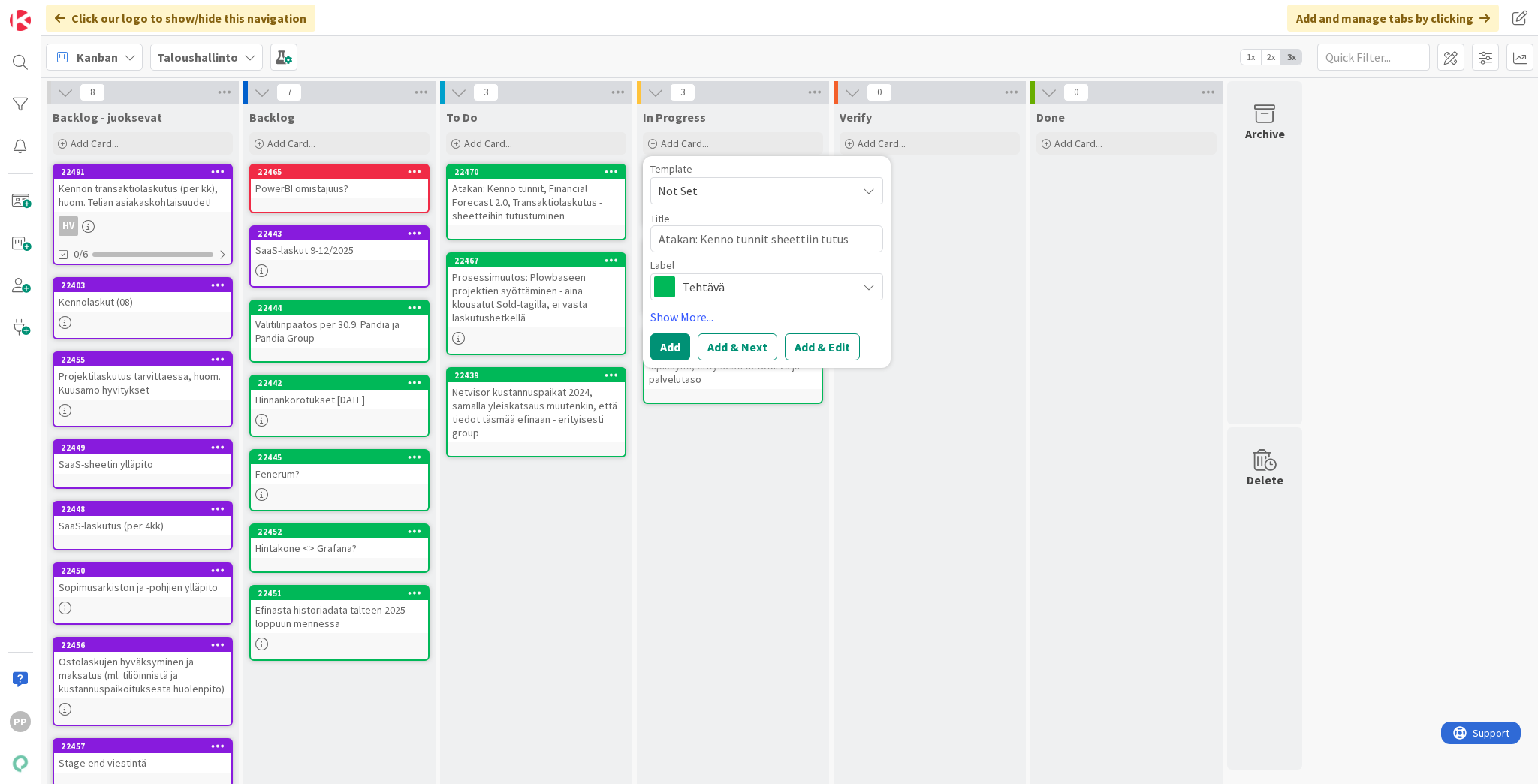
type textarea "x"
type textarea "Atakan: Kenno tunnit sheettiin tutust"
type textarea "x"
type textarea "Atakan: Kenno tunnit sheettiin tutustu"
type textarea "x"
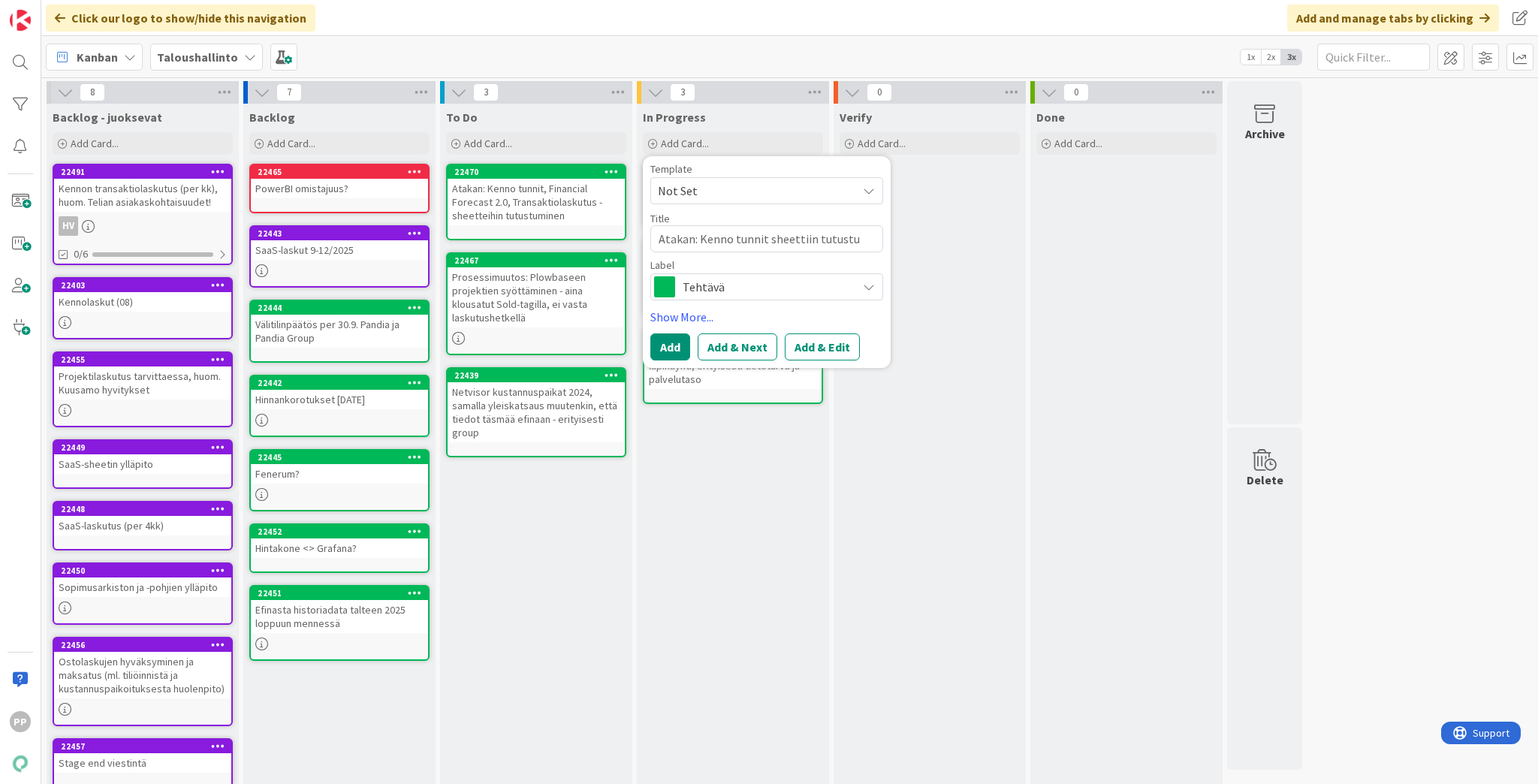
type textarea "Atakan: Kenno tunnit sheettiin tutustum"
type textarea "x"
type textarea "Atakan: Kenno tunnit sheettiin tutustumi"
type textarea "x"
type textarea "Atakan: Kenno tunnit sheettiin tutustumin"
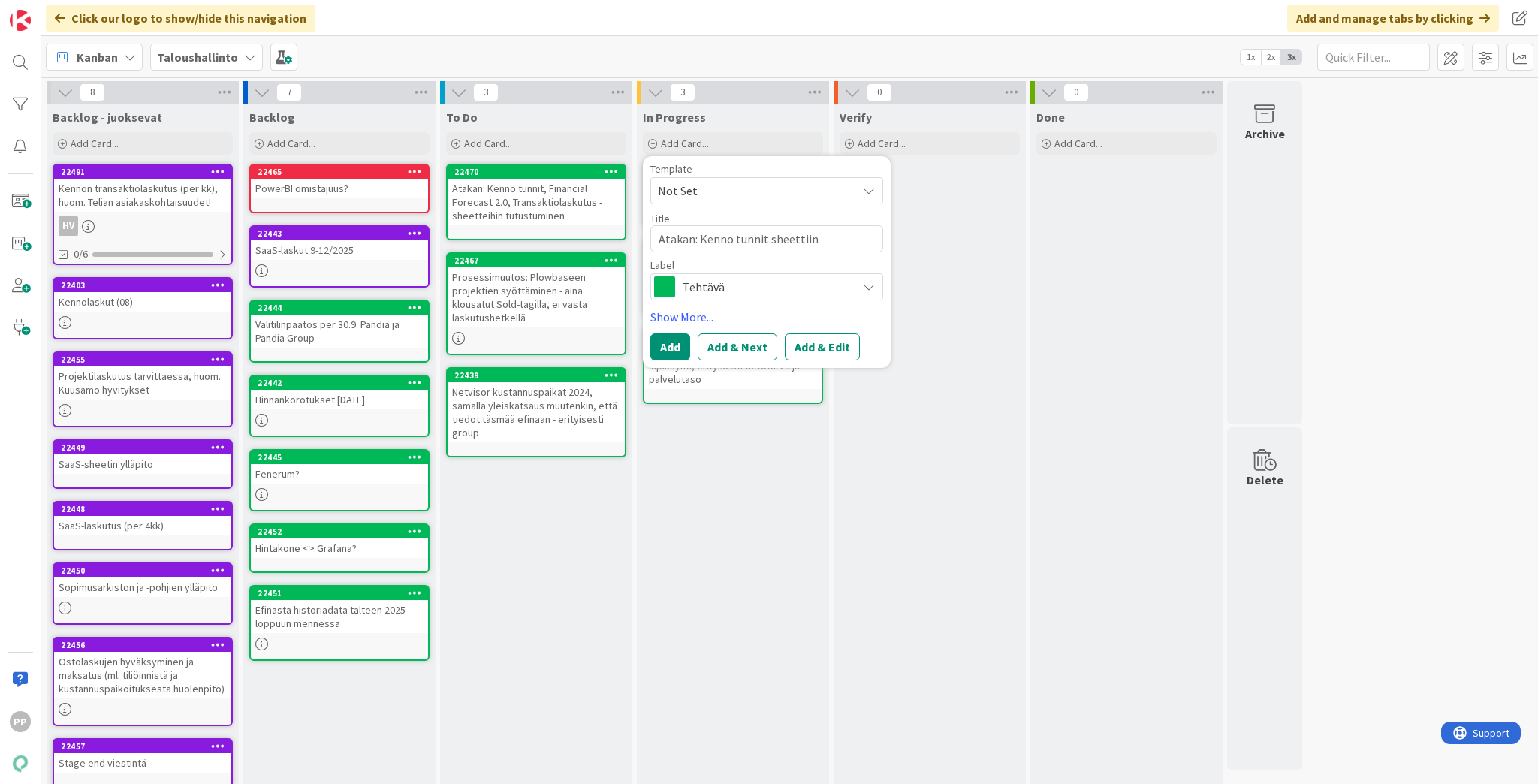
type textarea "x"
type textarea "Atakan: Kenno tunnit sheettiin tutustumine"
type textarea "x"
type textarea "Atakan: Kenno tunnit sheettiin tutustuminen"
type textarea "x"
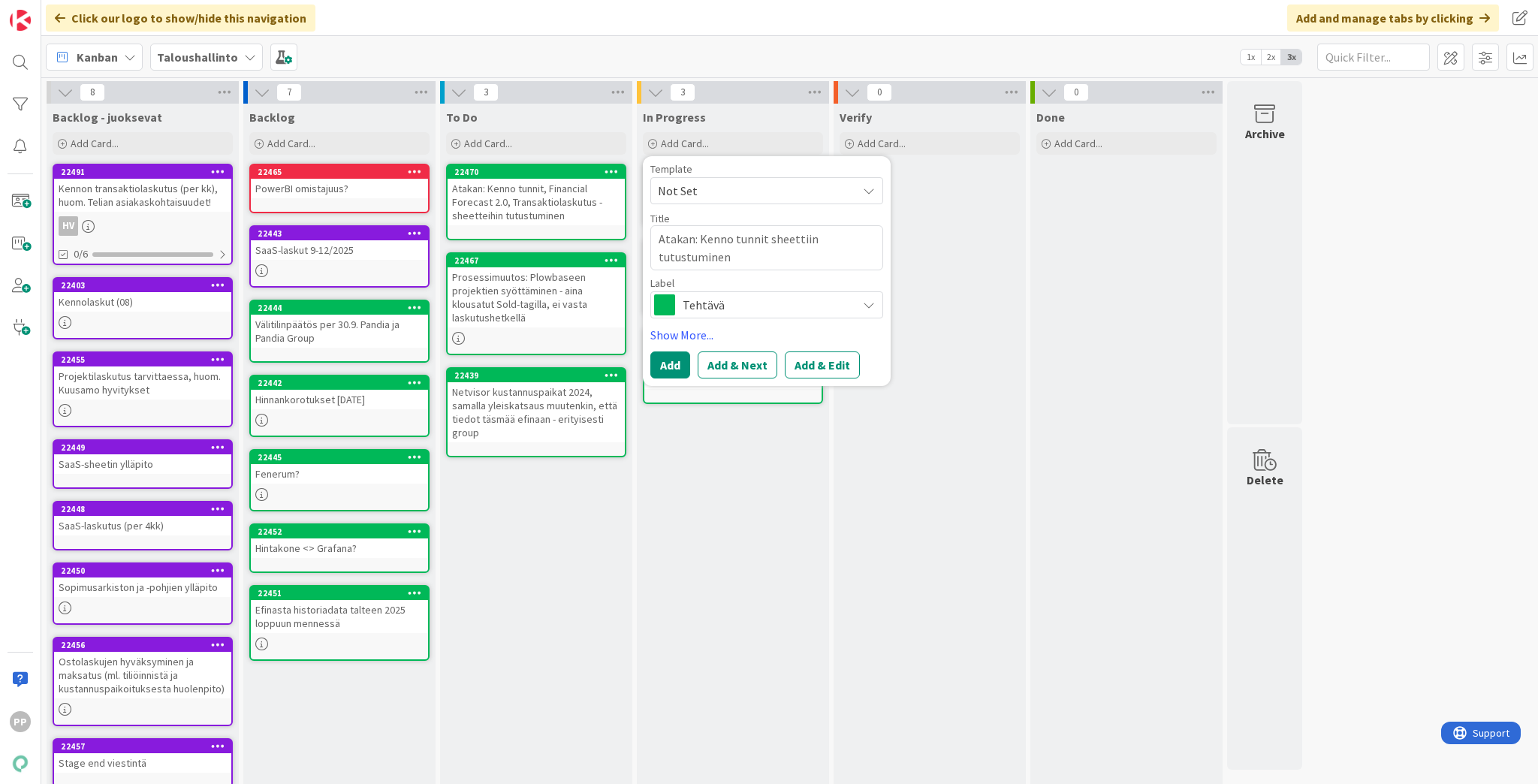
type textarea "Atakan: Kenno tunnit sheettiin tutustuminen,"
type textarea "x"
type textarea "Atakan: Kenno tunnit sheettiin tutustuminen,"
type textarea "x"
type textarea "Atakan: Kenno tunnit sheettiin tutustuminen, l"
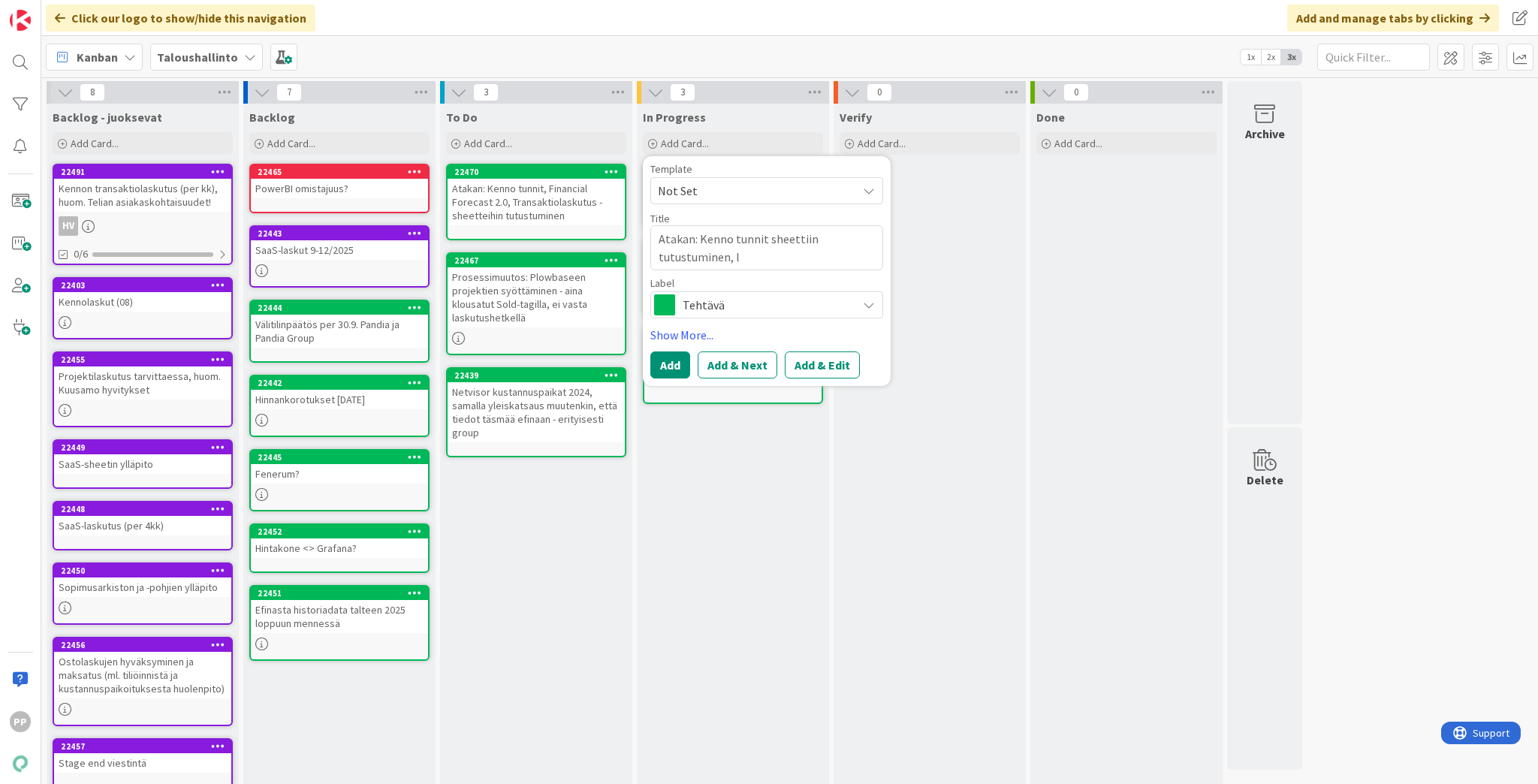
type textarea "x"
type textarea "Atakan: Kenno tunnit sheettiin tutustuminen, la"
type textarea "x"
type textarea "Atakan: Kenno tunnit sheettiin tutustuminen, las"
type textarea "x"
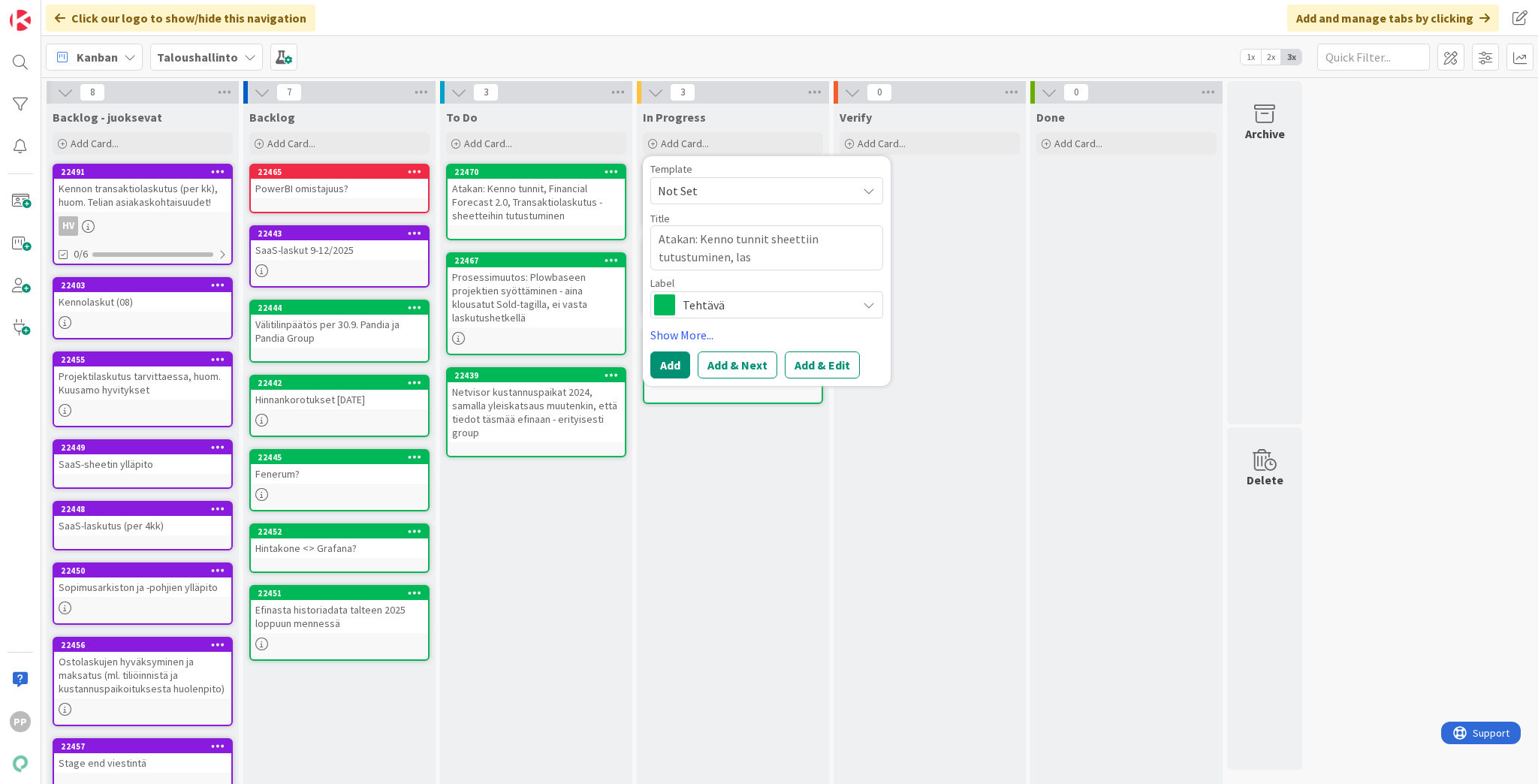
type textarea "Atakan: Kenno tunnit sheettiin tutustuminen, lask"
type textarea "x"
type textarea "Atakan: Kenno tunnit sheettiin tutustuminen, lasku"
type textarea "x"
type textarea "Atakan: Kenno tunnit sheettiin tutustuminen, laskuj"
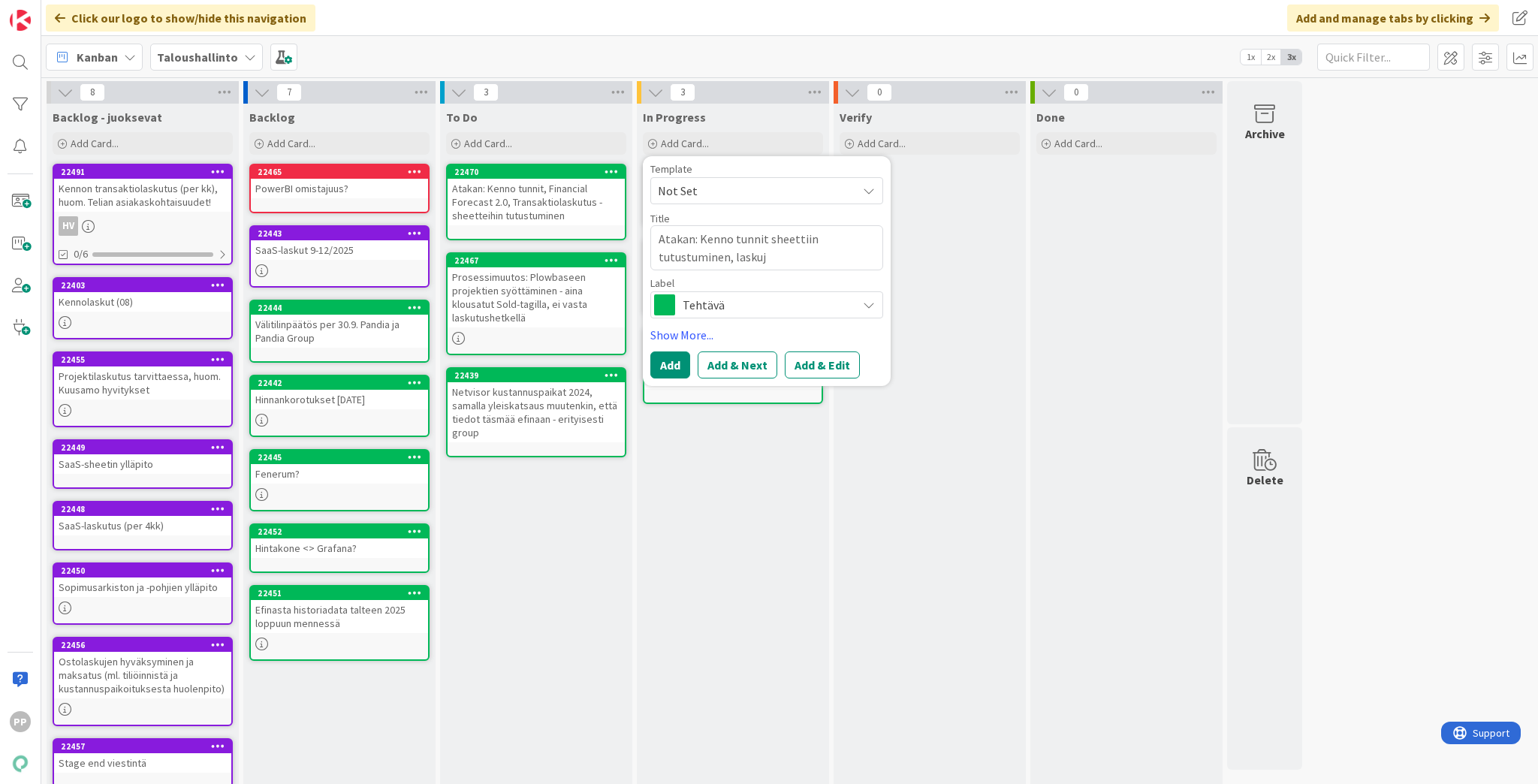
type textarea "x"
type textarea "Atakan: Kenno tunnit sheettiin tutustuminen, laskuje"
type textarea "x"
type textarea "Atakan: Kenno tunnit sheettiin tutustuminen, laskujen"
type textarea "x"
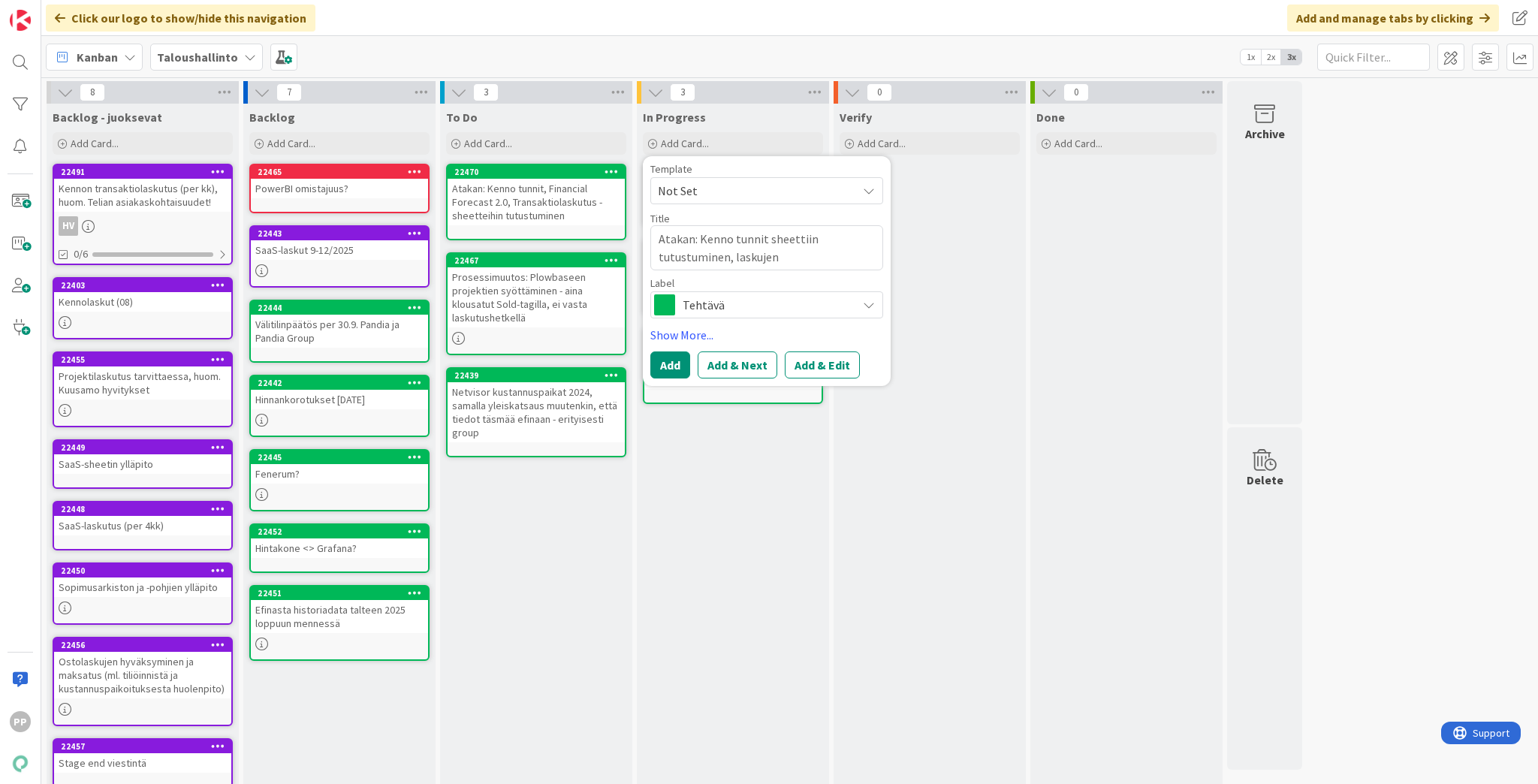
type textarea "Atakan: Kenno tunnit sheettiin tutustuminen, laskujen"
type textarea "x"
type textarea "Atakan: Kenno tunnit sheettiin tutustuminen, laskujen l"
type textarea "x"
type textarea "Atakan: Kenno tunnit sheettiin tutustuminen, laskujen lä"
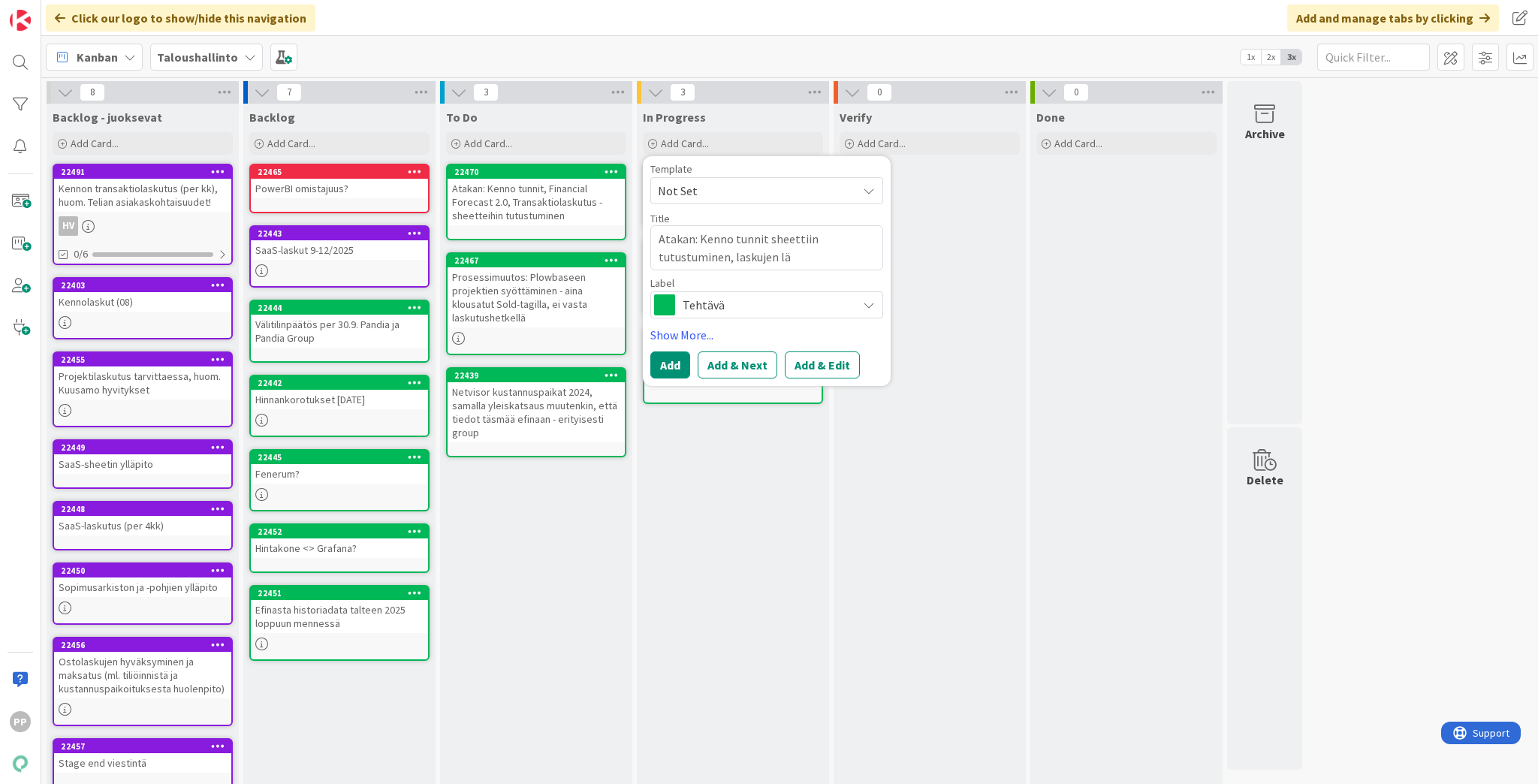
type textarea "x"
type textarea "Atakan: Kenno tunnit sheettiin tutustuminen, laskujen läh"
type textarea "x"
type textarea "Atakan: Kenno tunnit sheettiin tutustuminen, laskujen lähe"
type textarea "x"
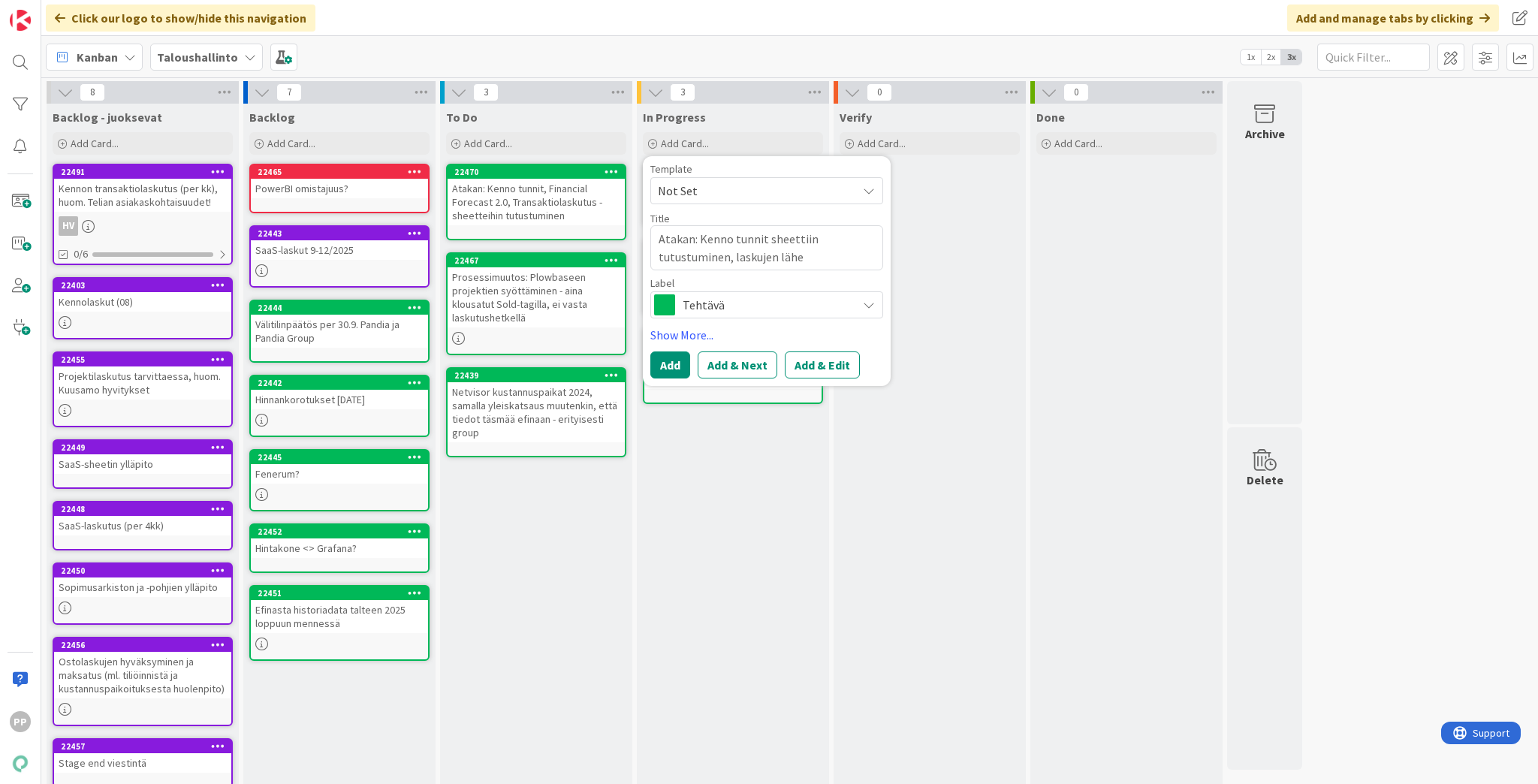
type textarea "Atakan: Kenno tunnit sheettiin tutustuminen, laskujen lähet"
type textarea "x"
type textarea "Atakan: Kenno tunnit sheettiin tutustuminen, laskujen lähety"
type textarea "x"
type textarea "Atakan: Kenno tunnit sheettiin tutustuminen, laskujen lähetys"
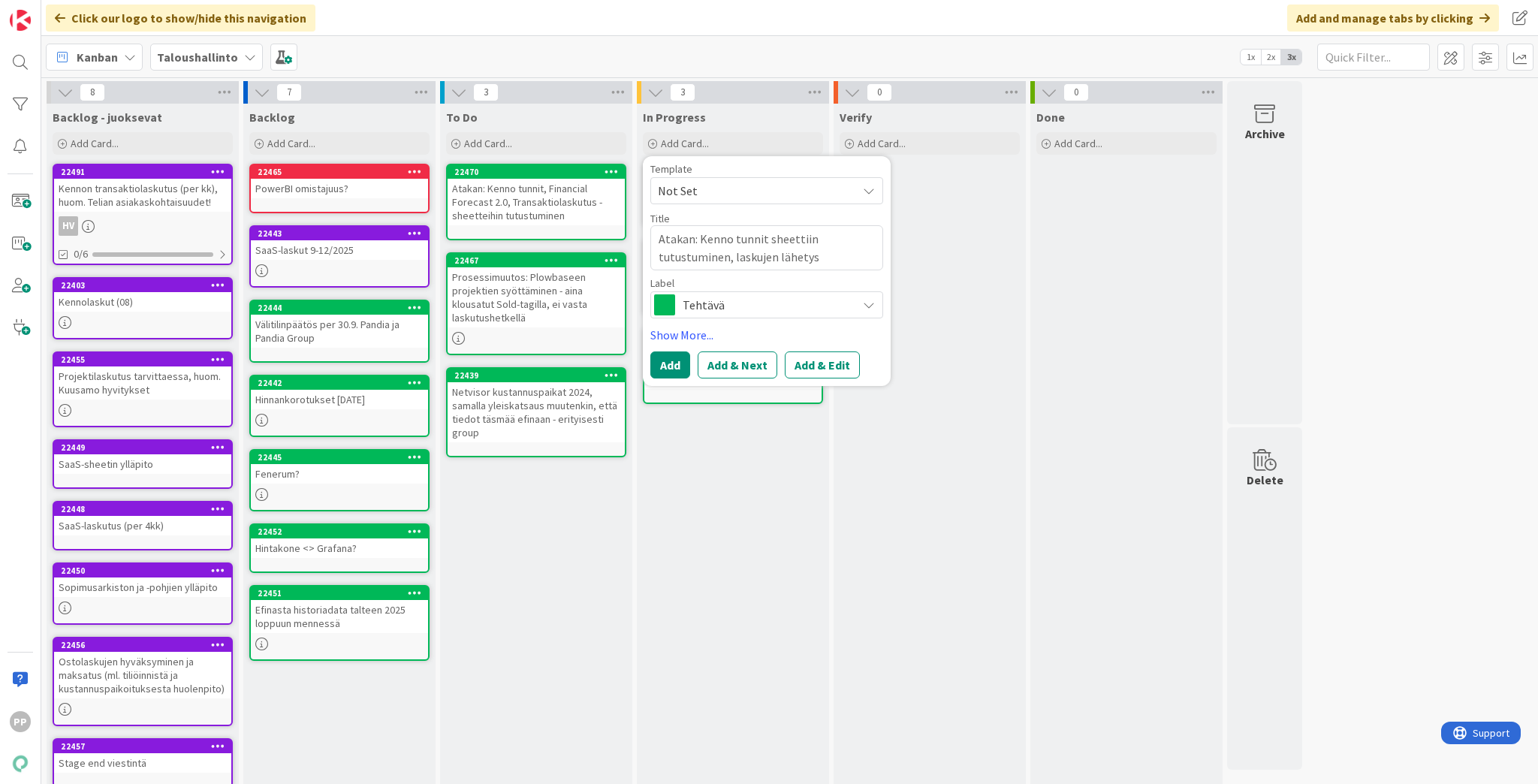
type textarea "x"
type textarea "Atakan: Kenno tunnit -sheettiin tutustuminen, laskujen lähetys"
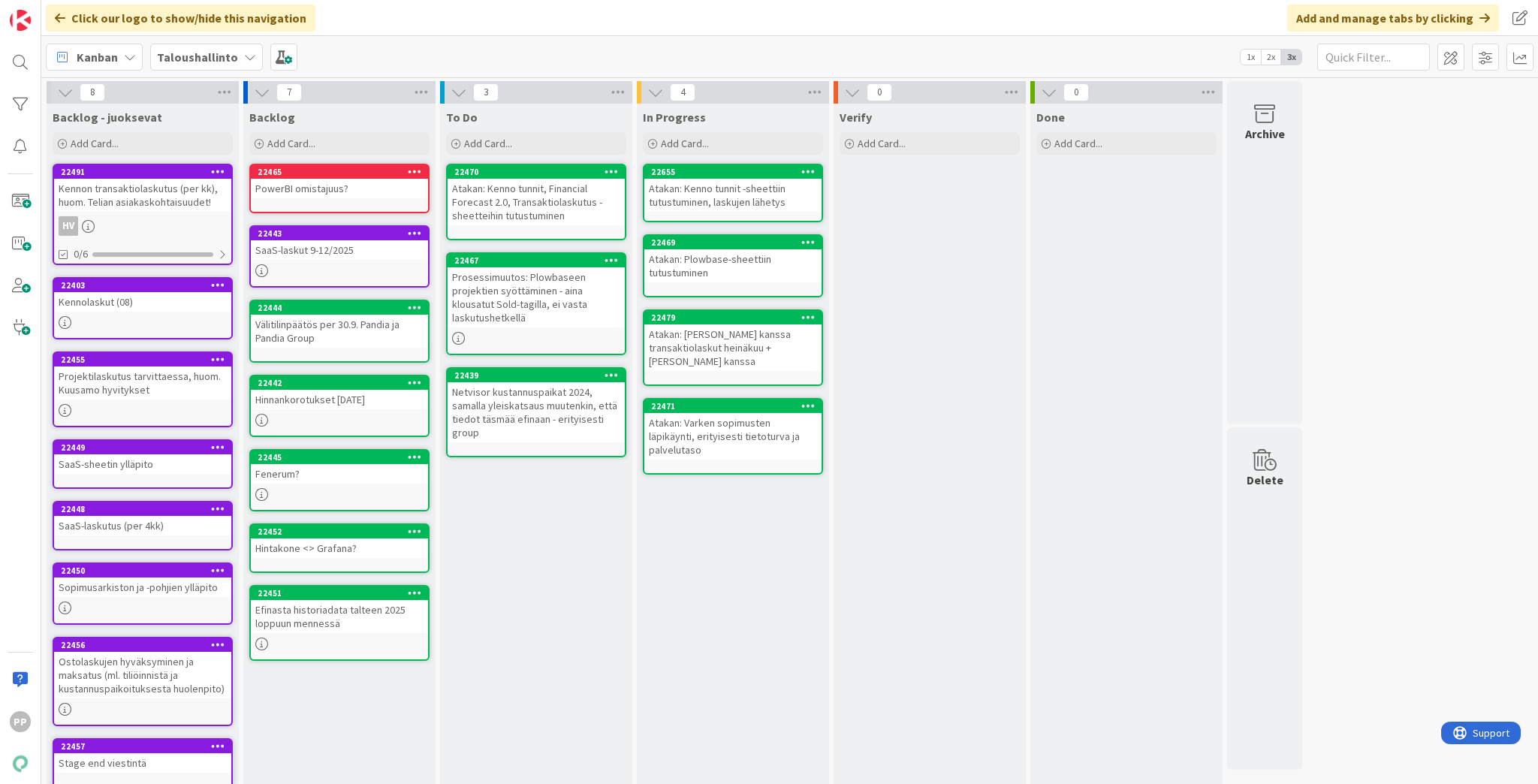
click at [588, 208] on div "Atakan: Kenno tunnit, Financial Forecast 2.0, Transaktiolaskutus -sheetteihin t…" at bounding box center [536, 202] width 177 height 47
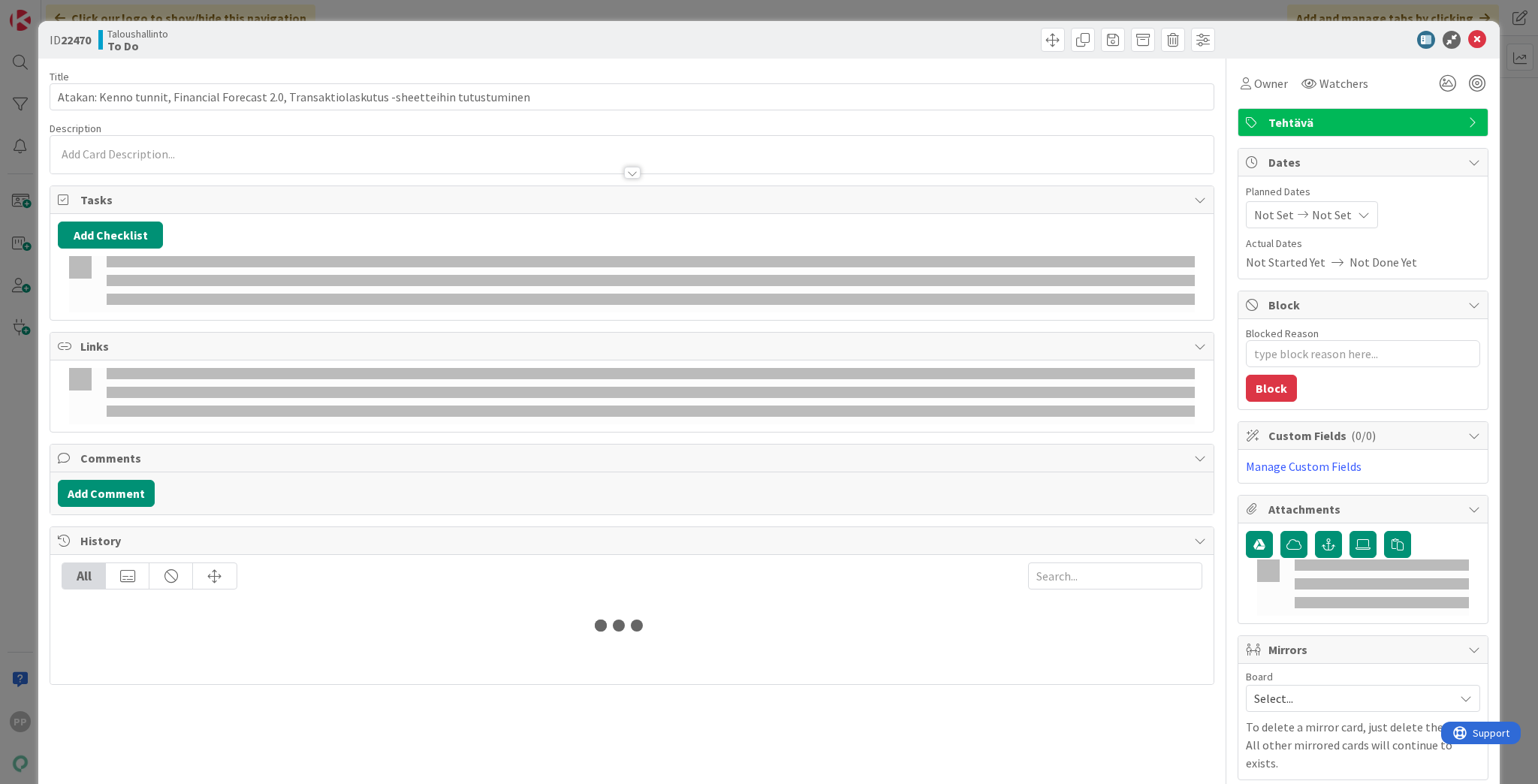
type textarea "x"
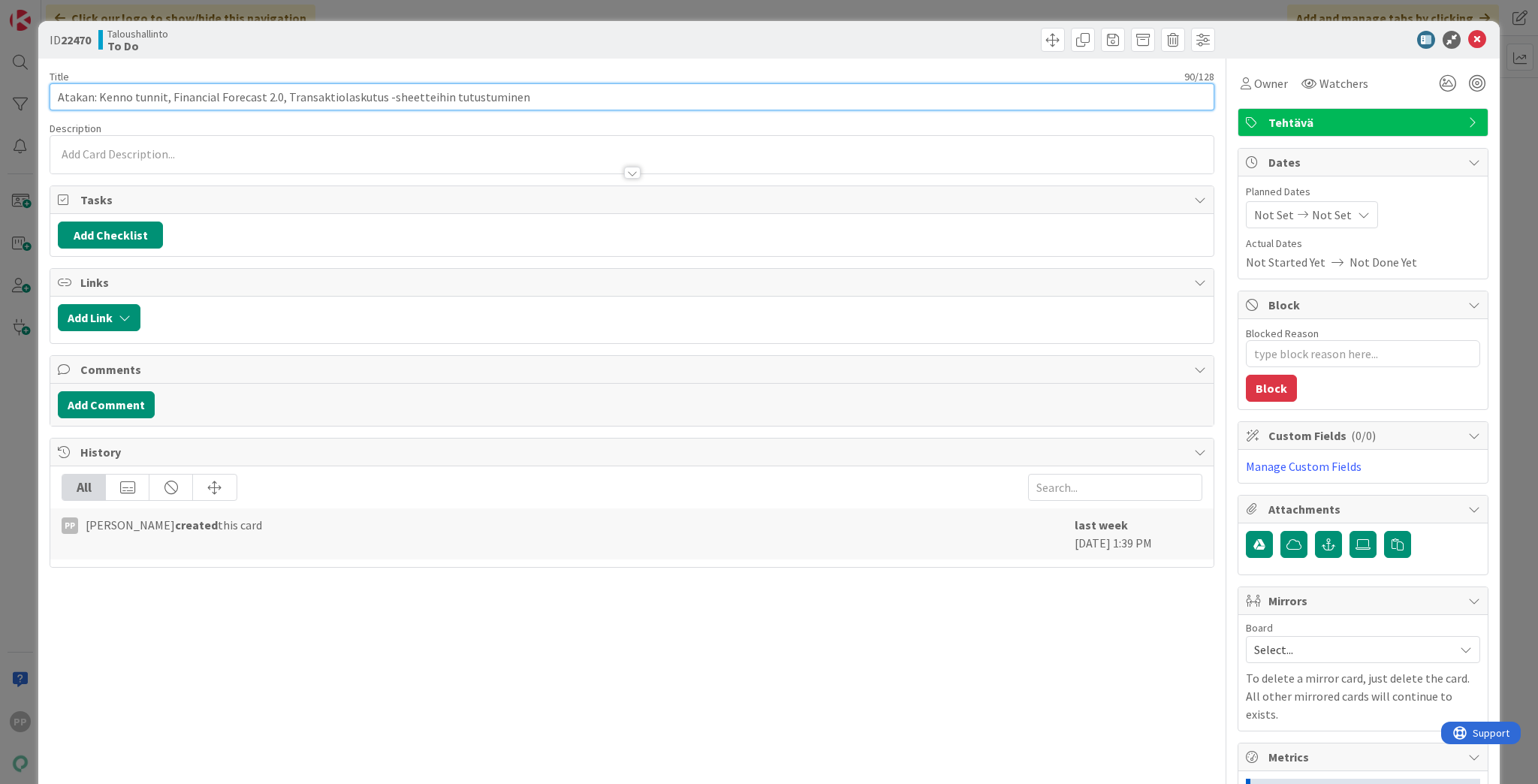
drag, startPoint x: 99, startPoint y: 96, endPoint x: 1291, endPoint y: 238, distance: 1200.4
click at [1271, 246] on div "Title 90 / 128 Atakan: Kenno tunnit, Financial Forecast 2.0, Transaktiolaskutus…" at bounding box center [769, 543] width 1439 height 969
type input "Atakan: Financial Forecast sheettiin tutu"
type textarea "x"
type input "Atakan: Financial Forecast sheettiin tutustu"
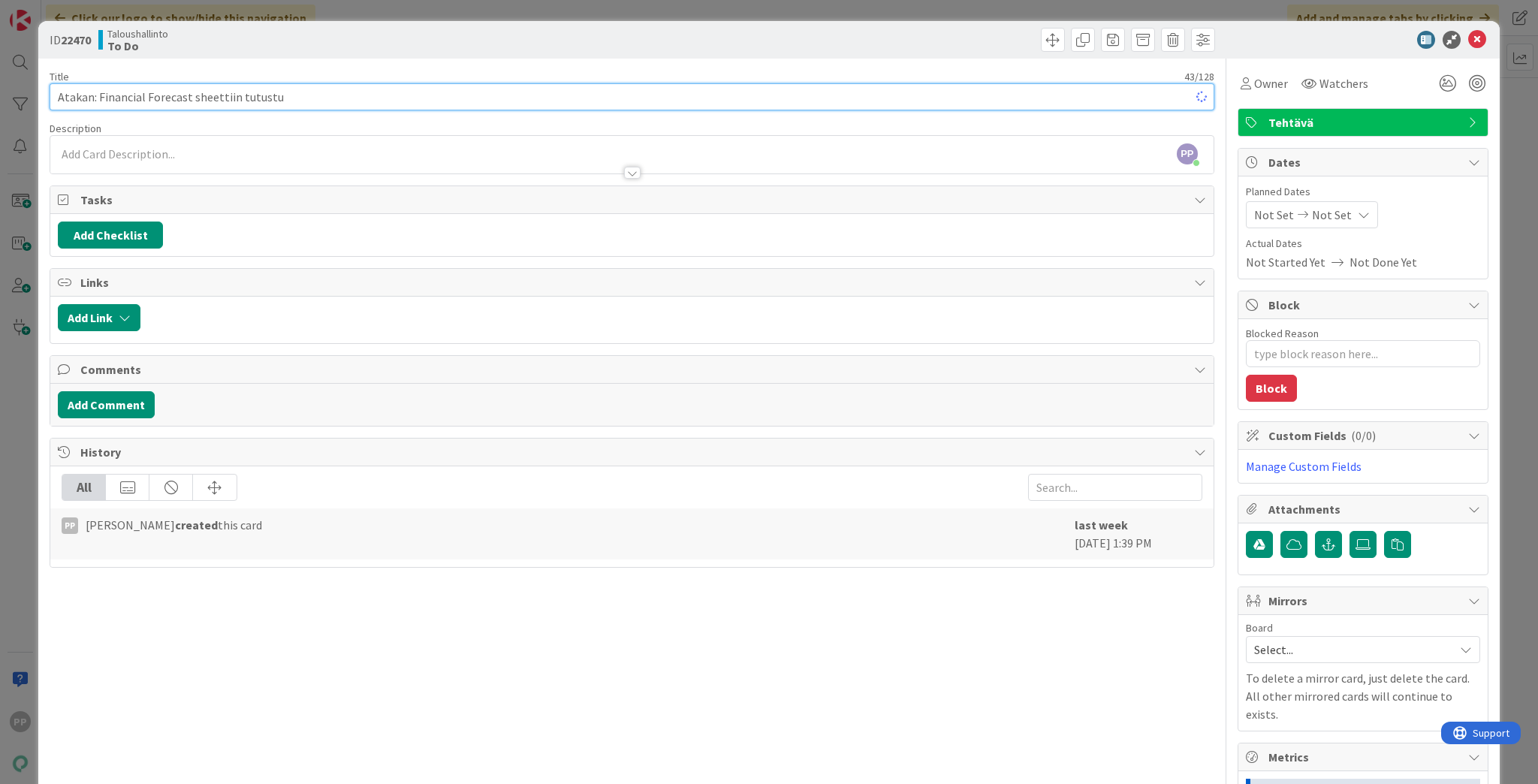
type textarea "x"
type input "Atakan: Financial Forecast sheettiin tutustuminen"
type textarea "x"
type input "Atakan: Financial Forecast sheettiin tutustuminen"
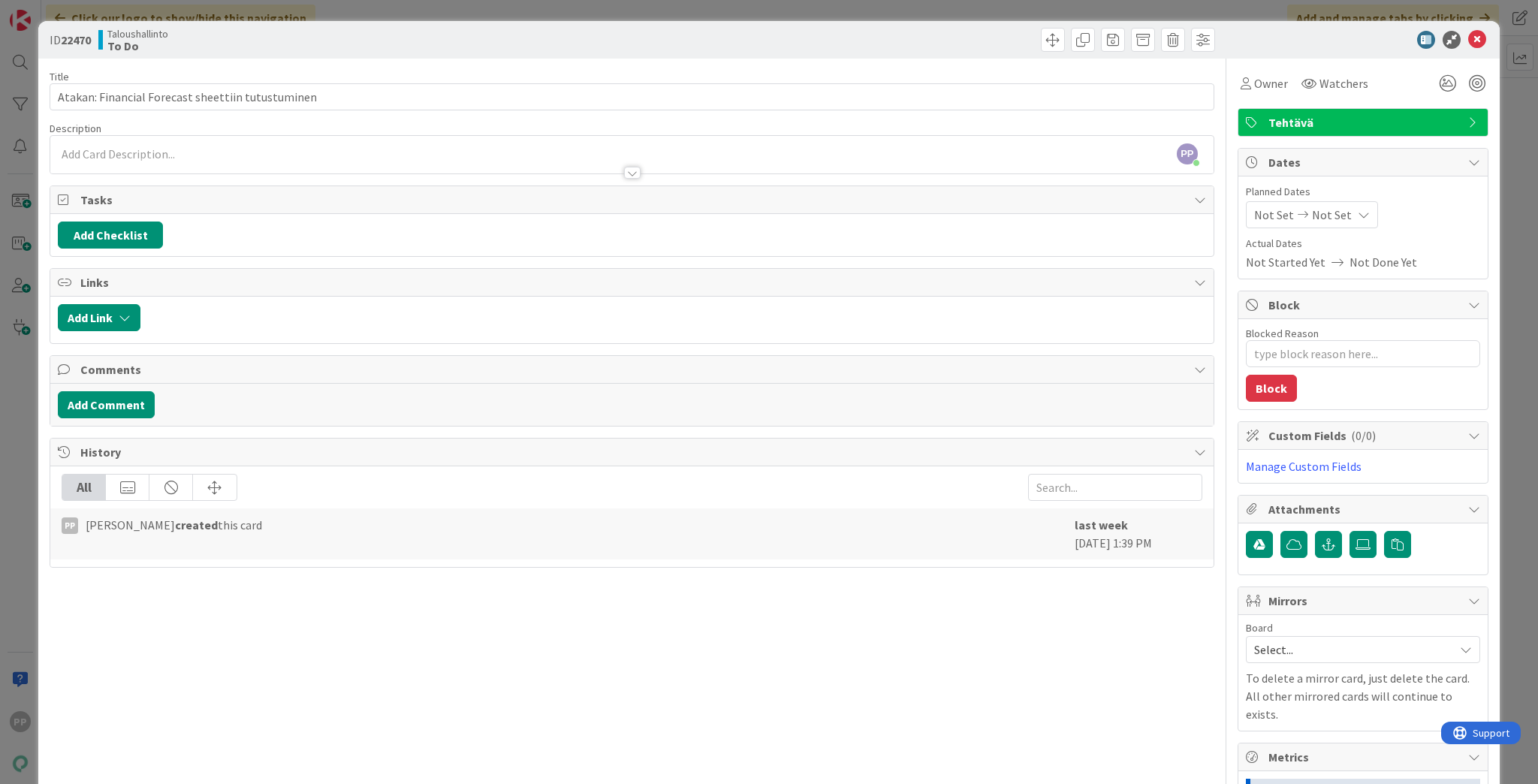
click at [351, 122] on div "Description" at bounding box center [631, 129] width 1164 height 14
click at [359, 72] on div "Title 49 / 128" at bounding box center [631, 77] width 1164 height 14
click at [388, 7] on div "ID 22470 Taloushallinto To Do Title 49 / 128 Atakan: Financial Forecast sheetti…" at bounding box center [769, 392] width 1538 height 784
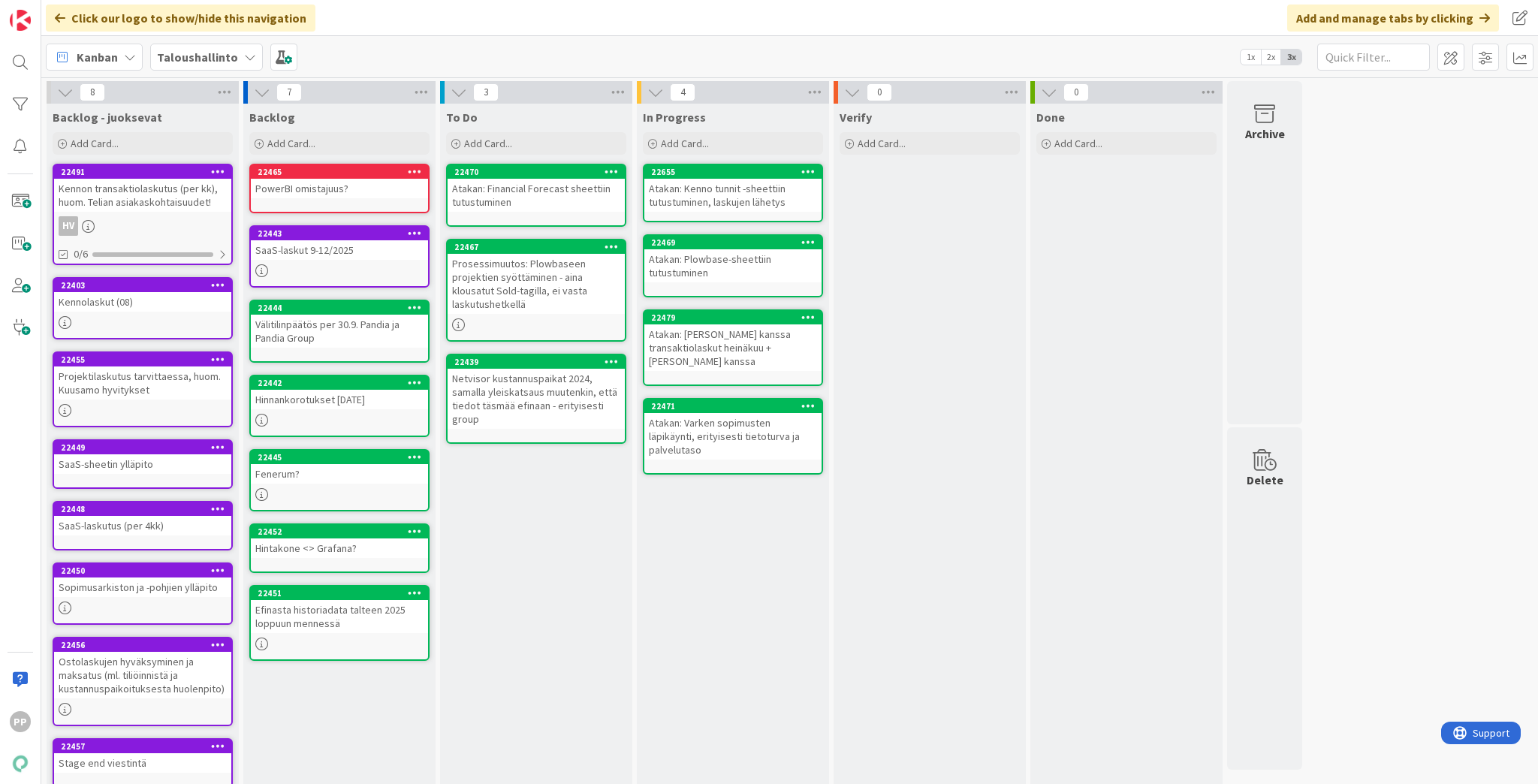
click at [529, 295] on div "Prosessimuutos: Plowbaseen projektien syöttäminen - aina klousatut Sold-tagilla…" at bounding box center [536, 284] width 177 height 60
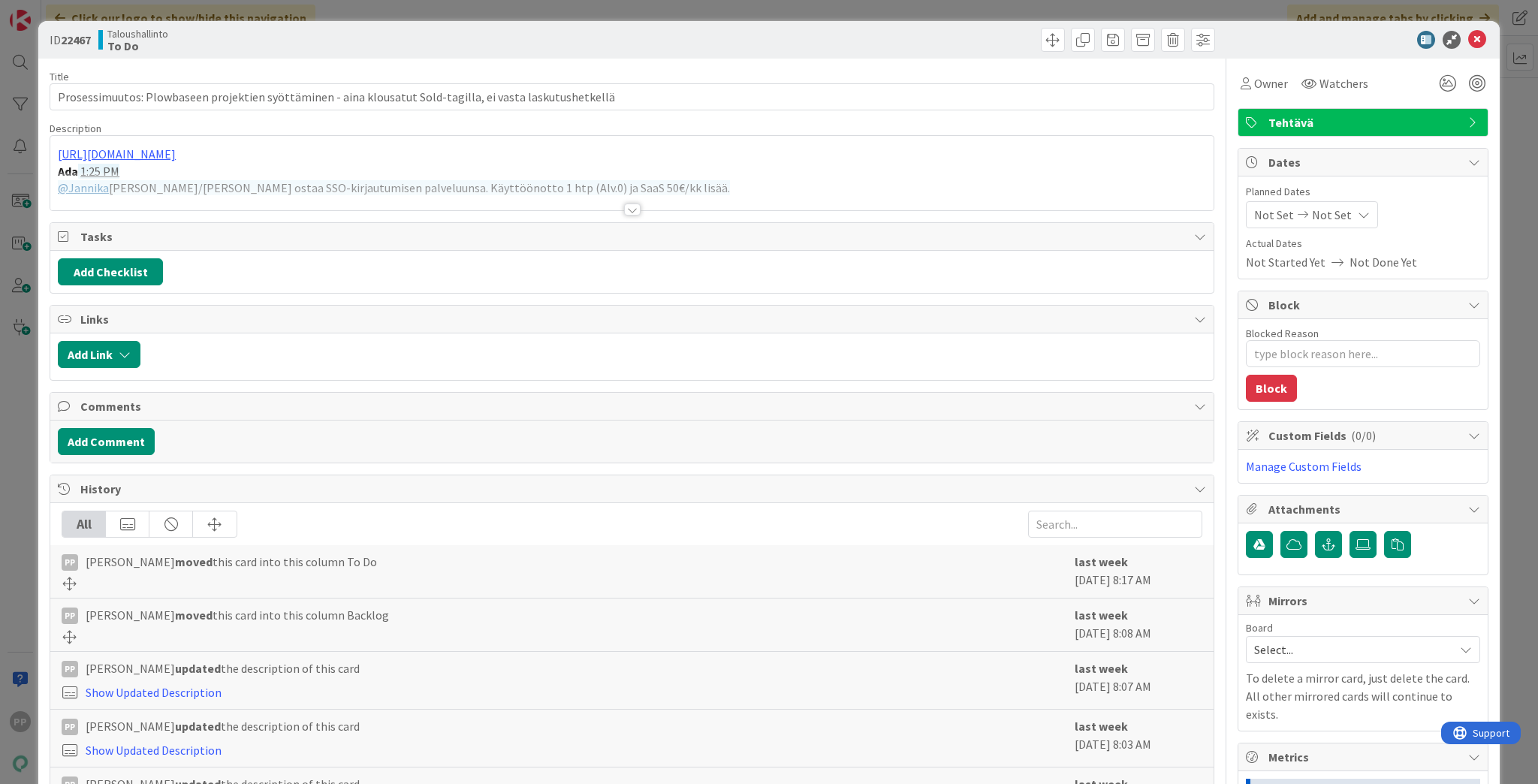
click at [173, 14] on div "ID 22467 Taloushallinto To Do Title 106 / 128 Prosessimuutos: Plowbaseen projek…" at bounding box center [769, 392] width 1538 height 784
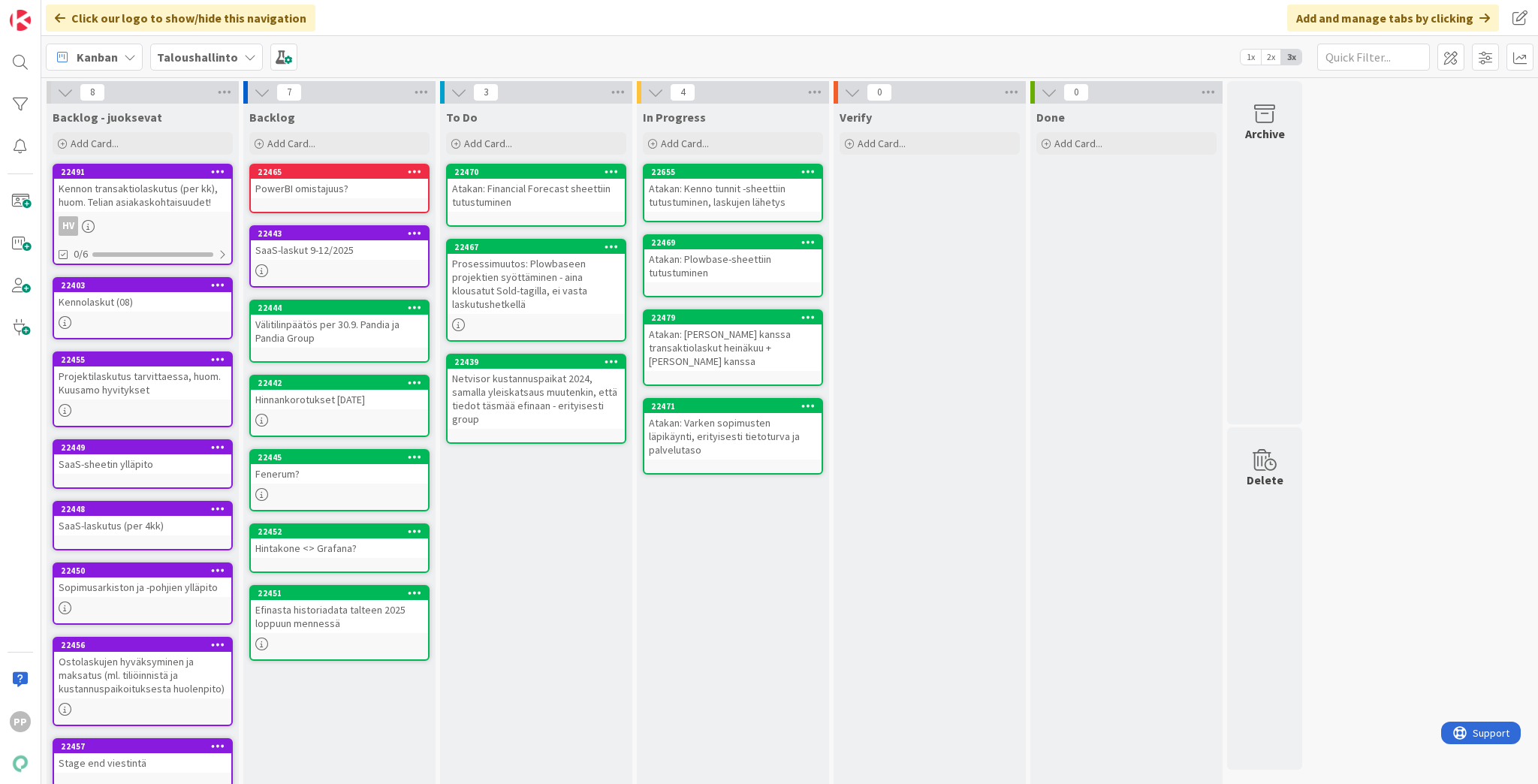
click at [551, 194] on div "Atakan: Financial Forecast sheettiin tutustuminen" at bounding box center [536, 195] width 177 height 33
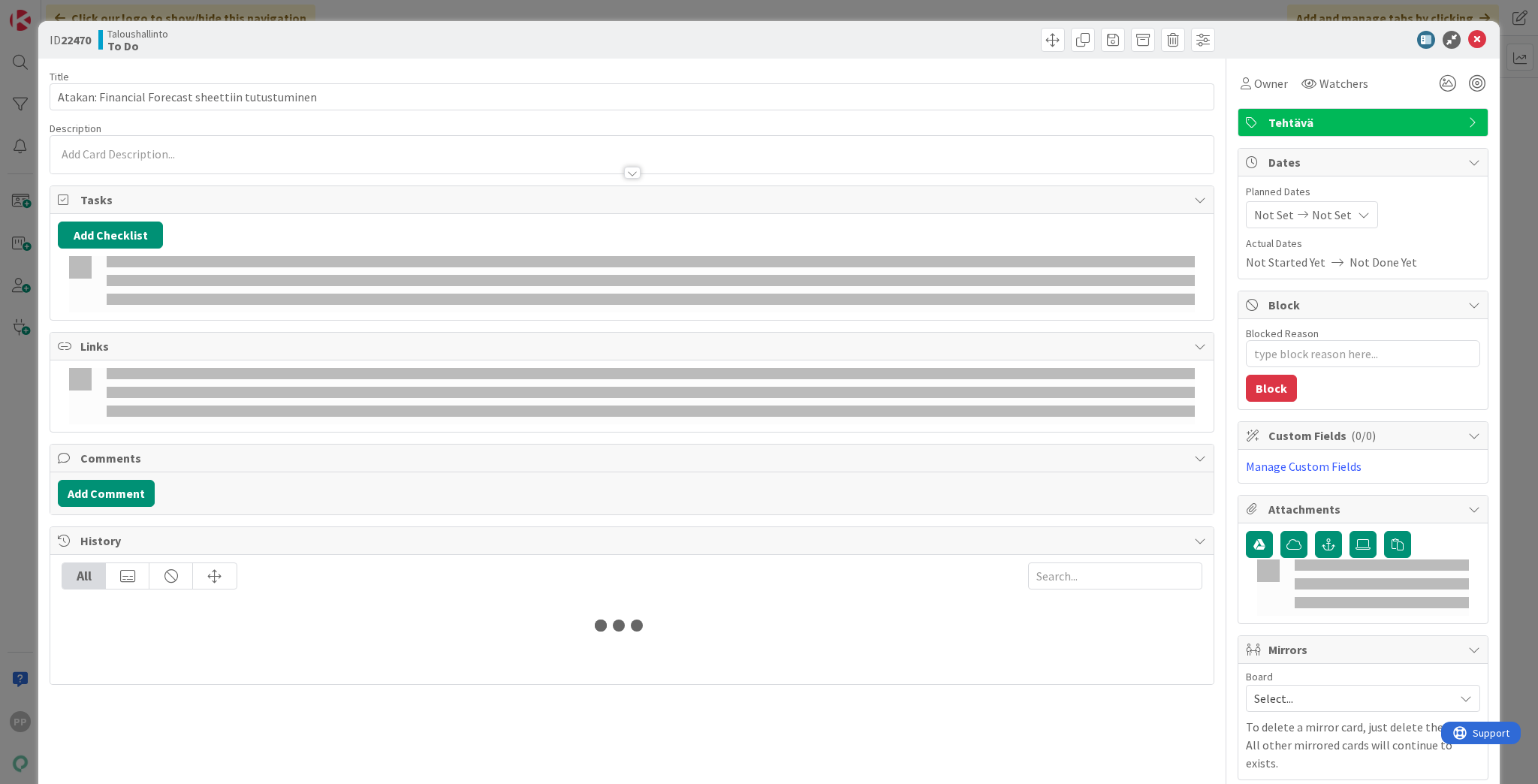
type textarea "x"
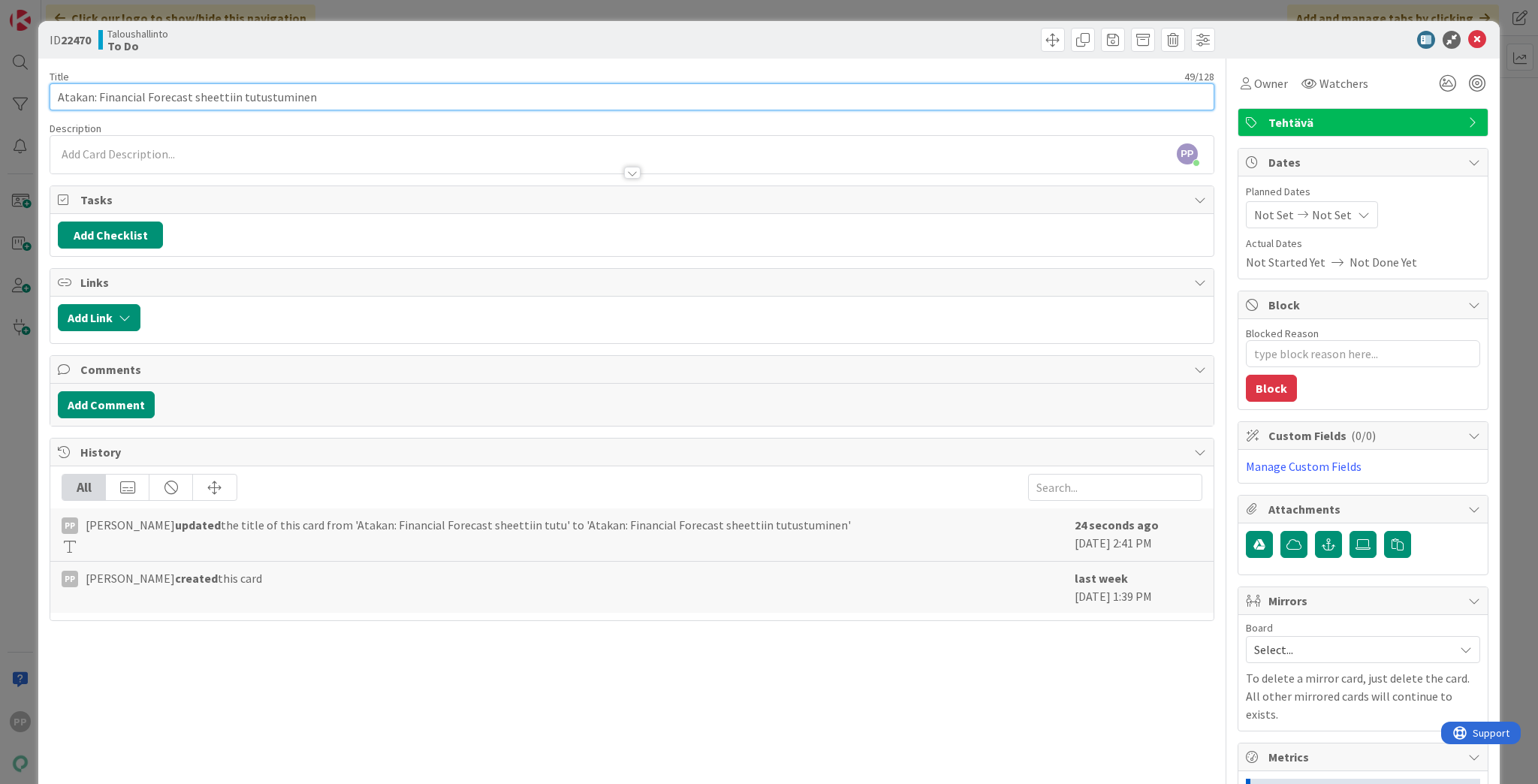
drag, startPoint x: 97, startPoint y: 96, endPoint x: 188, endPoint y: 134, distance: 98.6
click at [188, 134] on div "Title 49 / 128 Atakan: Financial Forecast sheettiin tutustuminen Description PP…" at bounding box center [631, 543] width 1164 height 969
type input "Atakan: FF2.0 sheettiin tutustuminen"
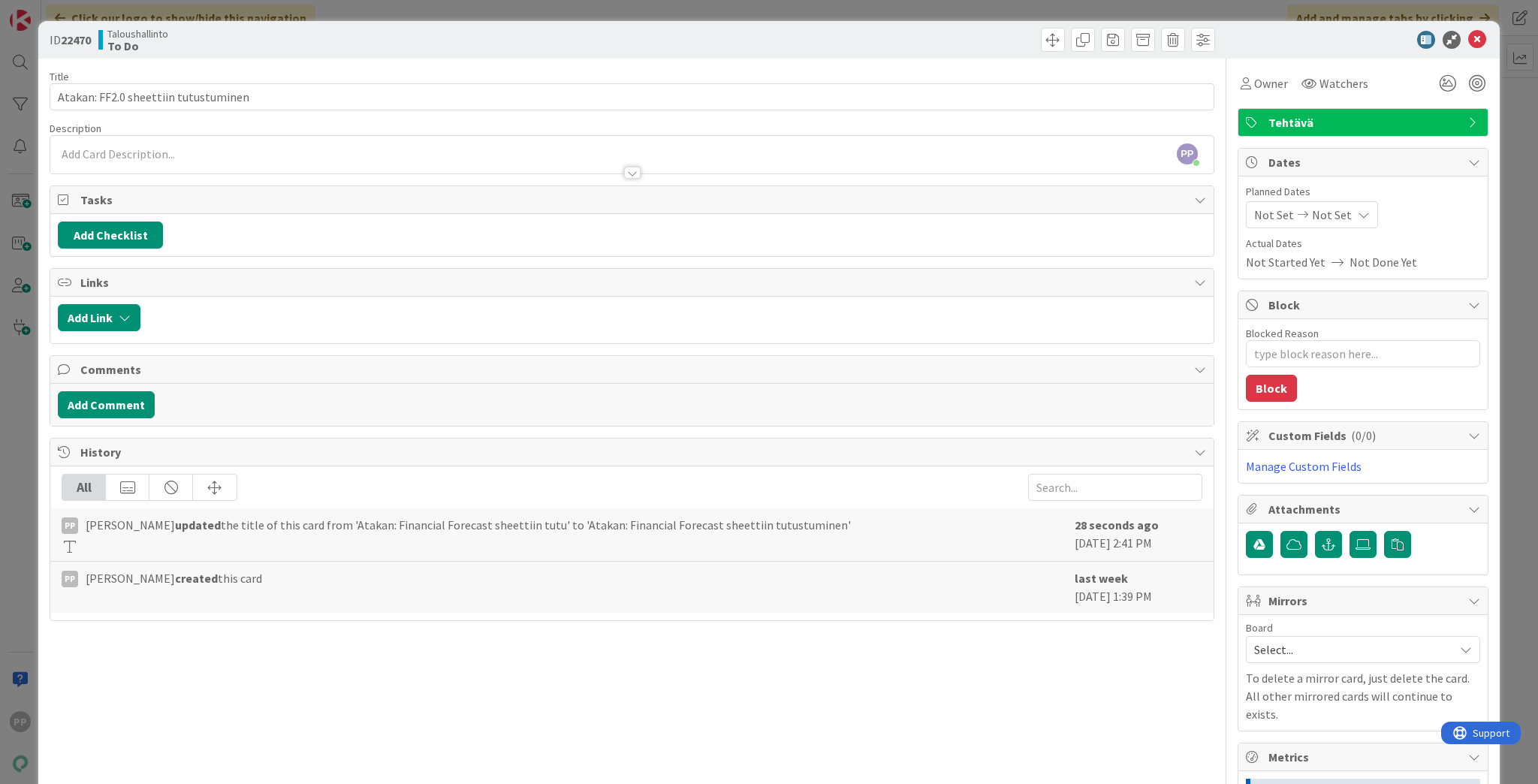
click at [247, 71] on div "Title 36 / 128" at bounding box center [631, 77] width 1164 height 14
click at [300, 19] on div "ID 22470 Taloushallinto To Do Title 36 / 128 Atakan: FF2.0 sheettiin tutustumin…" at bounding box center [769, 392] width 1538 height 784
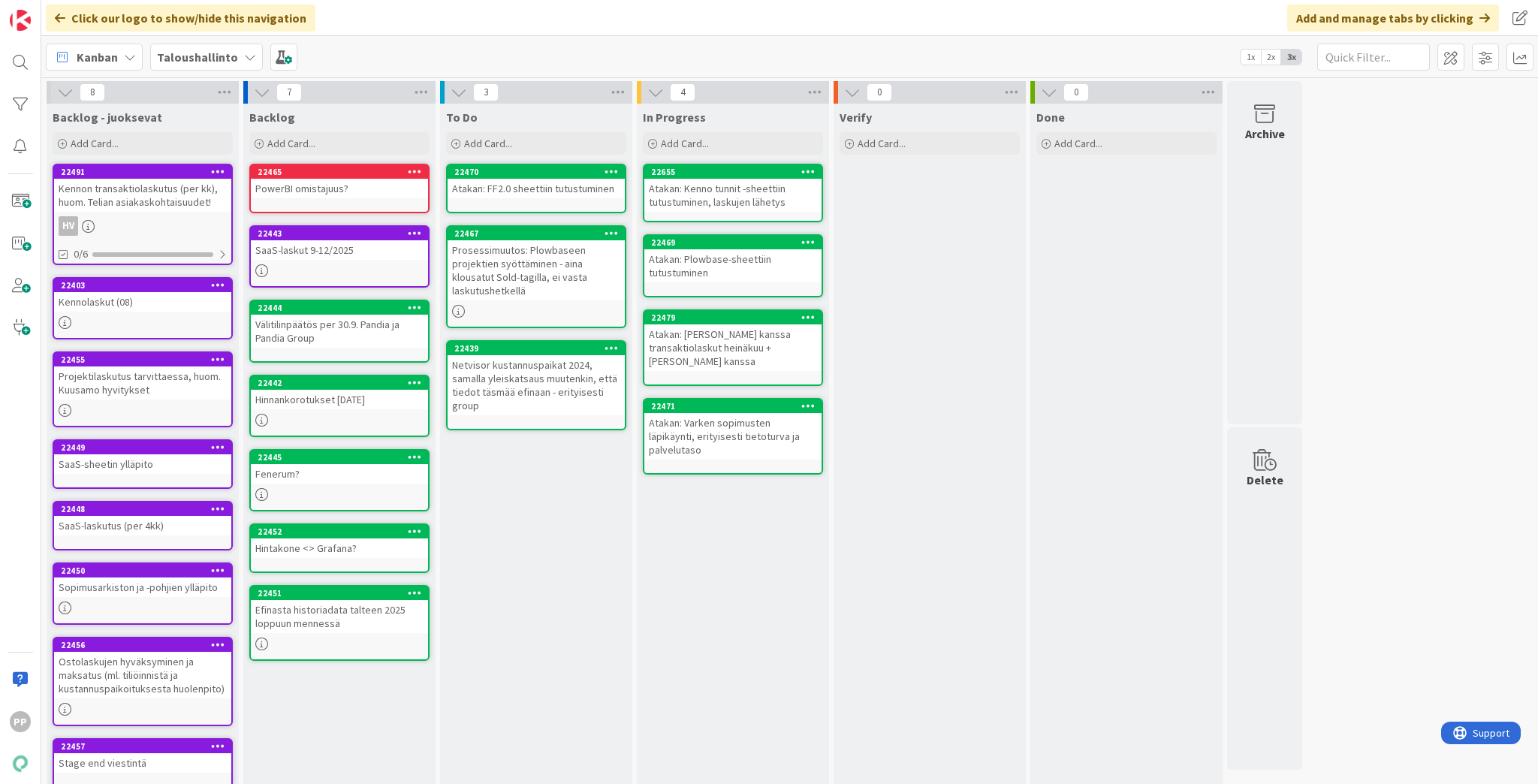
click at [549, 299] on link "22467 Prosessimuutos: Plowbaseen projektien syöttäminen - aina klousatut Sold-t…" at bounding box center [536, 276] width 180 height 103
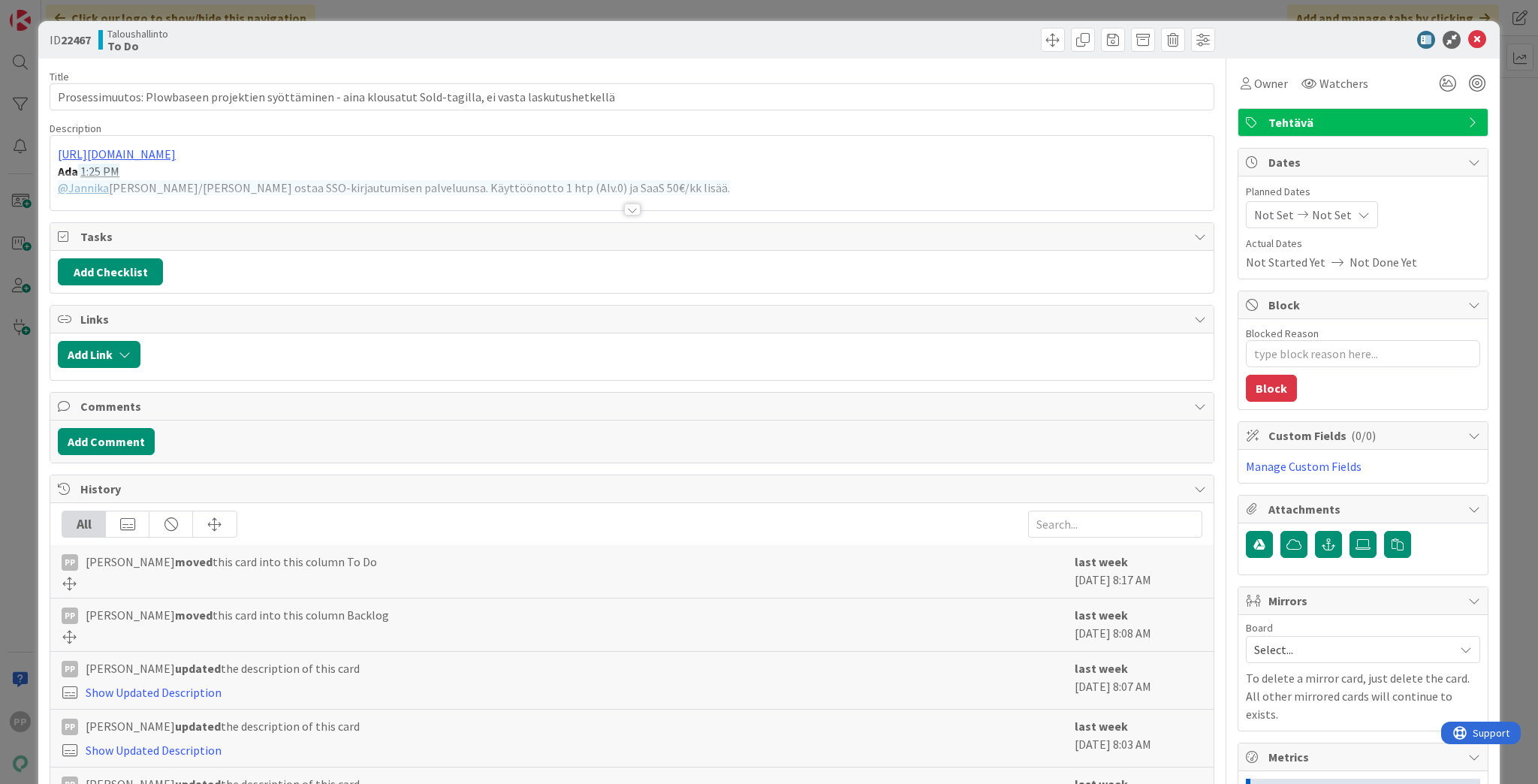
type textarea "x"
click at [138, 101] on input "Prosessimuutos: Plowbaseen projektien syöttäminen - aina klousatut Sold-tagilla…" at bounding box center [631, 97] width 1164 height 27
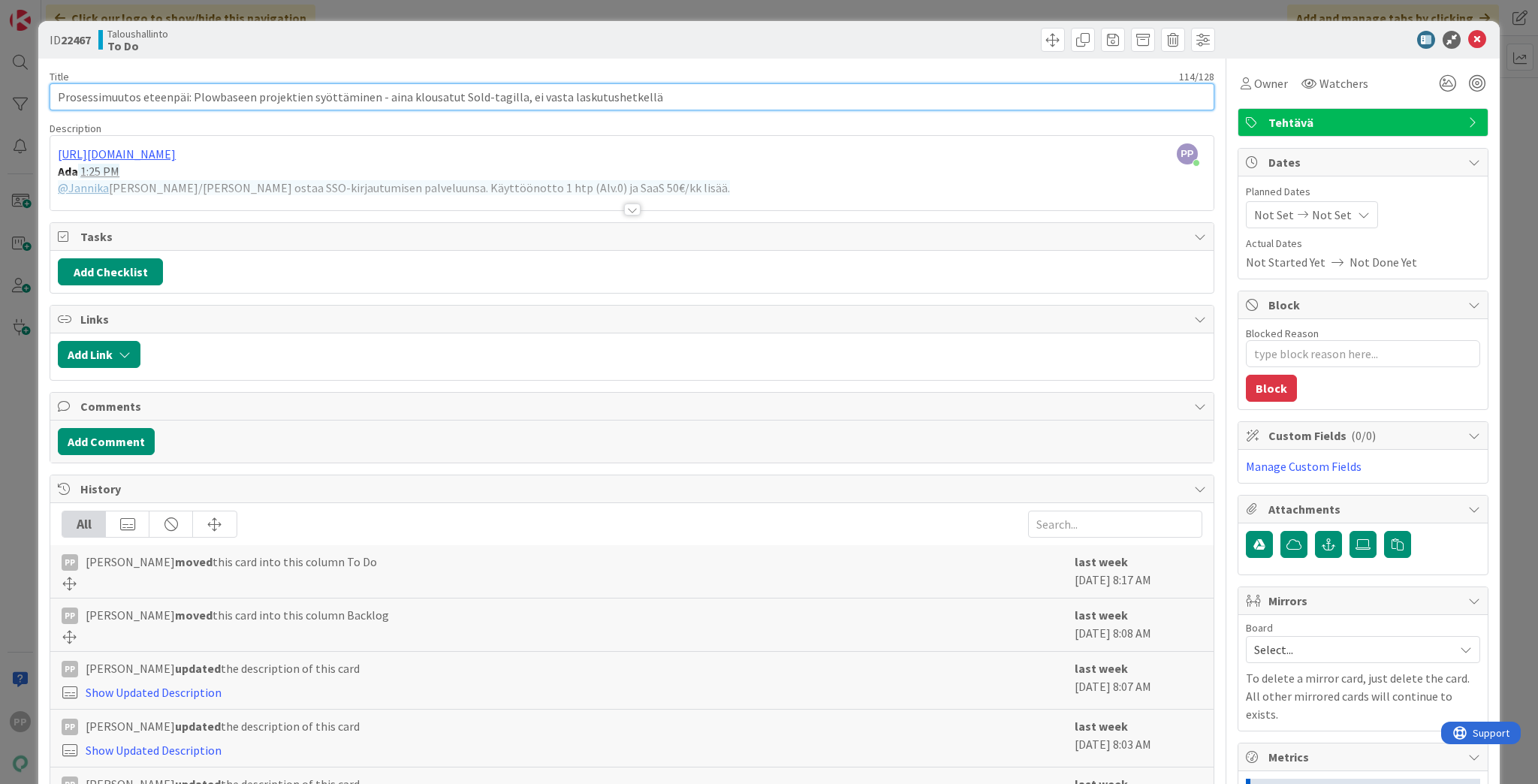
type input "Prosessimuutos eteenpäin: Plowbaseen projektien syöttäminen - aina klousatut So…"
type textarea "x"
type input "Prosessimuutos eteenpäin: Plowbaseen projektien syöttäminen - aina klousatut So…"
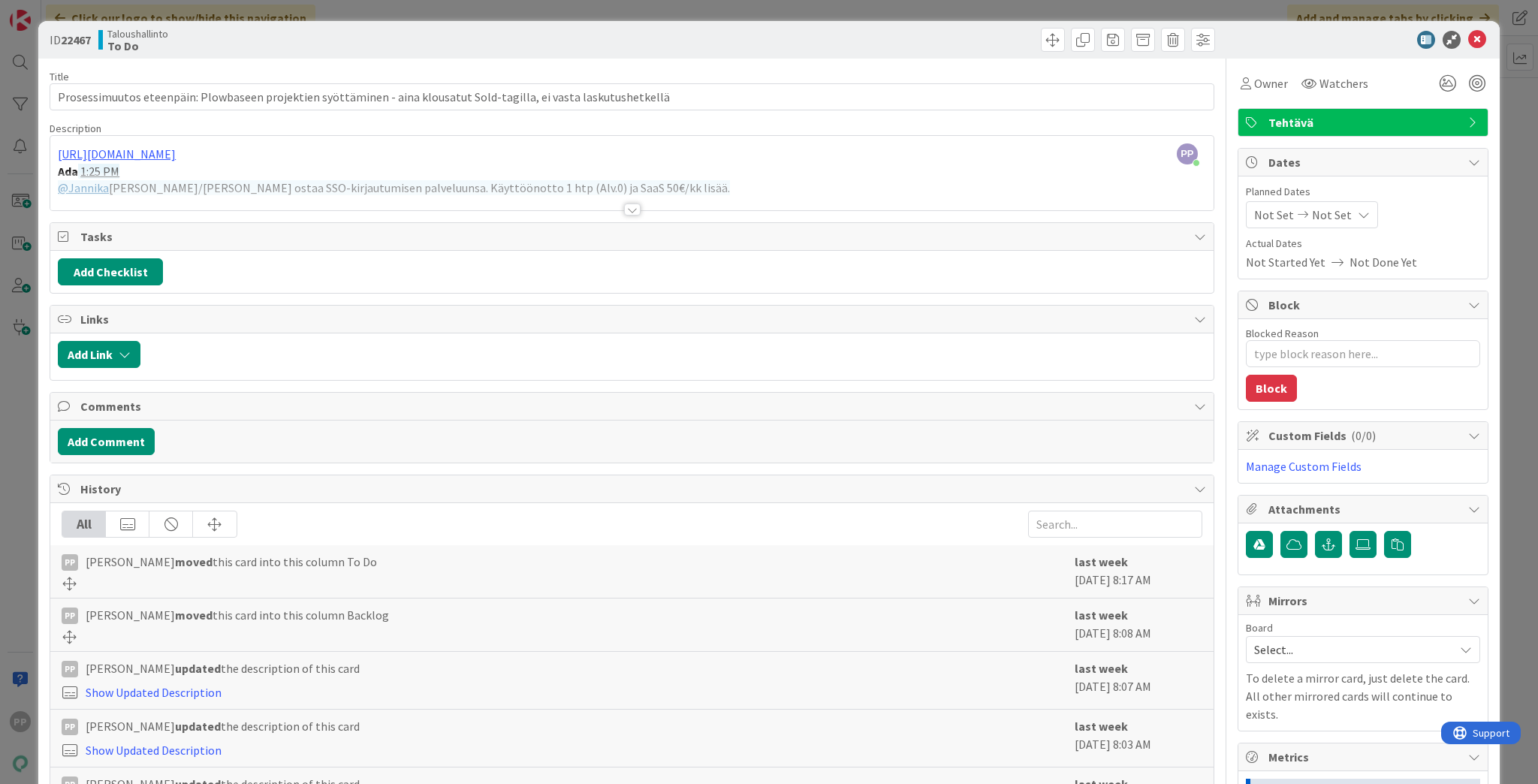
click at [316, 54] on div "ID 22467 Taloushallinto To Do" at bounding box center [769, 40] width 1461 height 38
click at [345, 15] on div "ID 22467 Taloushallinto To Do Title 116 / 128 Prosessimuutos eteenpäin: Plowbas…" at bounding box center [769, 392] width 1538 height 784
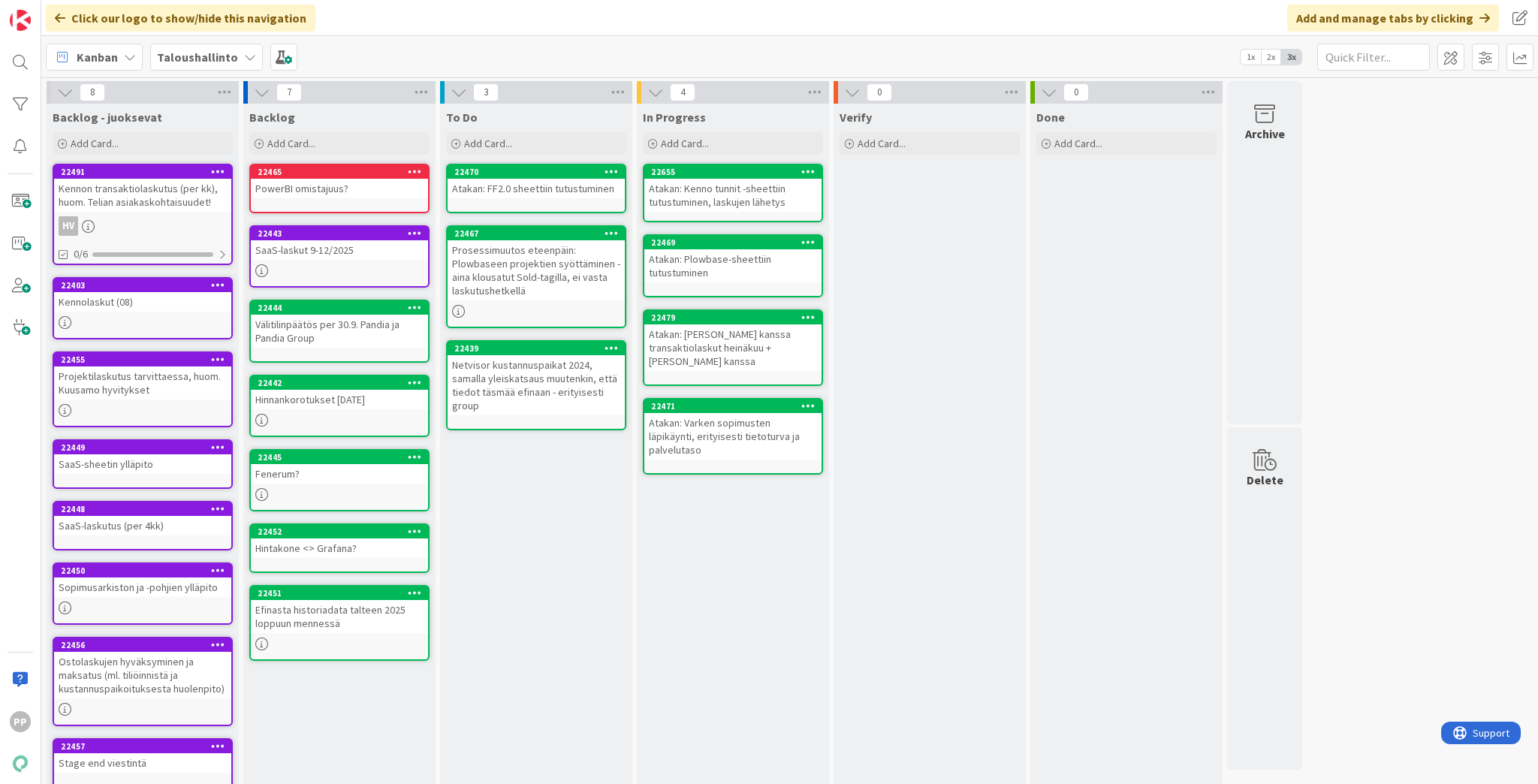
click at [584, 410] on div "Netvisor kustannuspaikat 2024, samalla yleiskatsaus muutenkin, että tiedot täsm…" at bounding box center [536, 386] width 177 height 60
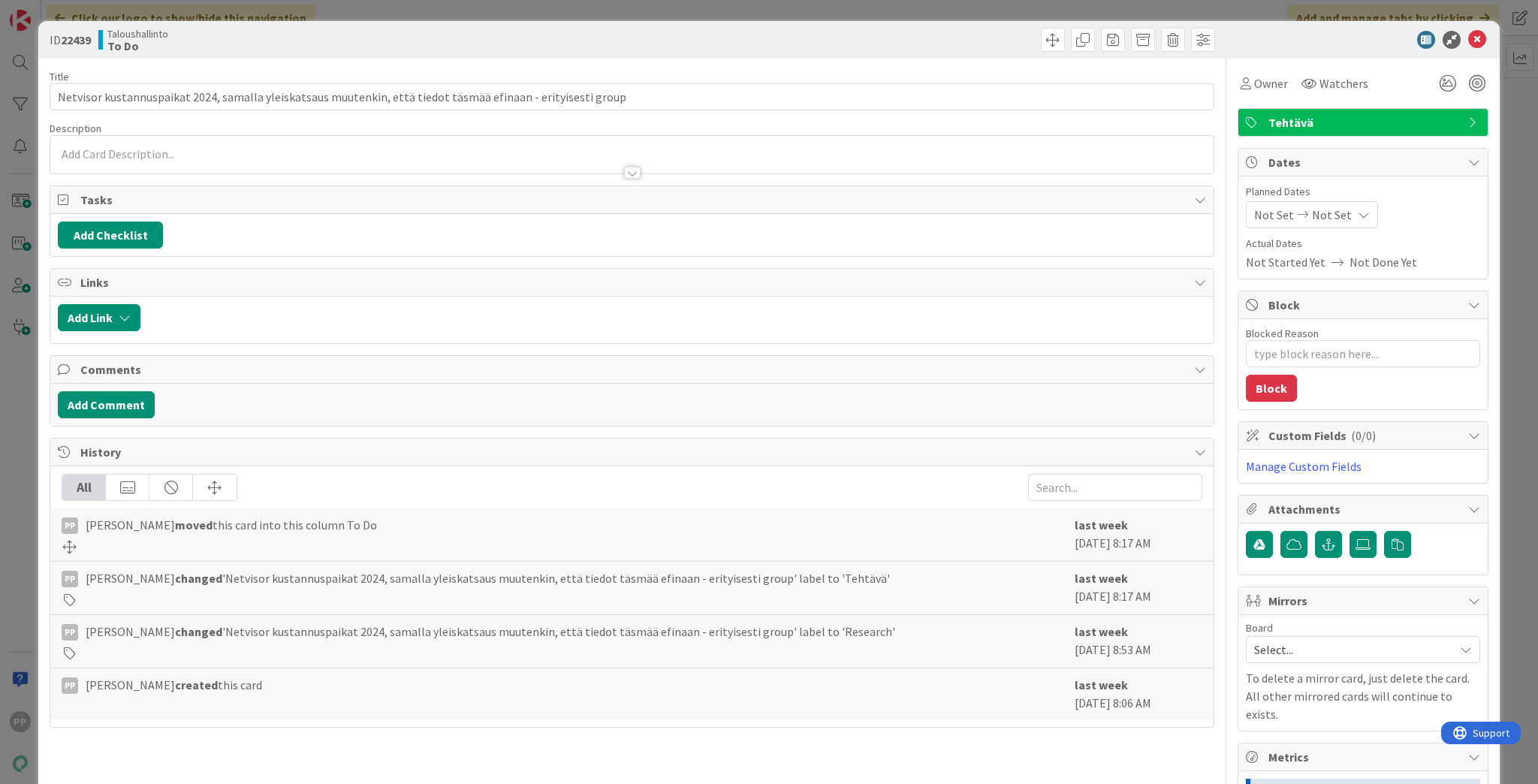
type textarea "x"
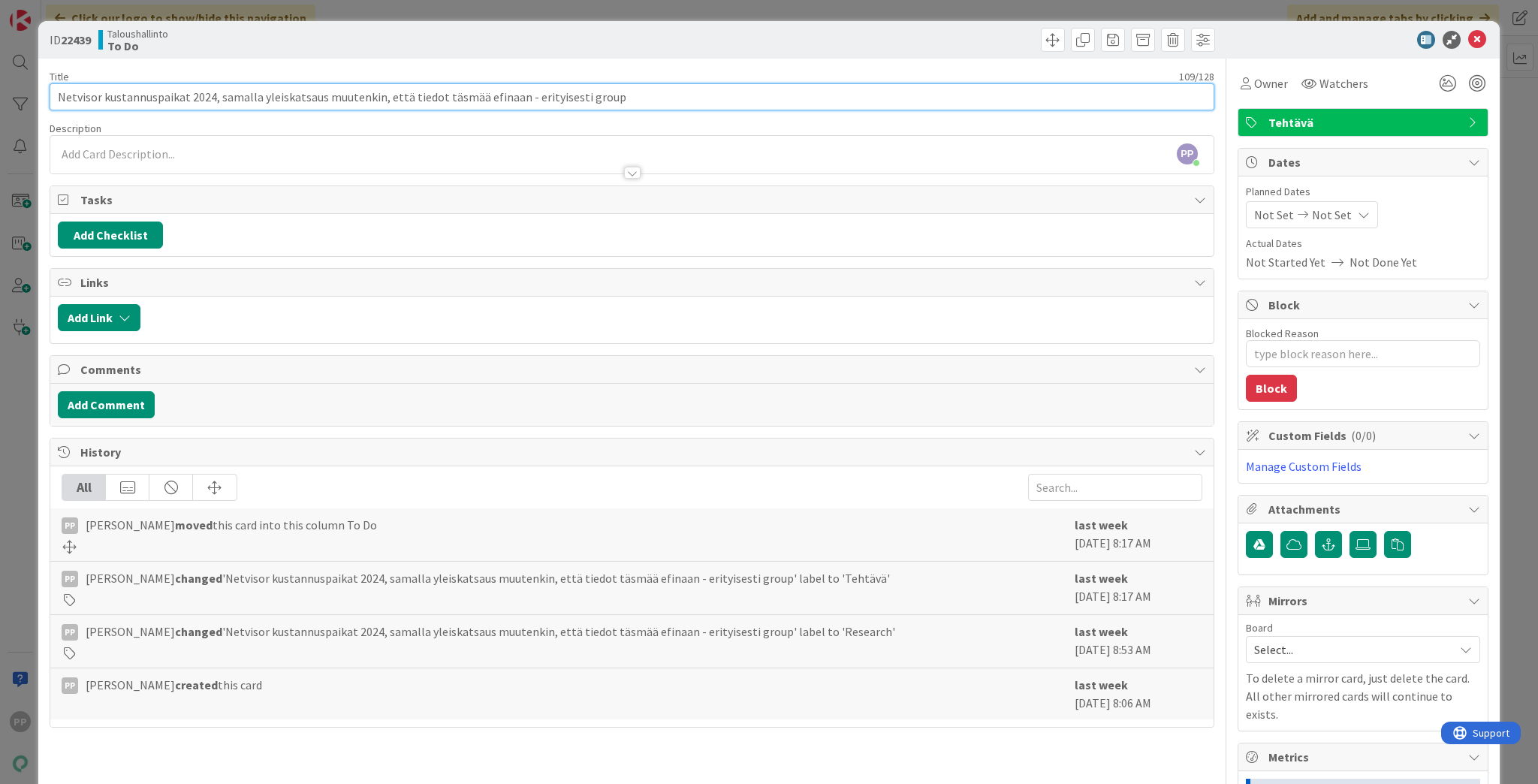
drag, startPoint x: 325, startPoint y: 101, endPoint x: 376, endPoint y: 124, distance: 55.9
click at [376, 124] on div "Title 109 / 128 Netvisor kustannuspaikat 2024, samalla yleiskatsaus muutenkin, …" at bounding box center [631, 543] width 1164 height 969
type input "Netvisor kustannuspaikat 2024, samalla yleiskatsaus, että tiedot täsmää efinaan…"
type textarea "x"
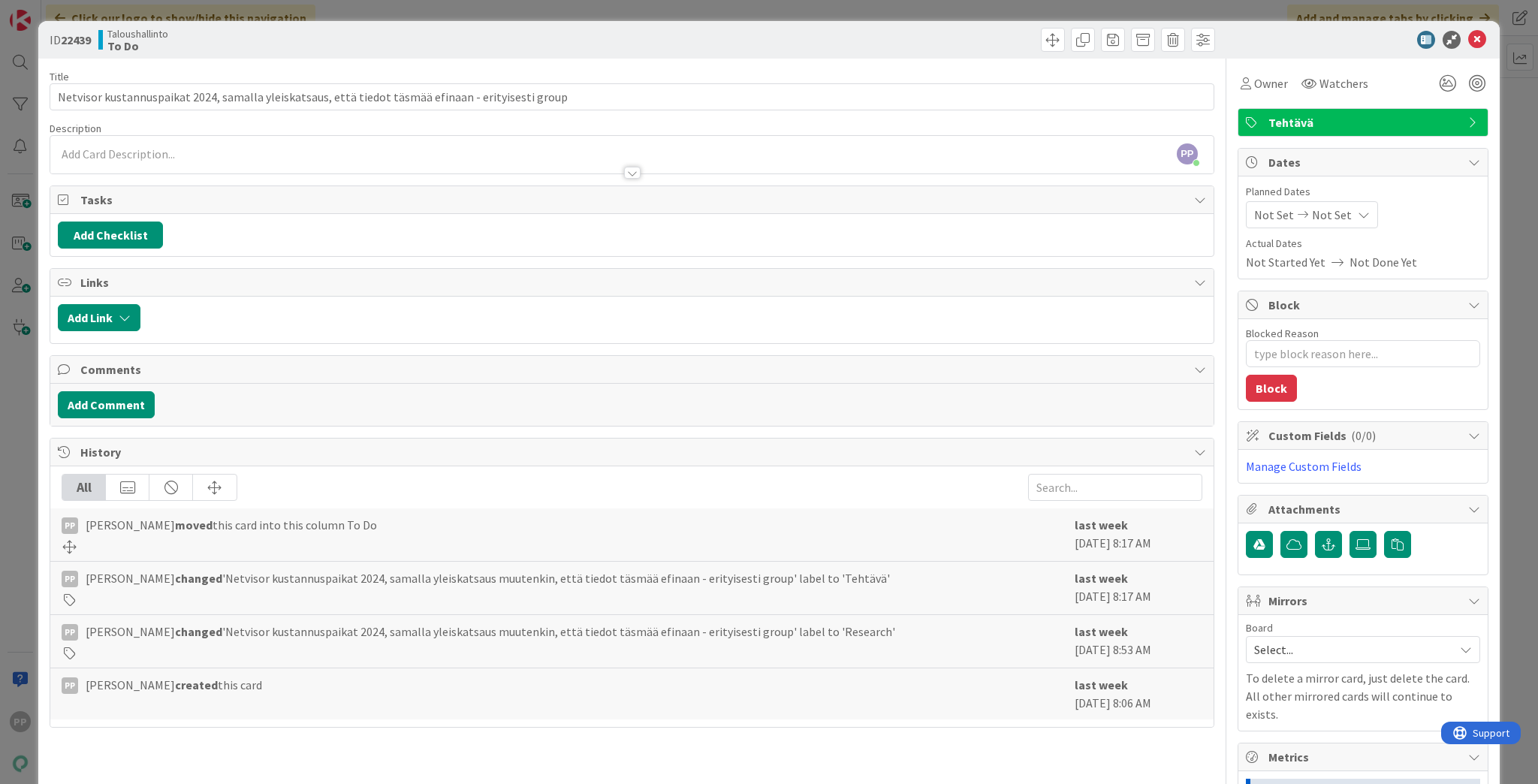
drag, startPoint x: 415, startPoint y: 60, endPoint x: 424, endPoint y: 21, distance: 40.0
click at [415, 59] on div "Title 99 / 128 Netvisor kustannuspaikat 2024, samalla yleiskatsaus, että tiedot…" at bounding box center [631, 543] width 1164 height 969
click at [430, 9] on div "ID 22439 Taloushallinto To Do Title 99 / 128 Netvisor kustannuspaikat 2024, sam…" at bounding box center [769, 392] width 1538 height 784
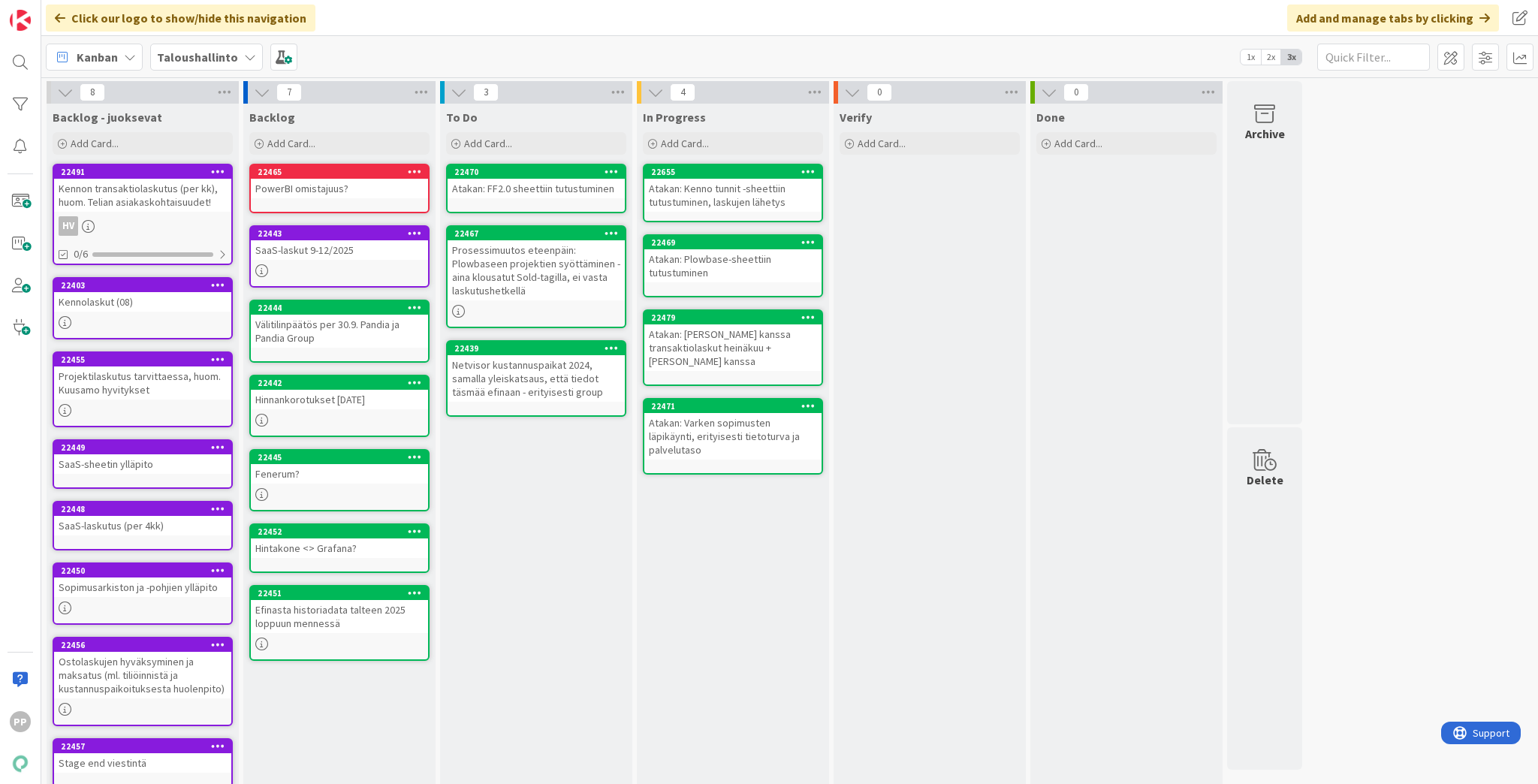
click at [556, 496] on div "To Do Add Card... 22470 Atakan: FF2.0 sheettiin tutustuminen 22467 Prosessimuut…" at bounding box center [536, 451] width 192 height 696
click at [550, 484] on div "To Do Add Card... 22470 Atakan: FF2.0 sheettiin tutustuminen 22467 Prosessimuut…" at bounding box center [536, 451] width 192 height 696
click at [553, 482] on div "To Do Add Card... 22470 Atakan: FF2.0 sheettiin tutustuminen 22467 Prosessimuut…" at bounding box center [536, 451] width 192 height 696
click at [557, 555] on div "To Do Add Card... 22470 Atakan: FF2.0 sheettiin tutustuminen 22467 Prosessimuut…" at bounding box center [536, 451] width 192 height 696
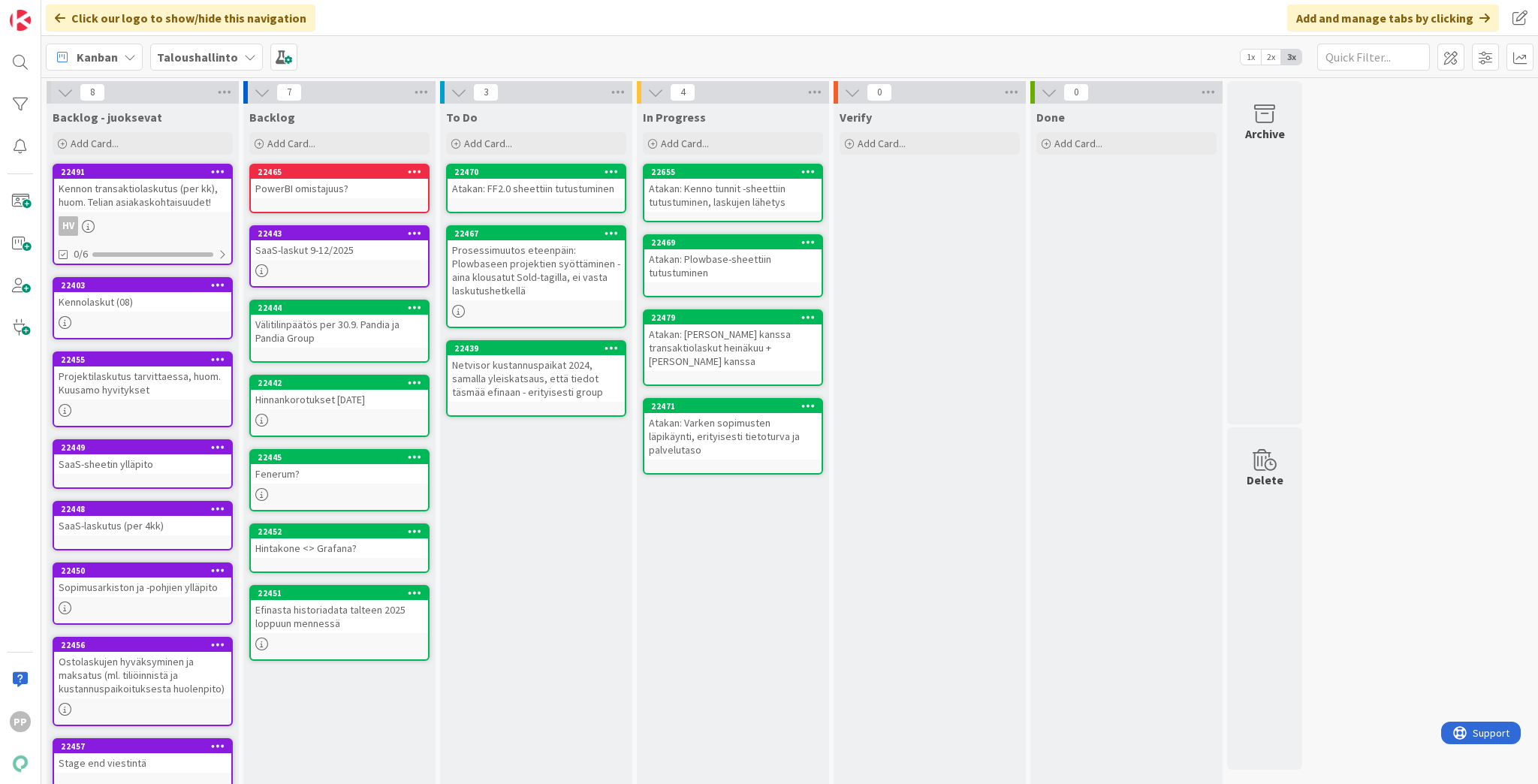
click at [719, 555] on div "In Progress Add Card... Template Not Set Title 0 / 128 Label Tehtävä Show More.…" at bounding box center [732, 451] width 192 height 696
click at [918, 516] on div "Verify Add Card..." at bounding box center [929, 451] width 192 height 696
click at [1155, 497] on div "Done Add Card..." at bounding box center [1127, 451] width 192 height 696
click at [1361, 476] on div "8 Backlog - juoksevat Add Card... 22491 Kennon transaktiolaskutus (per kk), huo…" at bounding box center [789, 444] width 1491 height 726
